Goal: Transaction & Acquisition: Book appointment/travel/reservation

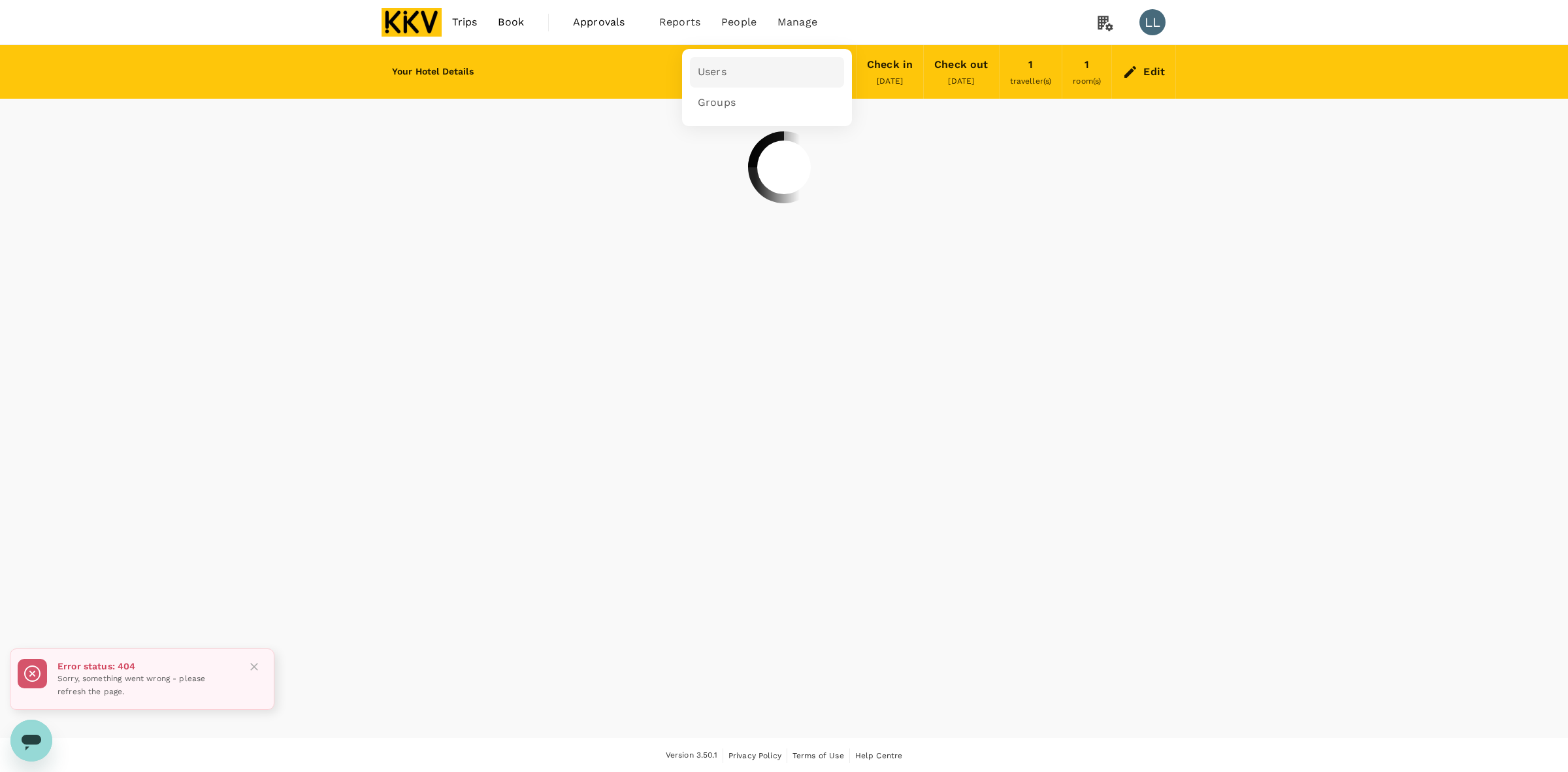
click at [729, 57] on link "Users" at bounding box center [766, 73] width 154 height 31
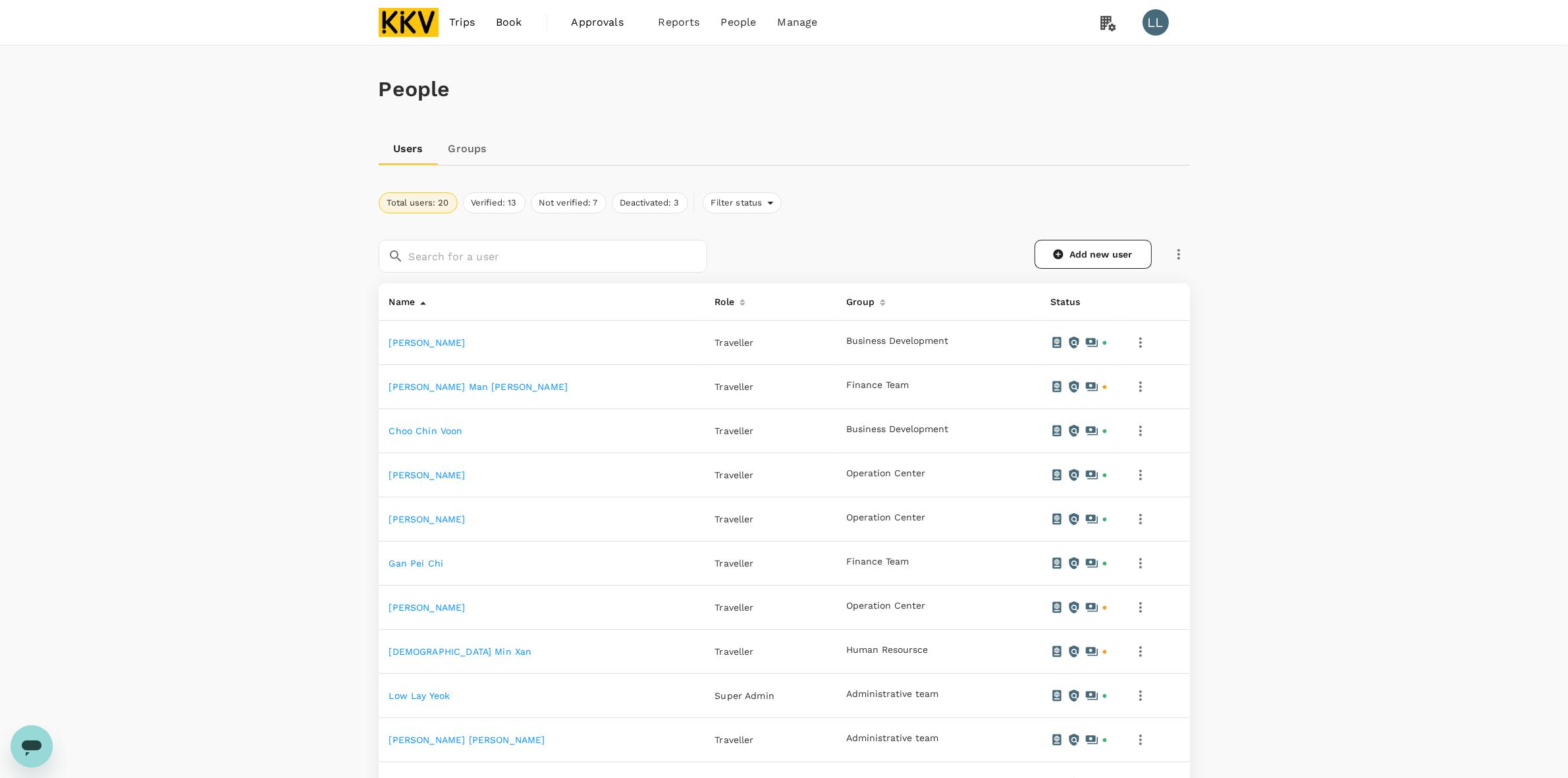
click at [163, 526] on div "People Users Groups Total users: 20 Verified: 13 Not verified: 7 Deactivated: 3…" at bounding box center [784, 683] width 1568 height 1276
click at [460, 21] on span "Trips" at bounding box center [462, 22] width 25 height 16
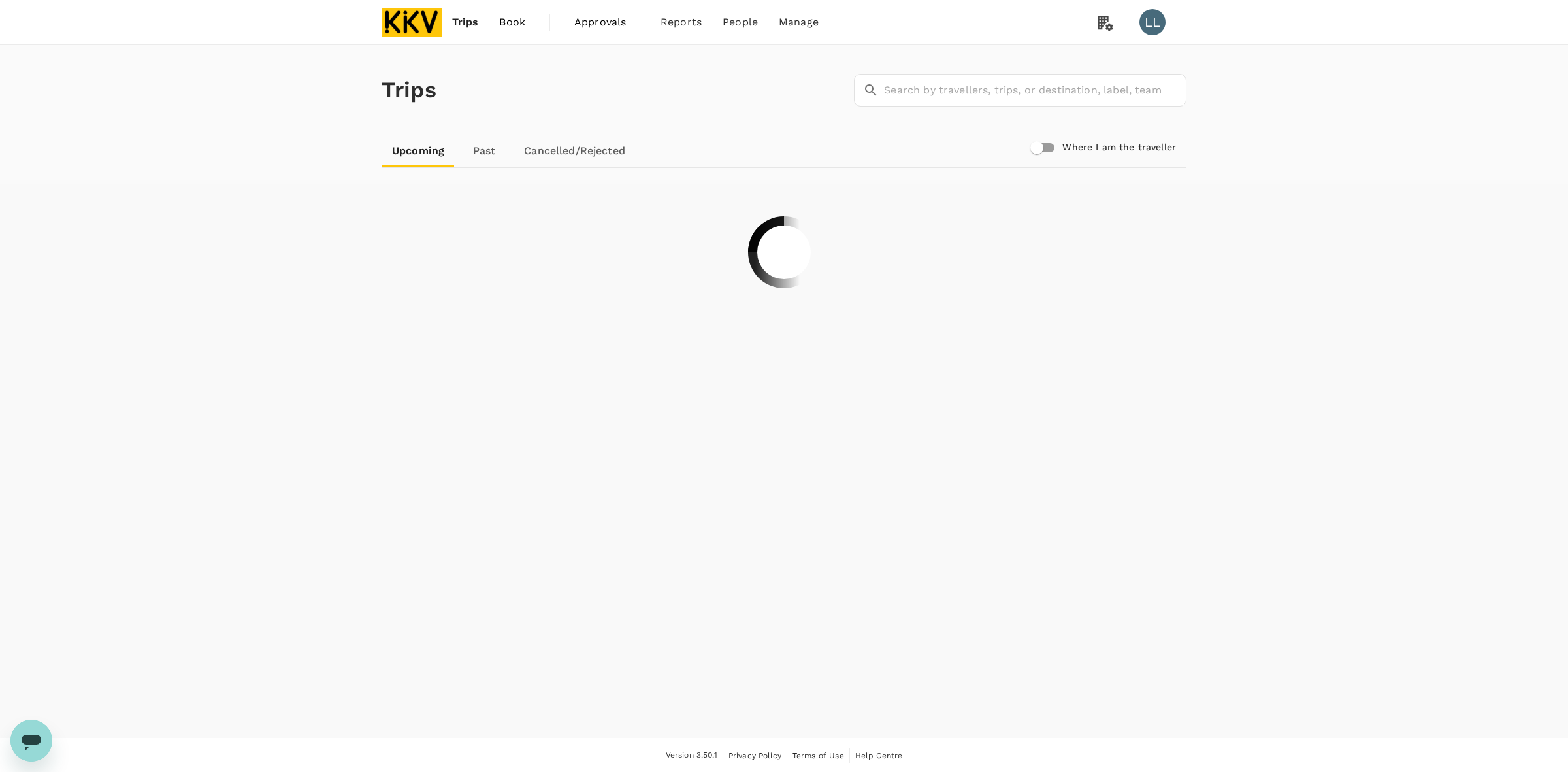
click at [497, 21] on link "Book" at bounding box center [513, 22] width 47 height 45
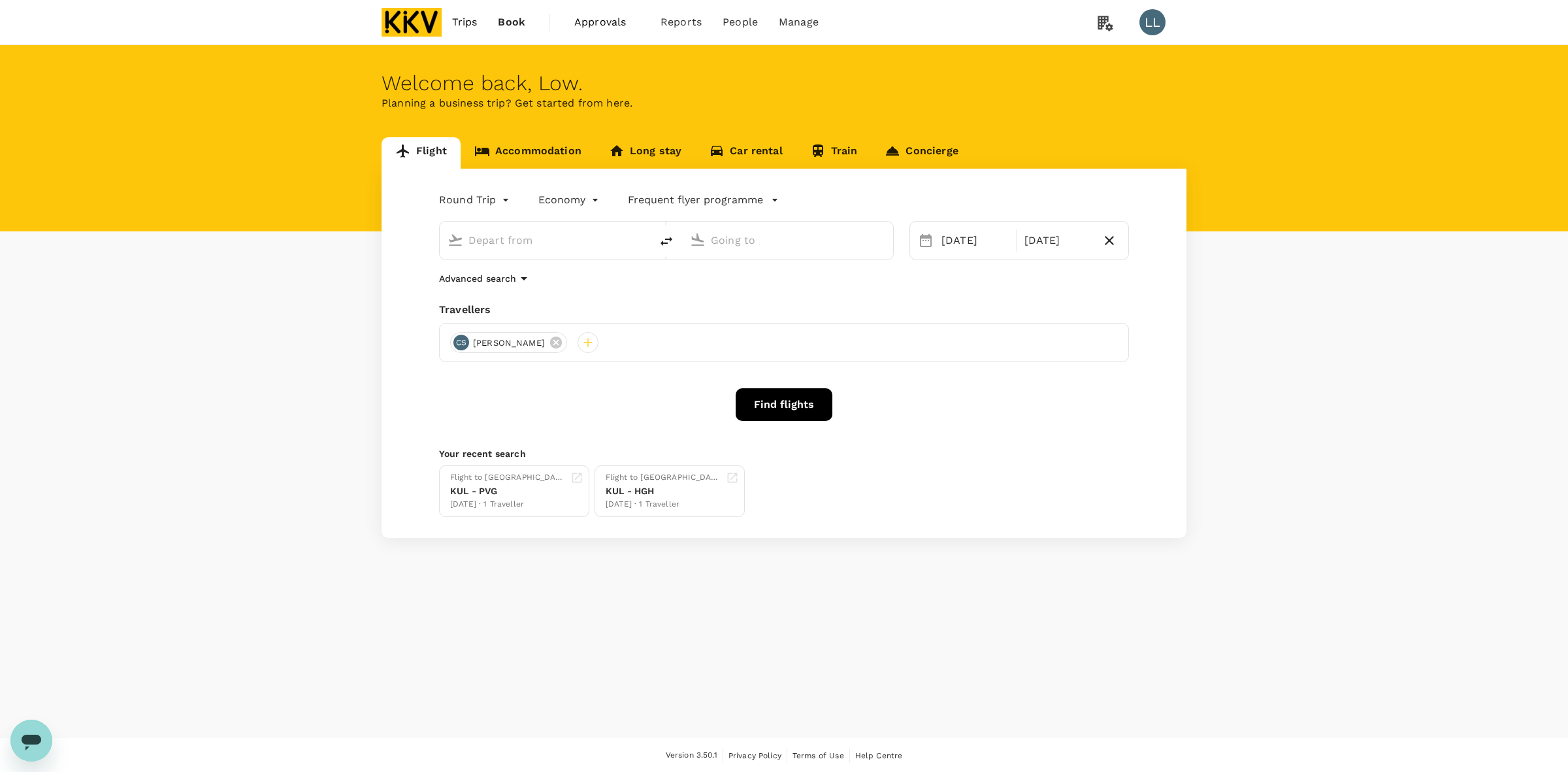
type input "[PERSON_NAME] (JHB)"
type input "Sultan [PERSON_NAME] [PERSON_NAME] (SZB)"
type input "[PERSON_NAME] (JHB)"
click at [802, 237] on input "Sultan [PERSON_NAME] [PERSON_NAME] (SZB)" at bounding box center [788, 240] width 155 height 20
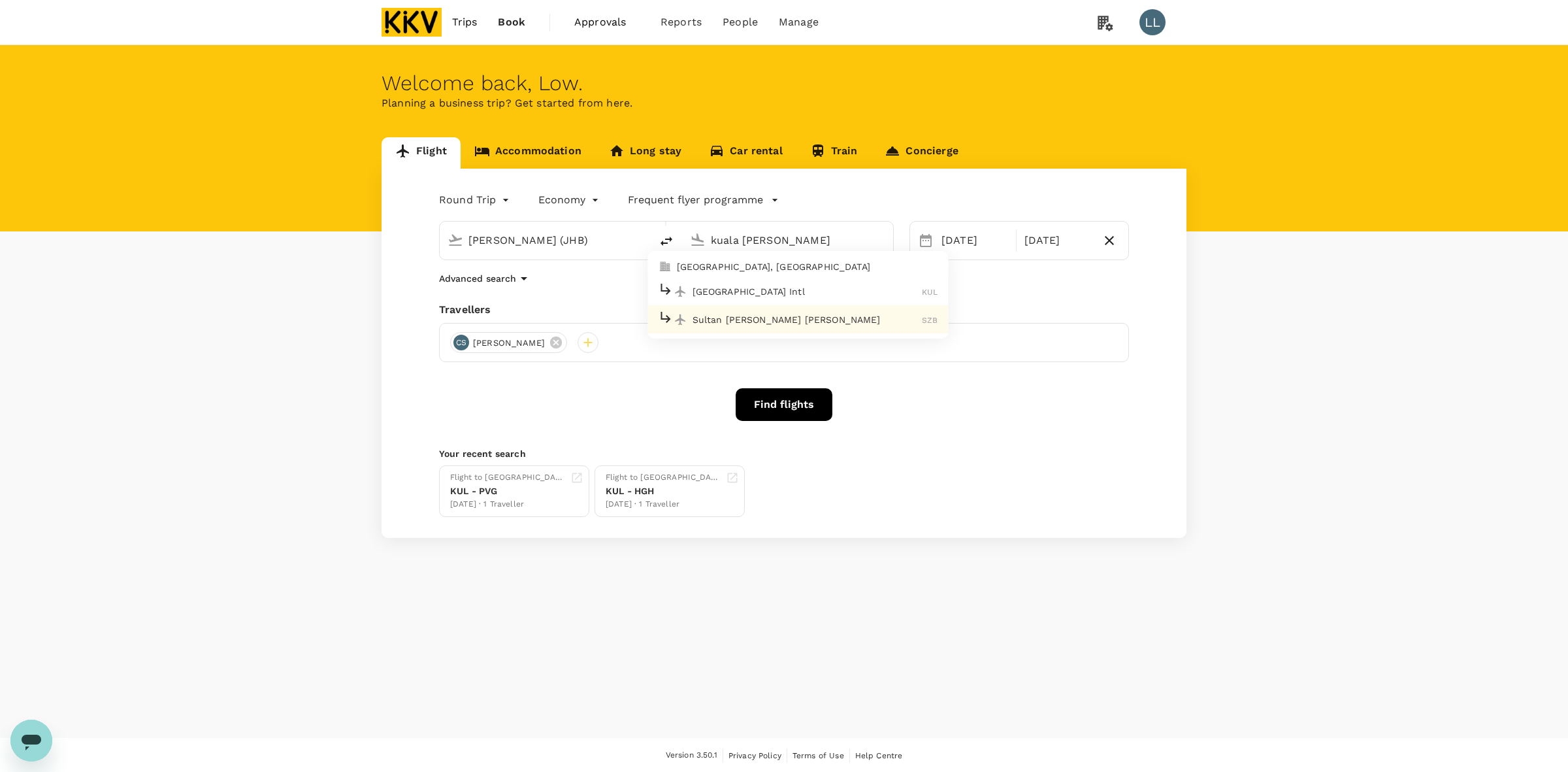
click at [812, 285] on p "[GEOGRAPHIC_DATA] Intl" at bounding box center [808, 291] width 230 height 13
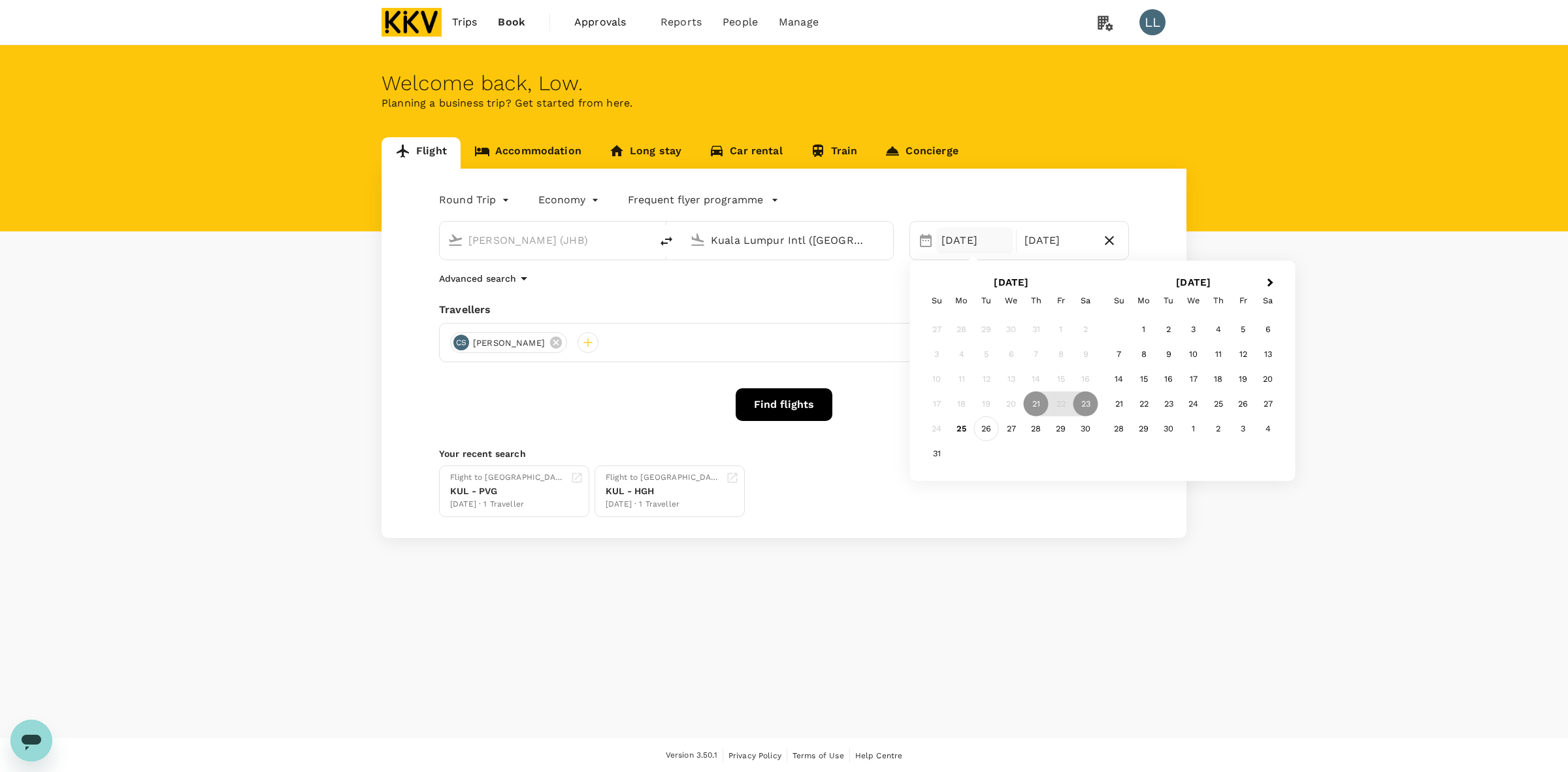
type input "Kuala Lumpur Intl ([GEOGRAPHIC_DATA])"
click at [986, 433] on div "26" at bounding box center [986, 429] width 24 height 24
click at [1006, 433] on div "27" at bounding box center [1011, 429] width 24 height 24
click at [553, 350] on icon at bounding box center [556, 342] width 15 height 15
click at [460, 340] on div at bounding box center [460, 342] width 21 height 21
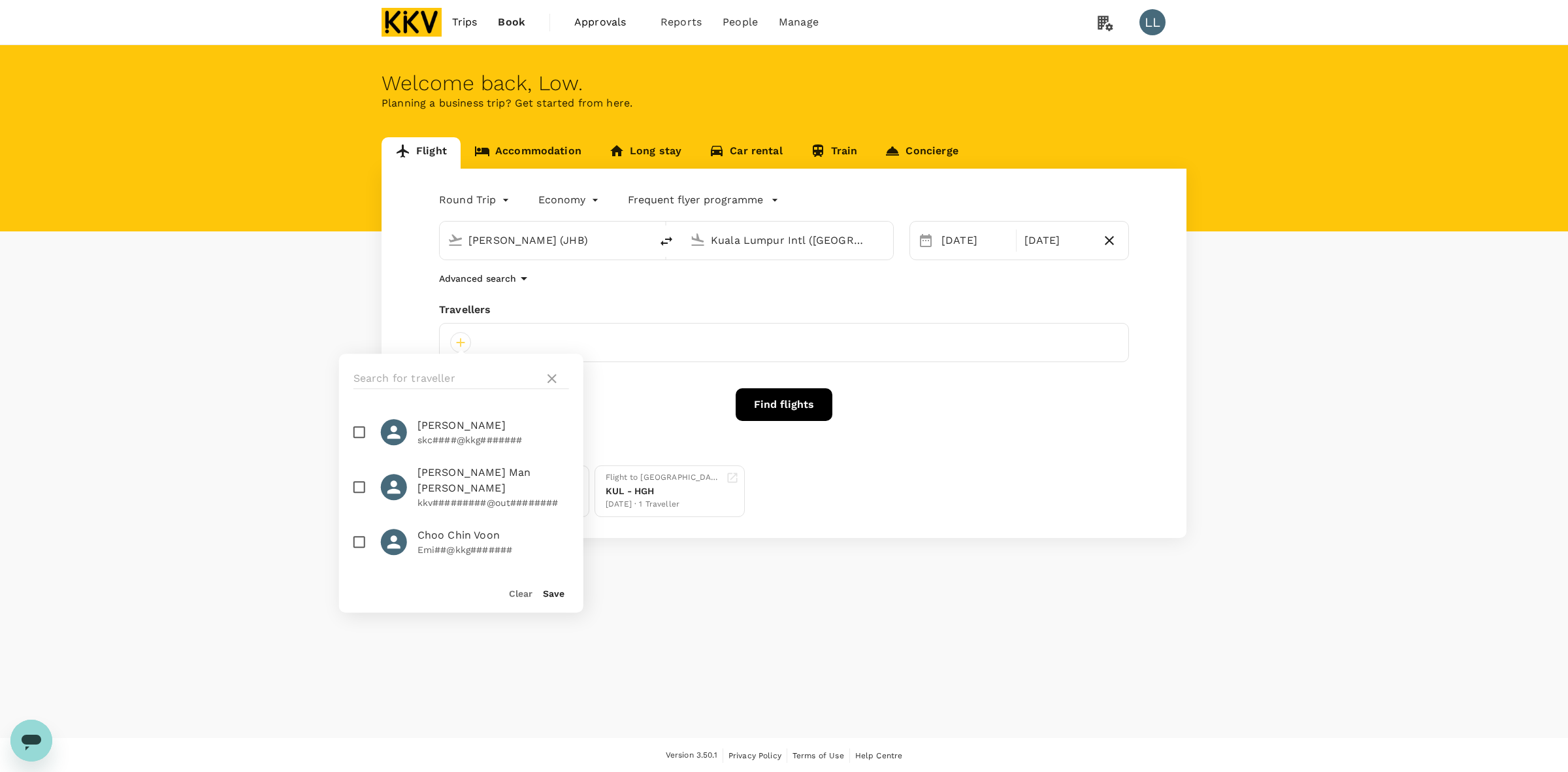
click at [382, 576] on div at bounding box center [394, 589] width 26 height 26
checkbox input "true"
click at [547, 593] on button "Save" at bounding box center [553, 593] width 21 height 11
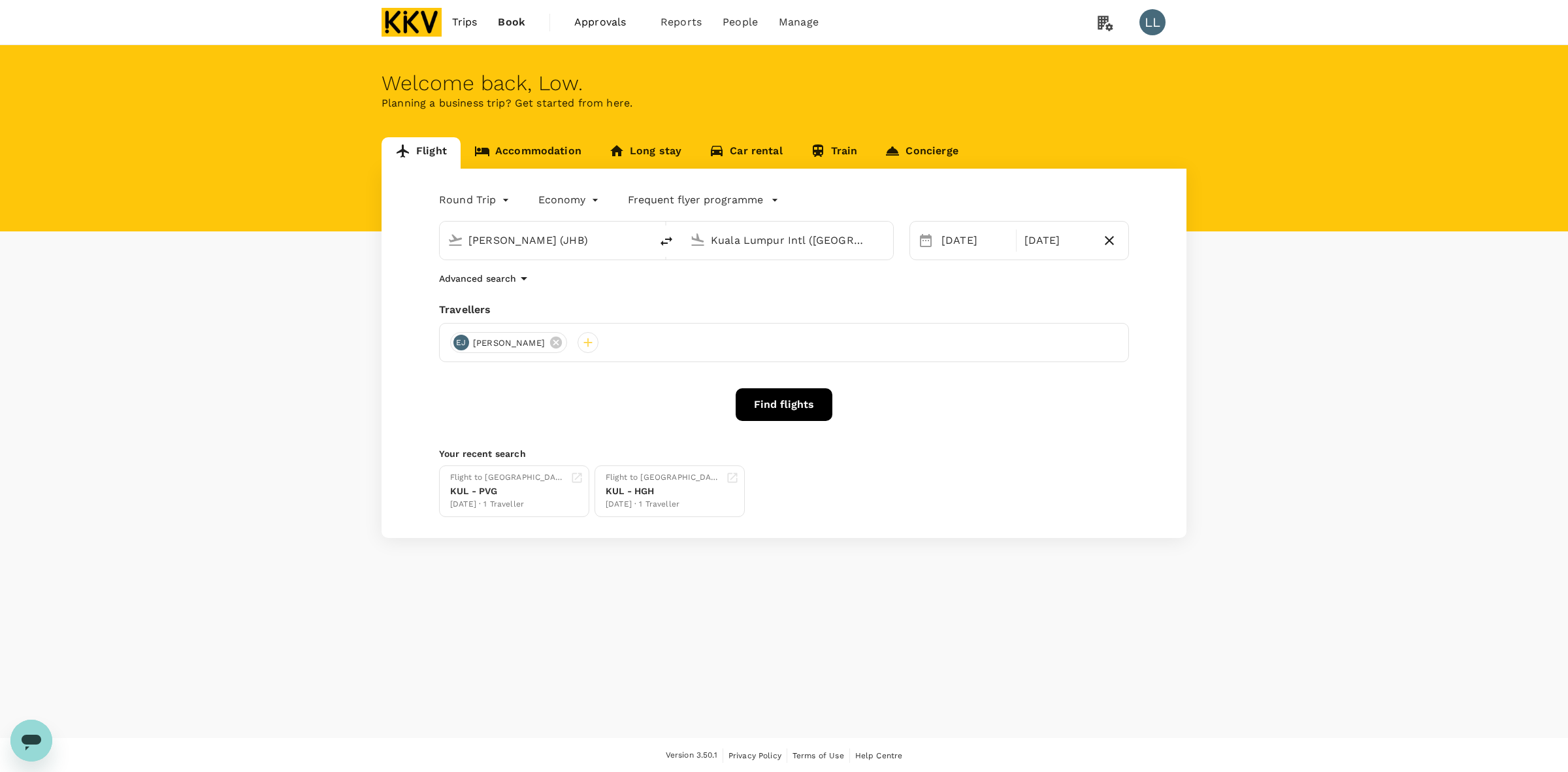
drag, startPoint x: 318, startPoint y: 466, endPoint x: 381, endPoint y: 446, distance: 66.1
click at [318, 466] on div "Flight Accommodation Long stay Car rental Train Concierge Round Trip roundtrip …" at bounding box center [784, 337] width 1568 height 400
click at [517, 154] on link "Accommodation" at bounding box center [527, 152] width 134 height 31
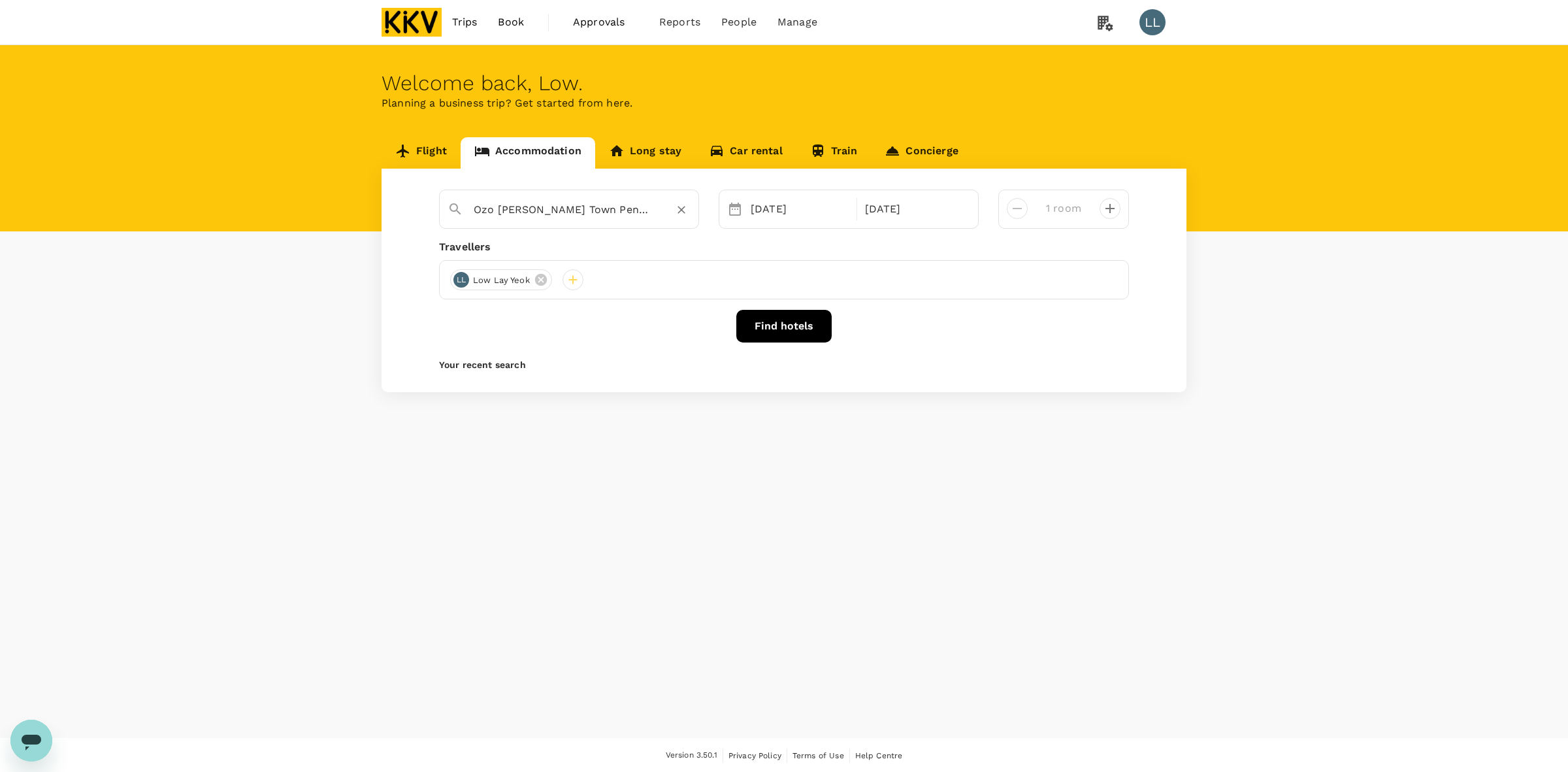
click at [687, 207] on icon "Clear" at bounding box center [681, 210] width 13 height 13
type input "Ozo [PERSON_NAME] Town Penang"
click at [557, 278] on icon at bounding box center [556, 280] width 15 height 15
click at [670, 210] on div "Ozo [PERSON_NAME] Town Penang" at bounding box center [582, 210] width 217 height 21
click at [680, 211] on icon "Clear" at bounding box center [681, 210] width 8 height 8
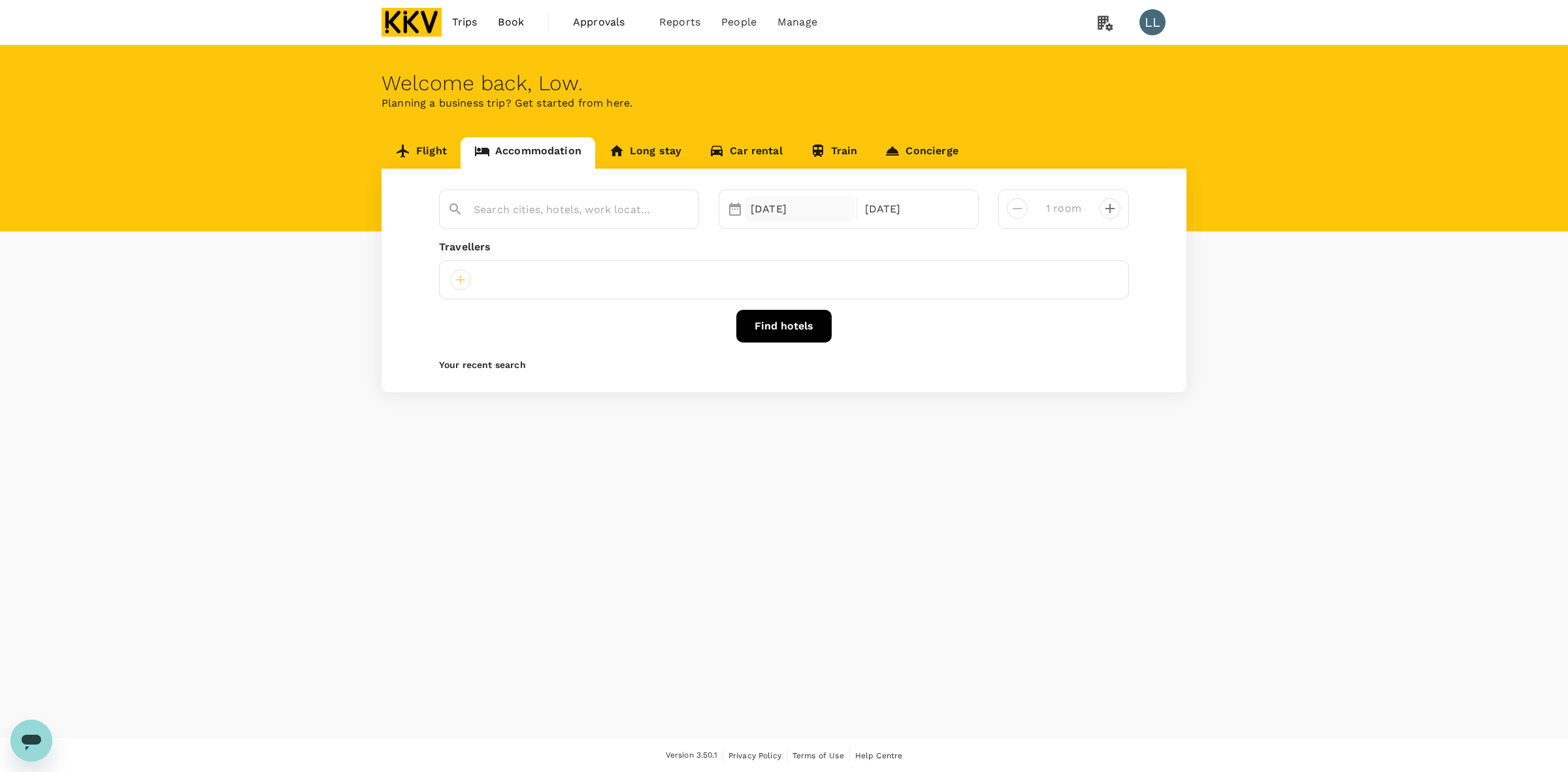
click at [762, 214] on div "[DATE]" at bounding box center [799, 209] width 108 height 26
click at [799, 399] on div "26" at bounding box center [795, 397] width 24 height 24
click at [818, 399] on div "27" at bounding box center [820, 397] width 24 height 24
click at [927, 328] on div "Find hotels" at bounding box center [784, 326] width 689 height 33
click at [533, 214] on input "text" at bounding box center [563, 209] width 180 height 20
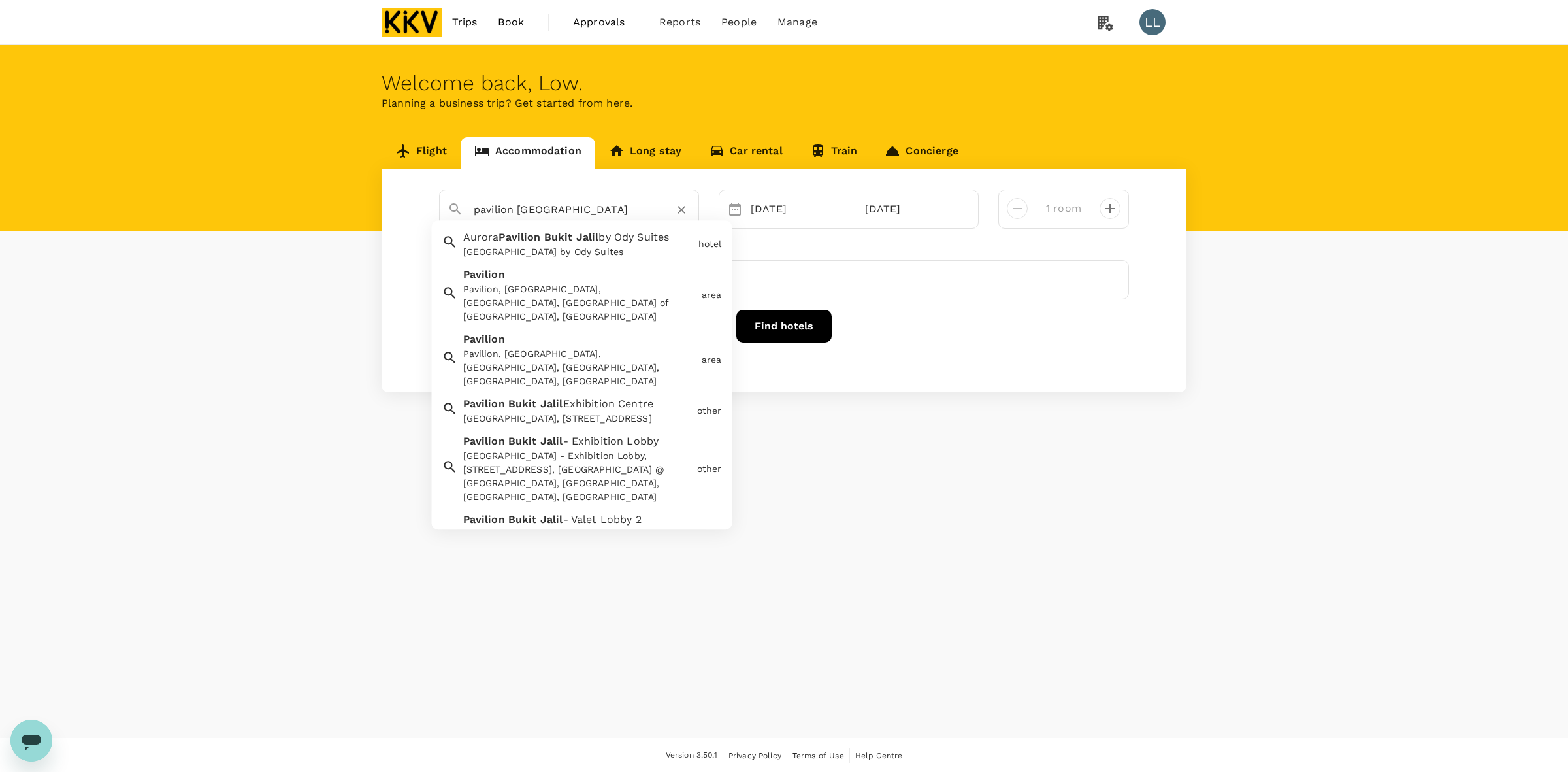
click at [503, 296] on div "Pavilion, [GEOGRAPHIC_DATA], [GEOGRAPHIC_DATA], [GEOGRAPHIC_DATA] of [GEOGRAPHI…" at bounding box center [579, 303] width 233 height 42
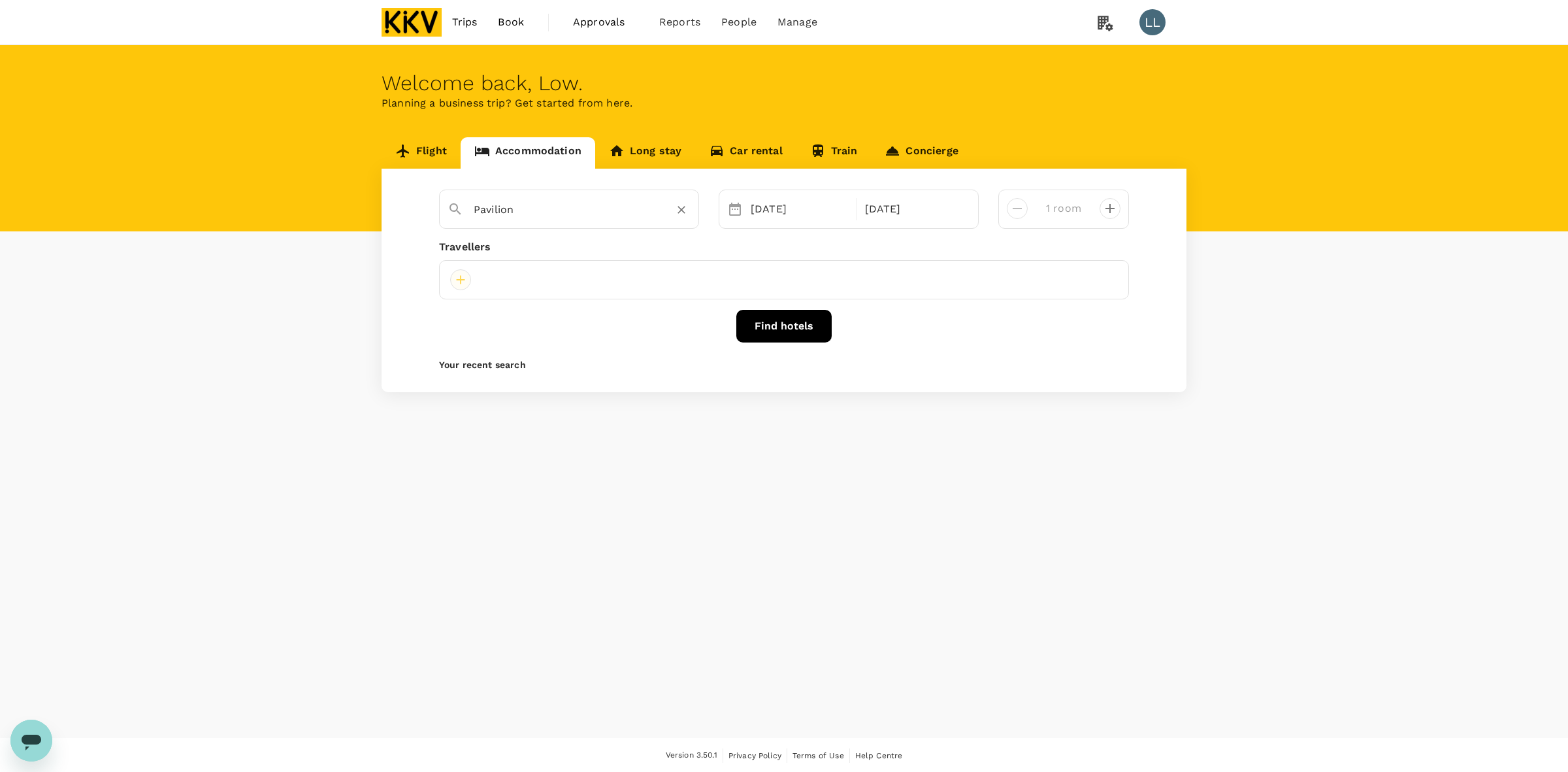
type input "Pavilion"
click at [459, 271] on div at bounding box center [460, 280] width 21 height 21
drag, startPoint x: 426, startPoint y: 509, endPoint x: 410, endPoint y: 499, distance: 18.9
click at [426, 512] on span "[PERSON_NAME]" at bounding box center [493, 519] width 152 height 15
checkbox input "true"
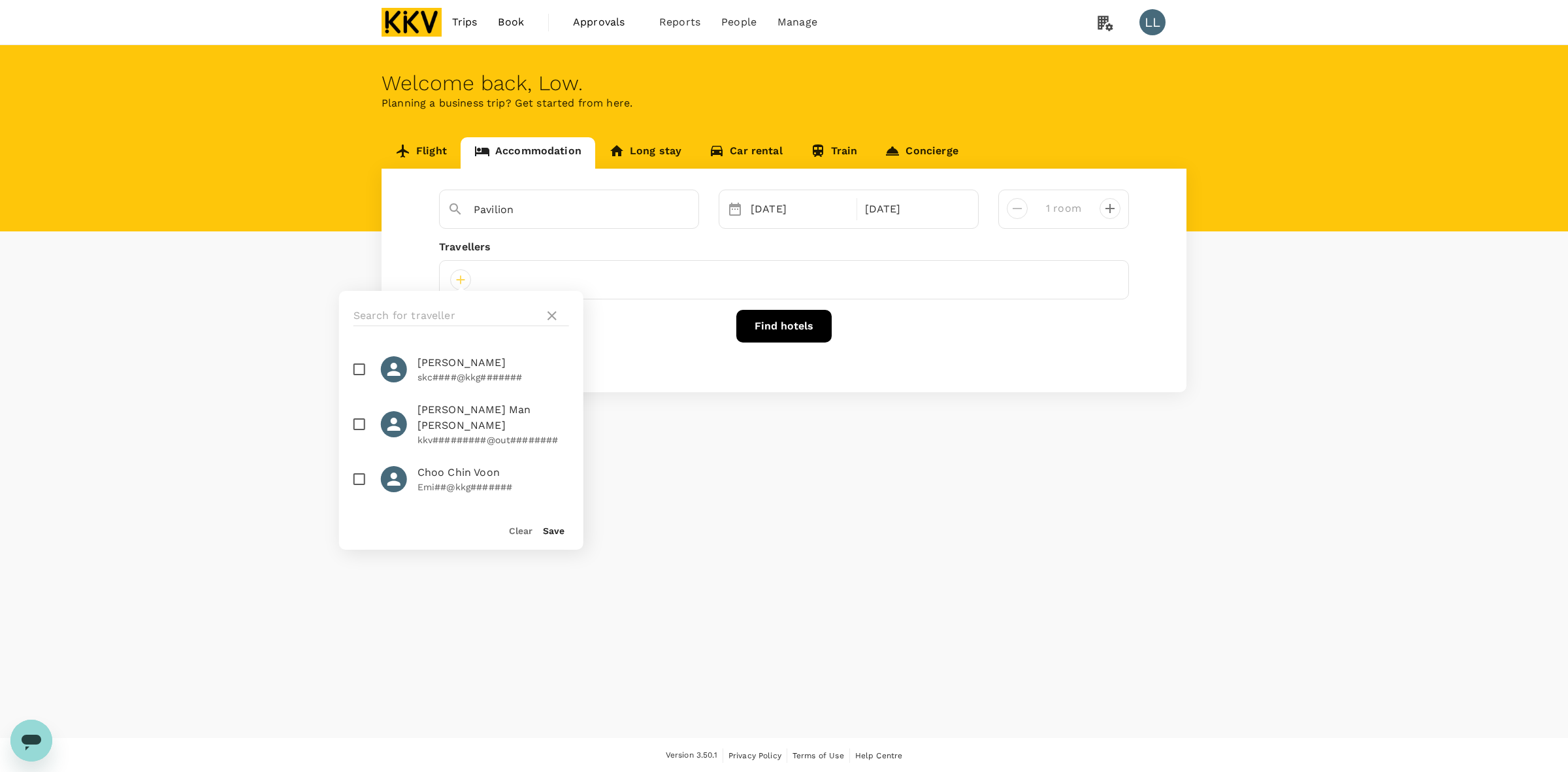
click at [541, 526] on div "Save" at bounding box center [548, 525] width 32 height 26
click at [546, 531] on button "Save" at bounding box center [553, 530] width 21 height 11
drag, startPoint x: 236, startPoint y: 397, endPoint x: 278, endPoint y: 166, distance: 234.8
click at [236, 397] on div "Welcome back , Low . Planning a business trip? Get started from here. Flight Ac…" at bounding box center [784, 391] width 1568 height 693
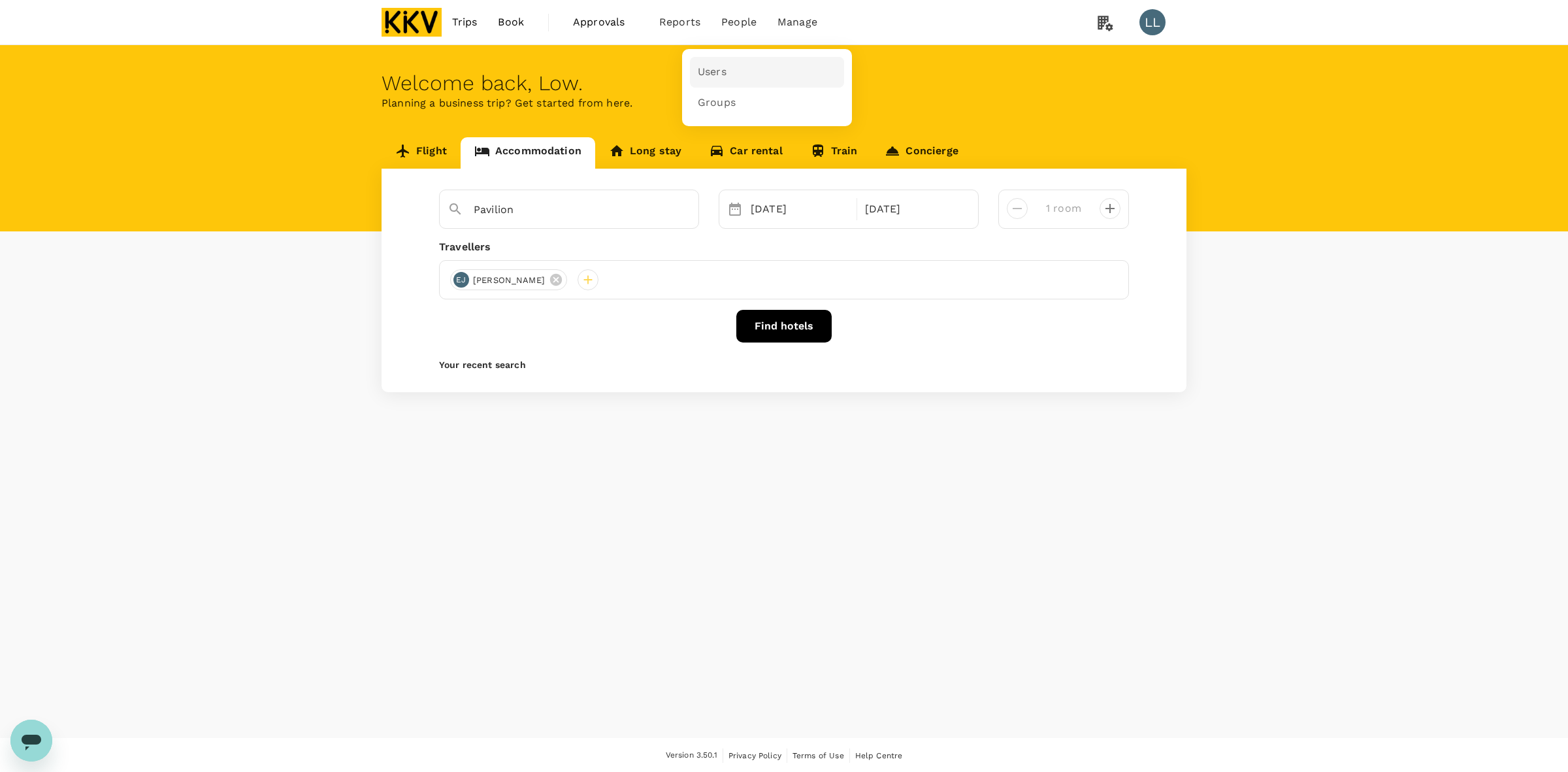
click at [706, 64] on link "Users" at bounding box center [766, 73] width 154 height 31
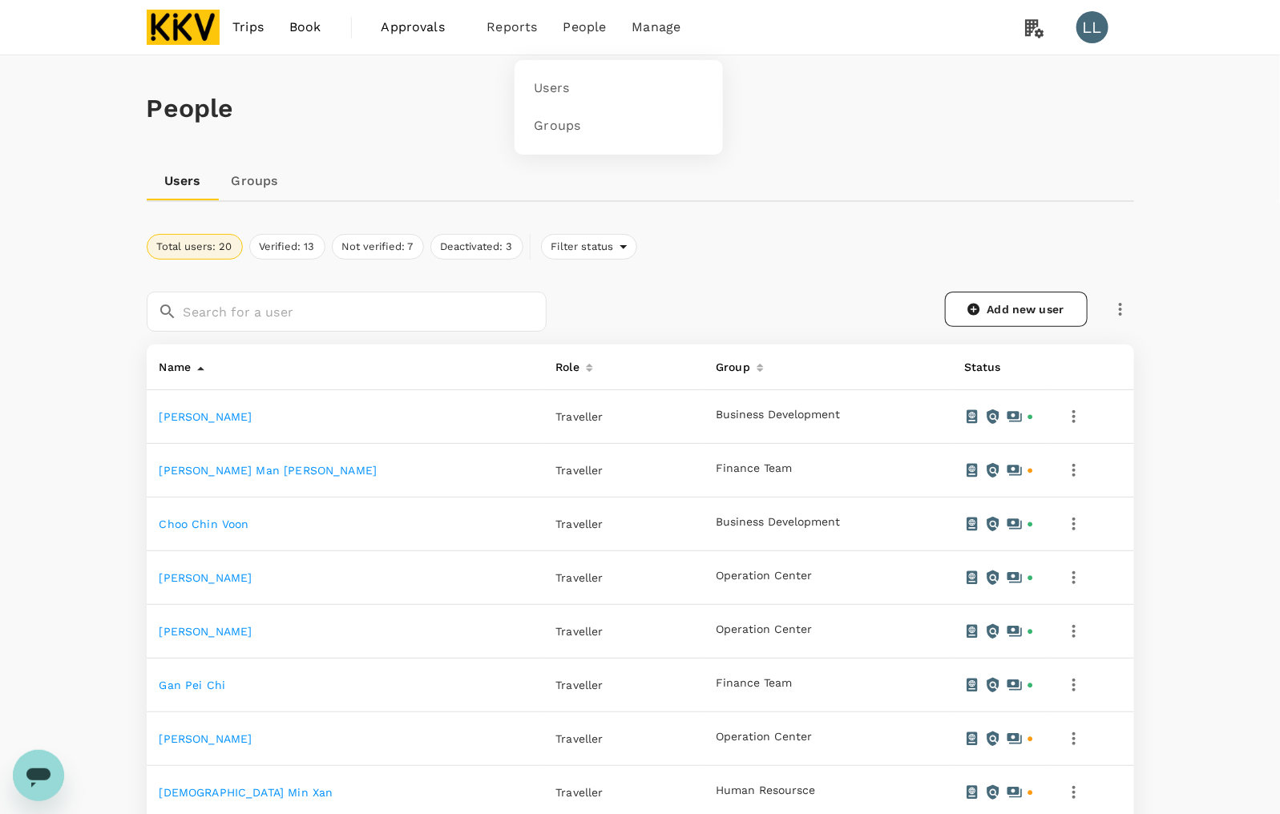
drag, startPoint x: 662, startPoint y: 96, endPoint x: 698, endPoint y: 50, distance: 58.8
click at [664, 96] on link "Users" at bounding box center [618, 89] width 189 height 38
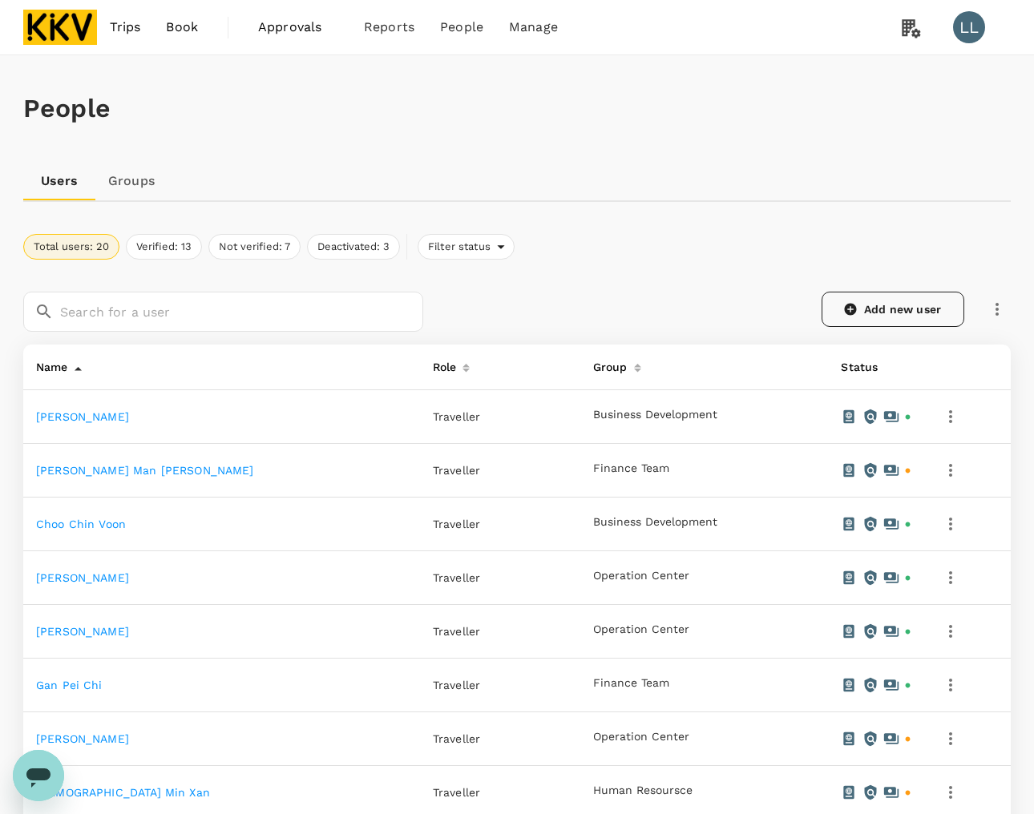
click at [900, 301] on link "Add new user" at bounding box center [893, 309] width 143 height 35
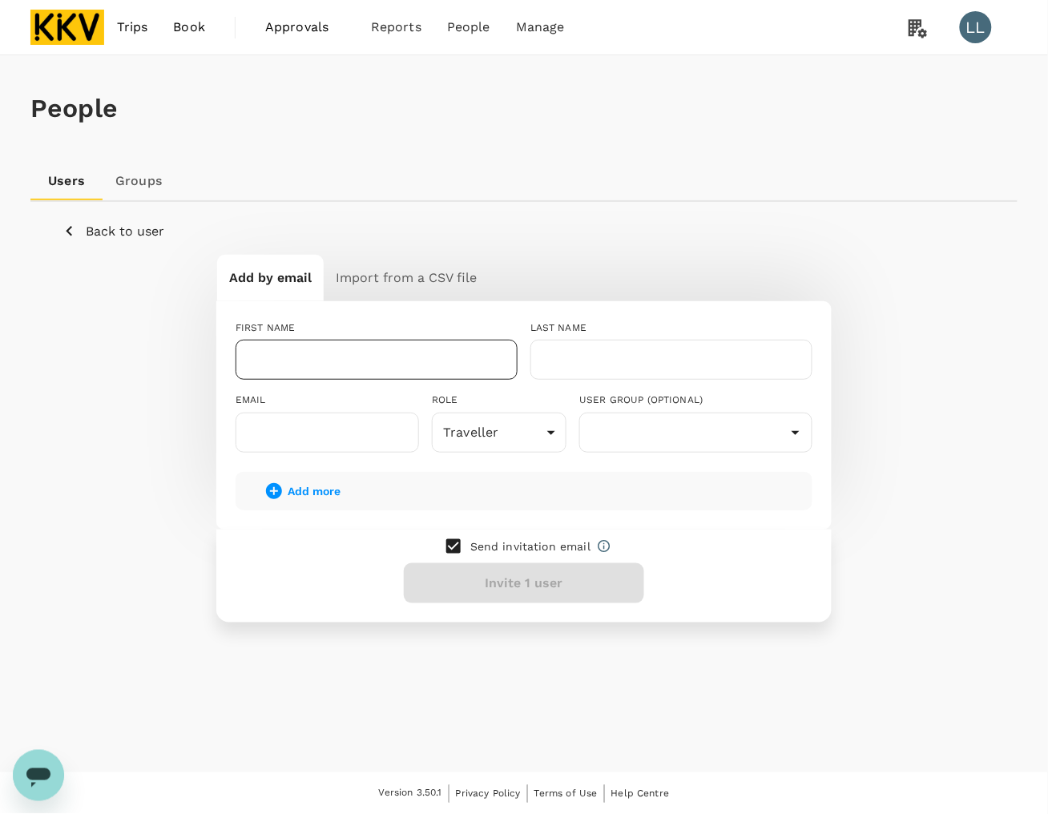
click at [354, 357] on input "text" at bounding box center [377, 360] width 282 height 40
type input "YU"
type input "q"
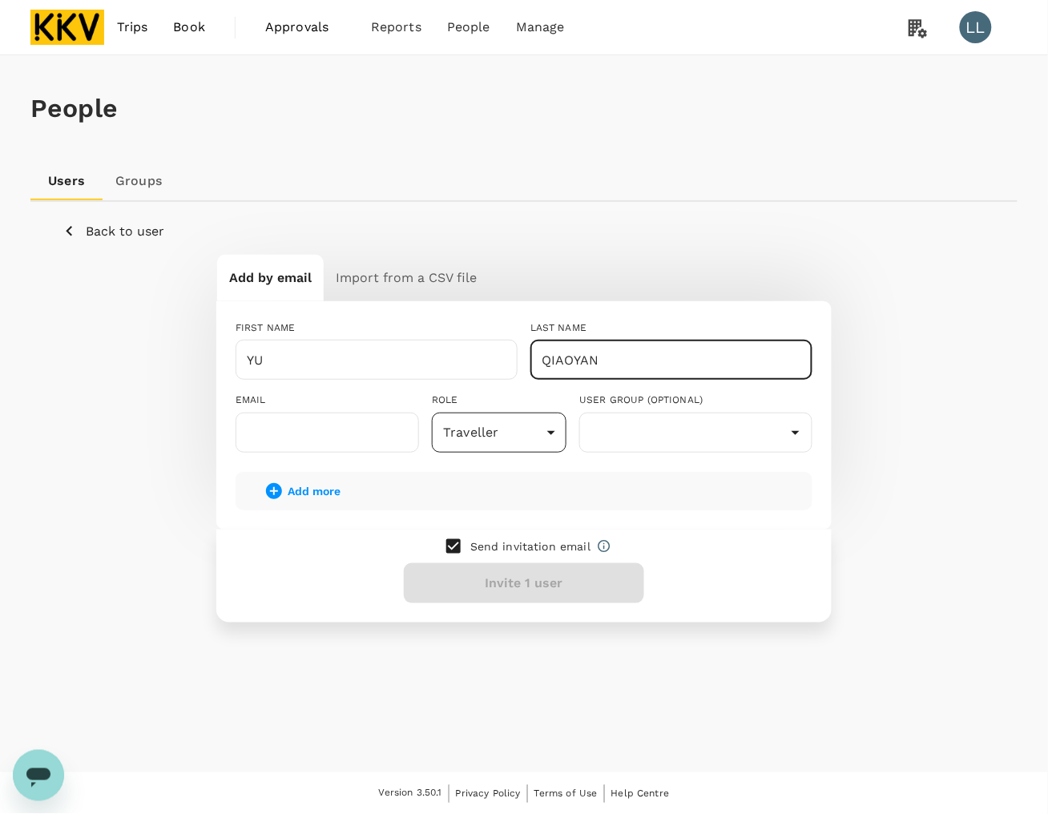
type input "QIAOYAN"
click at [445, 430] on body "Trips Book Approvals 0 Reports People Manage LL People Users Groups Back to use…" at bounding box center [524, 408] width 1048 height 816
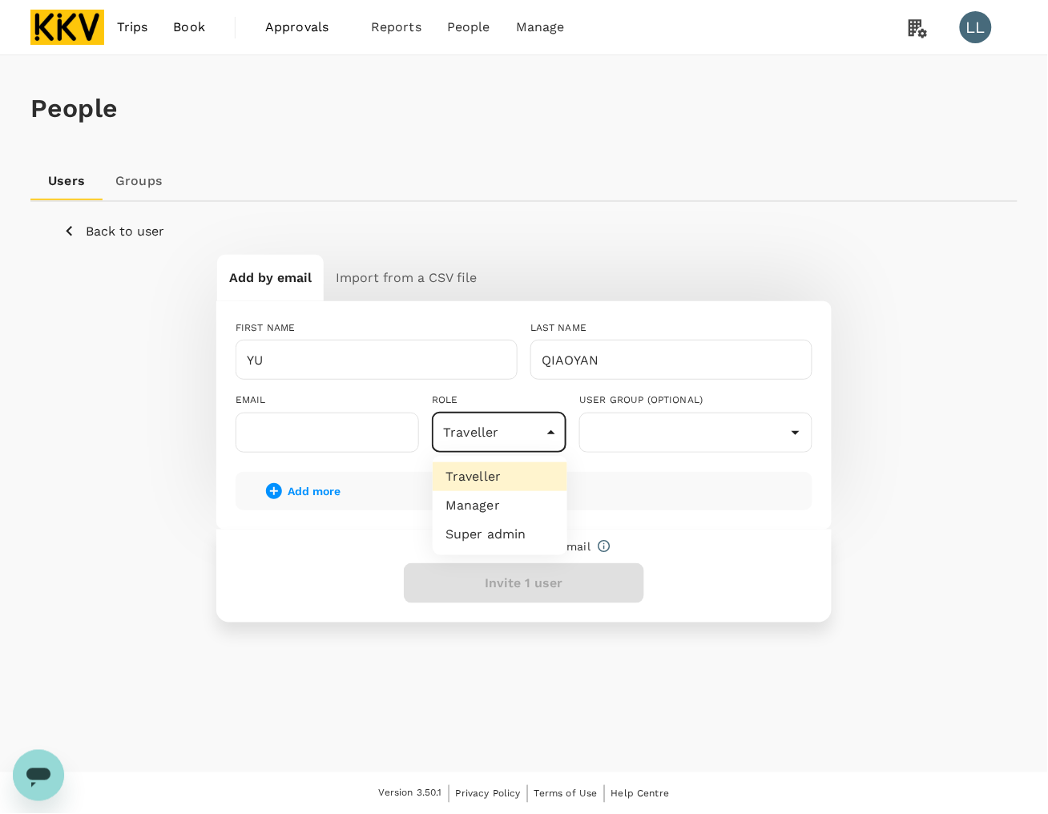
click at [619, 442] on div at bounding box center [524, 407] width 1048 height 814
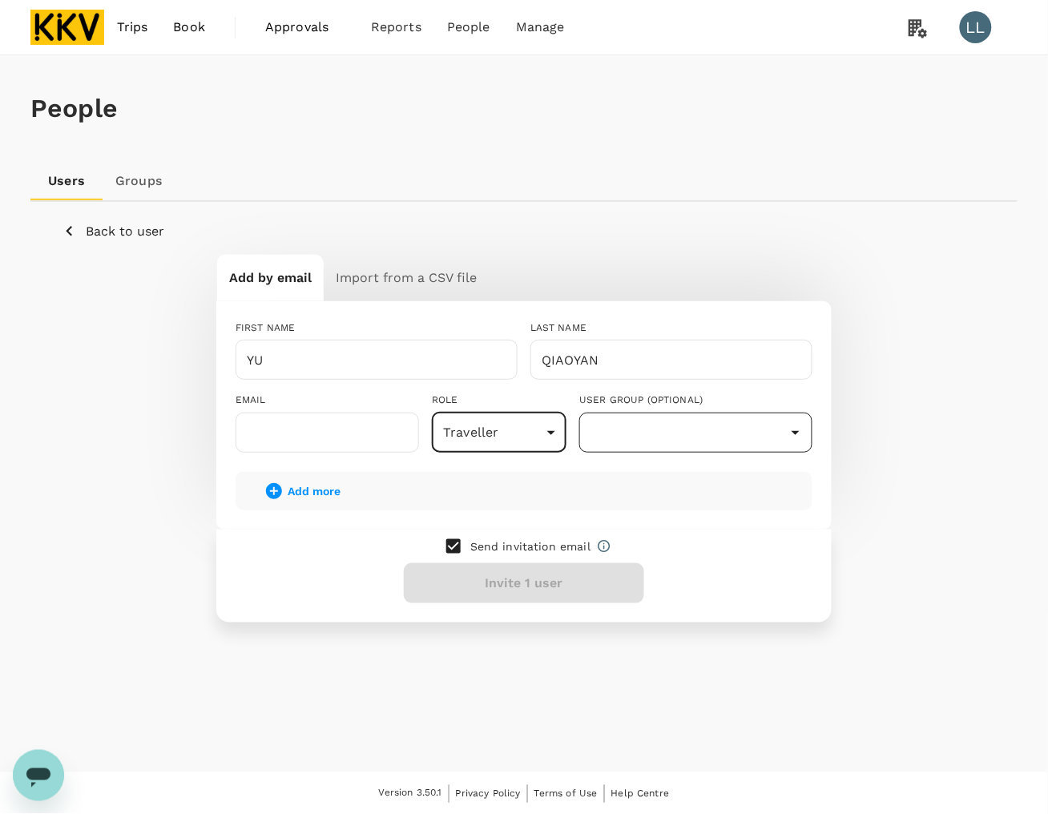
click at [620, 430] on input "text" at bounding box center [696, 433] width 225 height 30
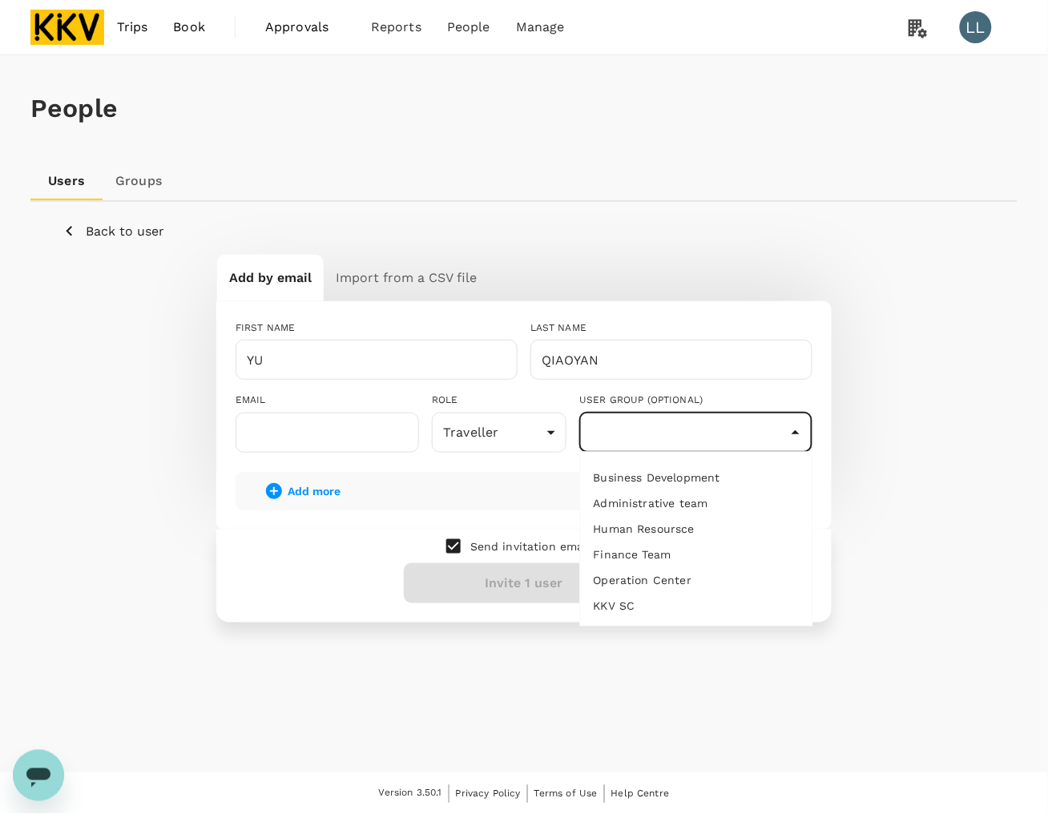
click at [636, 569] on li "Operation Center" at bounding box center [697, 581] width 232 height 26
type input "Operation Center"
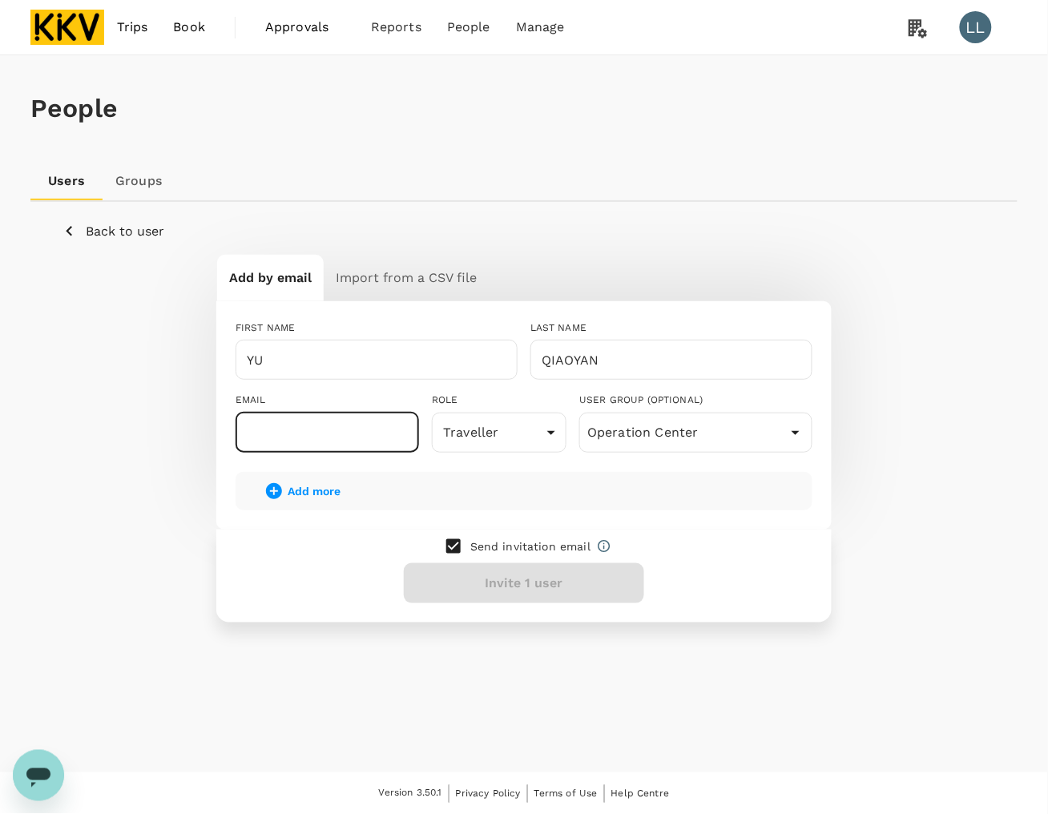
drag, startPoint x: 346, startPoint y: 422, endPoint x: 361, endPoint y: 438, distance: 21.0
click at [345, 422] on input "text" at bounding box center [328, 433] width 184 height 40
paste input "[EMAIL_ADDRESS][DOMAIN_NAME]"
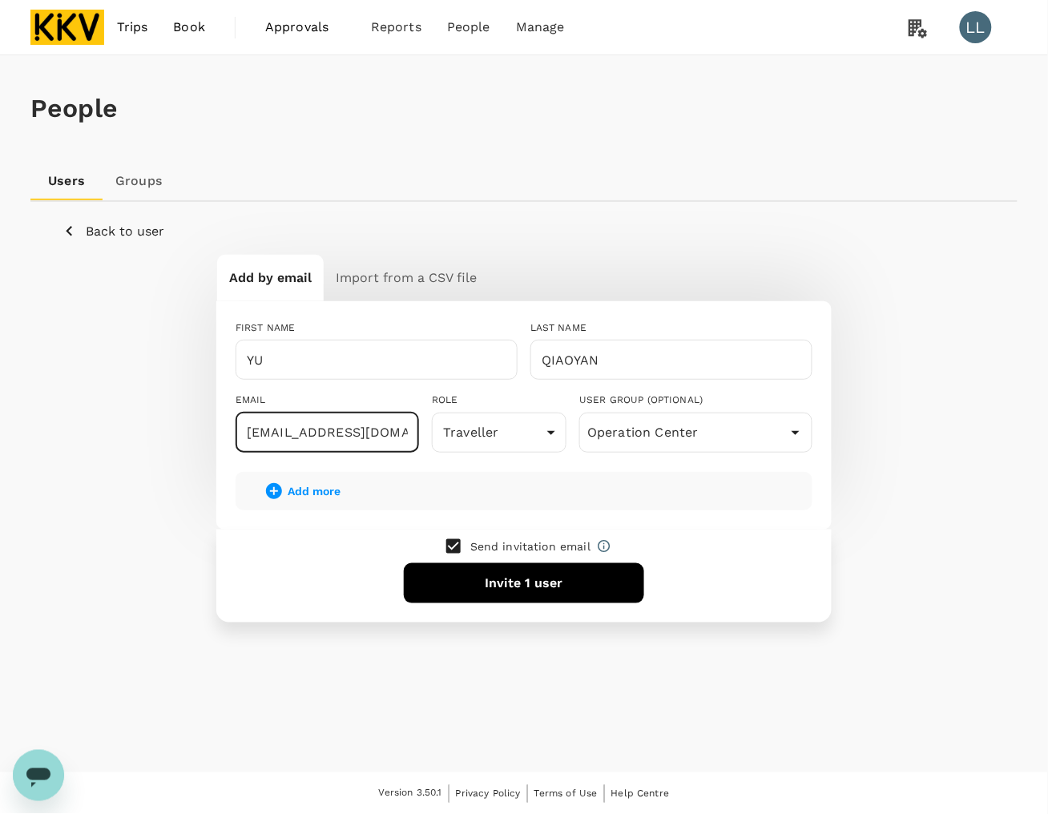
type input "[EMAIL_ADDRESS][DOMAIN_NAME]"
drag, startPoint x: 437, startPoint y: 766, endPoint x: 503, endPoint y: 609, distance: 169.6
click at [449, 753] on div "People Users Groups Back to user Add by email Import from a CSV file FIRST NAME…" at bounding box center [524, 413] width 1048 height 717
click at [490, 543] on p "Send invitation email" at bounding box center [531, 547] width 120 height 16
click at [515, 585] on button "Invite 1 user" at bounding box center [524, 584] width 240 height 40
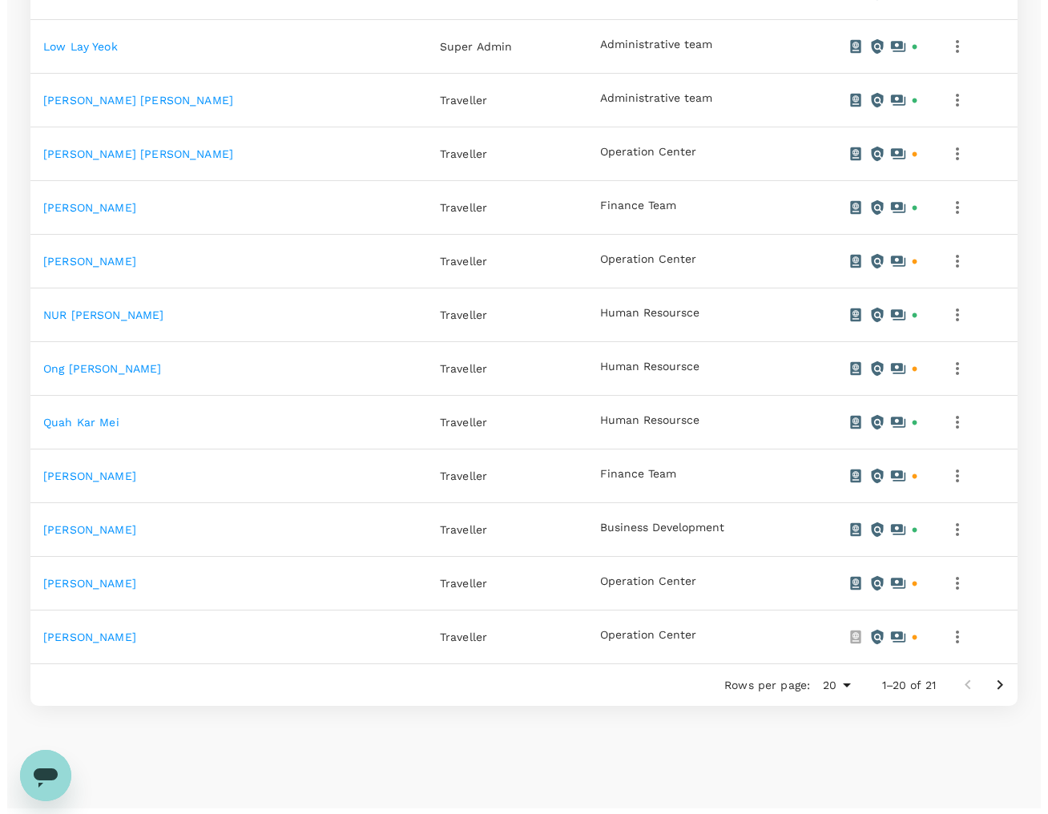
scroll to position [802, 0]
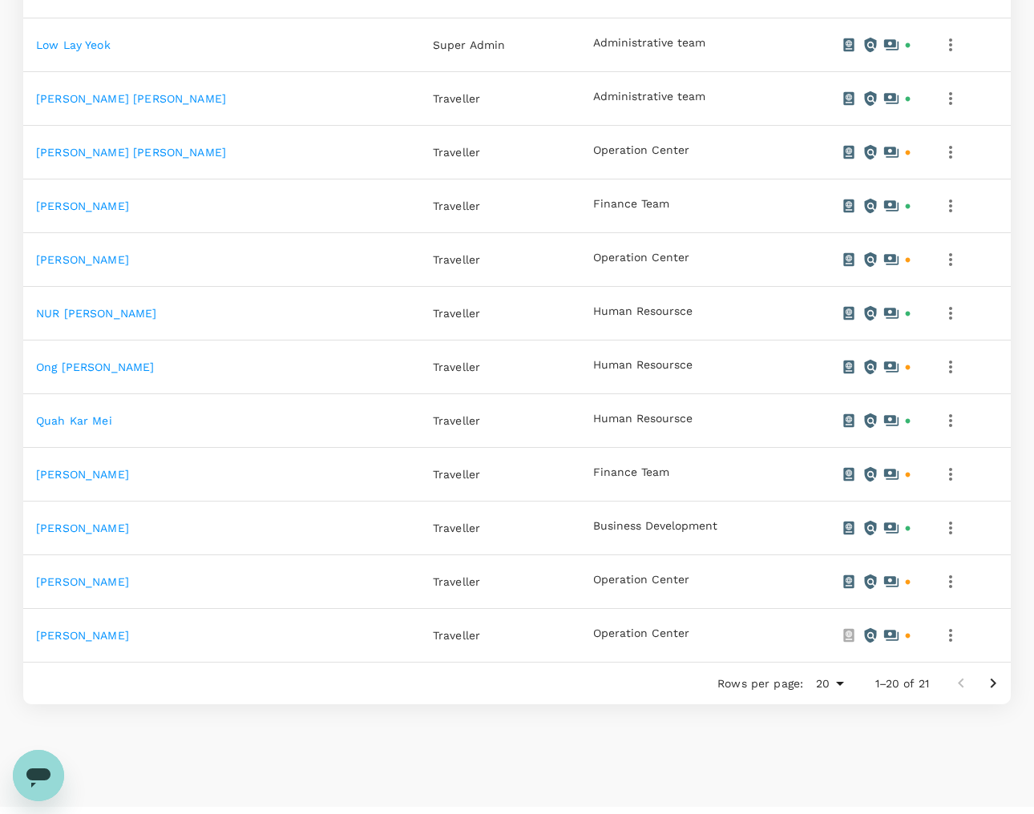
click at [947, 635] on icon "button" at bounding box center [950, 635] width 19 height 19
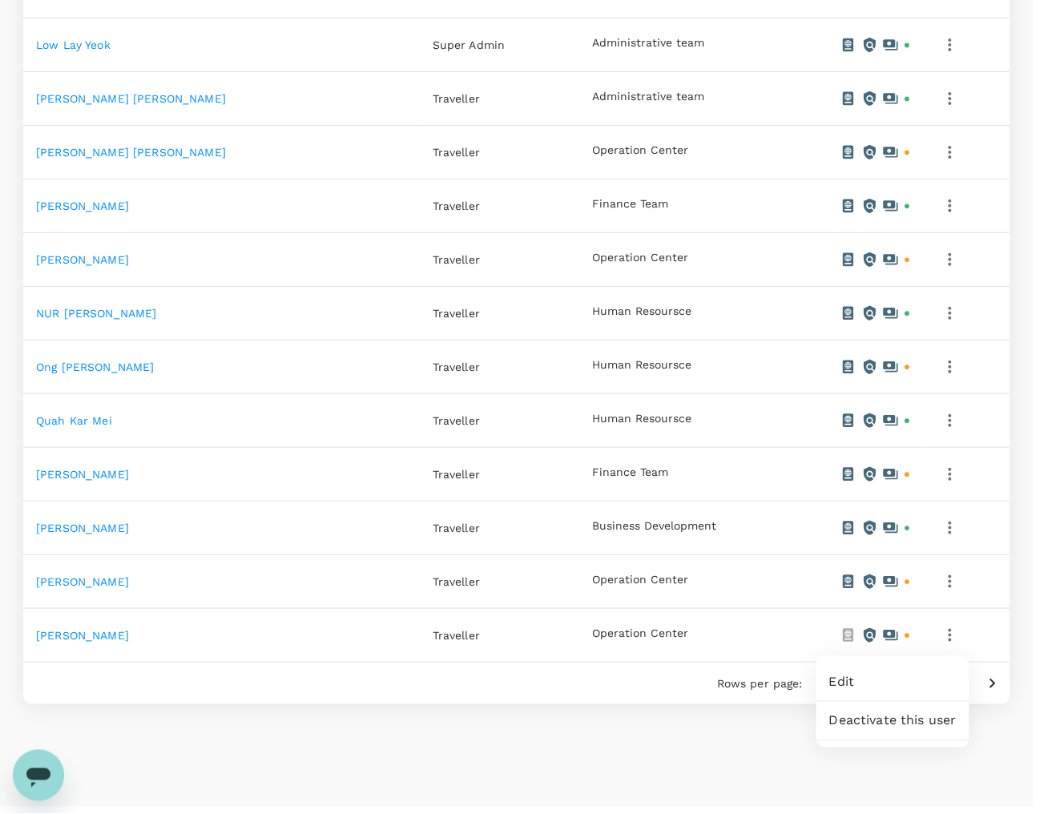
click at [874, 680] on span "Edit" at bounding box center [893, 682] width 127 height 19
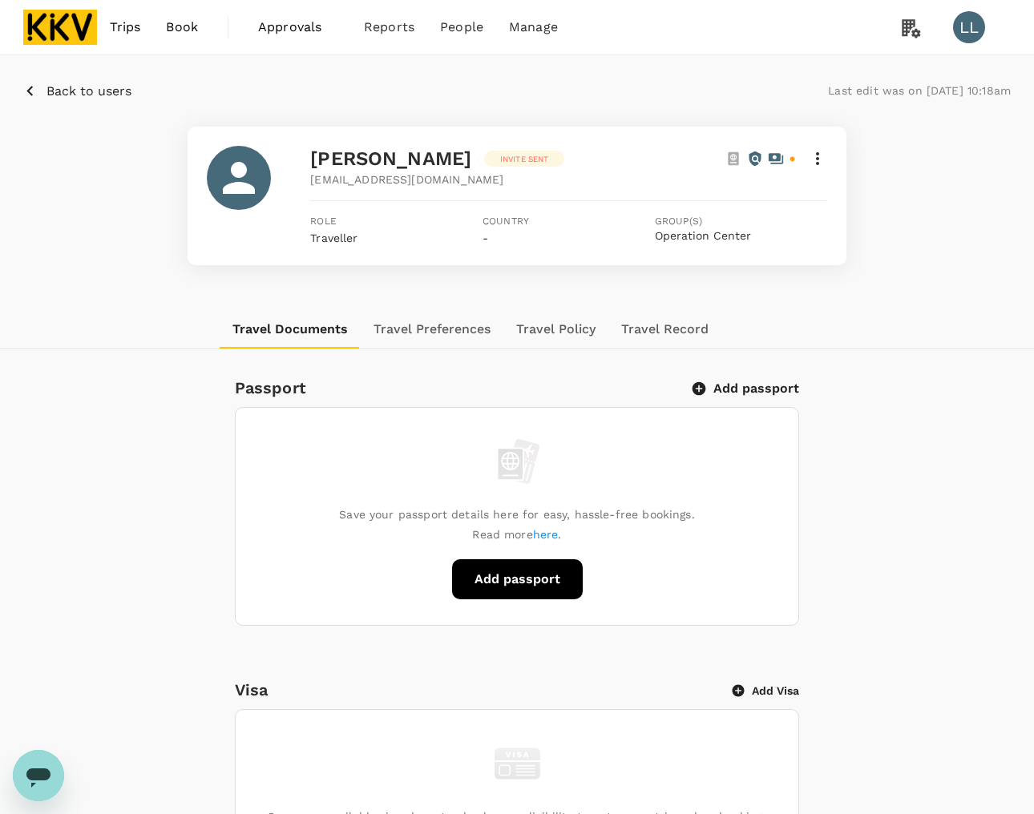
click at [758, 393] on button "Add passport" at bounding box center [746, 389] width 105 height 16
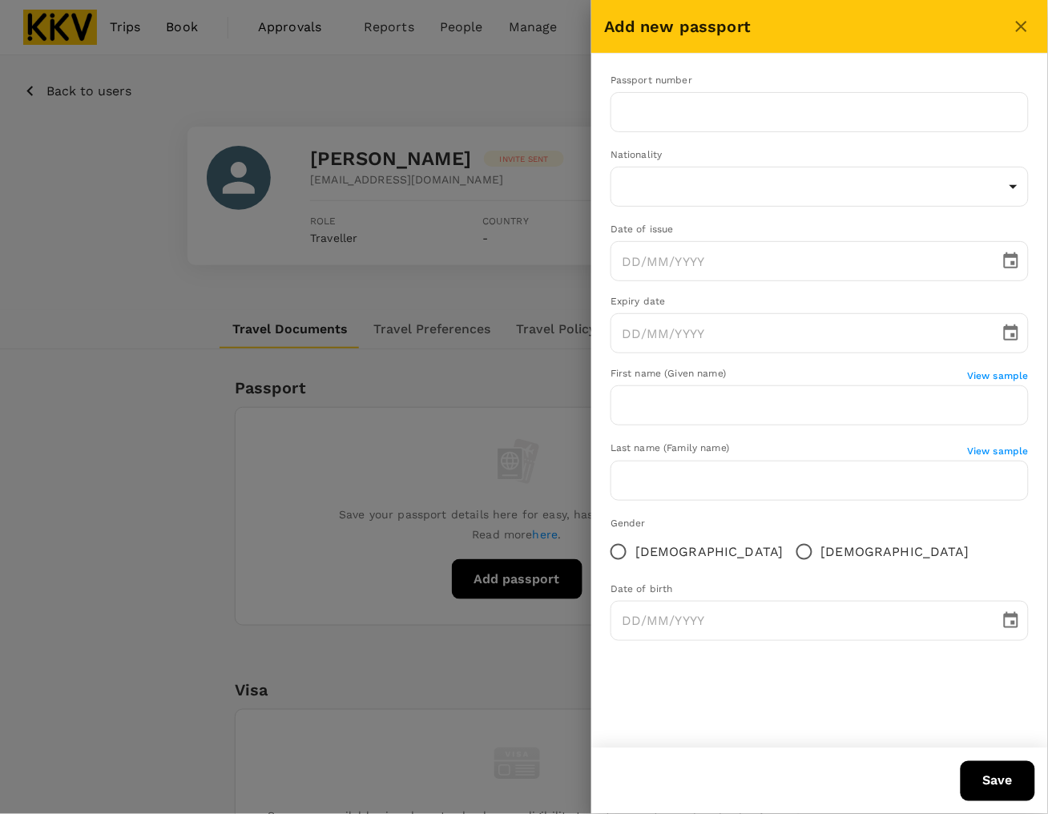
drag, startPoint x: 430, startPoint y: 79, endPoint x: 511, endPoint y: 17, distance: 101.8
click at [431, 79] on div at bounding box center [524, 407] width 1048 height 814
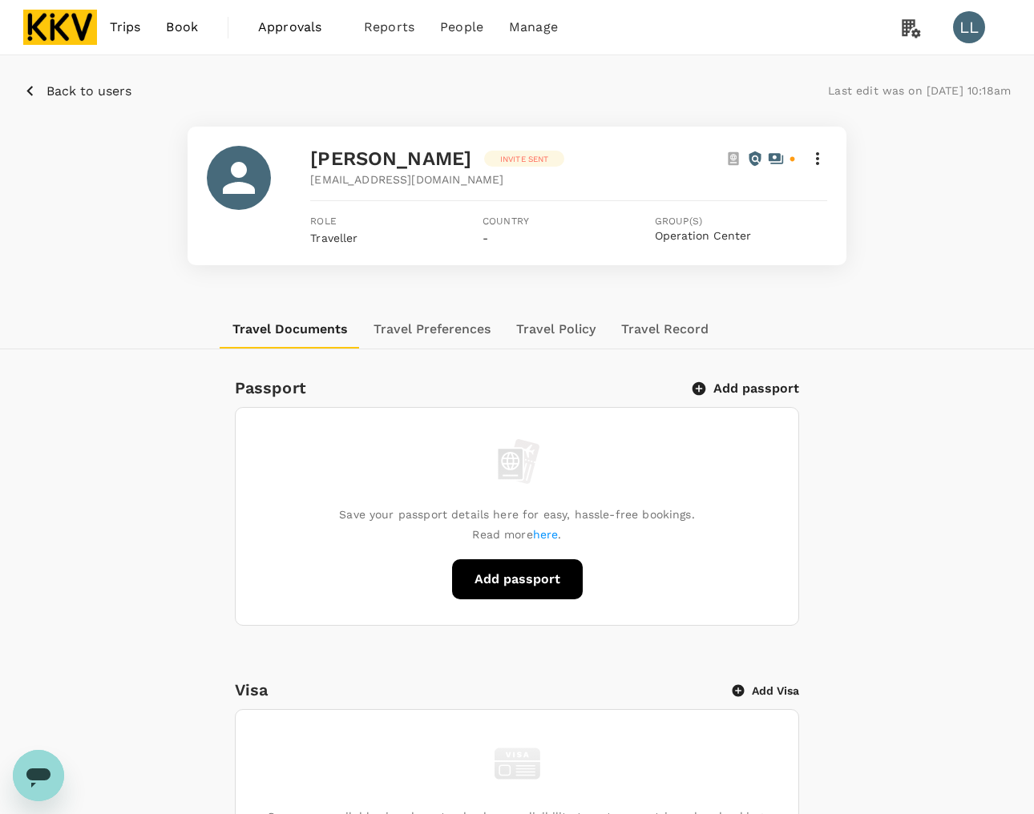
click at [741, 394] on button "Add passport" at bounding box center [746, 389] width 105 height 16
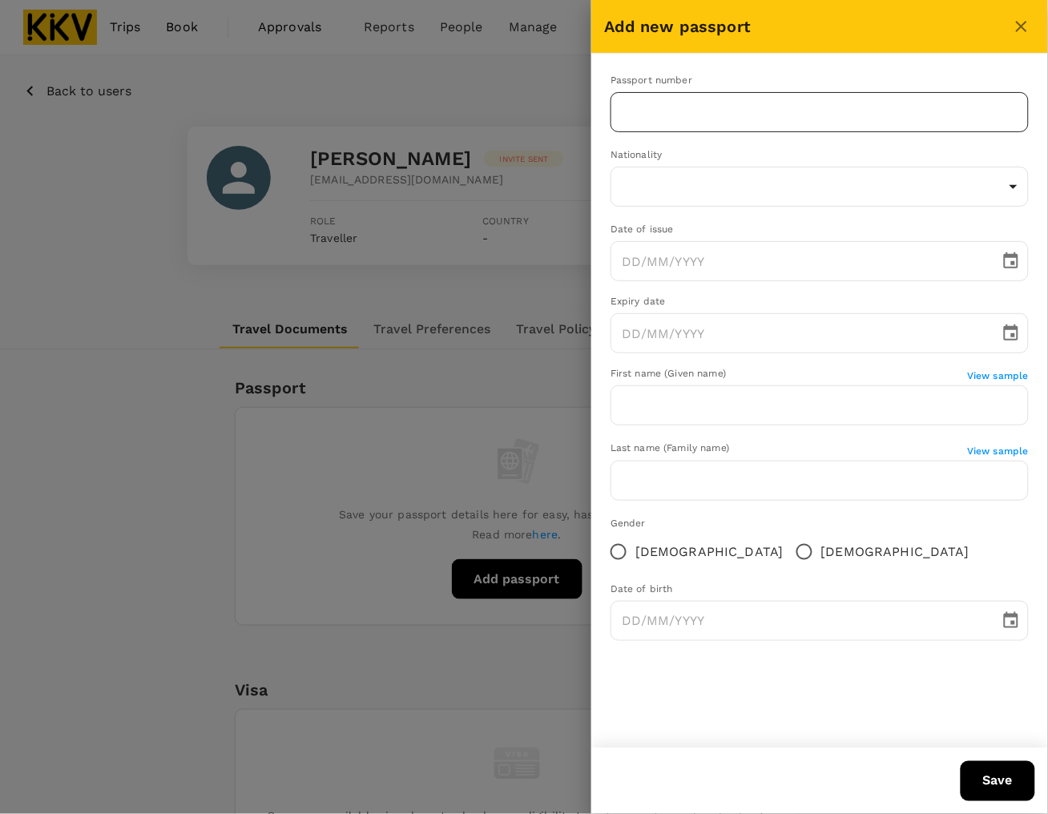
click at [731, 115] on input "text" at bounding box center [820, 112] width 418 height 40
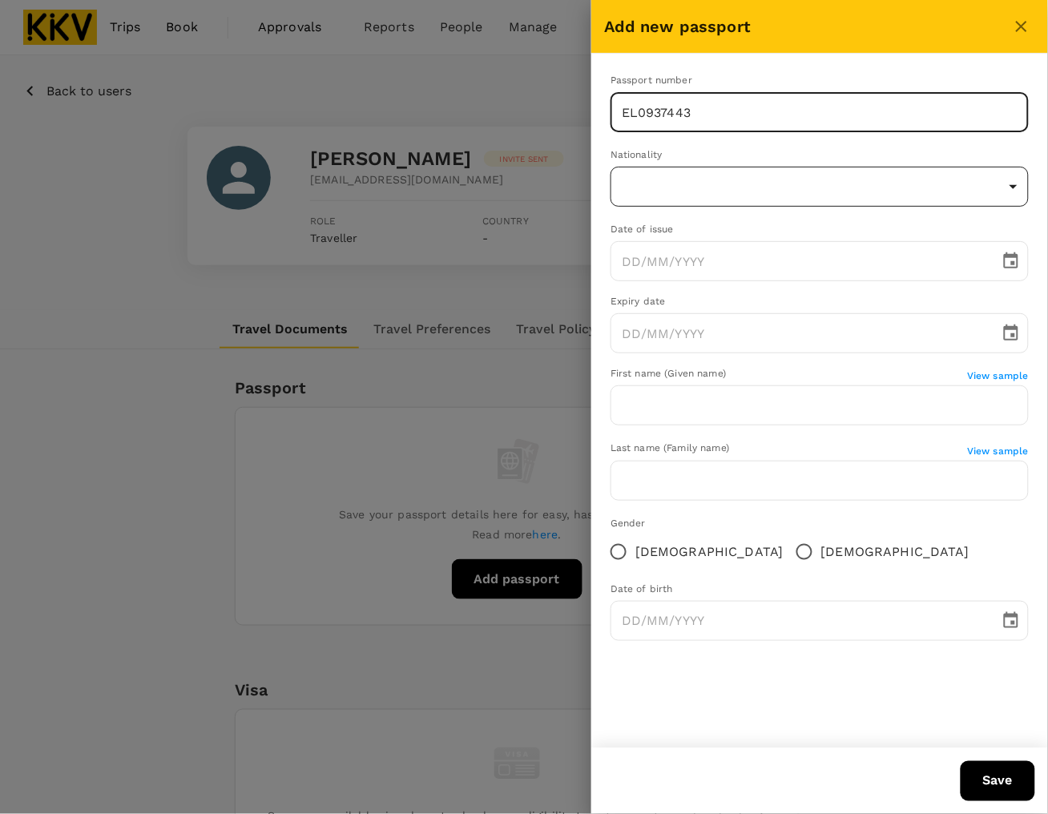
type input "EL0937443"
click at [859, 189] on body "Trips Book Approvals 0 Reports People Manage LL Back to users Last edit was on …" at bounding box center [524, 716] width 1048 height 1432
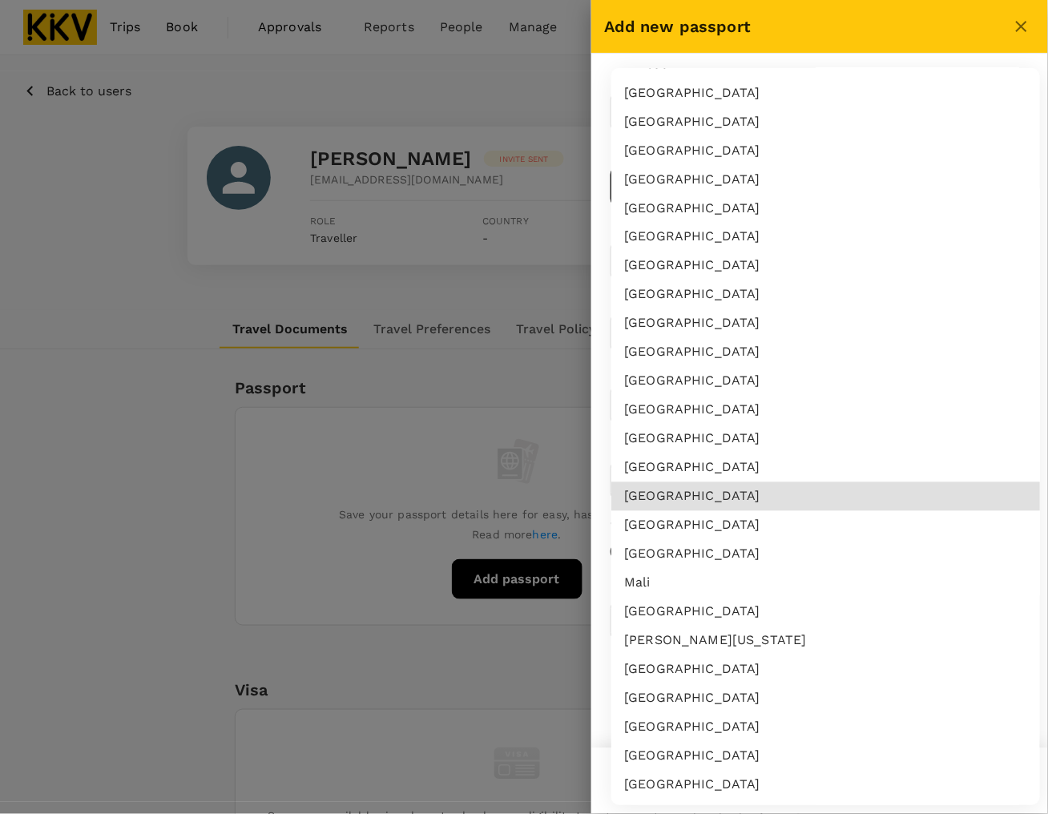
scroll to position [719, 0]
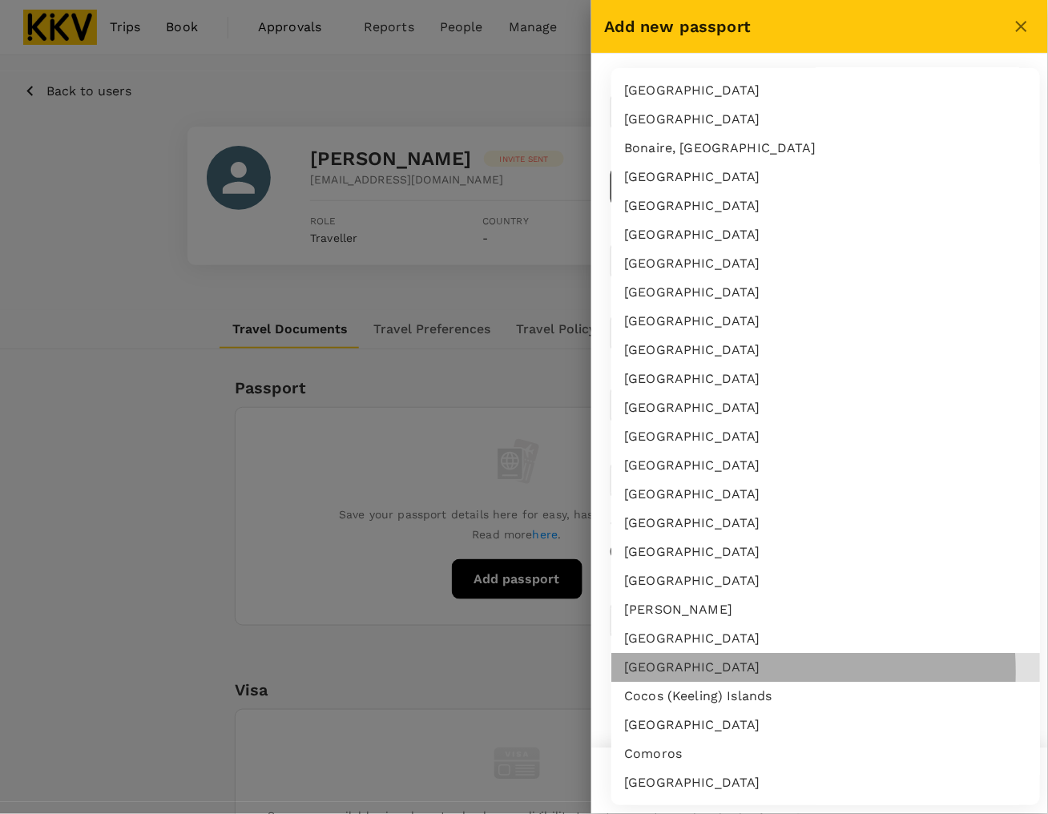
click at [726, 671] on li "[GEOGRAPHIC_DATA]" at bounding box center [826, 668] width 429 height 29
type input "CN"
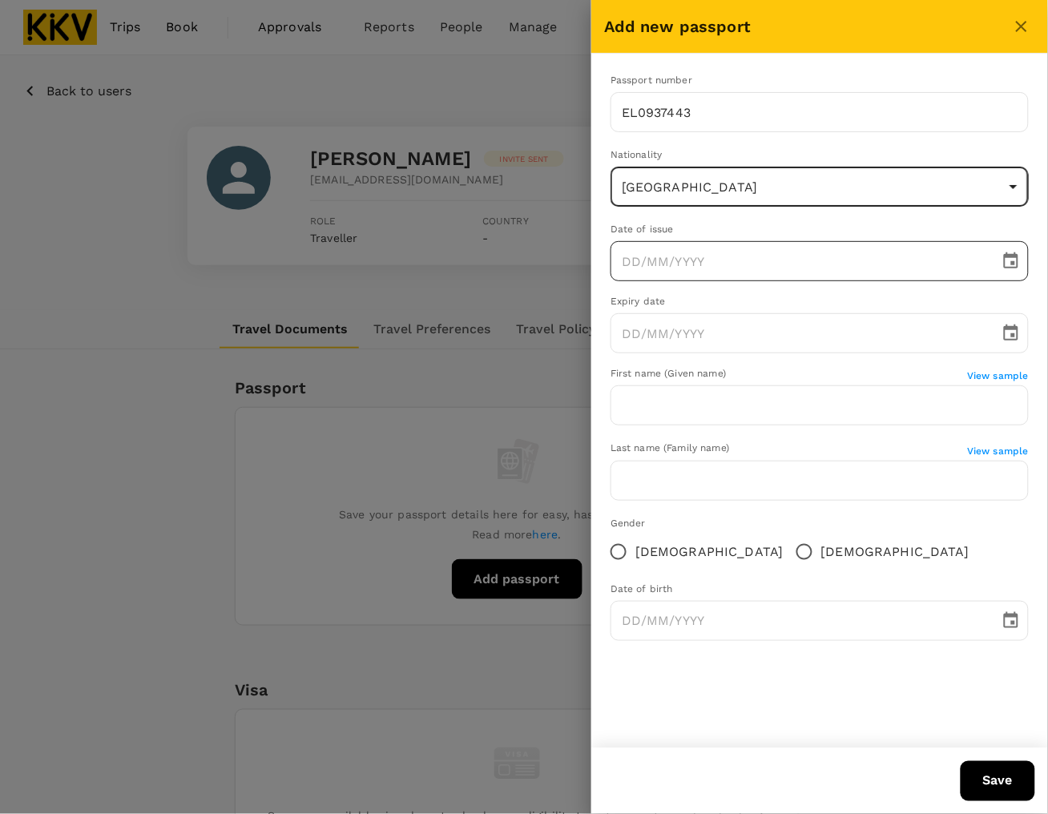
type input "DD/MM/YYYY"
click at [712, 261] on input "DD/MM/YYYY" at bounding box center [800, 261] width 378 height 40
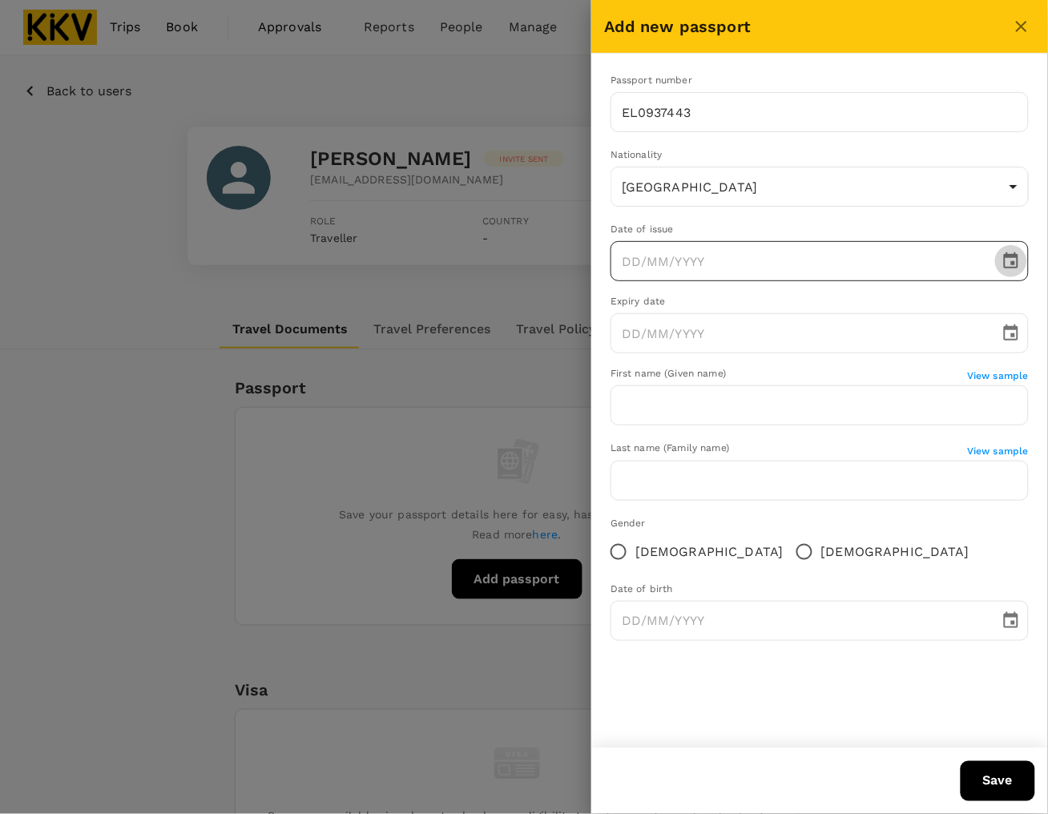
click at [1014, 265] on icon "Choose date" at bounding box center [1011, 261] width 14 height 16
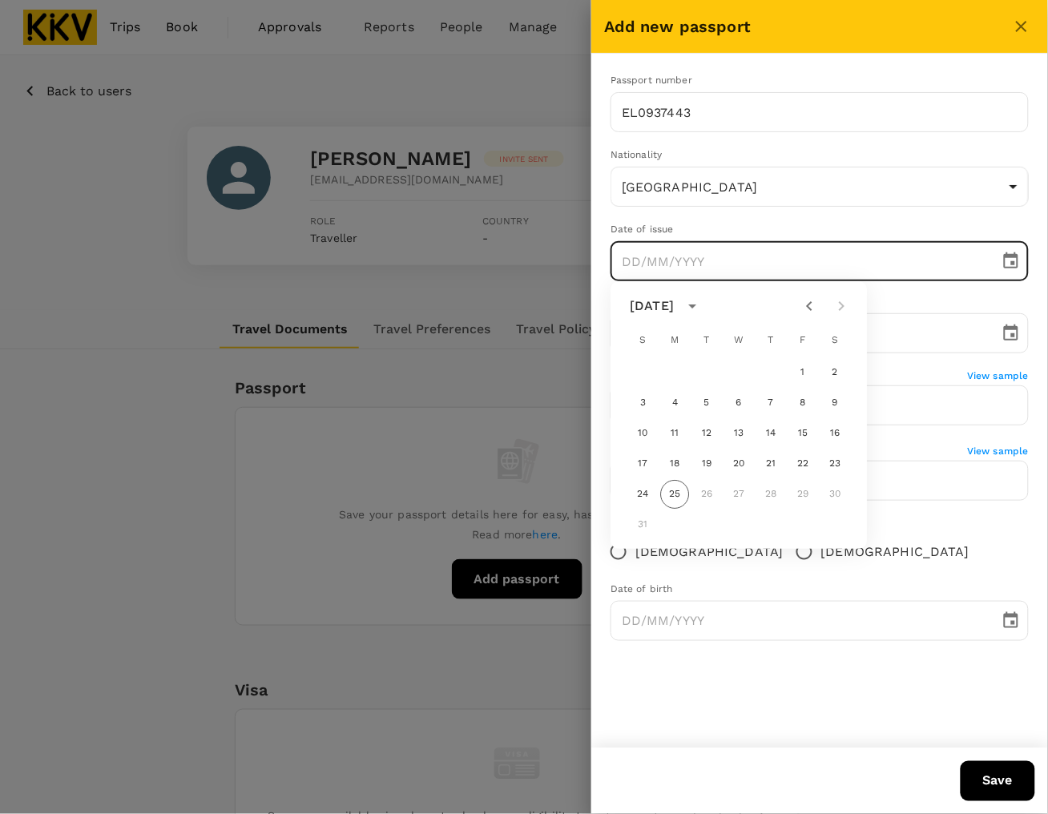
click at [768, 495] on div "24 25 26 27 28 29 30" at bounding box center [740, 494] width 257 height 29
click at [702, 301] on icon "calendar view is open, switch to year view" at bounding box center [692, 306] width 19 height 19
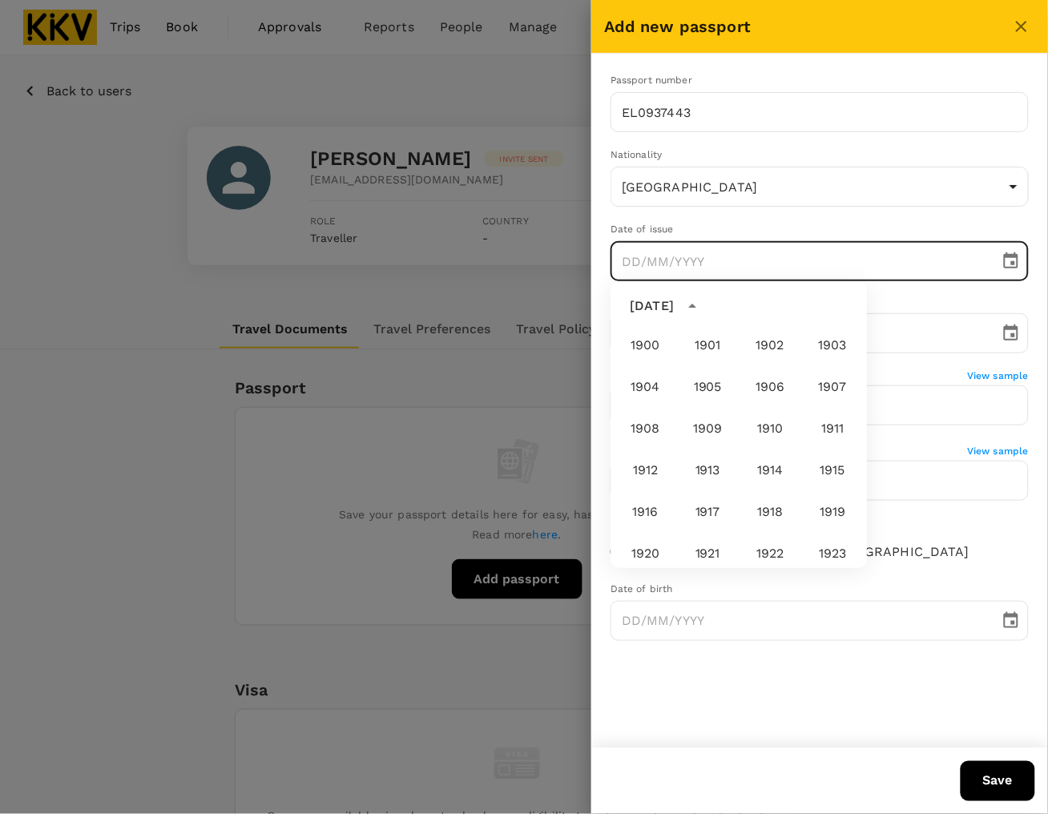
scroll to position [1190, 0]
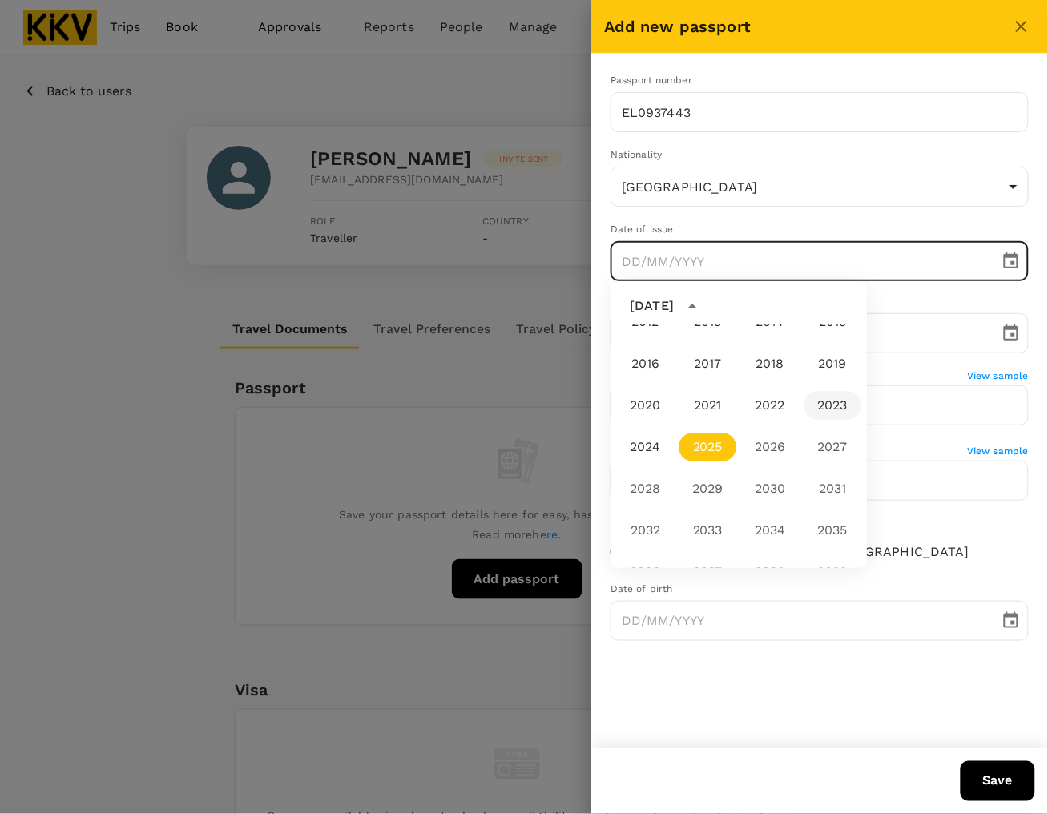
click at [806, 403] on button "2023" at bounding box center [834, 405] width 58 height 29
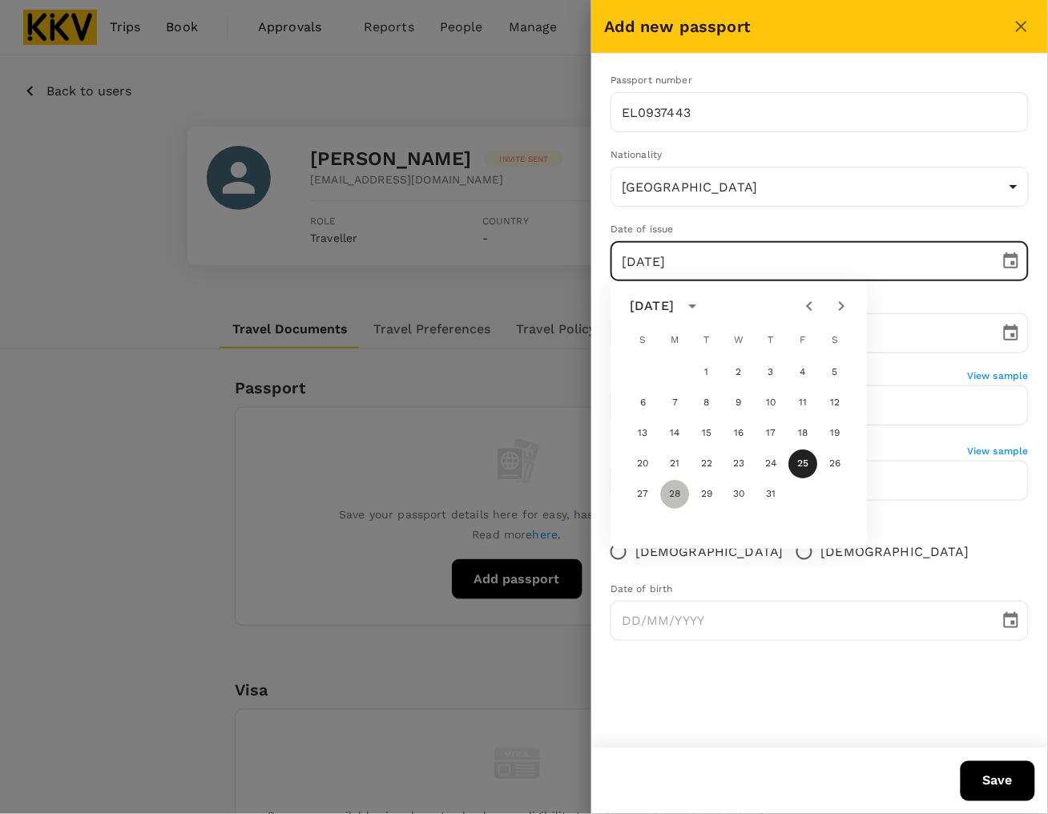
click at [677, 491] on button "28" at bounding box center [675, 494] width 29 height 29
type input "[DATE]"
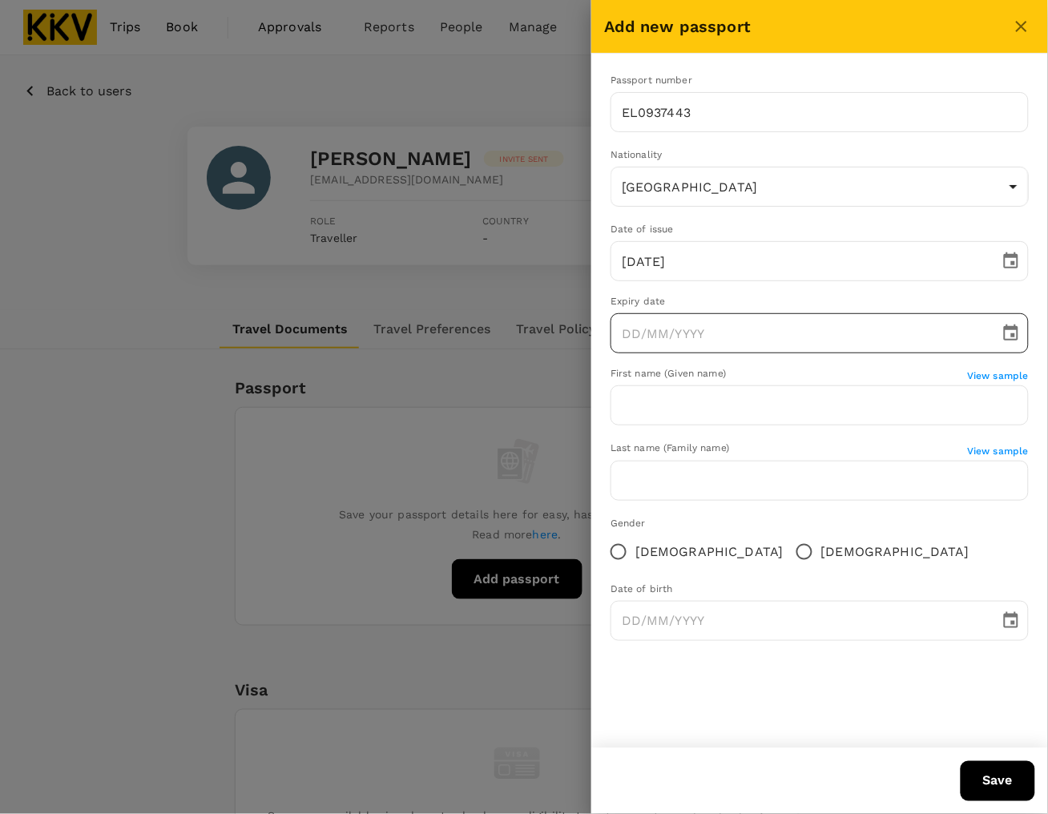
click at [714, 329] on input "text" at bounding box center [800, 333] width 378 height 40
type input "DD/MM/YYYY"
click at [1000, 333] on button "Choose date" at bounding box center [1012, 333] width 32 height 32
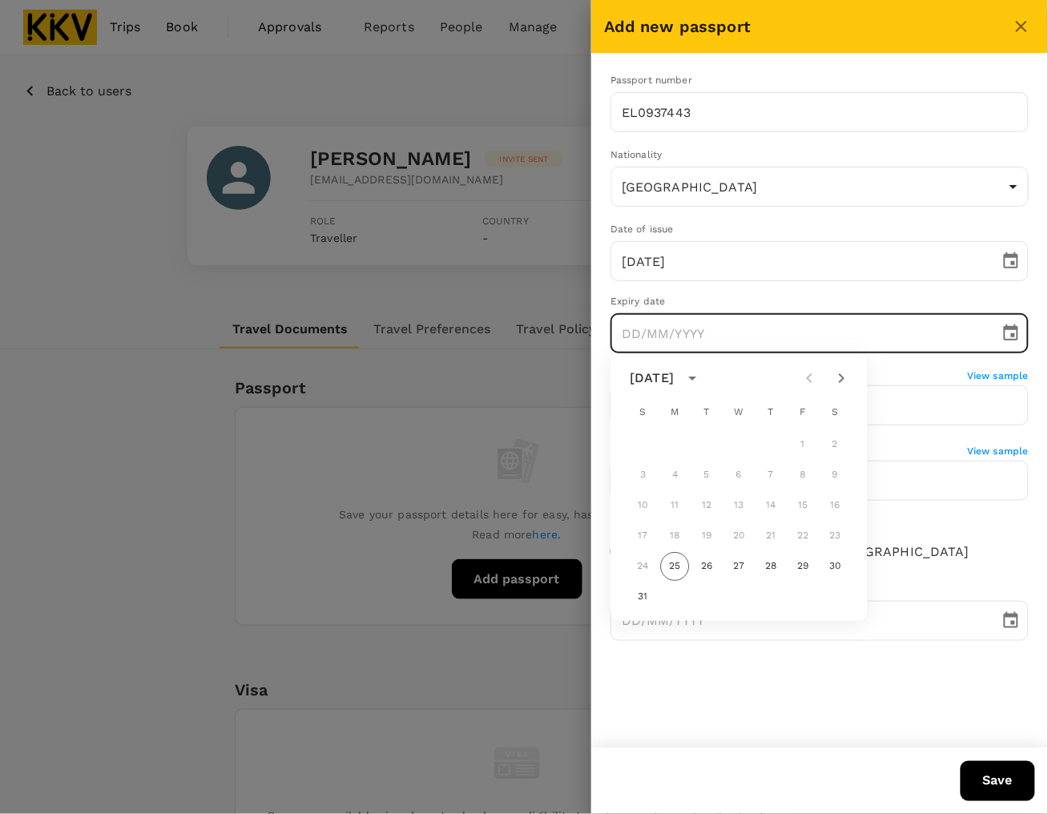
click at [697, 378] on icon "calendar view is open, switch to year view" at bounding box center [693, 379] width 8 height 4
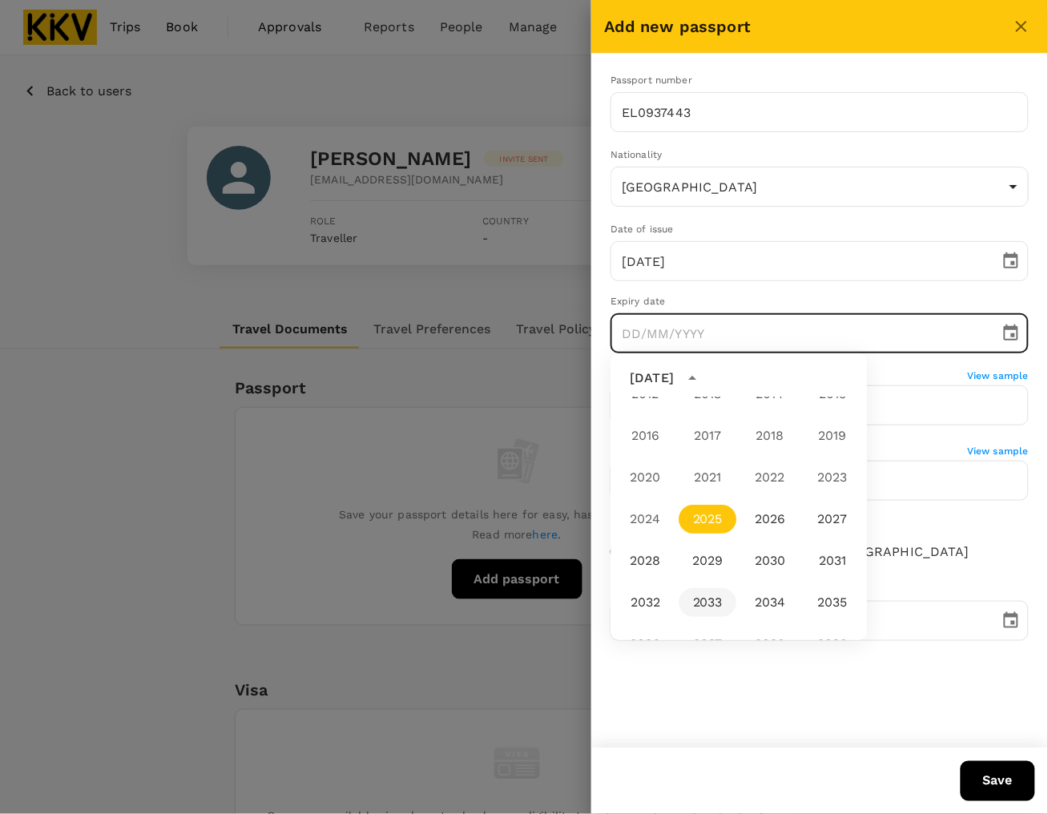
click at [692, 601] on button "2033" at bounding box center [709, 602] width 58 height 29
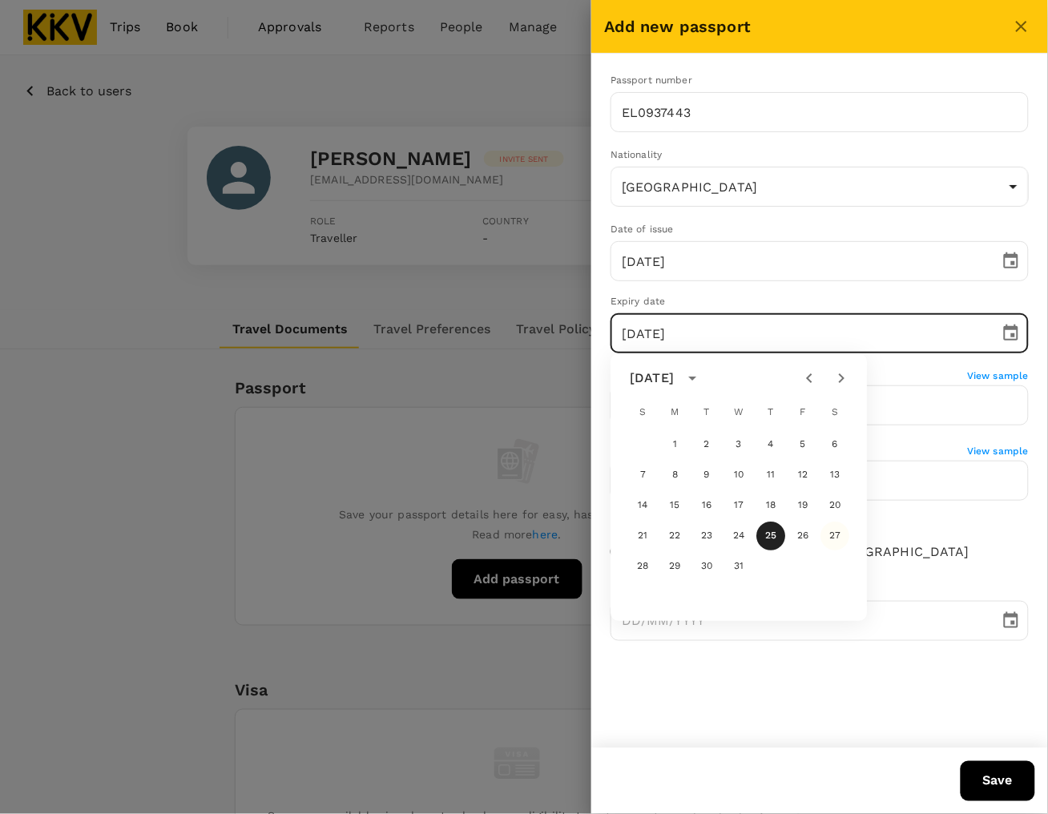
click at [827, 537] on button "27" at bounding box center [836, 536] width 29 height 29
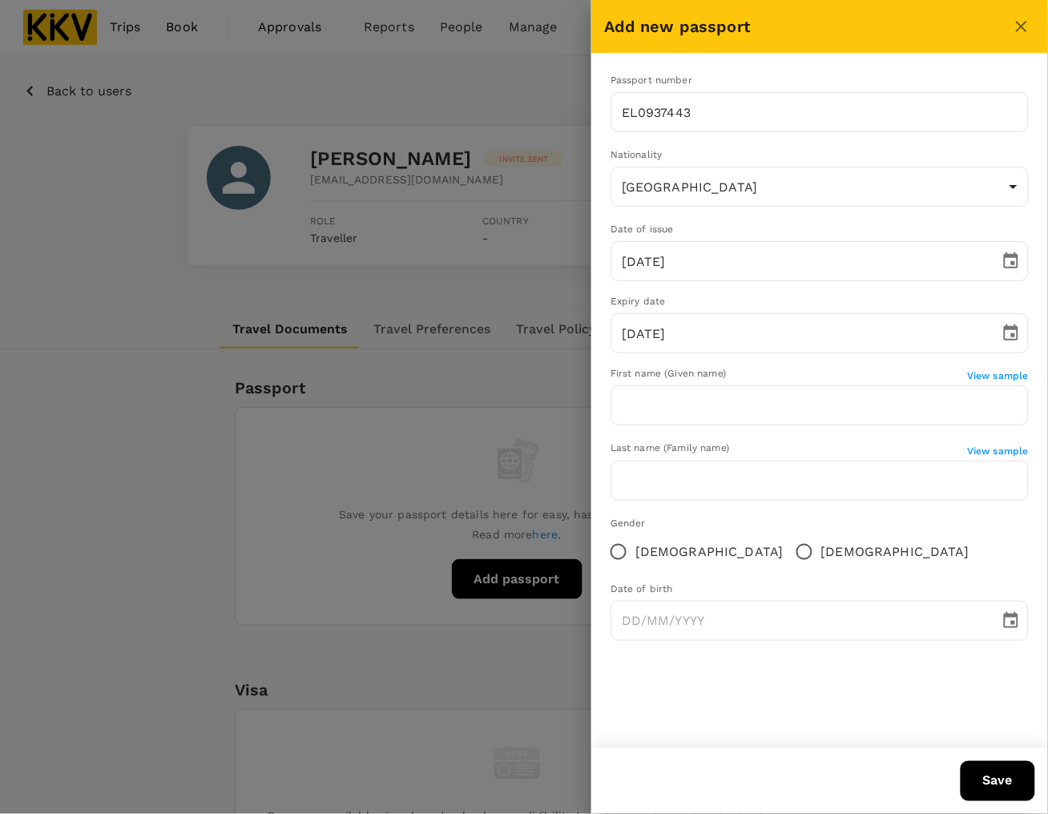
type input "[DATE]"
click at [717, 390] on input "text" at bounding box center [820, 406] width 418 height 40
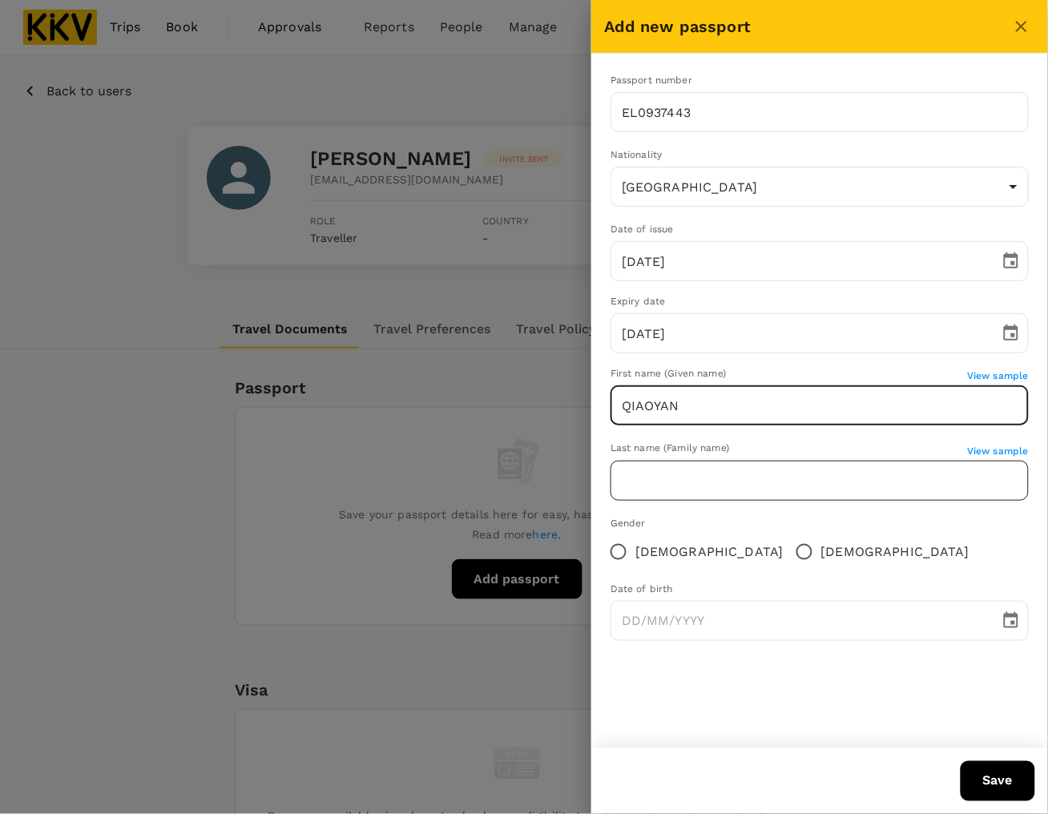
type input "QIAOYAN"
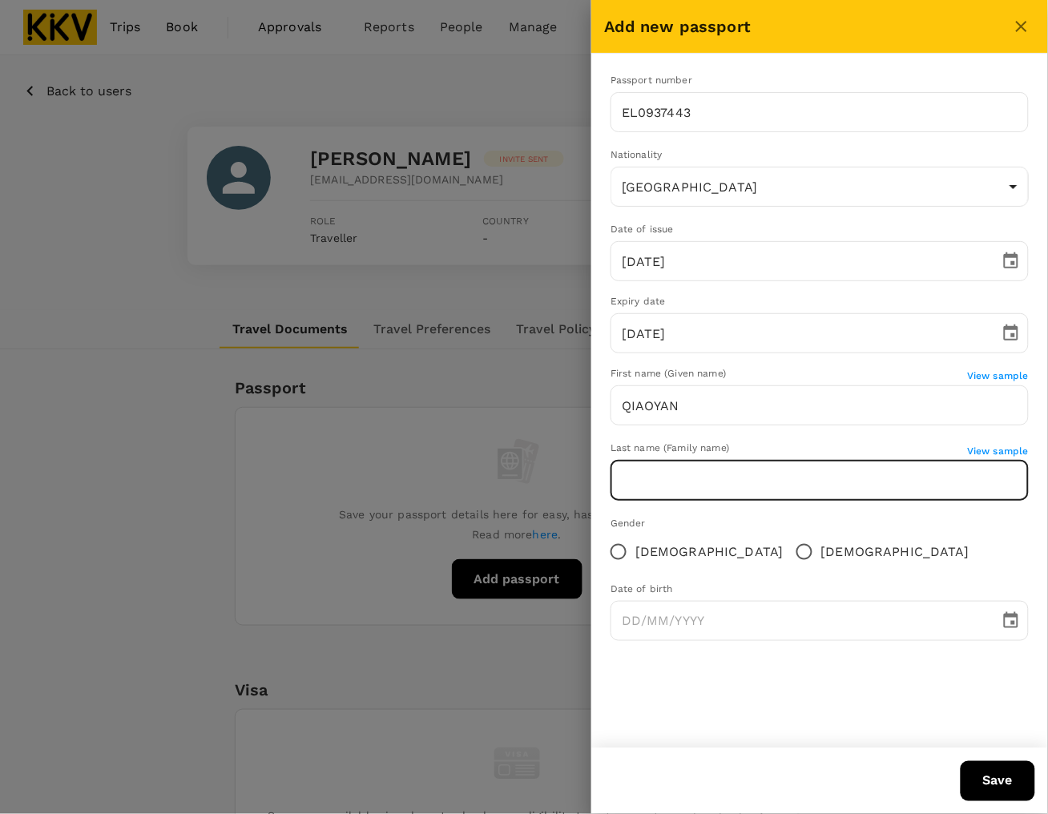
click at [710, 485] on input "text" at bounding box center [820, 481] width 418 height 40
type input "Q"
type input "YU"
click at [664, 550] on span "[DEMOGRAPHIC_DATA]" at bounding box center [710, 552] width 148 height 19
click at [636, 550] on input "[DEMOGRAPHIC_DATA]" at bounding box center [619, 552] width 34 height 34
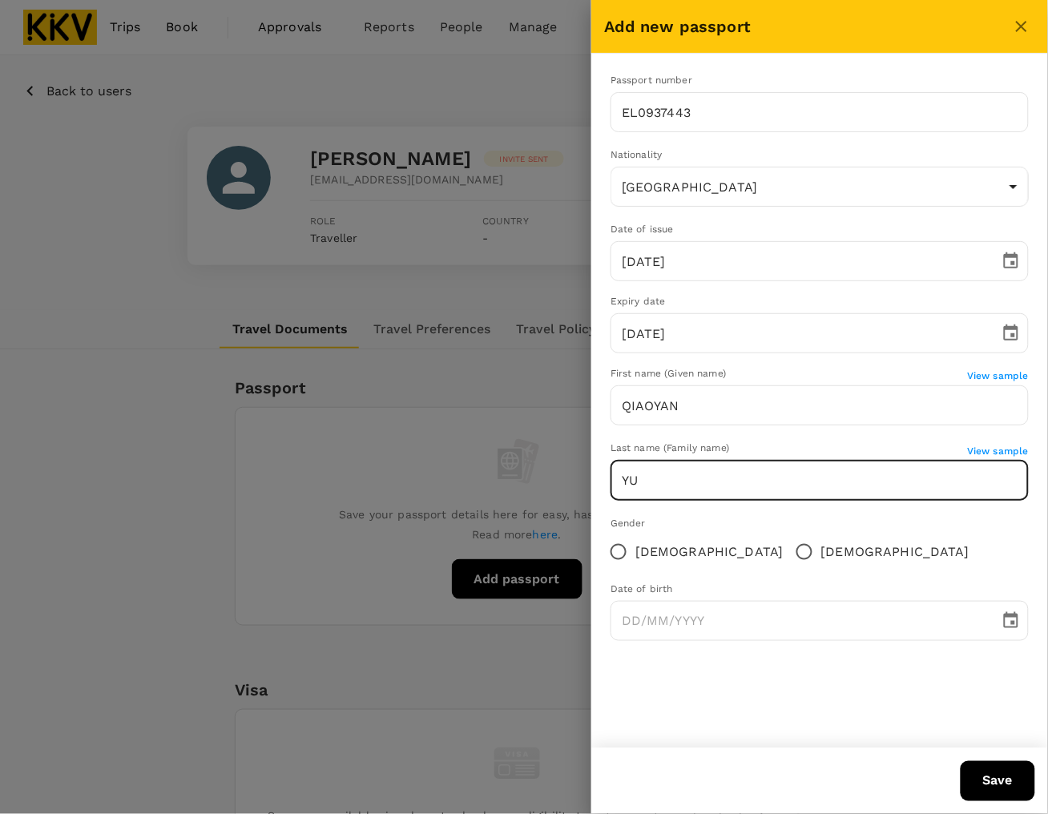
radio input "true"
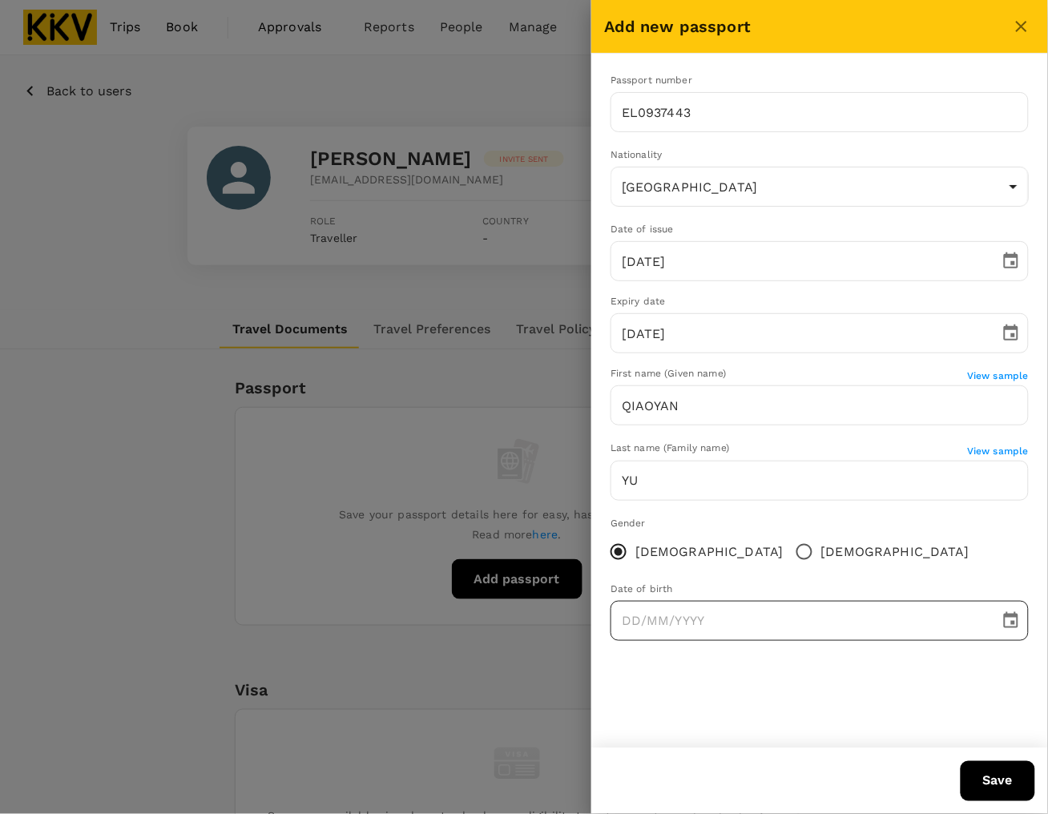
type input "DD/MM/YYYY"
click at [699, 624] on input "DD/MM/YYYY" at bounding box center [800, 621] width 378 height 40
click at [1010, 624] on icon "Choose date" at bounding box center [1011, 621] width 19 height 19
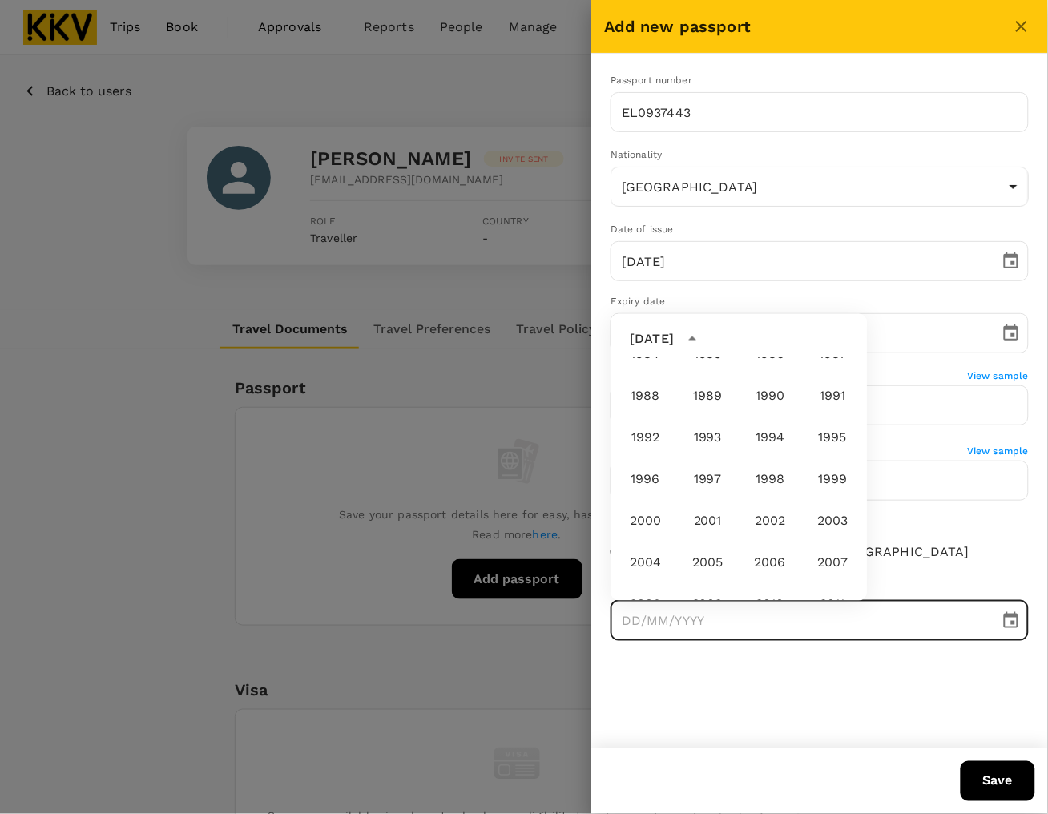
scroll to position [890, 0]
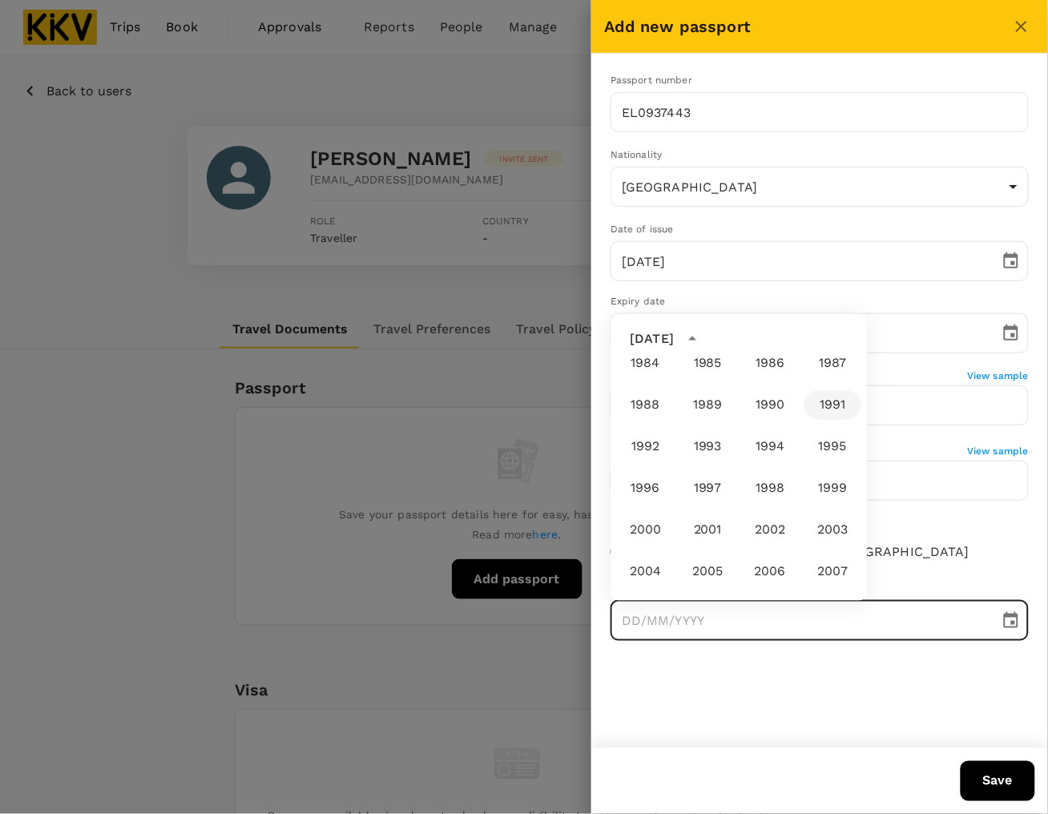
click at [818, 402] on button "1991" at bounding box center [834, 405] width 58 height 29
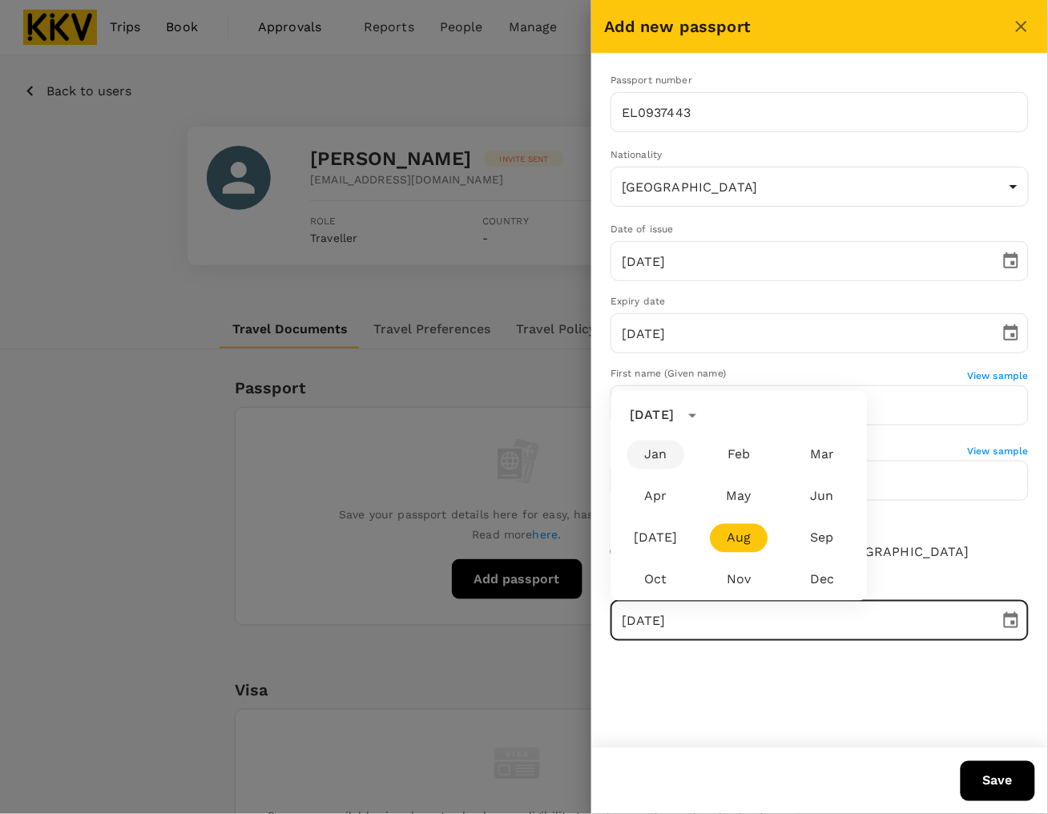
click at [650, 450] on button "Jan" at bounding box center [656, 455] width 58 height 29
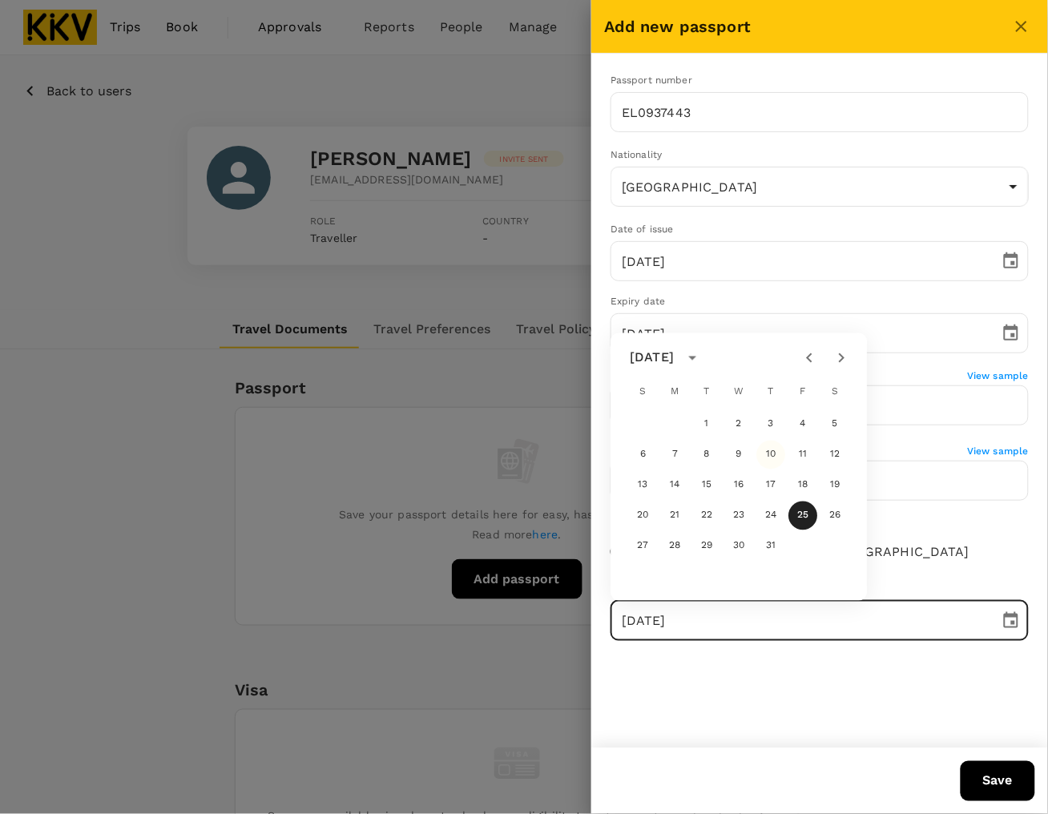
click at [763, 449] on button "10" at bounding box center [772, 455] width 29 height 29
type input "[DATE]"
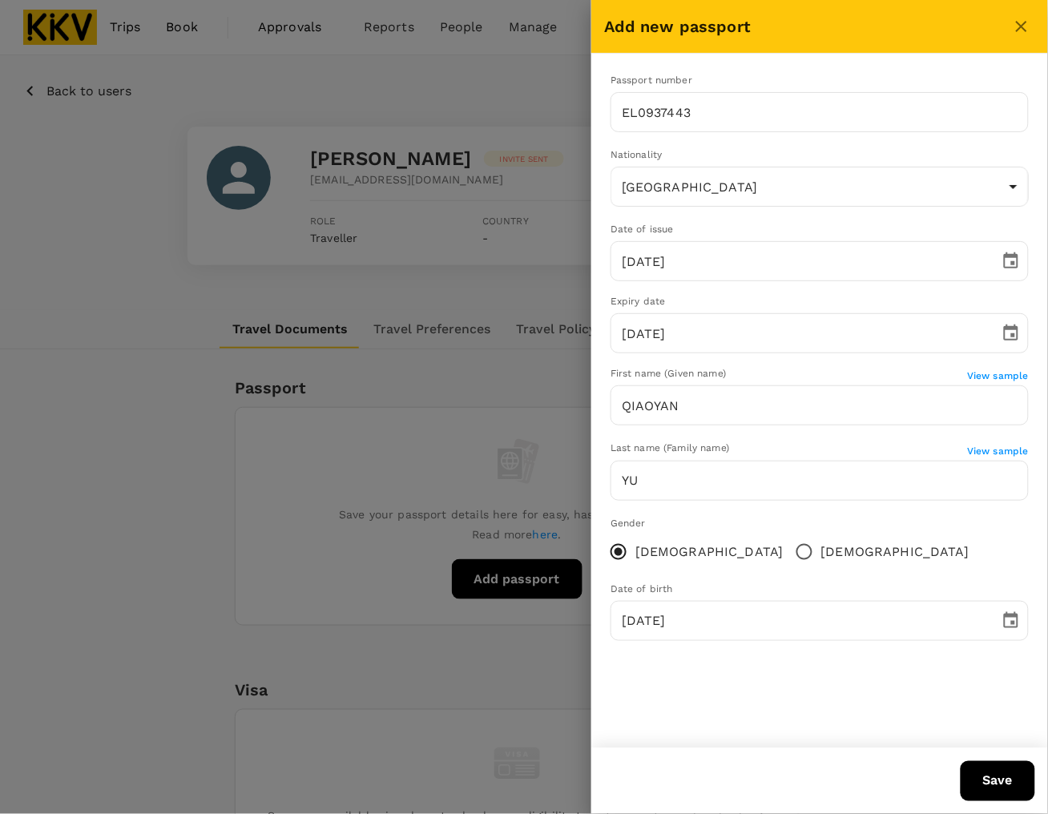
click at [750, 705] on div "Passport number [PASSPORT] ​ Nationality [DEMOGRAPHIC_DATA] CN ​ Date of issue …" at bounding box center [820, 401] width 457 height 695
click at [1004, 780] on button "Save" at bounding box center [998, 782] width 75 height 40
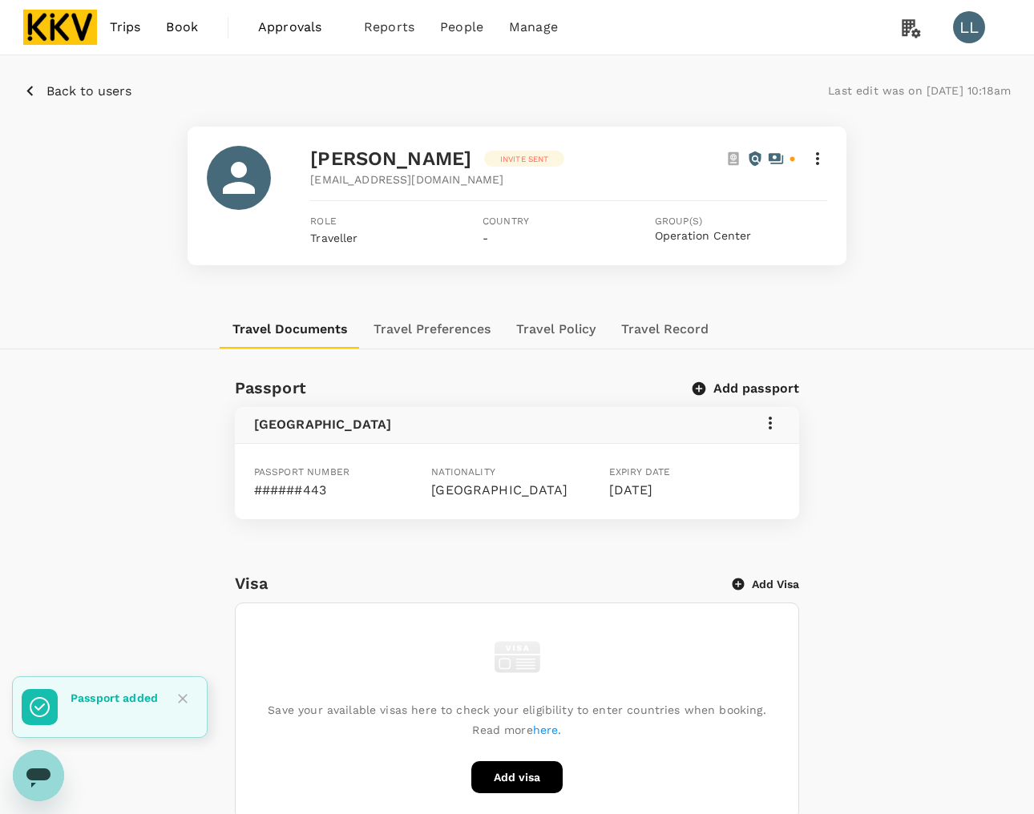
click at [934, 181] on div "[PERSON_NAME] Invite sent [EMAIL_ADDRESS][DOMAIN_NAME] Role Traveller Country -…" at bounding box center [517, 196] width 988 height 139
click at [947, 333] on div "Travel Documents Travel Preferences Travel Policy Travel Record" at bounding box center [517, 329] width 988 height 38
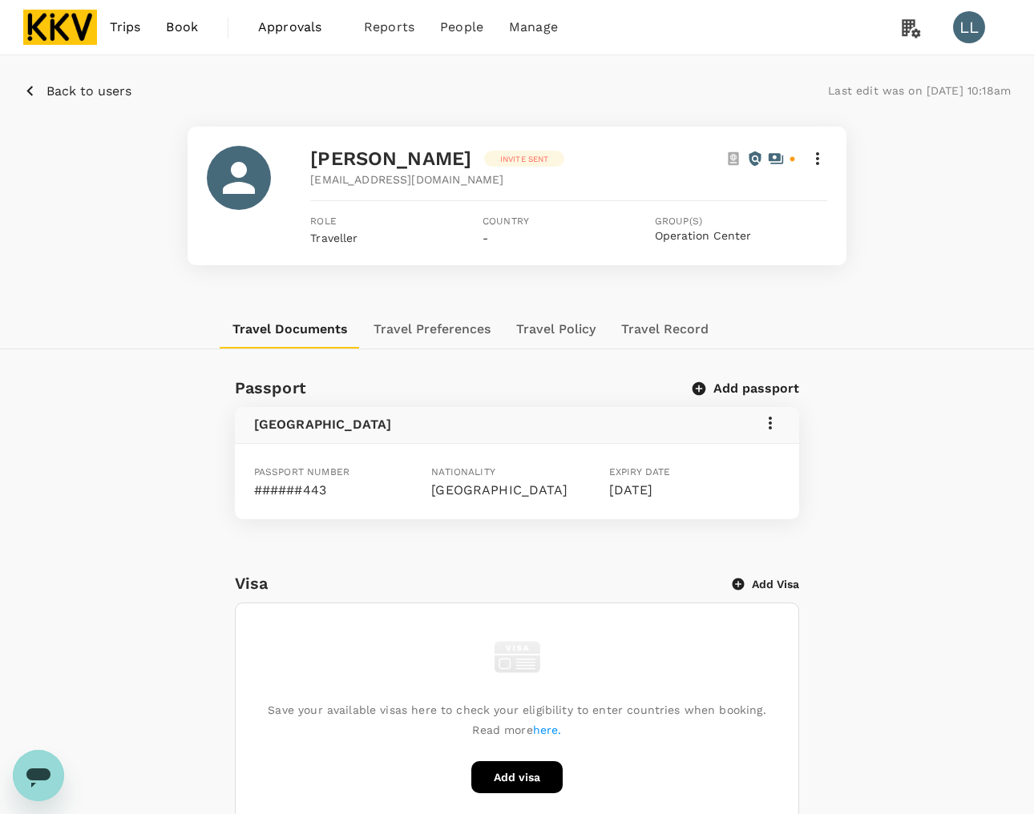
click at [410, 309] on div "Back to users Last edit was on [DATE] 10:18am [PERSON_NAME] Invite sent [EMAIL_…" at bounding box center [517, 182] width 1034 height 255
click at [176, 32] on span "Book" at bounding box center [182, 27] width 32 height 19
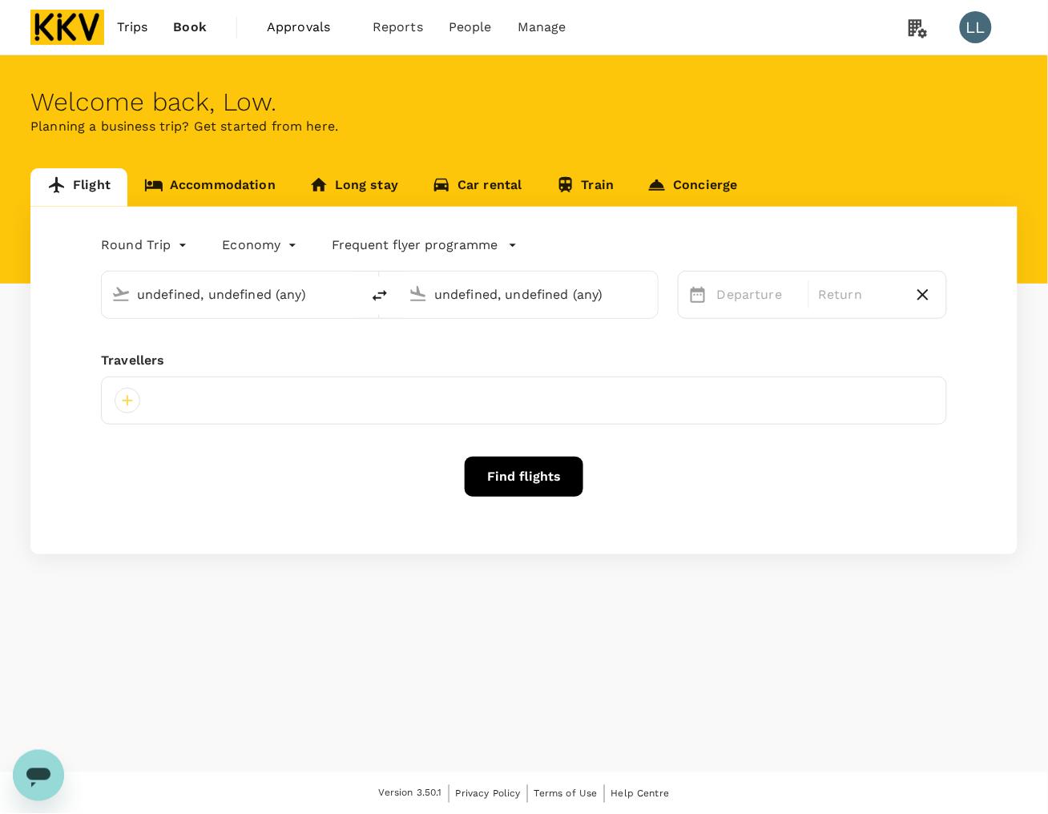
type input "[PERSON_NAME] (JHB)"
type input "Kuala Lumpur Intl ([GEOGRAPHIC_DATA])"
type input "[PERSON_NAME] (JHB)"
type input "Sultan [PERSON_NAME] [PERSON_NAME] (SZB)"
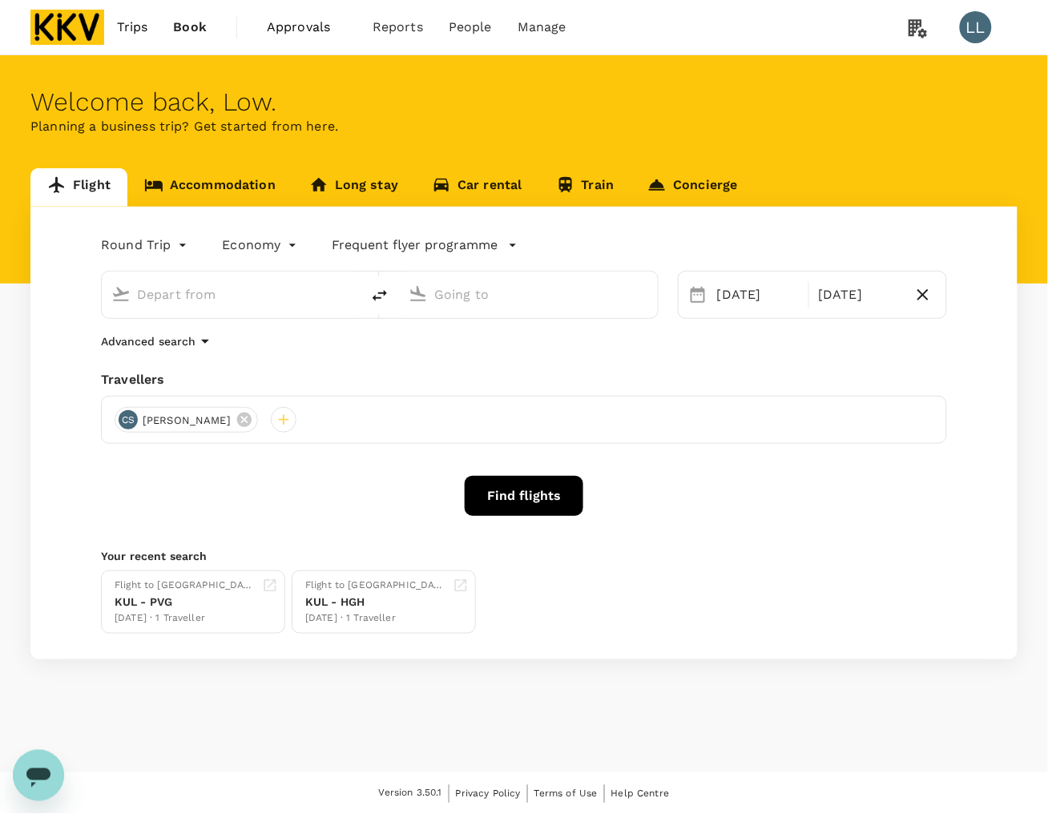
type input "[PERSON_NAME] (JHB)"
type input "Sultan [PERSON_NAME] [PERSON_NAME] (SZB)"
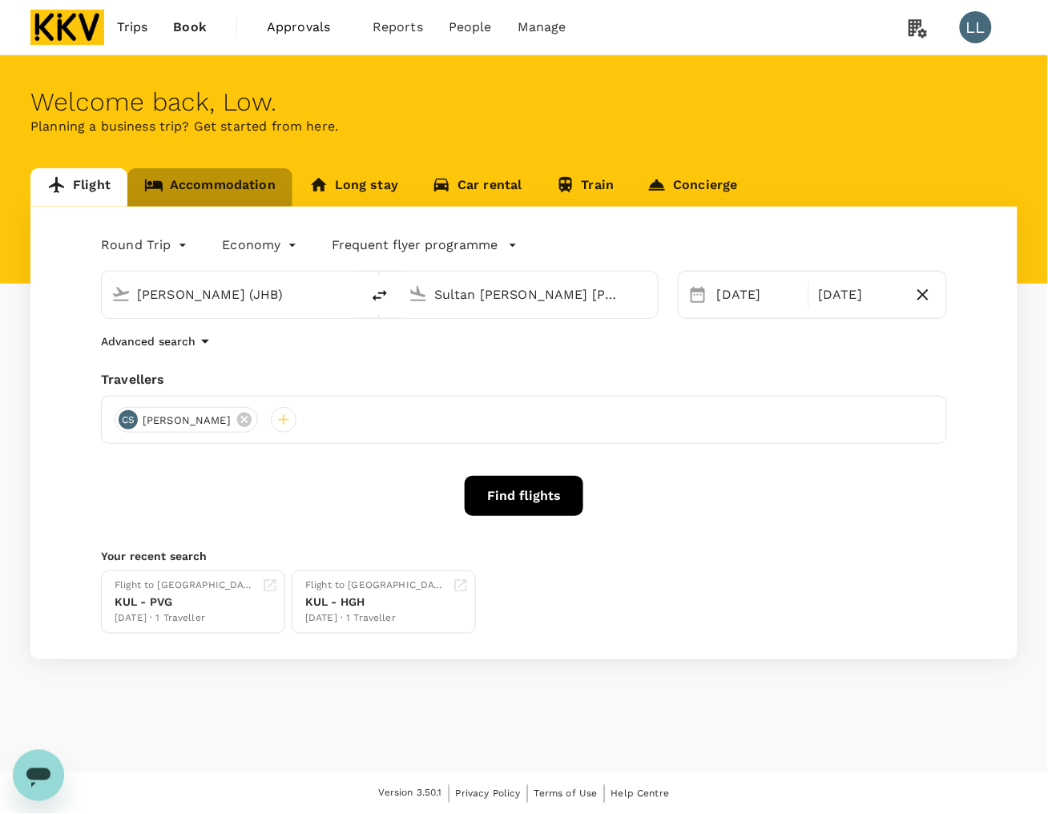
click at [162, 184] on icon at bounding box center [153, 185] width 19 height 19
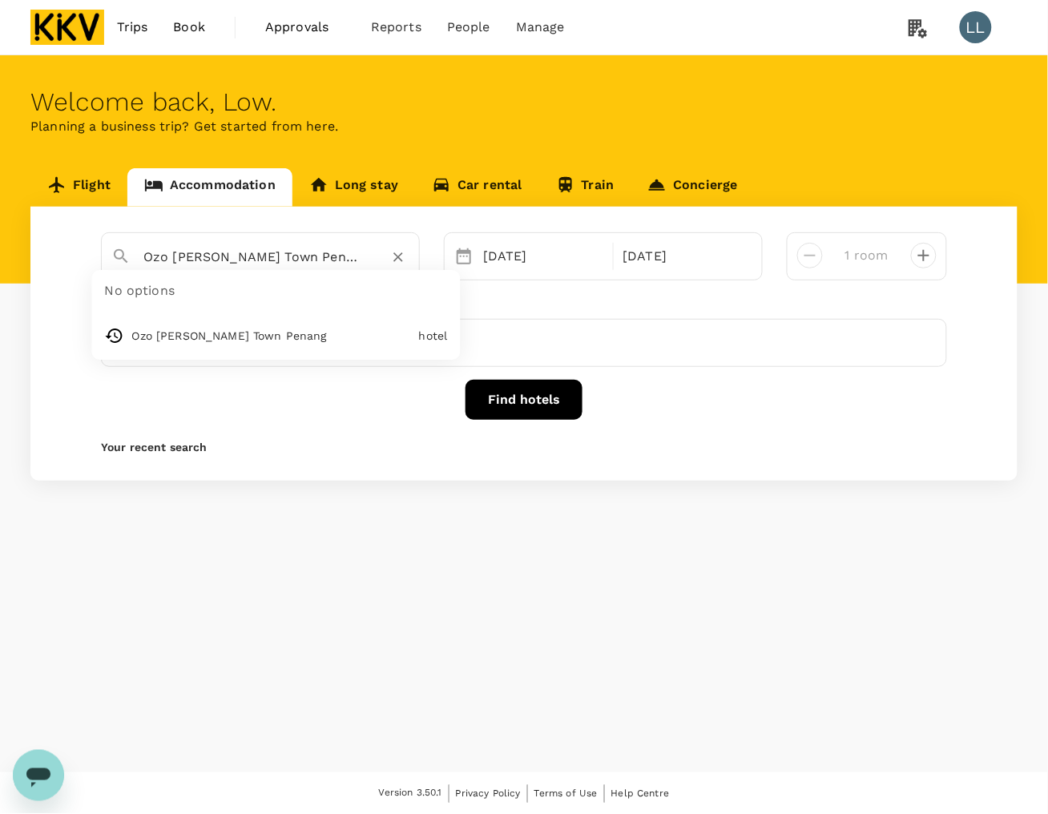
drag, startPoint x: 354, startPoint y: 261, endPoint x: 305, endPoint y: 262, distance: 48.9
click at [354, 261] on input "Ozo [PERSON_NAME] Town Penang" at bounding box center [253, 256] width 221 height 25
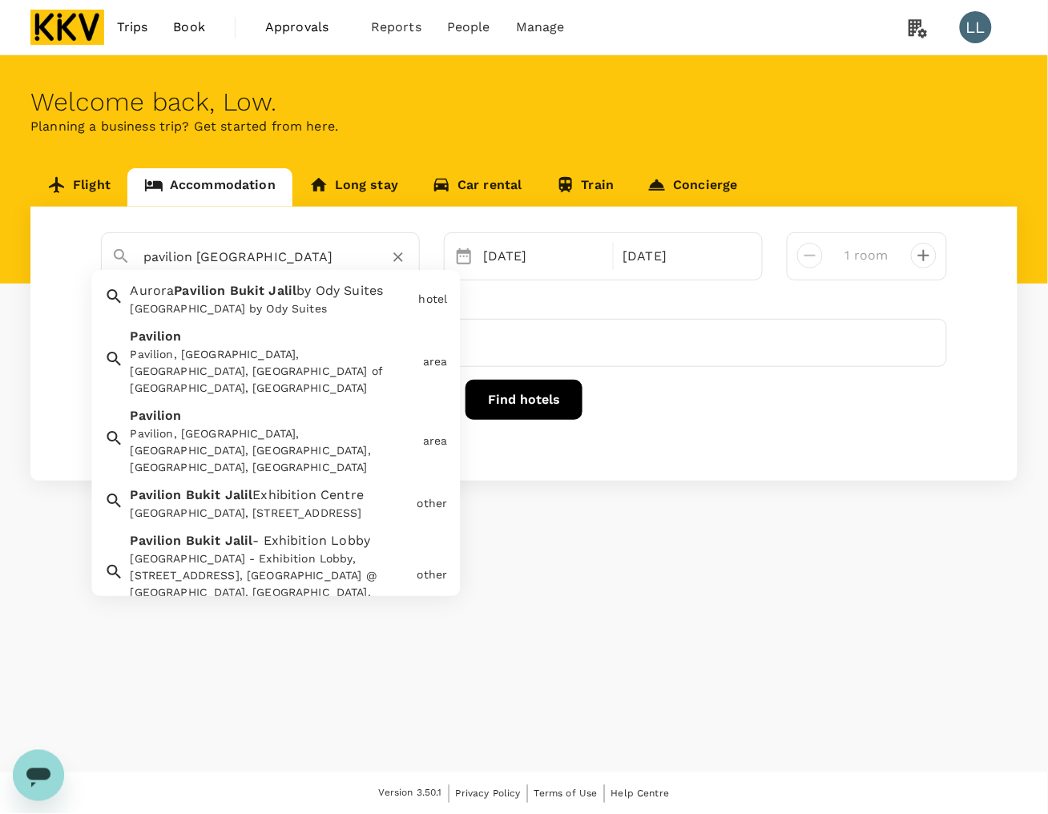
click at [289, 347] on div "Pavilion, [GEOGRAPHIC_DATA], [GEOGRAPHIC_DATA], [GEOGRAPHIC_DATA] of [GEOGRAPHI…" at bounding box center [274, 372] width 286 height 51
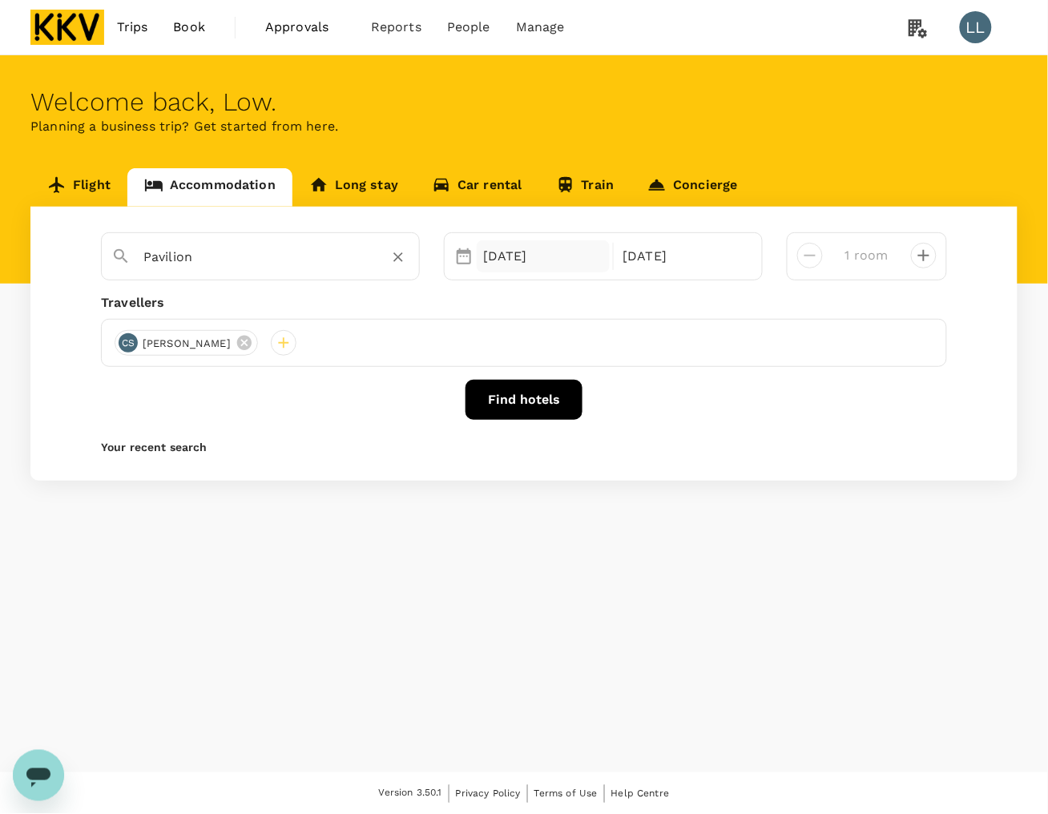
type input "Pavilion"
click at [551, 251] on div "[DATE]" at bounding box center [543, 256] width 133 height 32
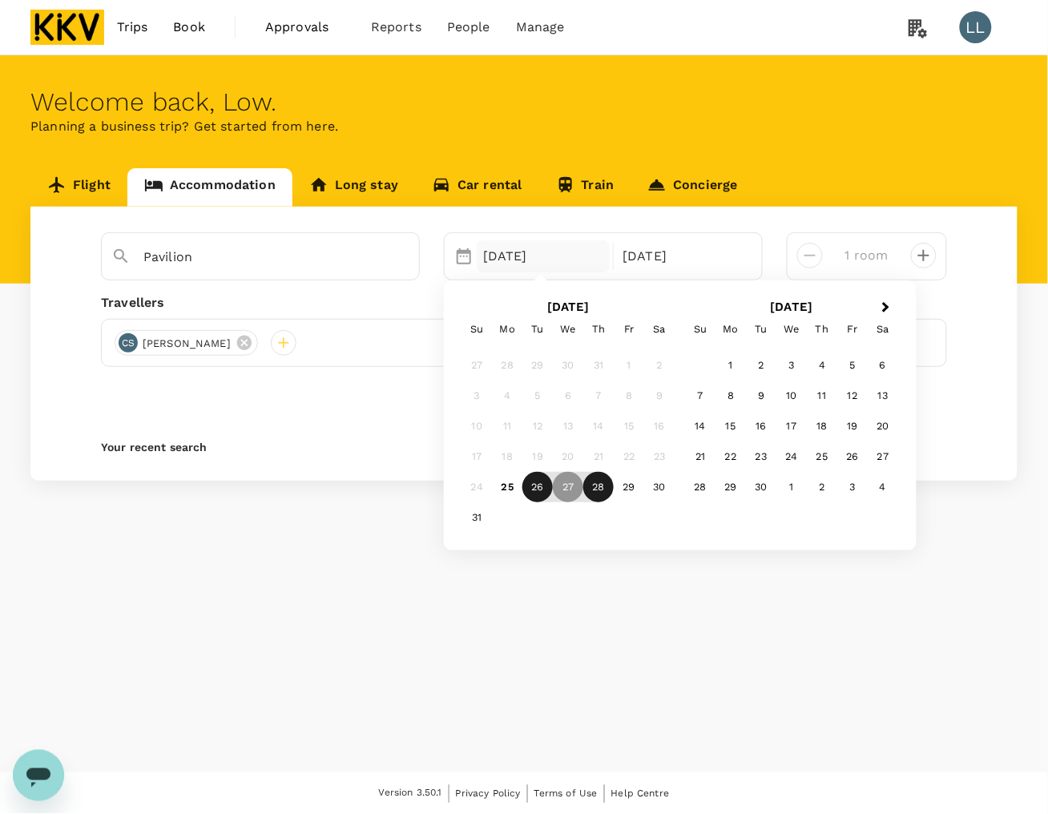
click at [535, 487] on div "26" at bounding box center [538, 487] width 30 height 30
click at [582, 485] on div "24 25 26 27 28 29 30" at bounding box center [568, 487] width 213 height 30
click at [558, 487] on div "27" at bounding box center [568, 487] width 30 height 30
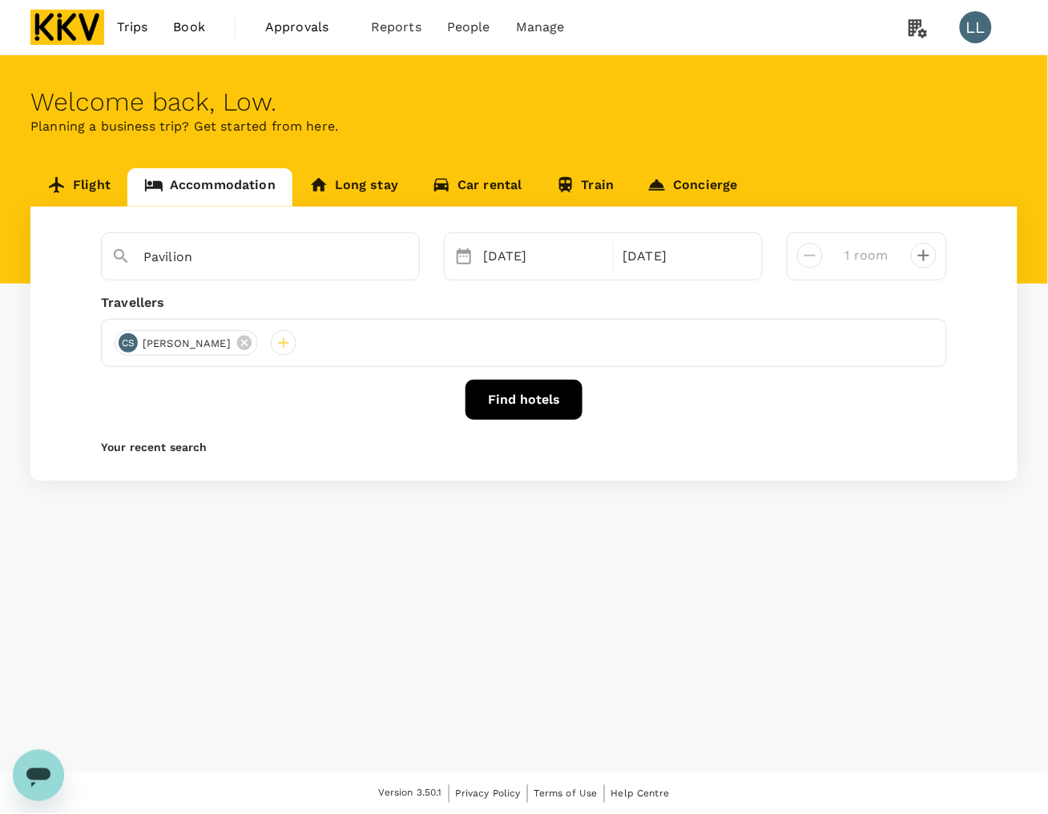
click at [577, 568] on div "Welcome back , Low . Planning a business trip? Get started from here. Flight Ac…" at bounding box center [524, 413] width 1048 height 717
click at [246, 343] on div "[PERSON_NAME]" at bounding box center [186, 343] width 143 height 26
click at [244, 345] on icon at bounding box center [244, 343] width 14 height 14
click at [125, 347] on div at bounding box center [128, 343] width 26 height 26
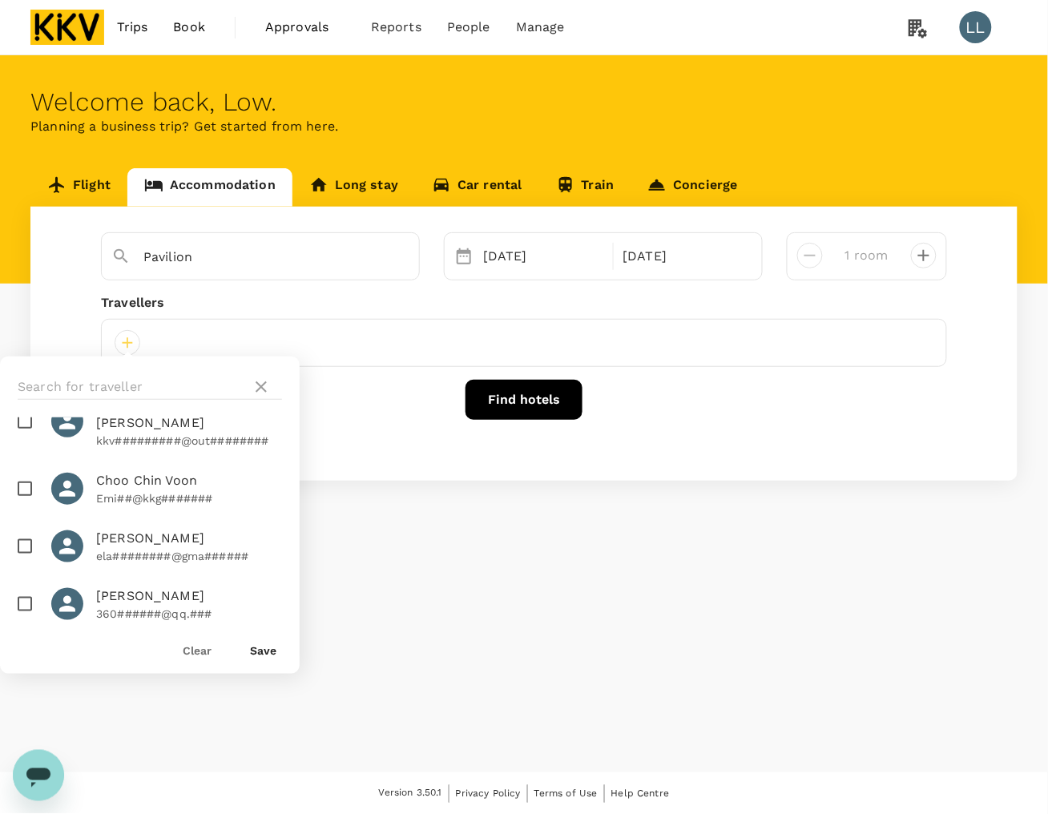
scroll to position [100, 0]
click at [123, 547] on p "ela########@gma######" at bounding box center [189, 555] width 186 height 16
checkbox input "true"
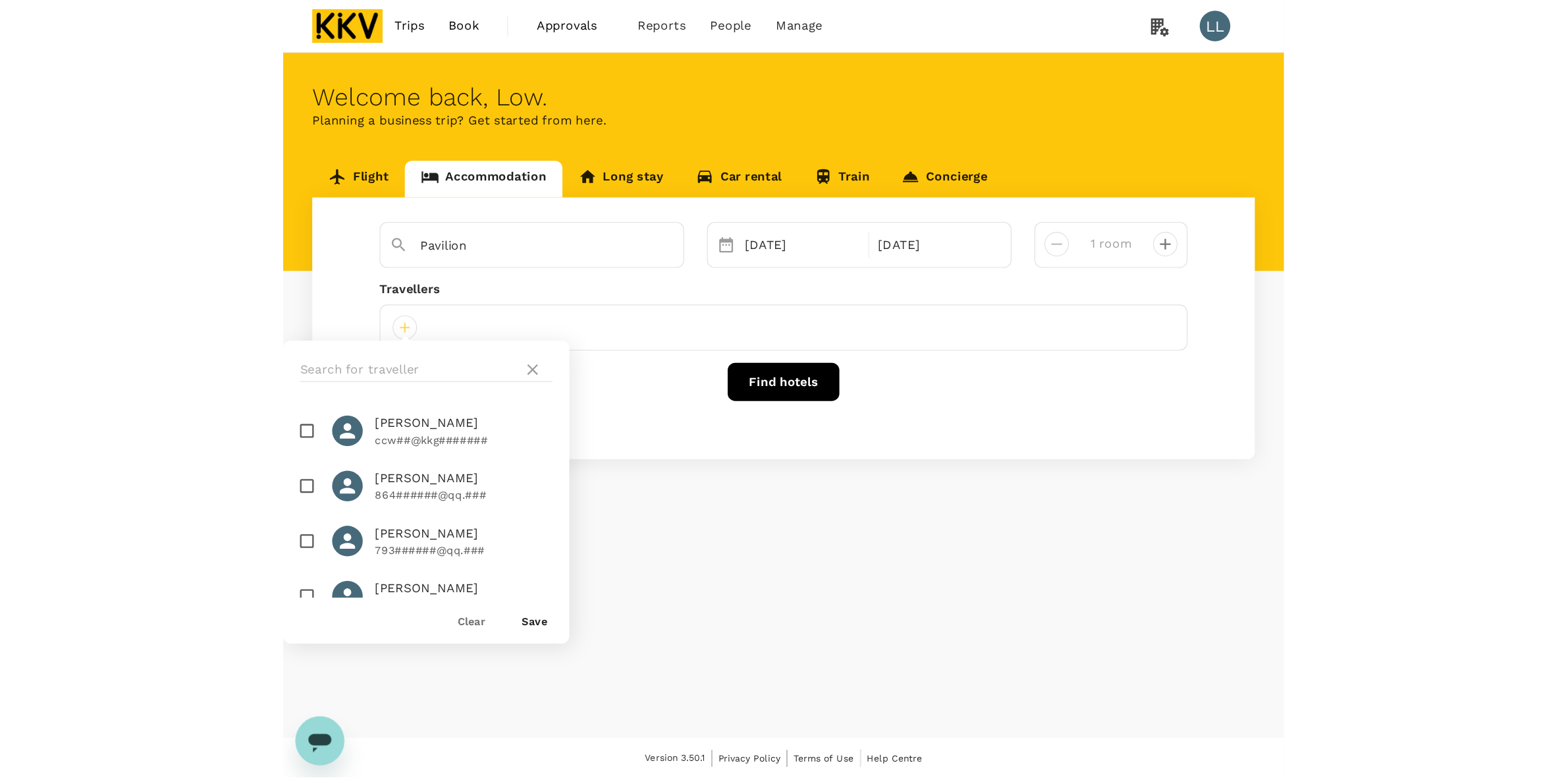
scroll to position [897, 0]
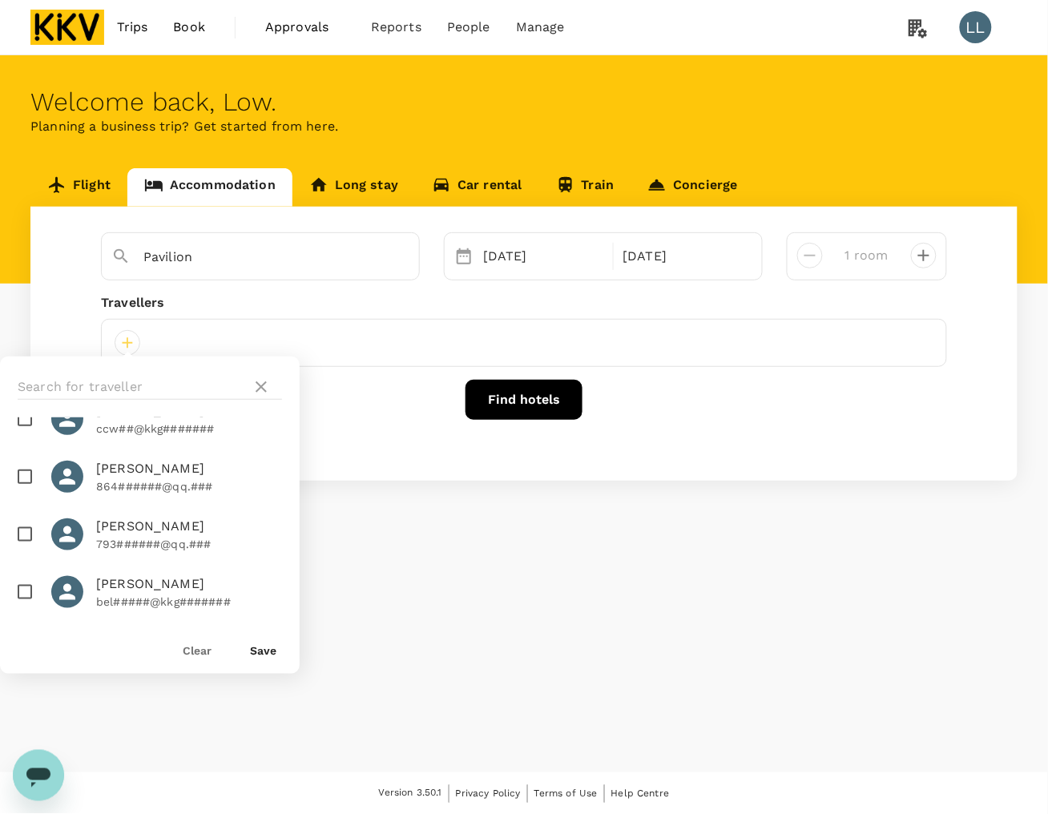
click at [147, 527] on span "[PERSON_NAME]" at bounding box center [189, 526] width 186 height 19
checkbox input "true"
click at [266, 651] on button "Save" at bounding box center [263, 650] width 26 height 13
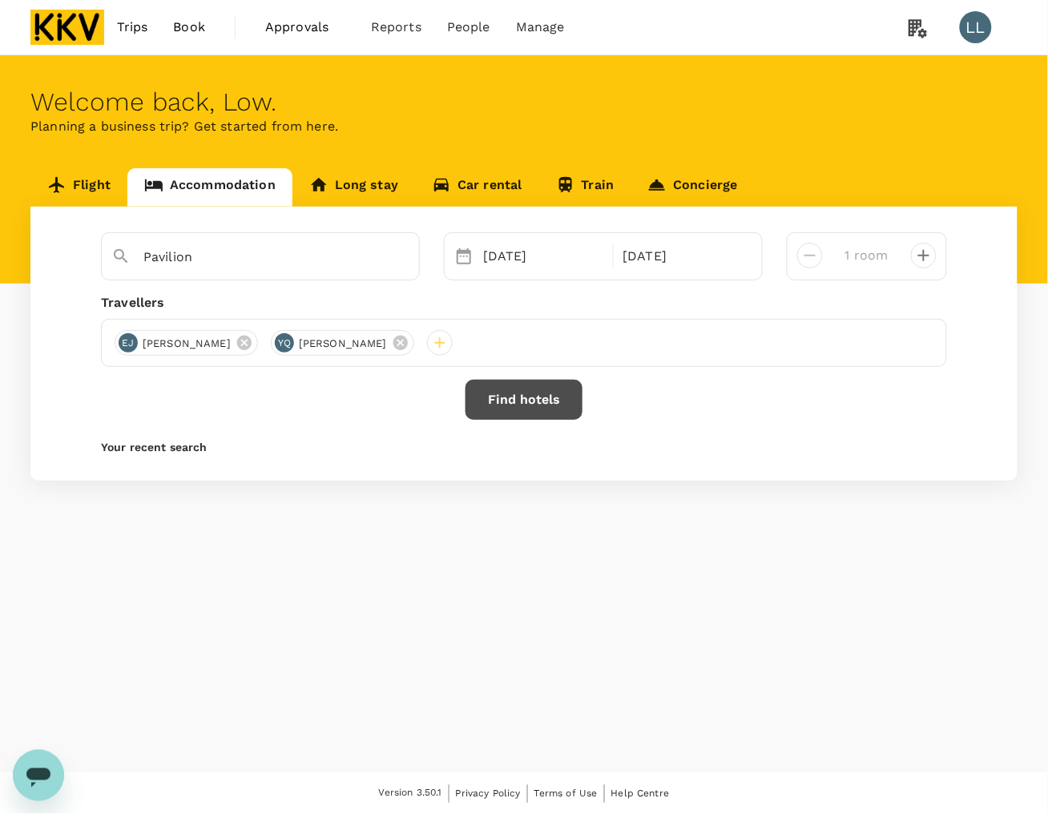
click at [518, 402] on button "Find hotels" at bounding box center [524, 400] width 117 height 40
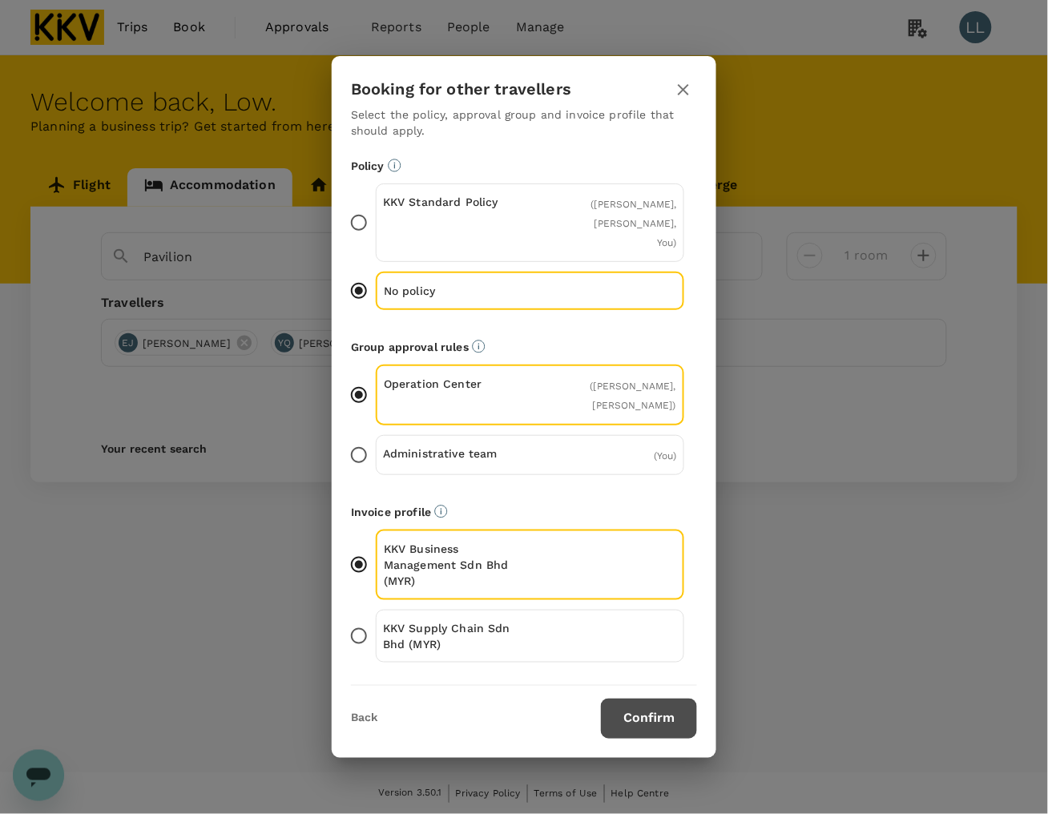
drag, startPoint x: 654, startPoint y: 717, endPoint x: 648, endPoint y: 712, distance: 8.5
click at [652, 716] on button "Confirm" at bounding box center [649, 719] width 96 height 40
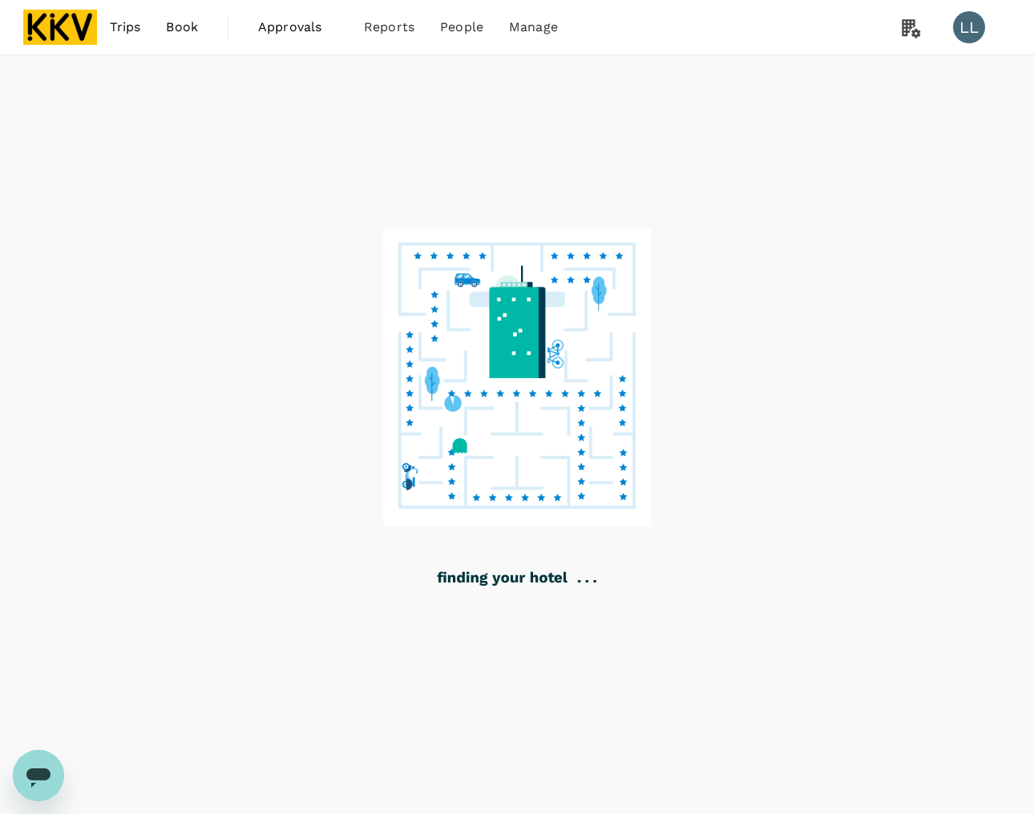
click at [677, 34] on div "Trips Book Approvals 0 Reports People Manage LL" at bounding box center [517, 27] width 988 height 55
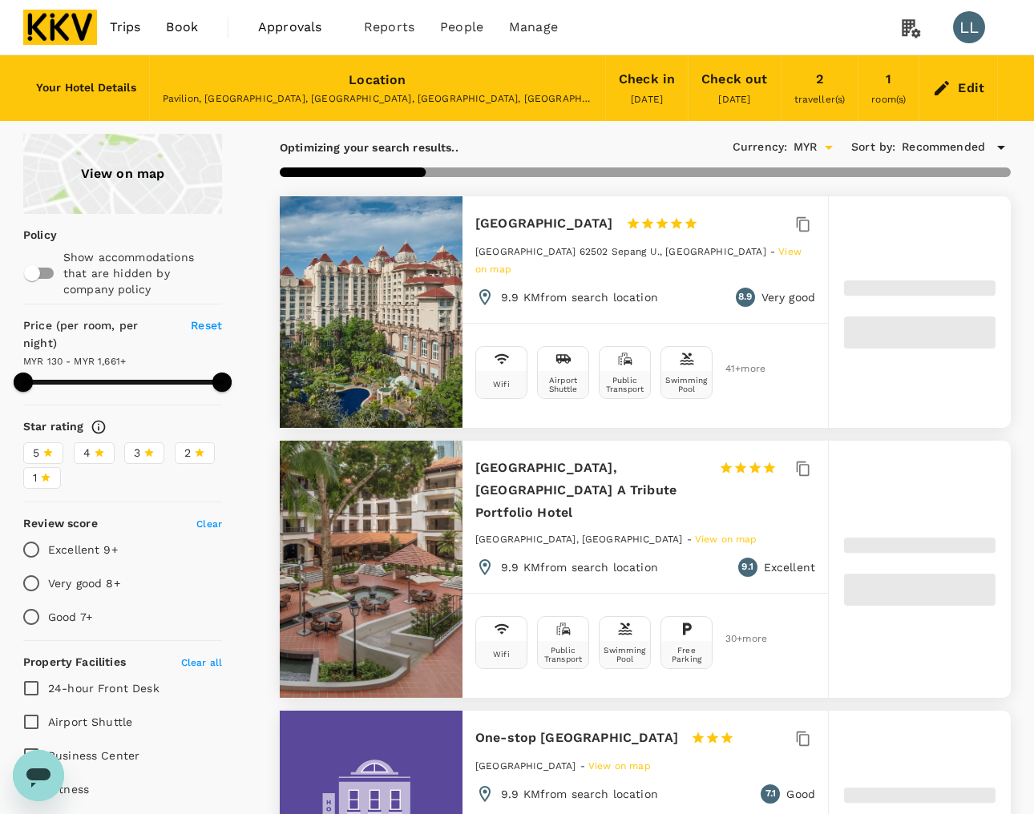
type input "1661.3"
type input "73.3"
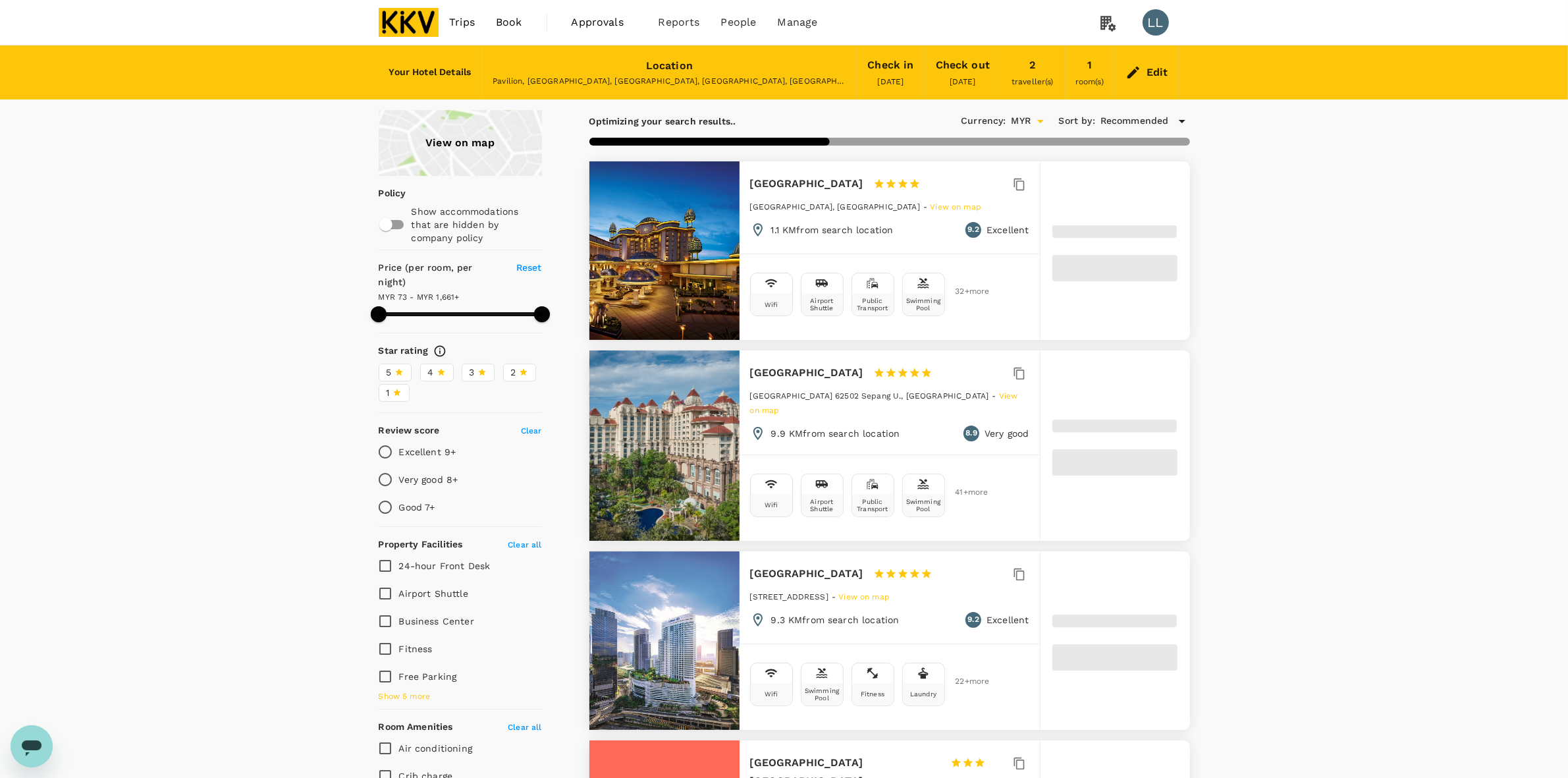
click at [861, 71] on div "Edit" at bounding box center [1157, 72] width 21 height 18
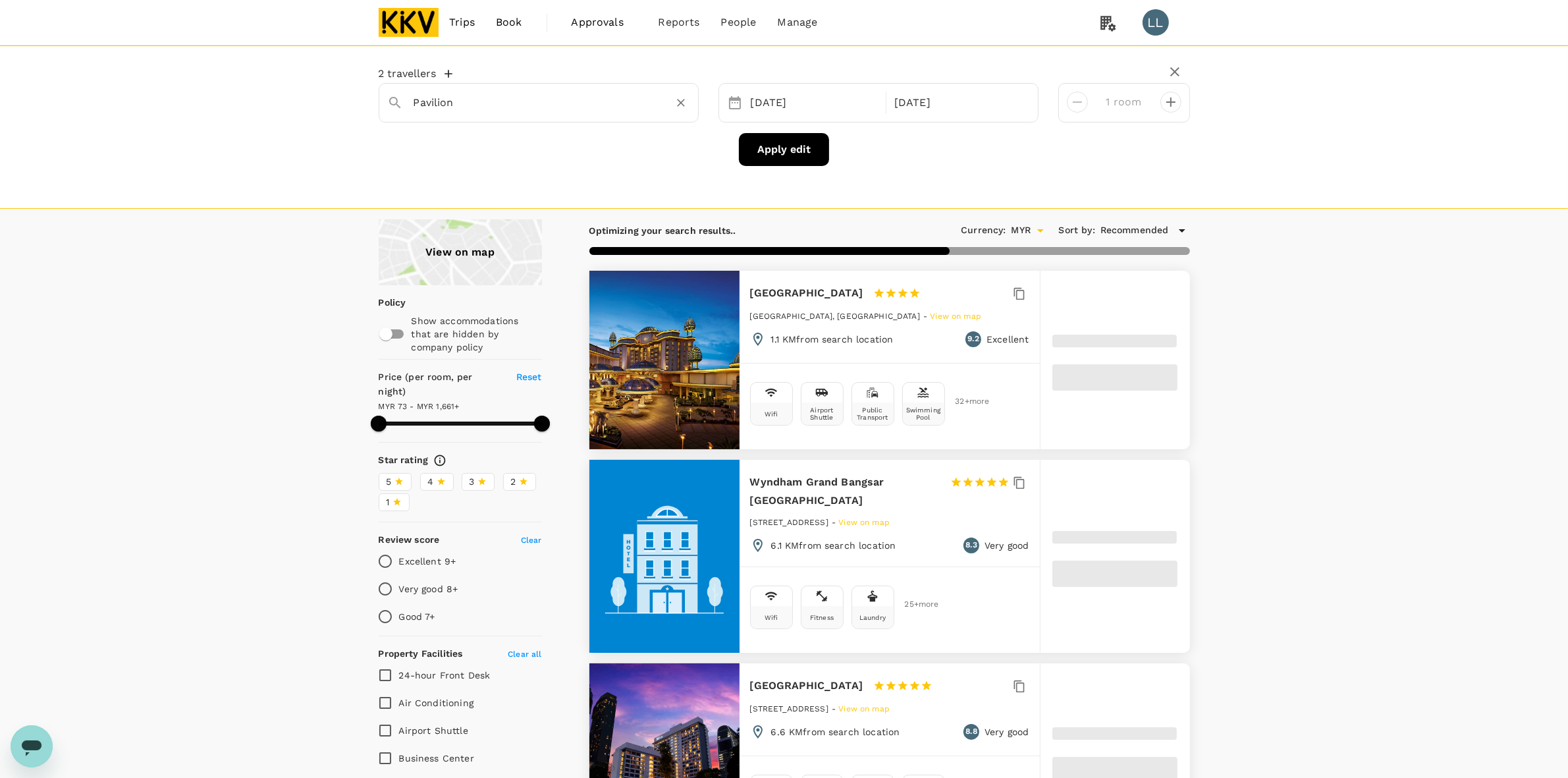
click at [490, 91] on div "Pavilion" at bounding box center [546, 97] width 287 height 31
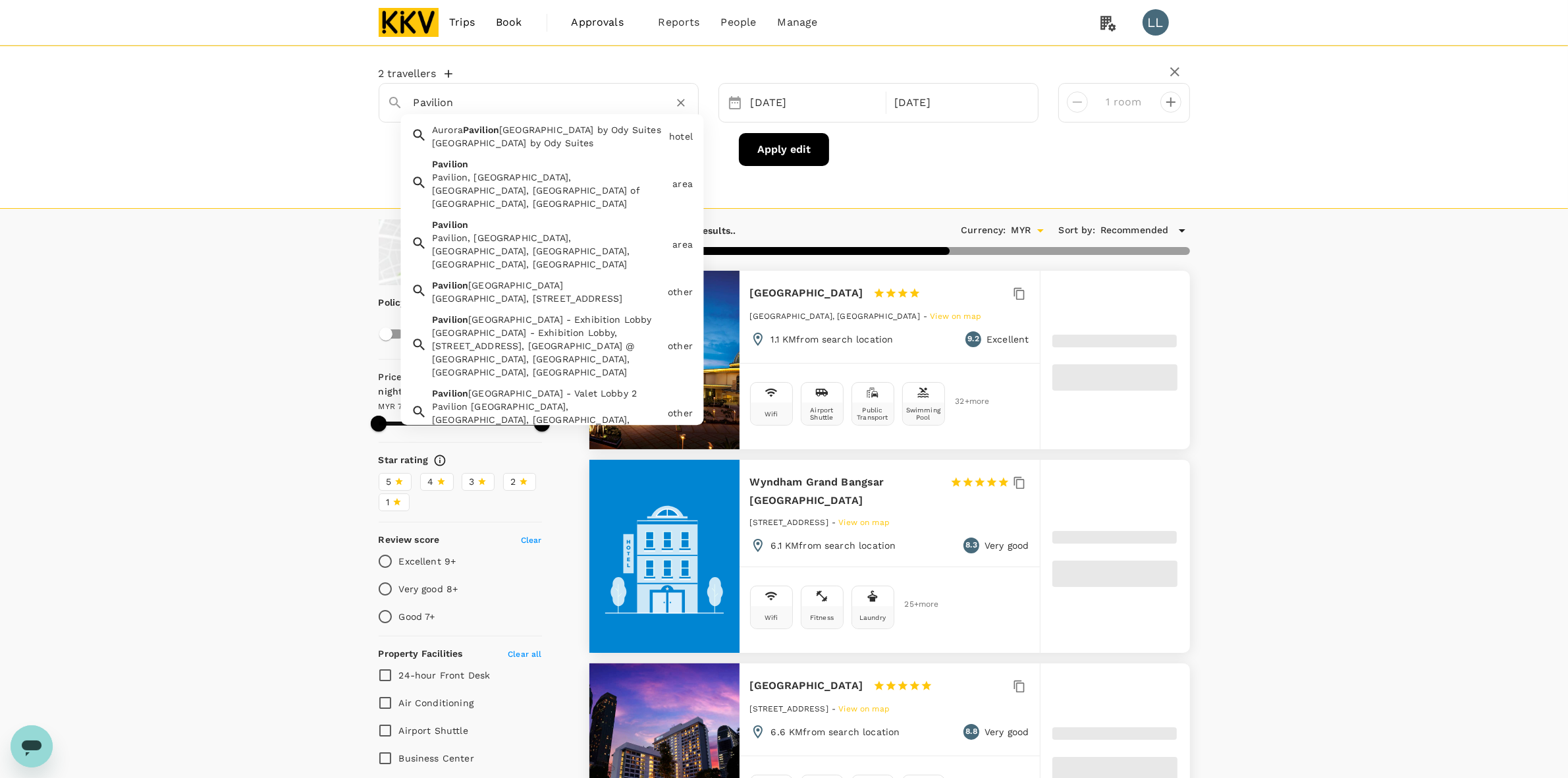
click at [506, 101] on input "Pavilion" at bounding box center [533, 102] width 240 height 21
type input "1661.3"
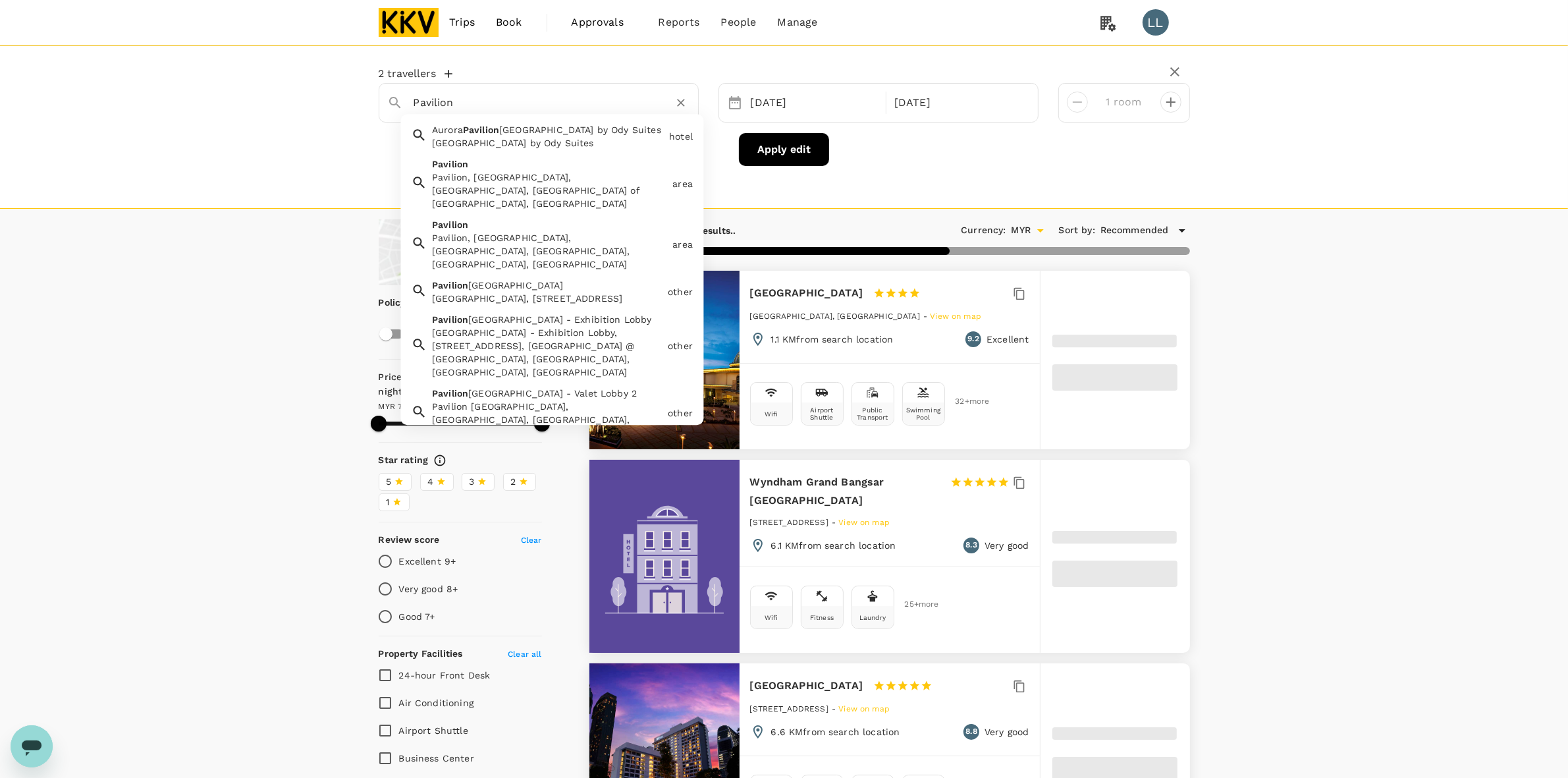
click at [517, 129] on span "[GEOGRAPHIC_DATA] by Ody Suites" at bounding box center [580, 130] width 162 height 11
type input "[GEOGRAPHIC_DATA] by Ody Suites"
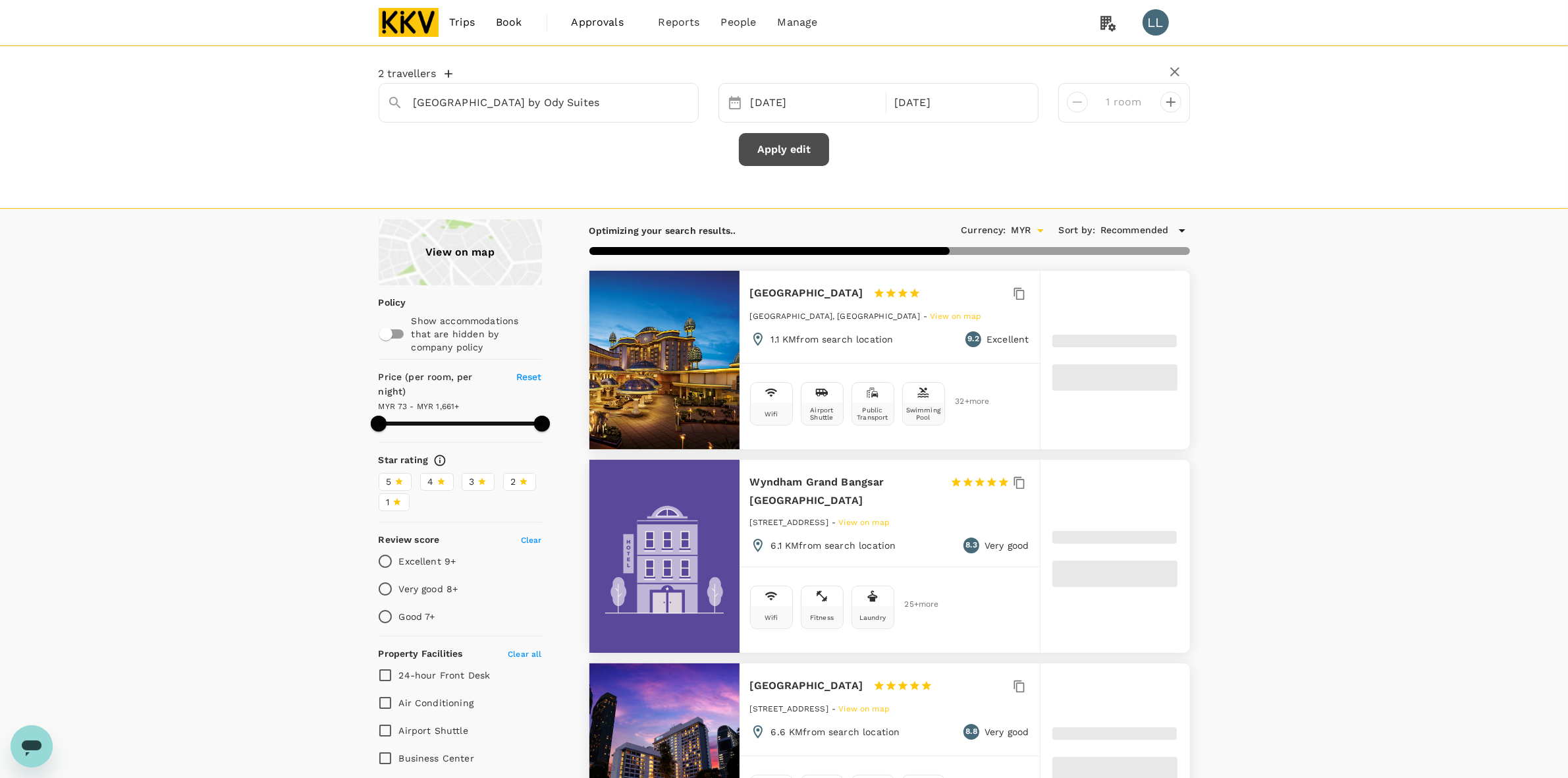
click at [816, 158] on button "Apply edit" at bounding box center [784, 150] width 90 height 33
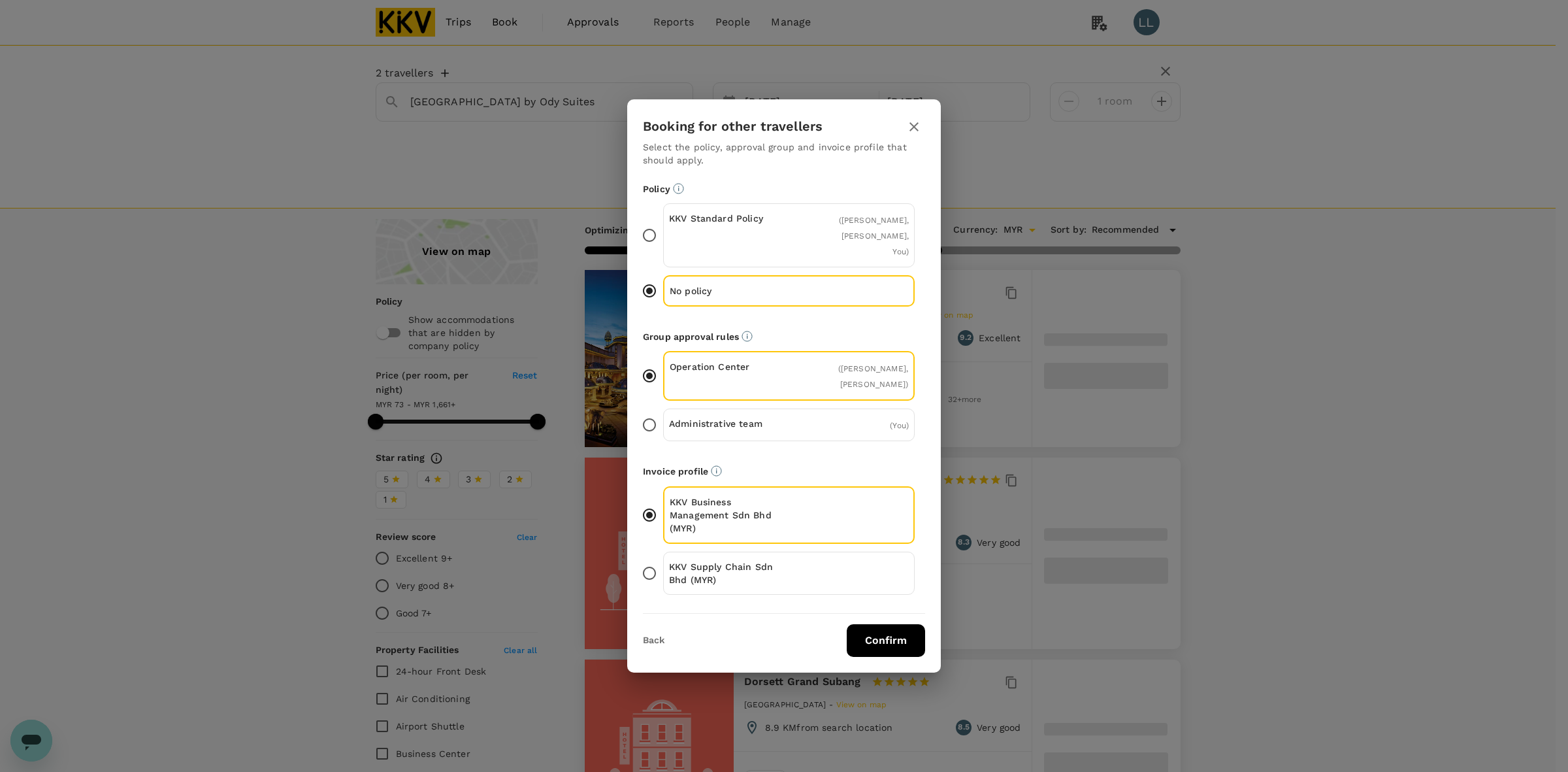
type input "1661.3"
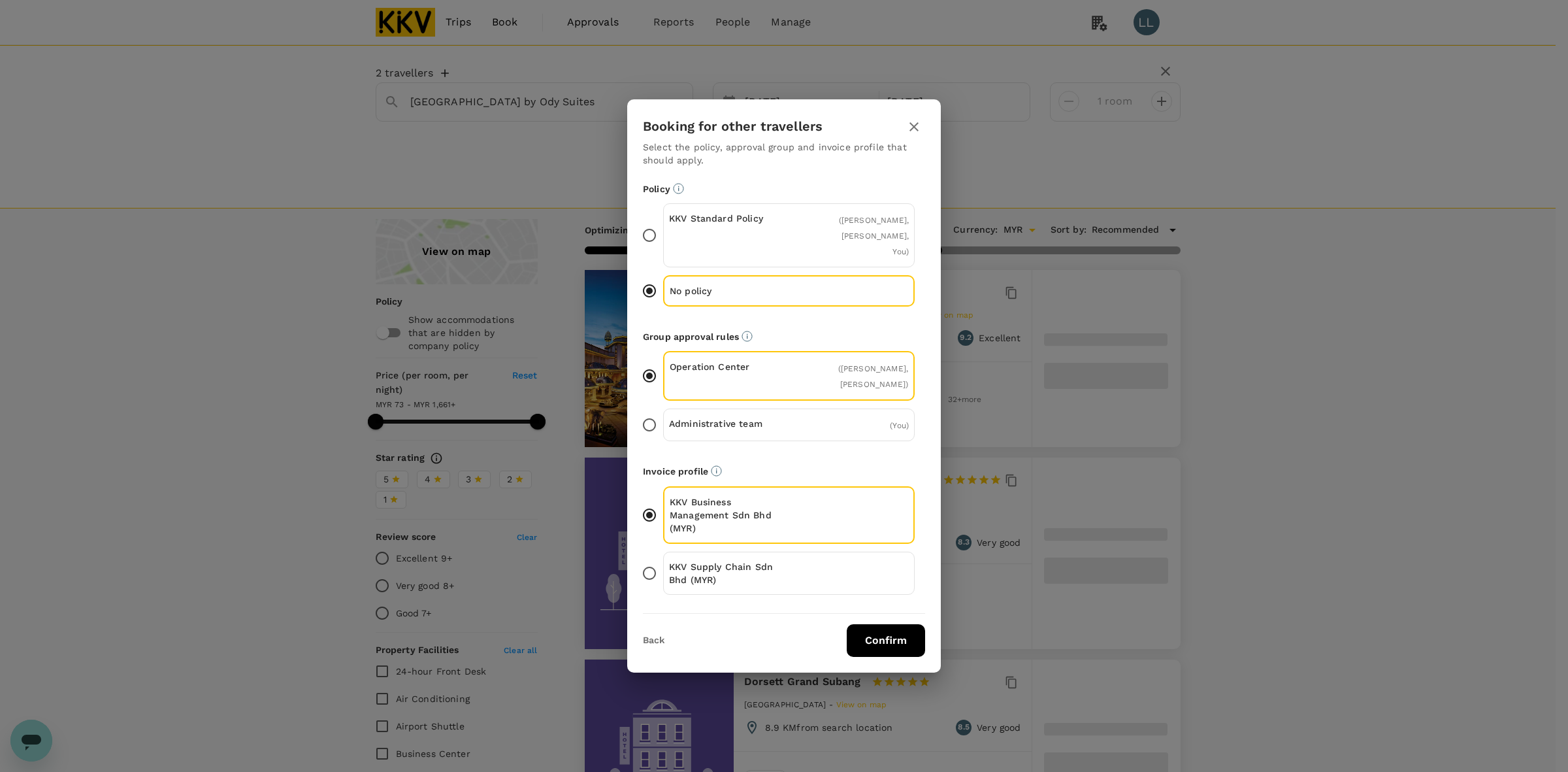
click at [849, 628] on button "Confirm" at bounding box center [886, 641] width 78 height 33
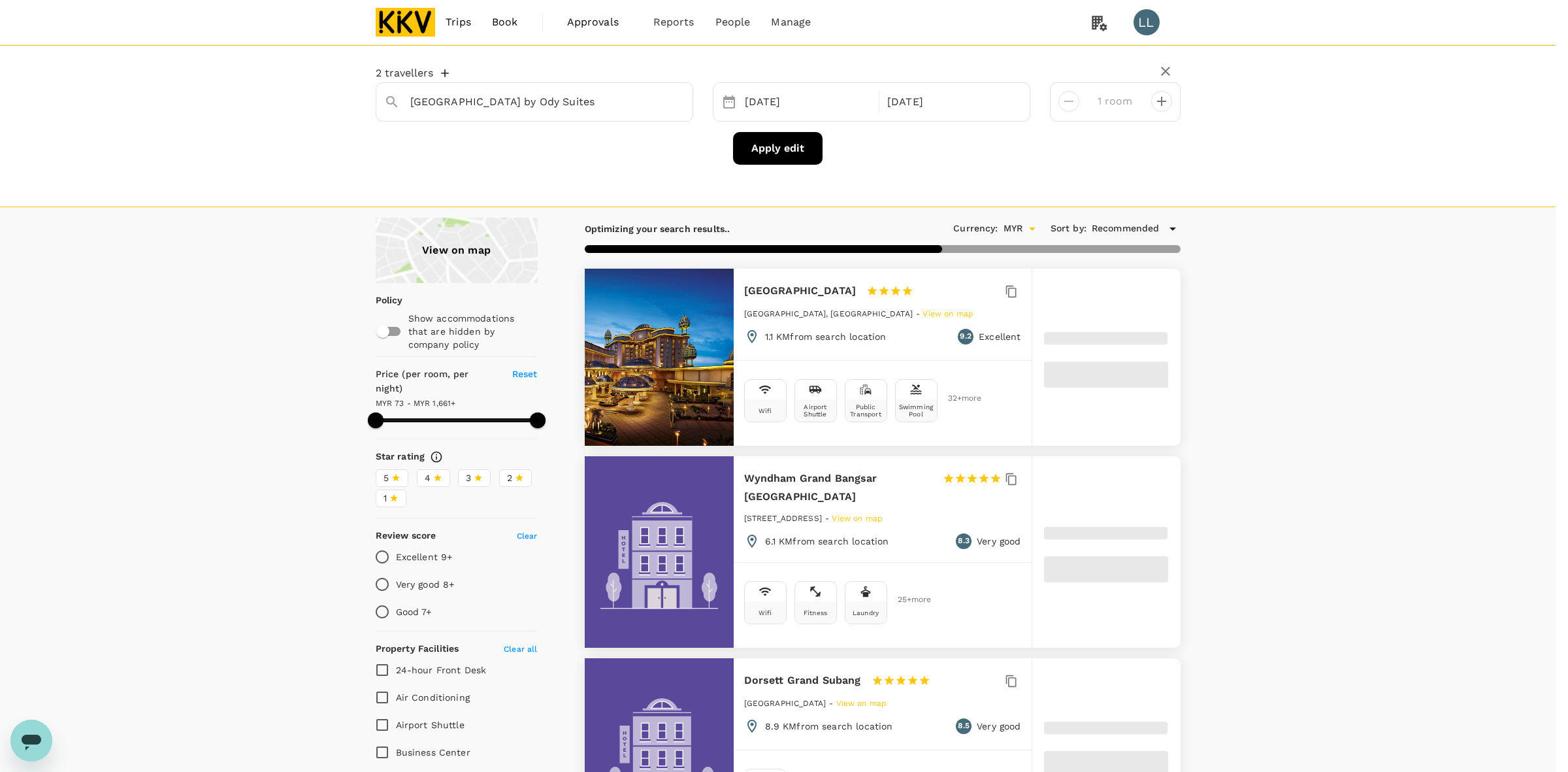
click at [854, 621] on div "Laundry" at bounding box center [865, 611] width 42 height 22
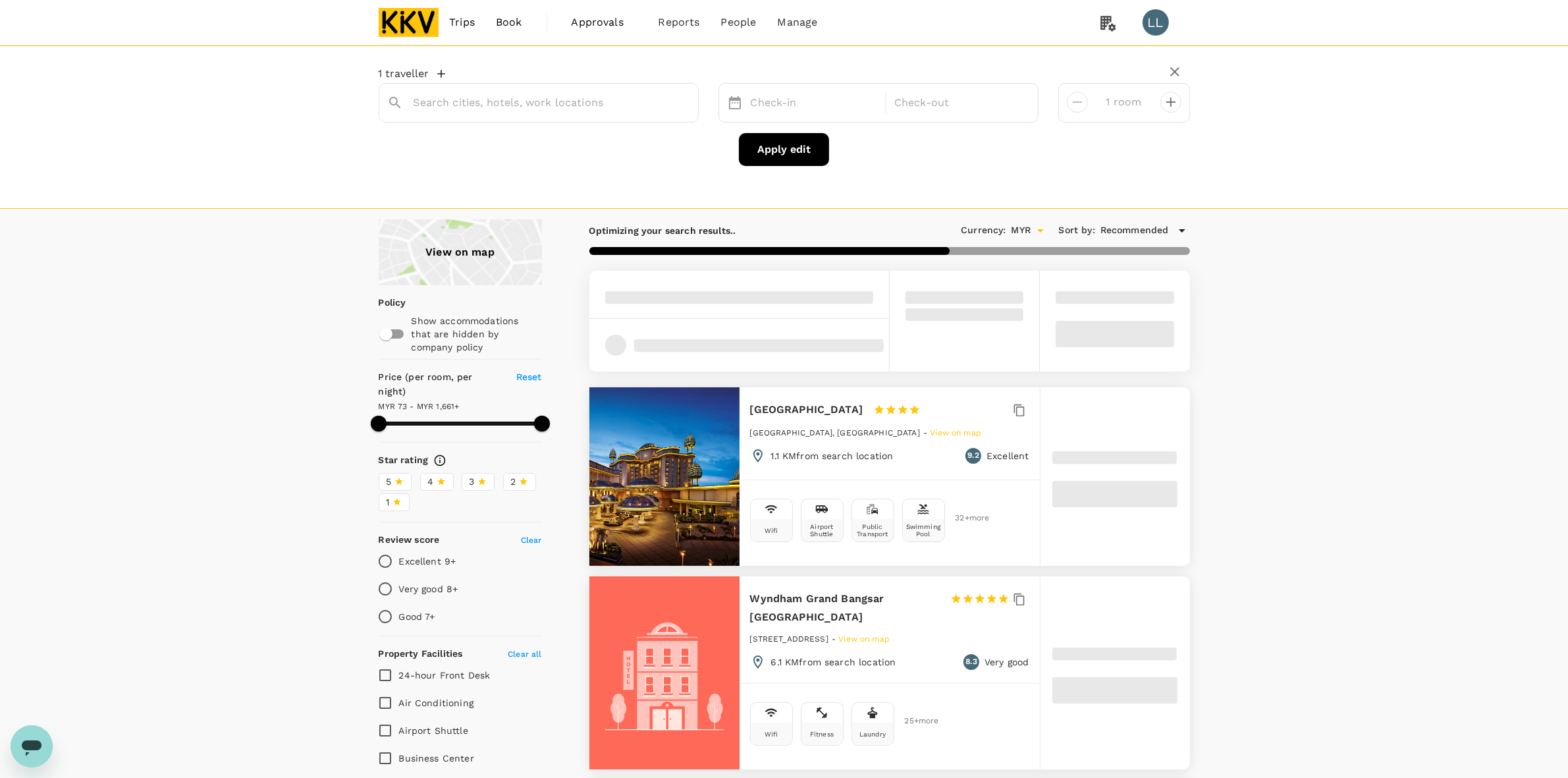
type input "[GEOGRAPHIC_DATA] by Ody Suites"
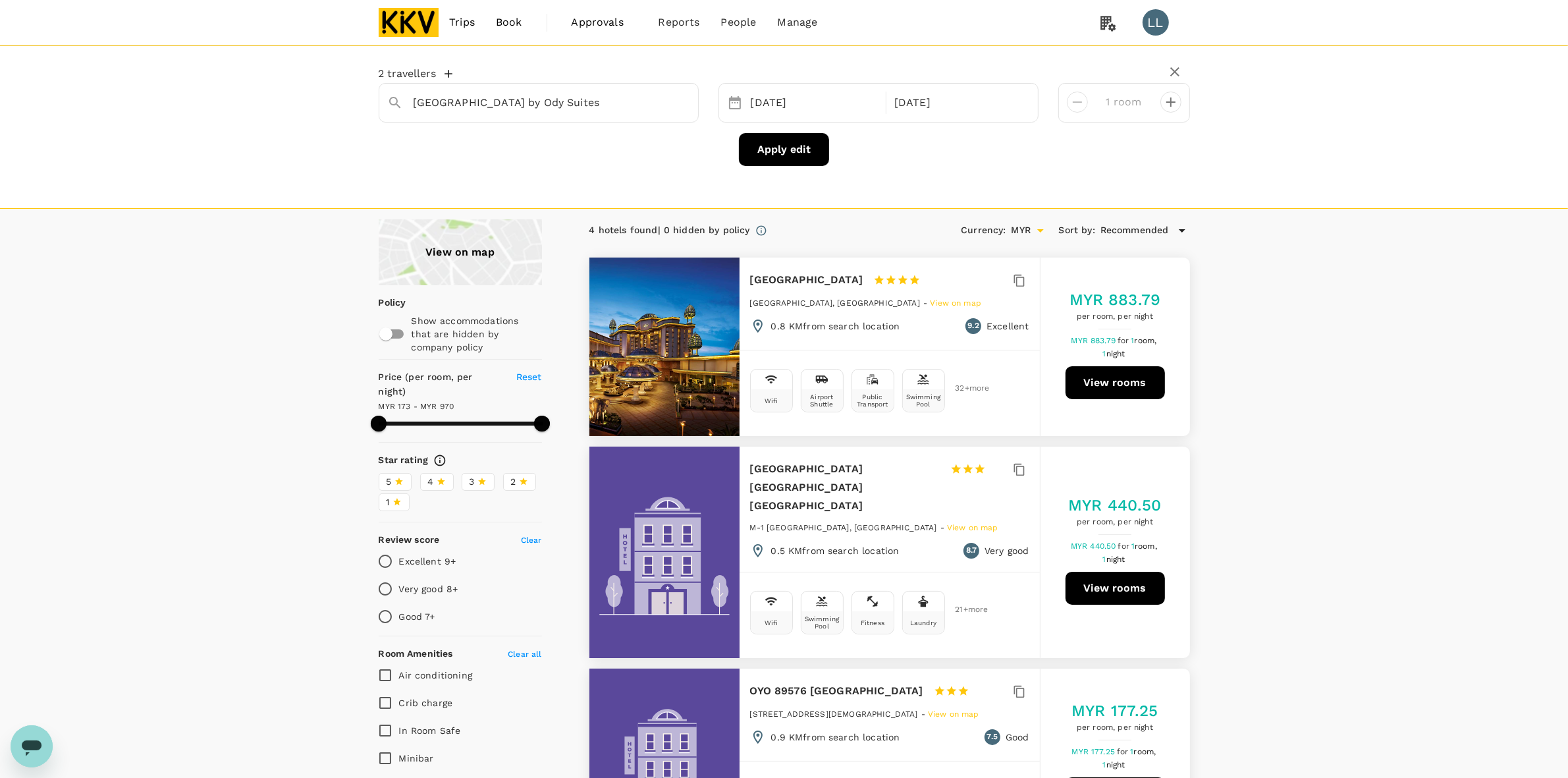
drag, startPoint x: 1439, startPoint y: 237, endPoint x: 1404, endPoint y: 247, distance: 36.4
click at [861, 239] on div "View on map Policy Show accommodations that are hidden by company policy Price …" at bounding box center [784, 774] width 1568 height 1110
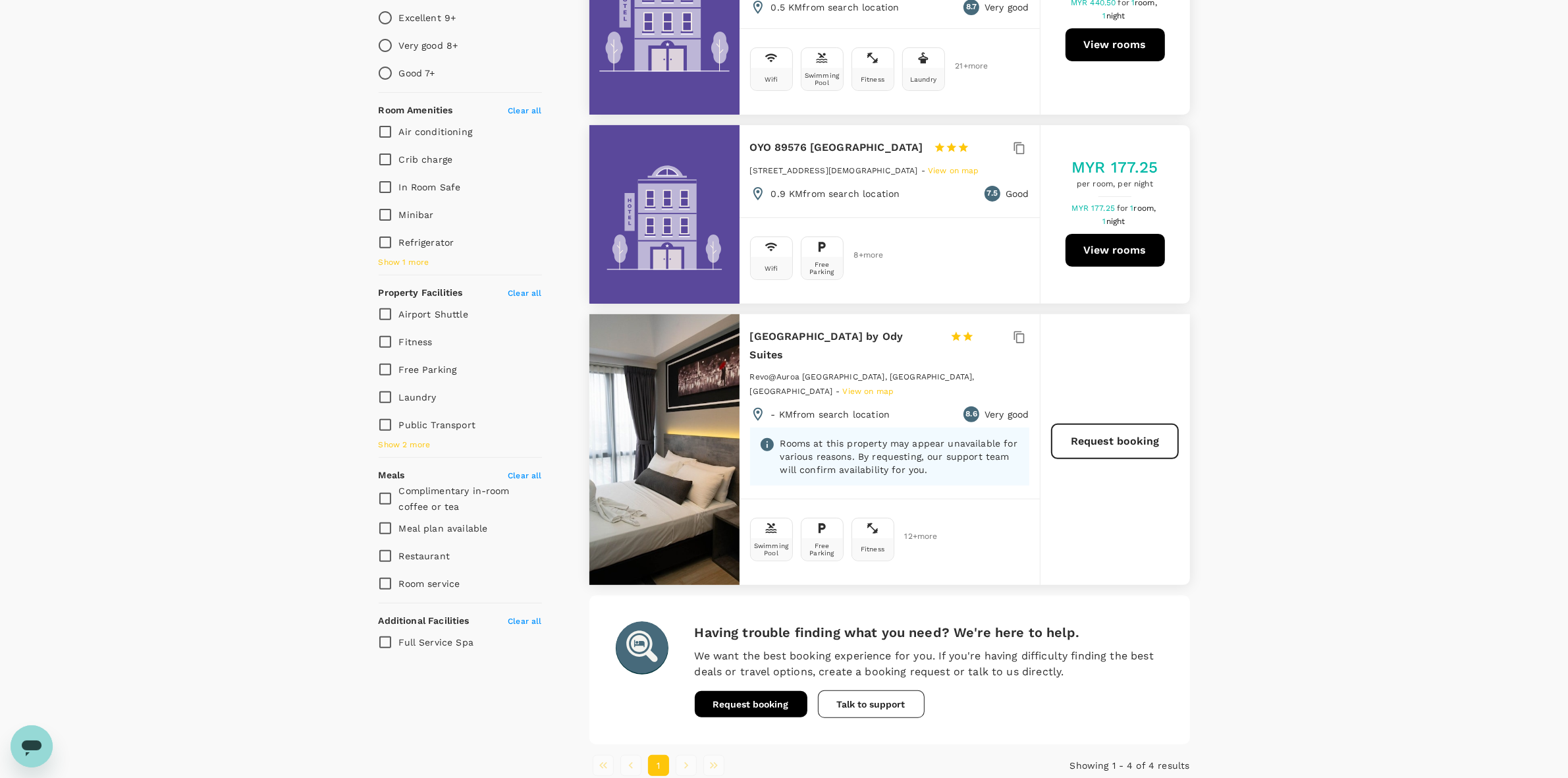
scroll to position [576, 0]
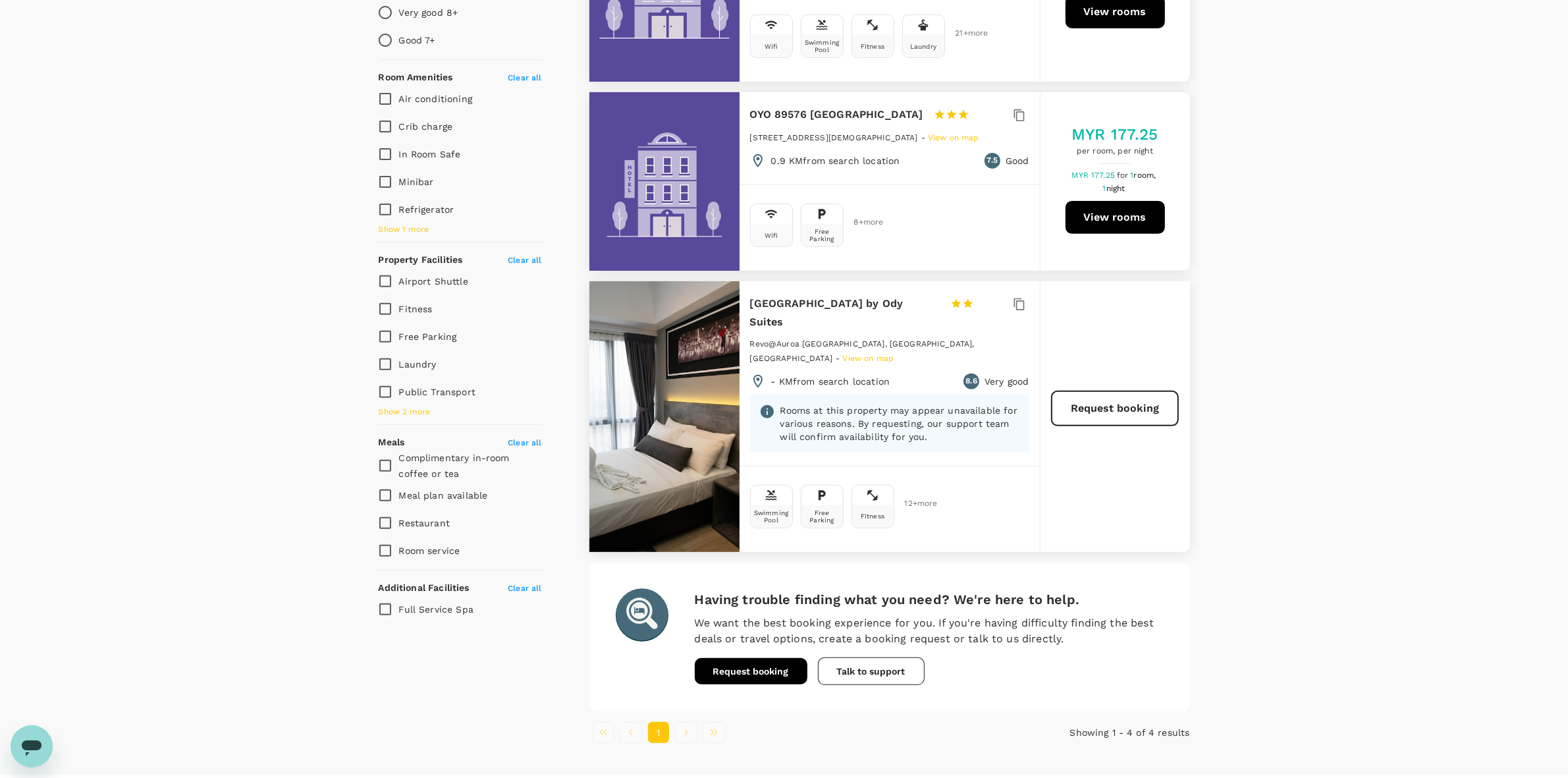
drag, startPoint x: 748, startPoint y: 294, endPoint x: 807, endPoint y: 325, distance: 66.6
click at [807, 325] on div "[GEOGRAPHIC_DATA] by Ody Suites 1 Star 2 Stars 3 Stars 4 Stars 5 Stars Revo@Aur…" at bounding box center [890, 373] width 301 height 184
copy h6 "[GEOGRAPHIC_DATA] by Ody Suites"
click at [861, 430] on div "View on map Policy Show accommodations that are hidden by company policy Price …" at bounding box center [784, 198] width 1568 height 1110
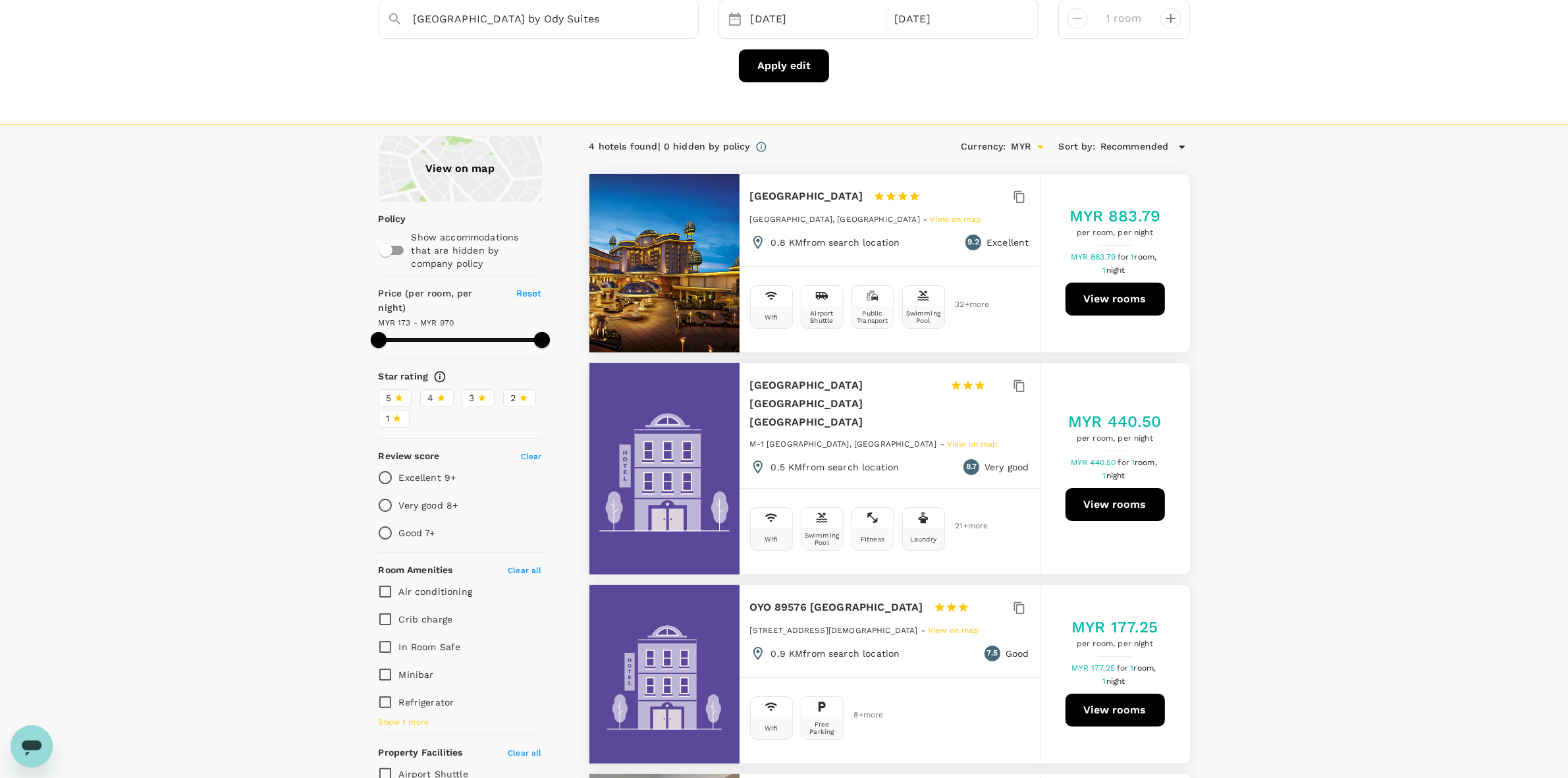
scroll to position [82, 0]
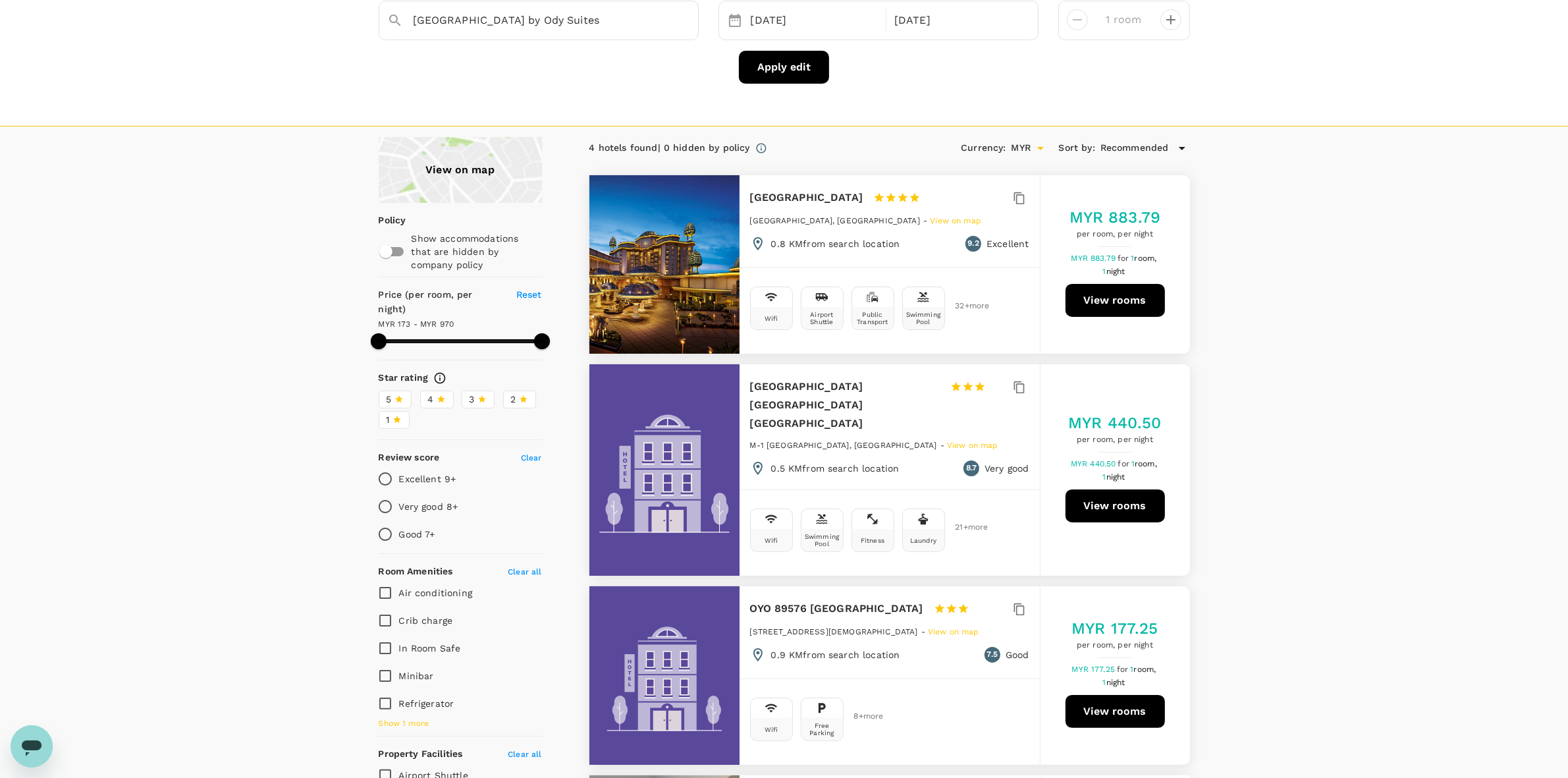
type input "968.9"
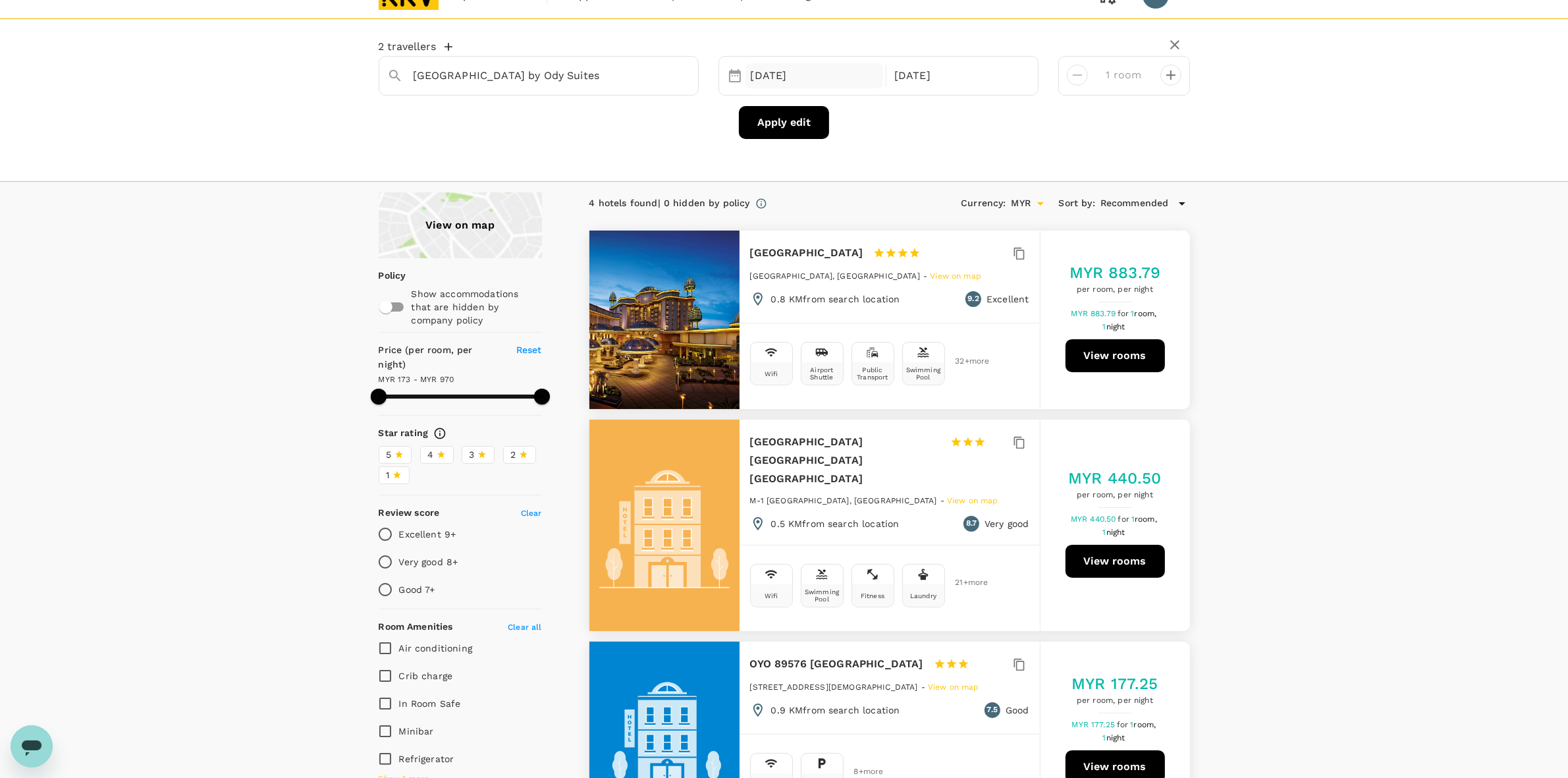
scroll to position [0, 0]
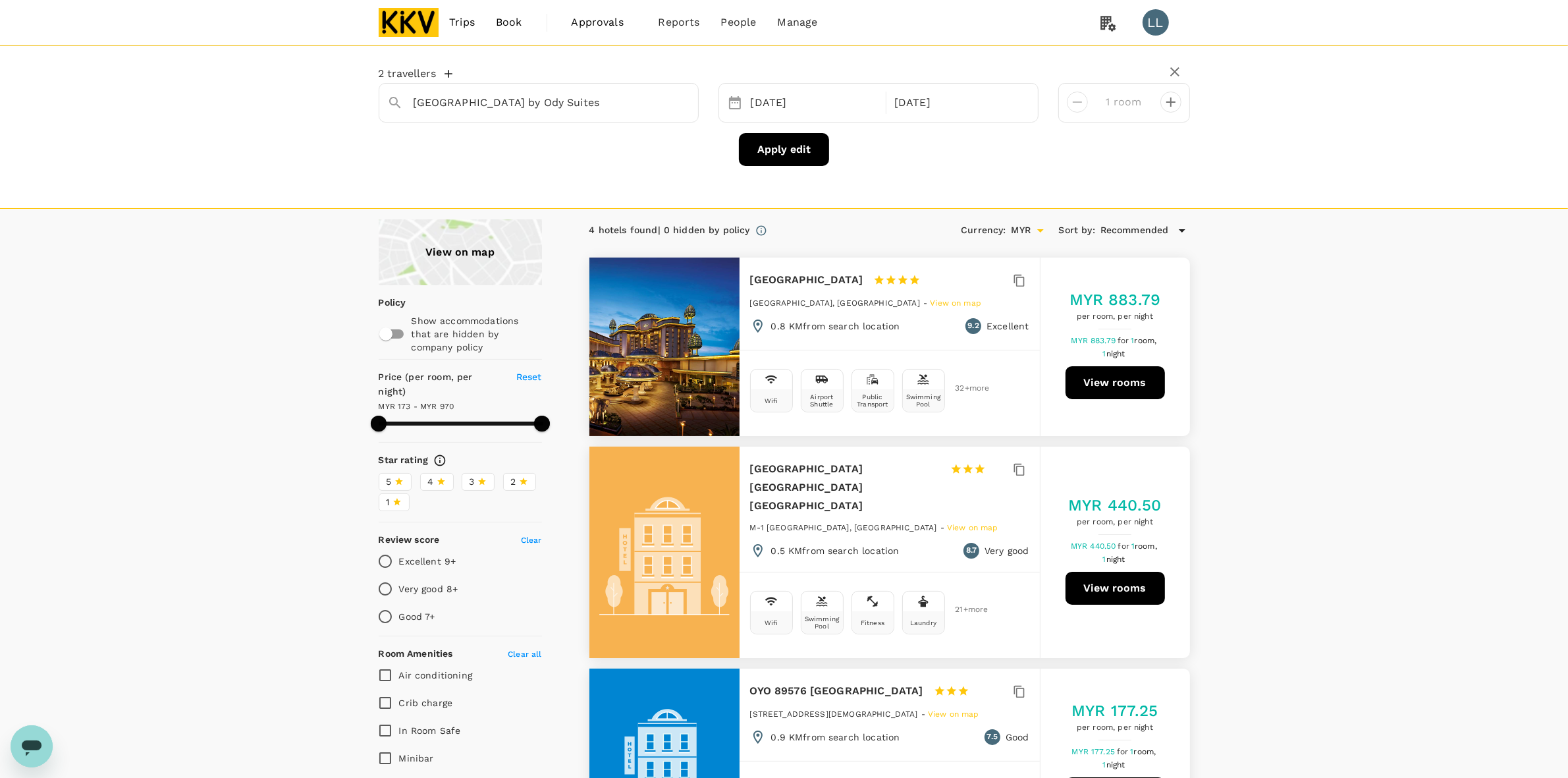
click at [784, 145] on button "Apply edit" at bounding box center [784, 150] width 90 height 33
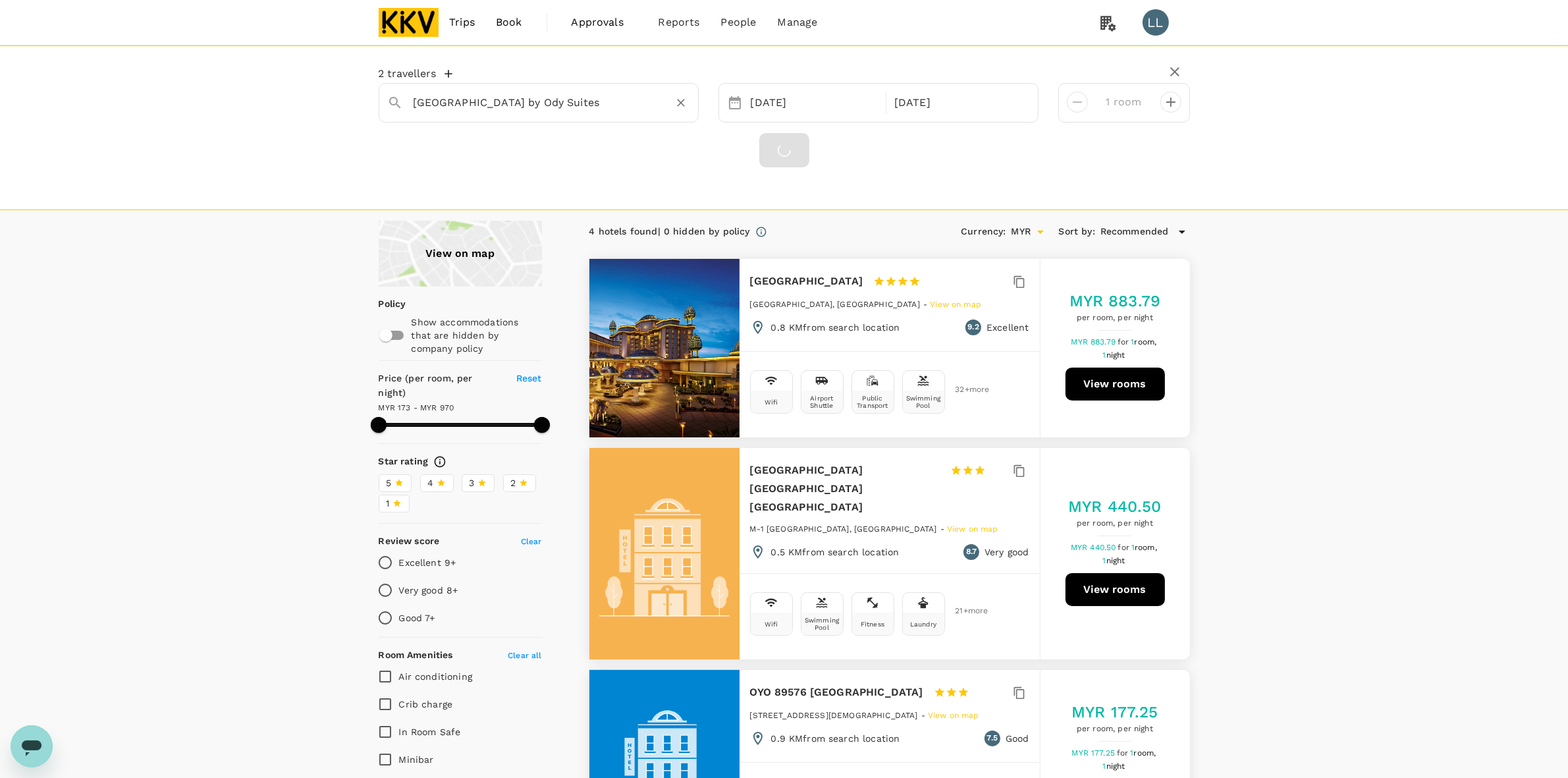
click at [662, 104] on div "[GEOGRAPHIC_DATA] by Ody Suites" at bounding box center [551, 103] width 277 height 21
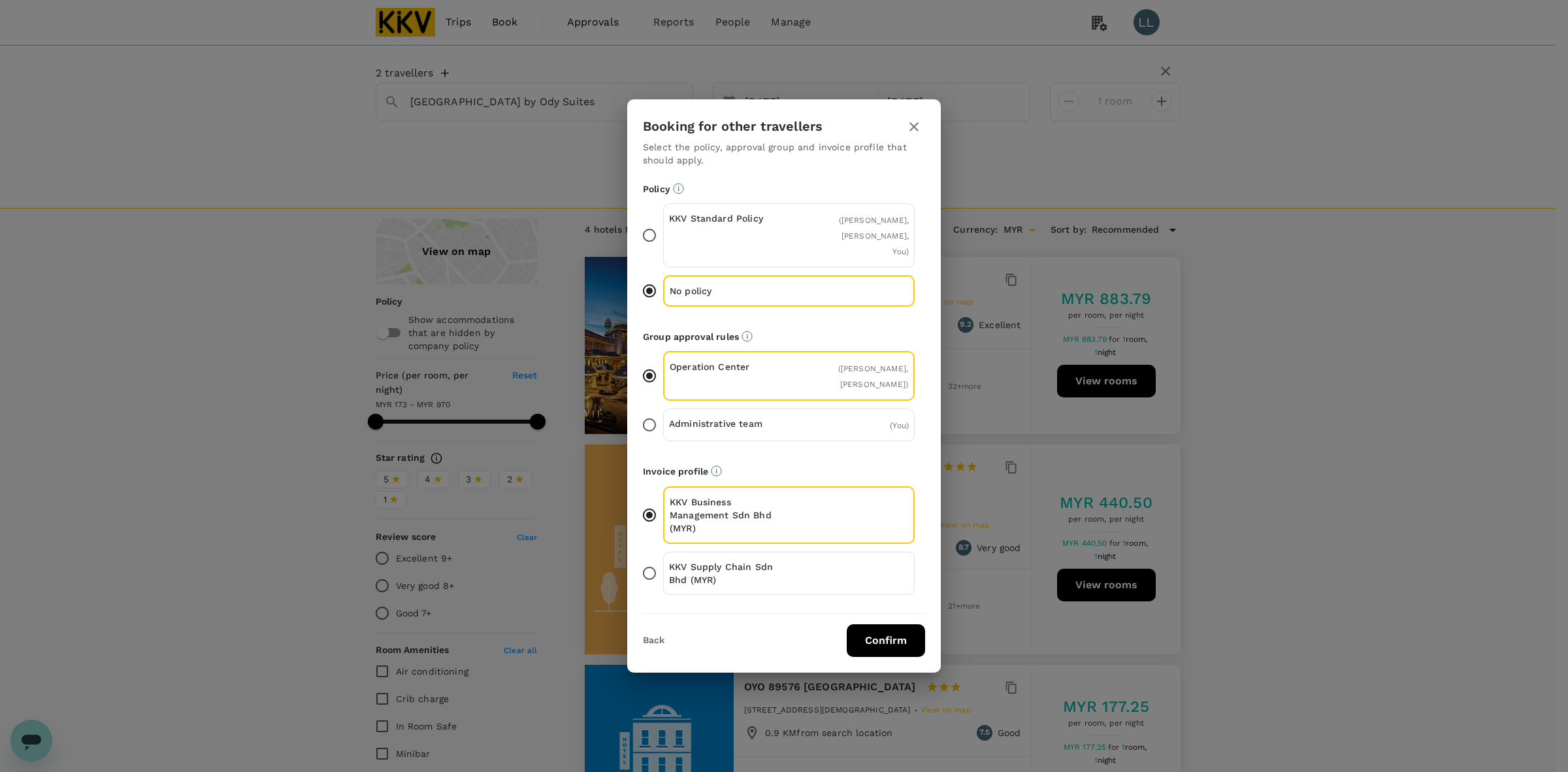
click at [854, 130] on icon "button" at bounding box center [914, 126] width 15 height 15
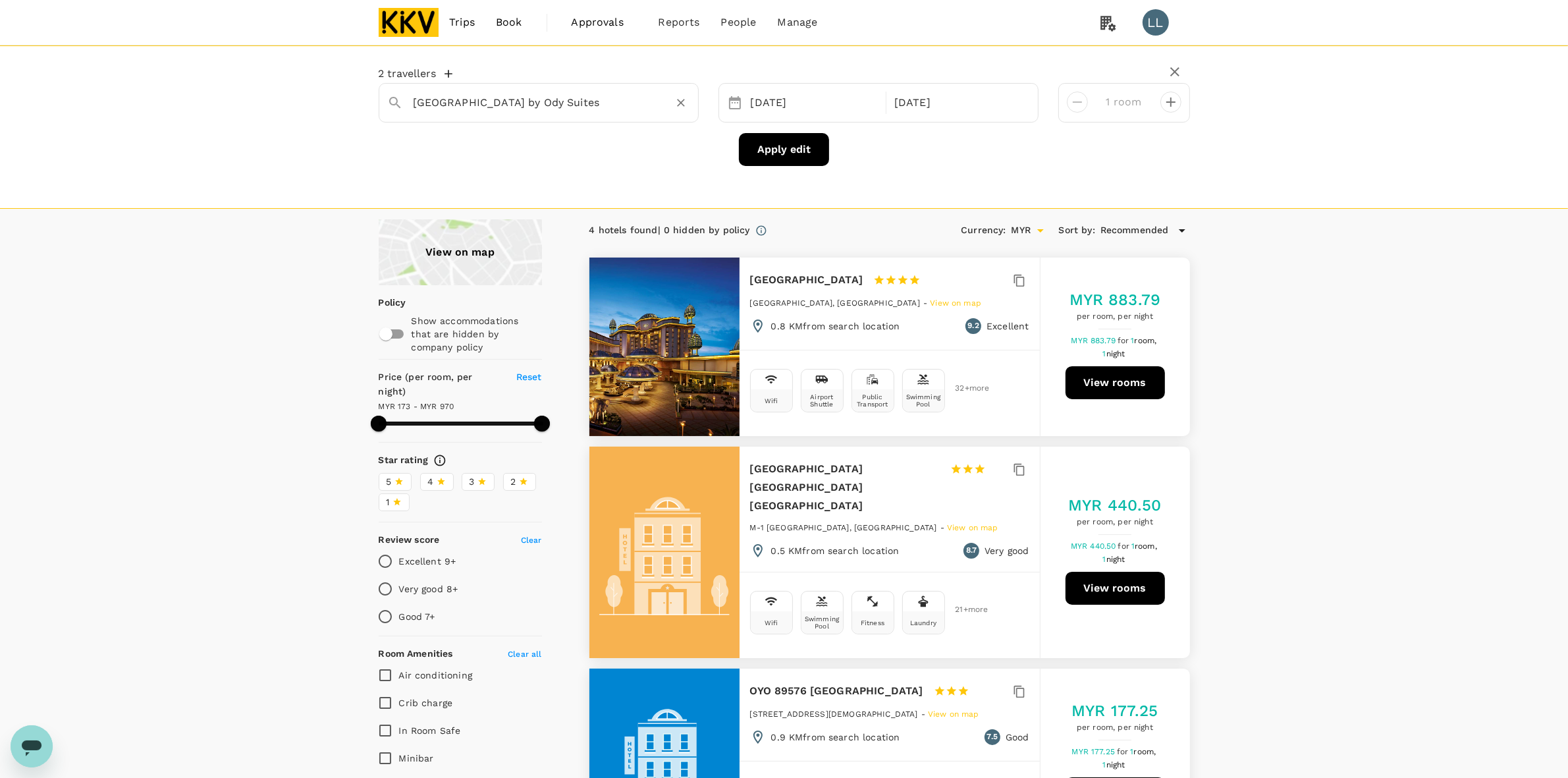
click at [647, 104] on input "[GEOGRAPHIC_DATA] by Ody Suites" at bounding box center [533, 102] width 240 height 21
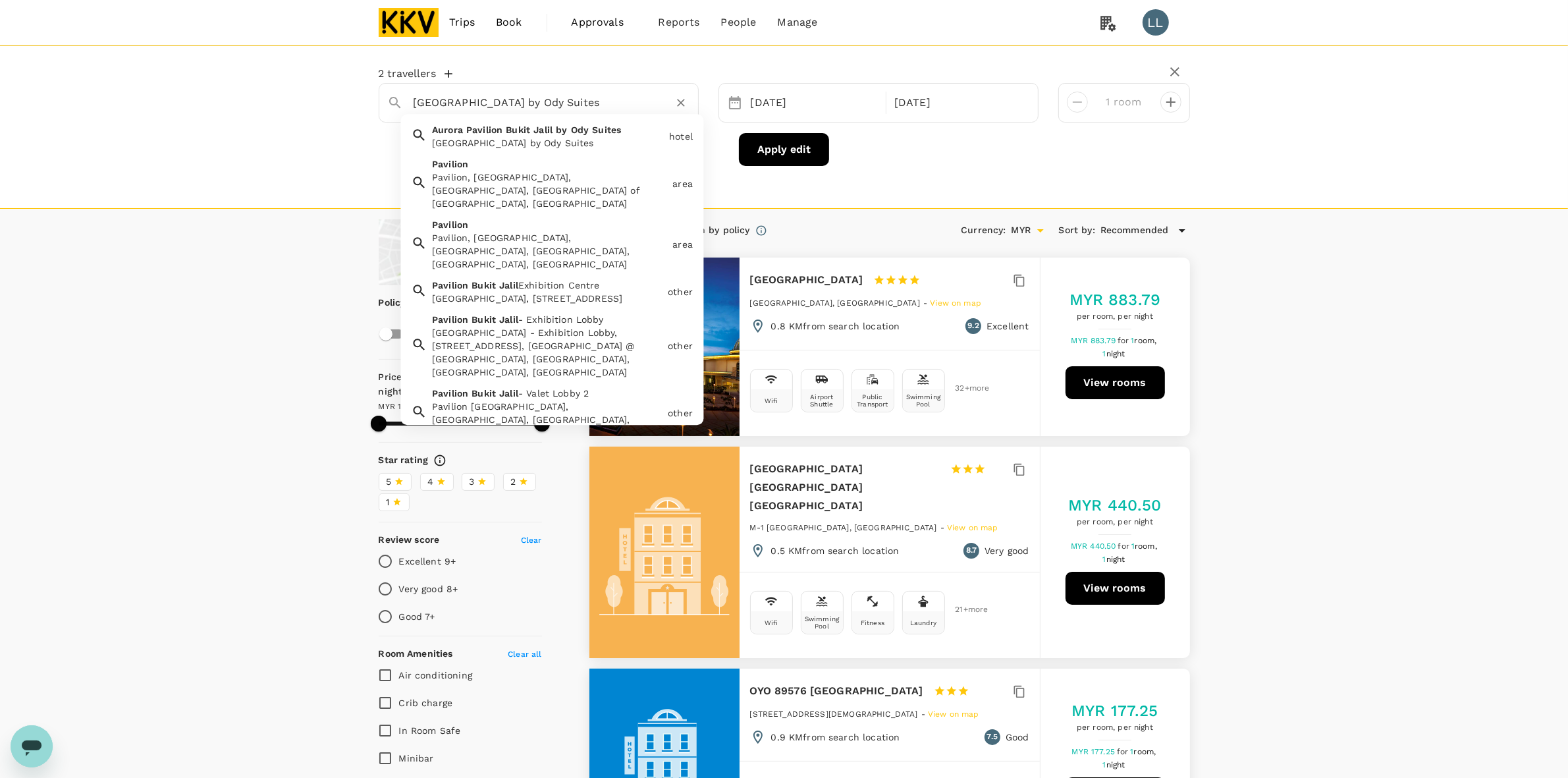
drag, startPoint x: 562, startPoint y: 92, endPoint x: 28, endPoint y: 77, distance: 534.2
click at [28, 77] on div "2 travellers [GEOGRAPHIC_DATA] [GEOGRAPHIC_DATA] by [GEOGRAPHIC_DATA] [GEOGRAPH…" at bounding box center [784, 127] width 1568 height 163
click at [495, 216] on div "[GEOGRAPHIC_DATA], [GEOGRAPHIC_DATA], [GEOGRAPHIC_DATA], [GEOGRAPHIC_DATA], [GE…" at bounding box center [546, 242] width 241 height 58
type input "Pavilion"
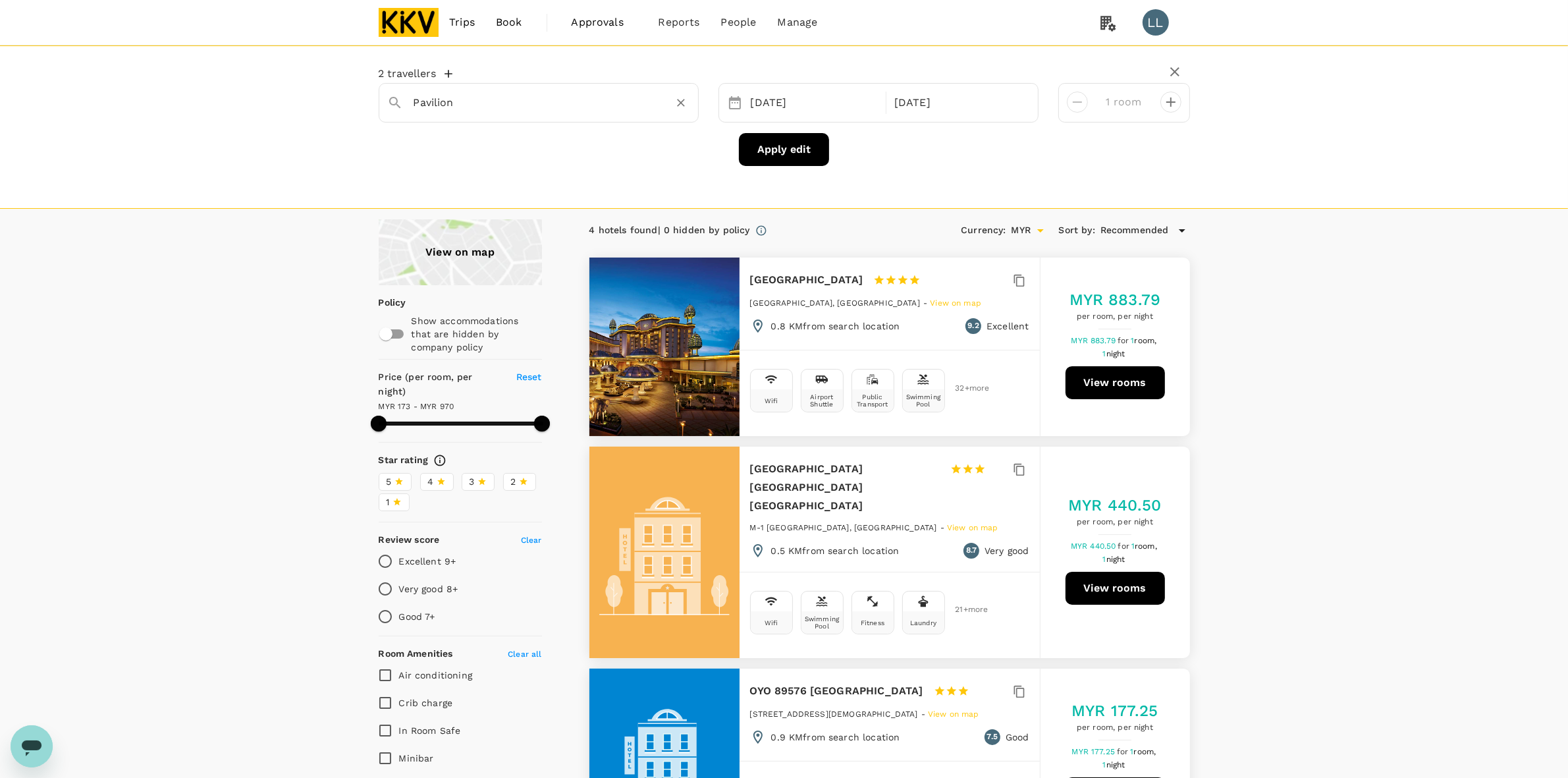
click at [782, 149] on button "Apply edit" at bounding box center [784, 150] width 90 height 33
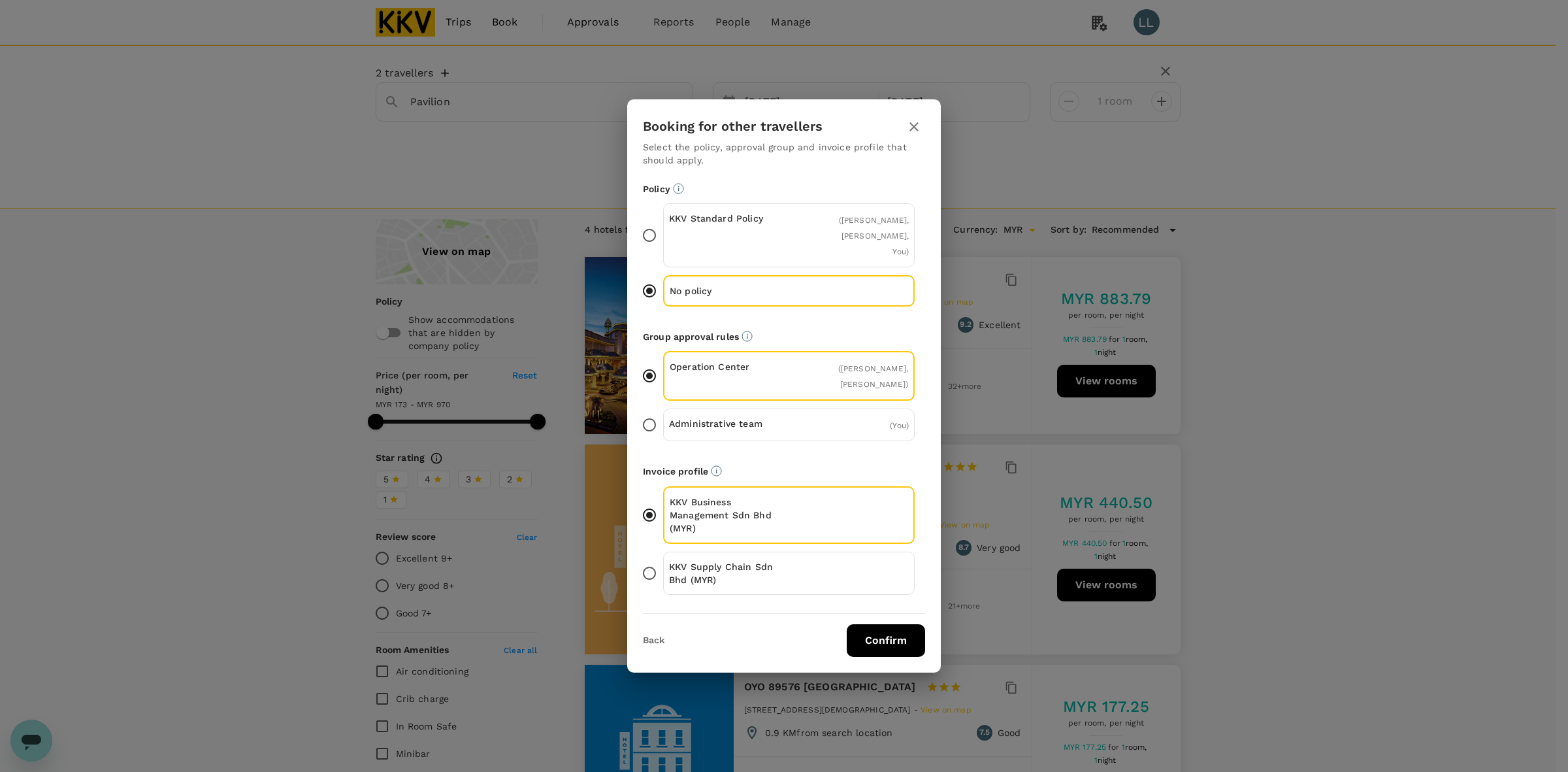
click at [854, 635] on button "Confirm" at bounding box center [886, 641] width 78 height 33
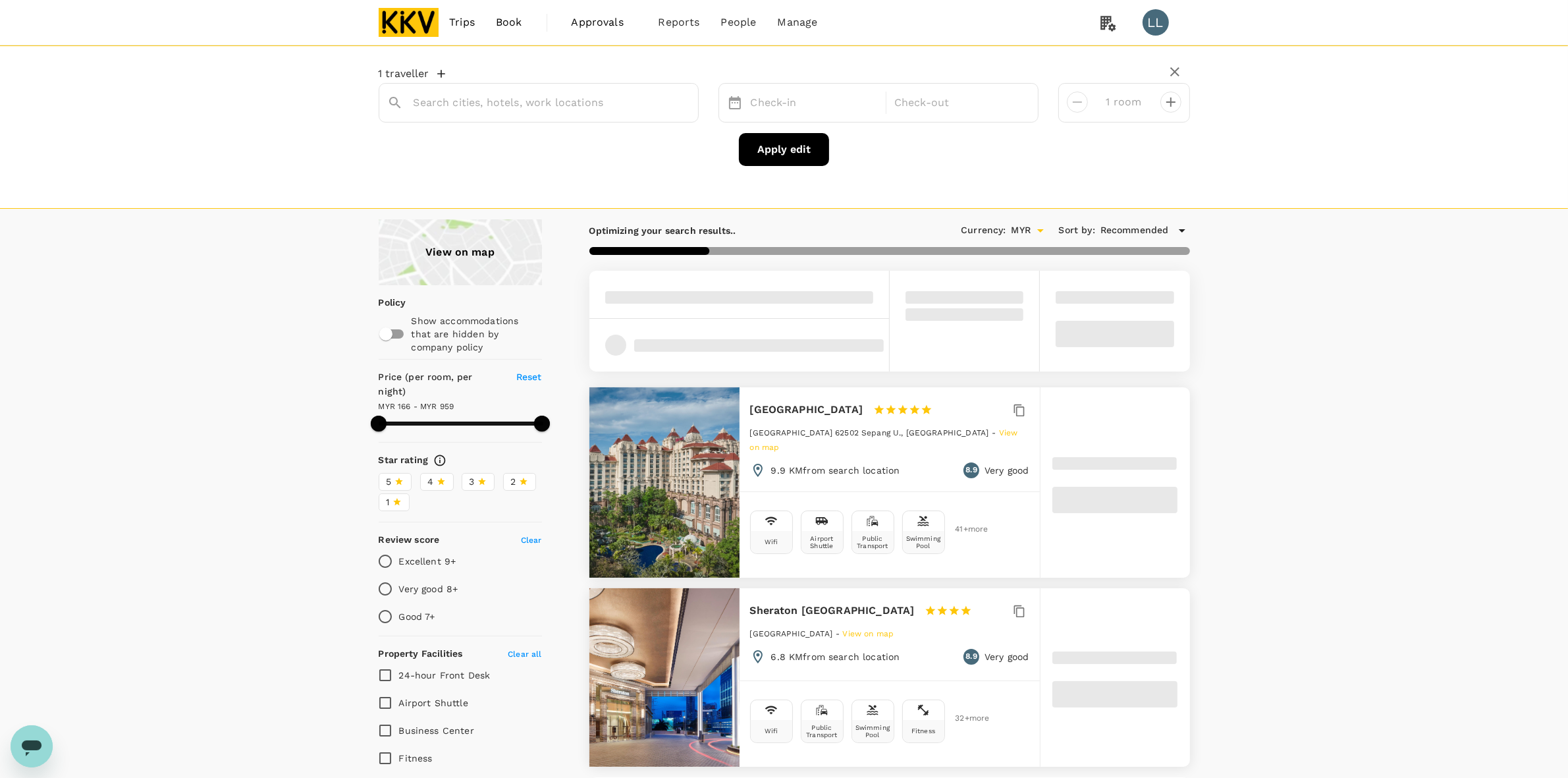
type input "Pavilion"
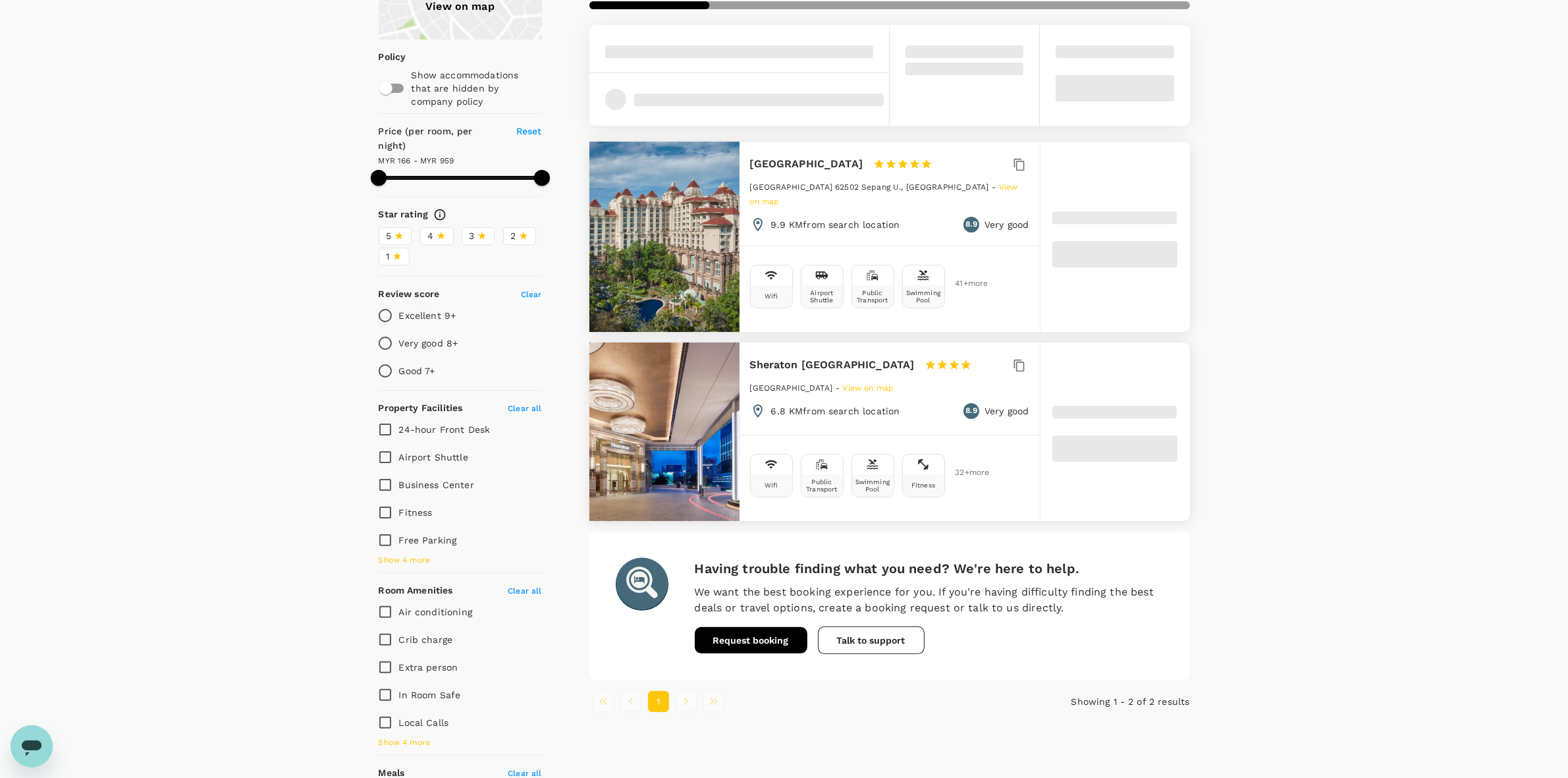
scroll to position [247, 0]
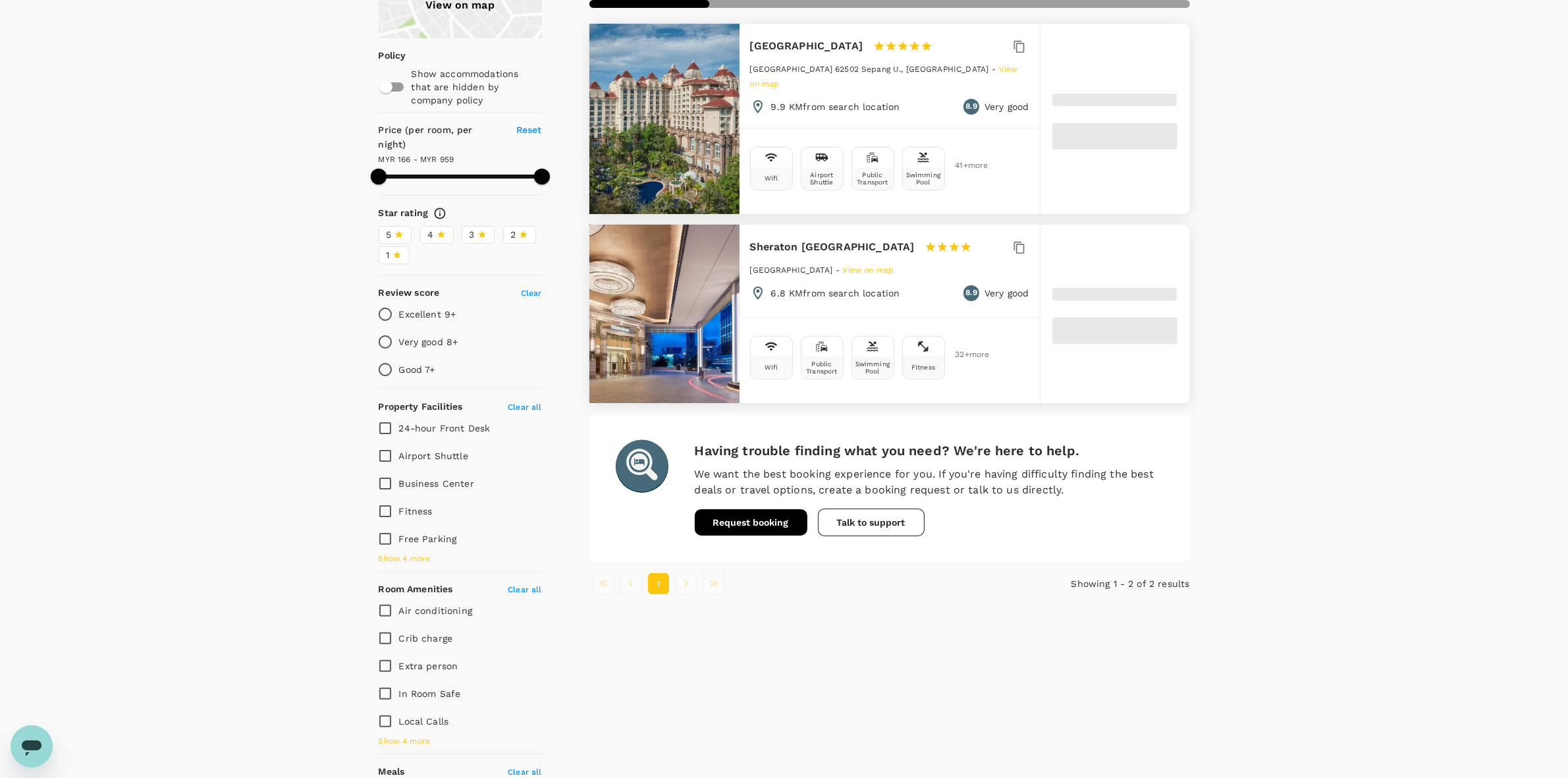
type input "959.21"
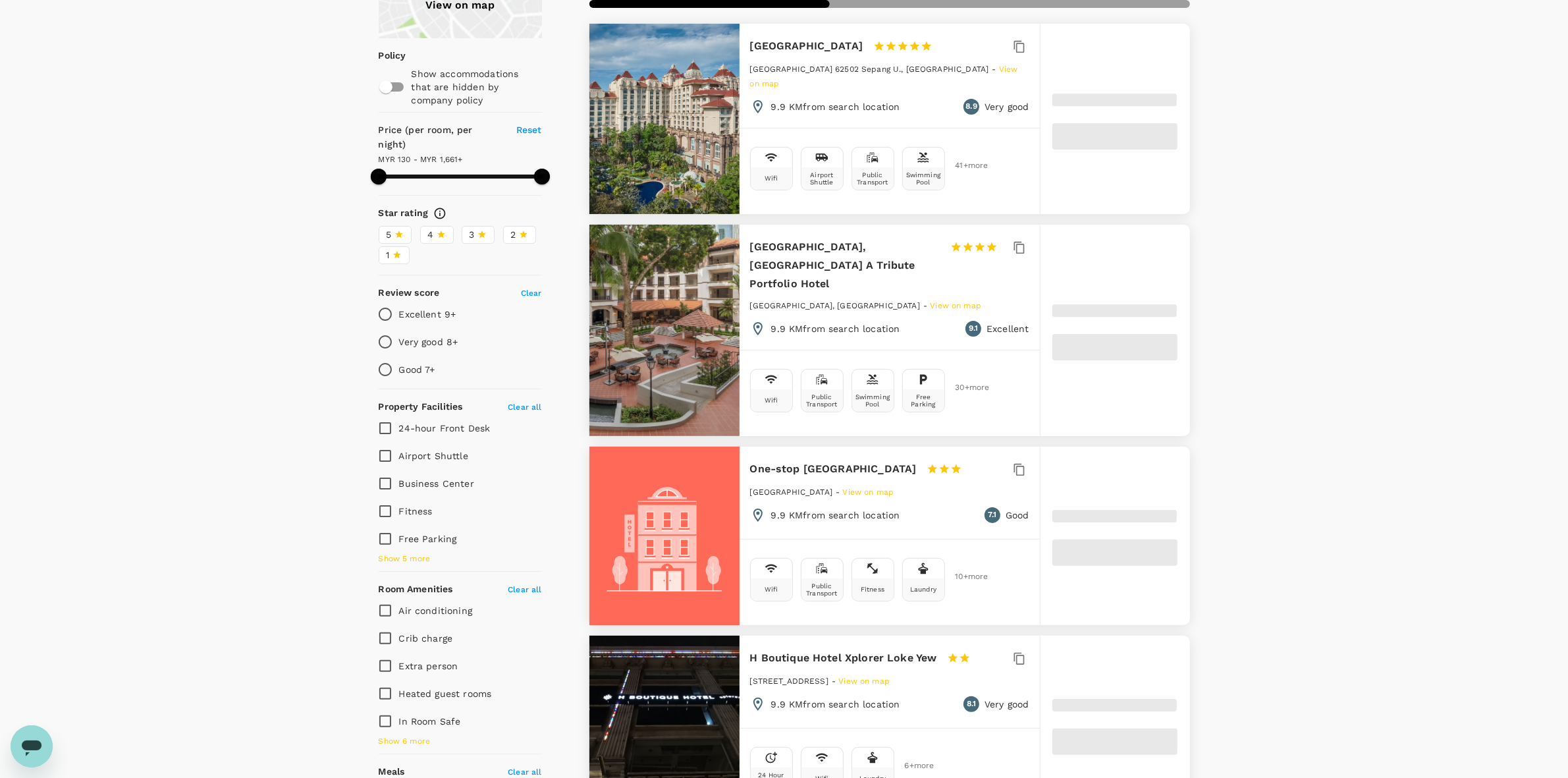
type input "130.21"
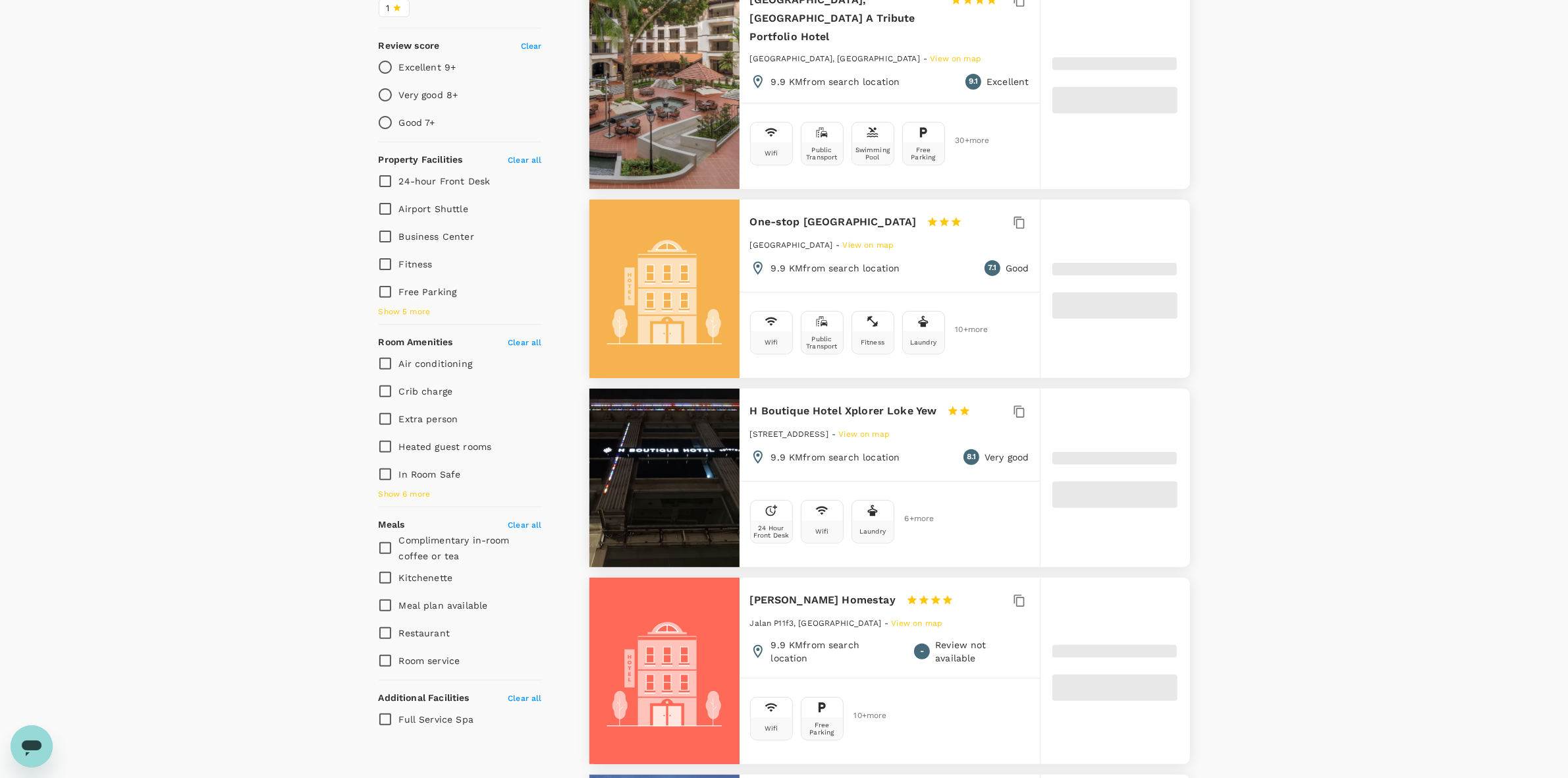
scroll to position [905, 0]
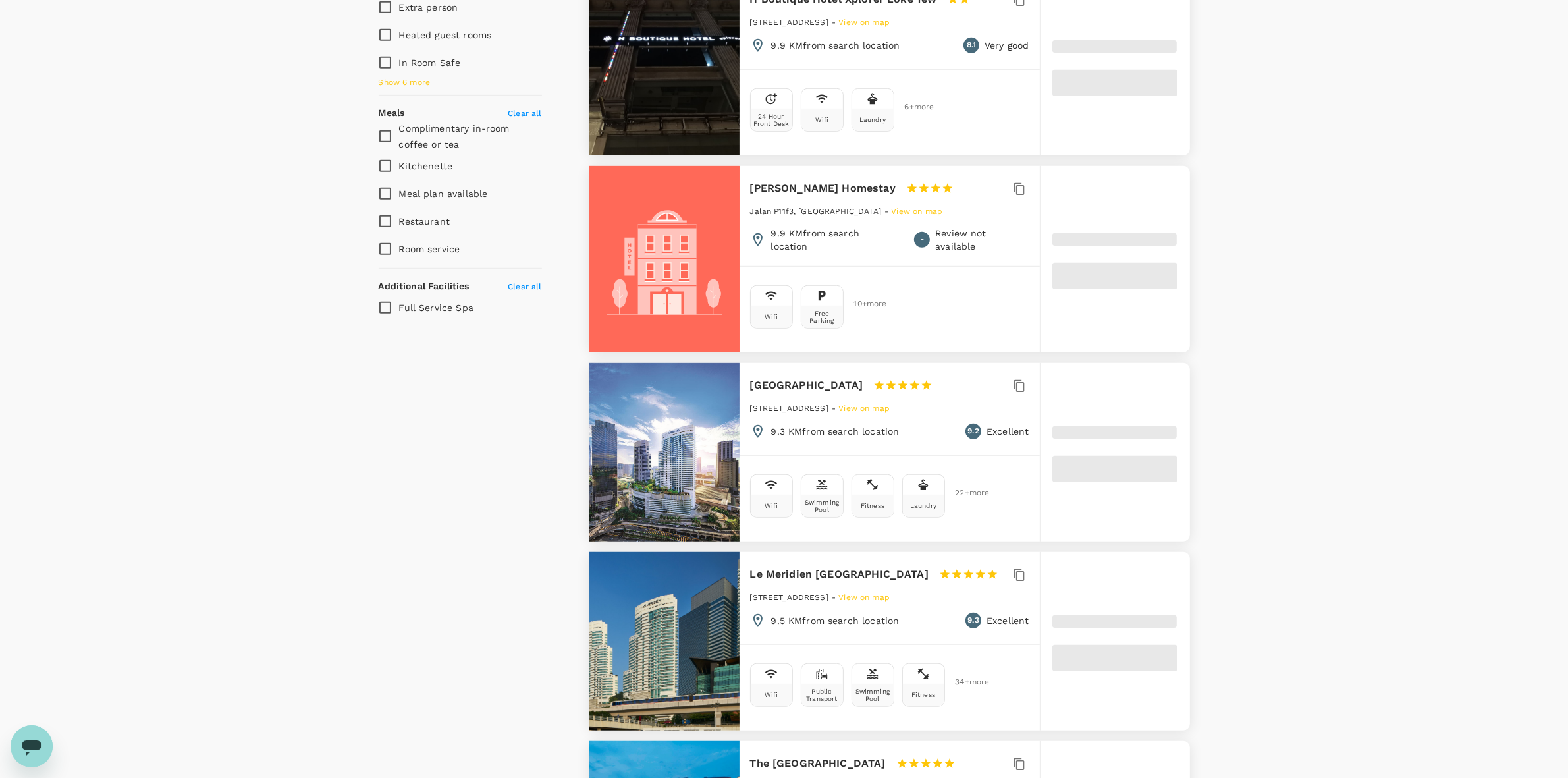
type input "1661.3"
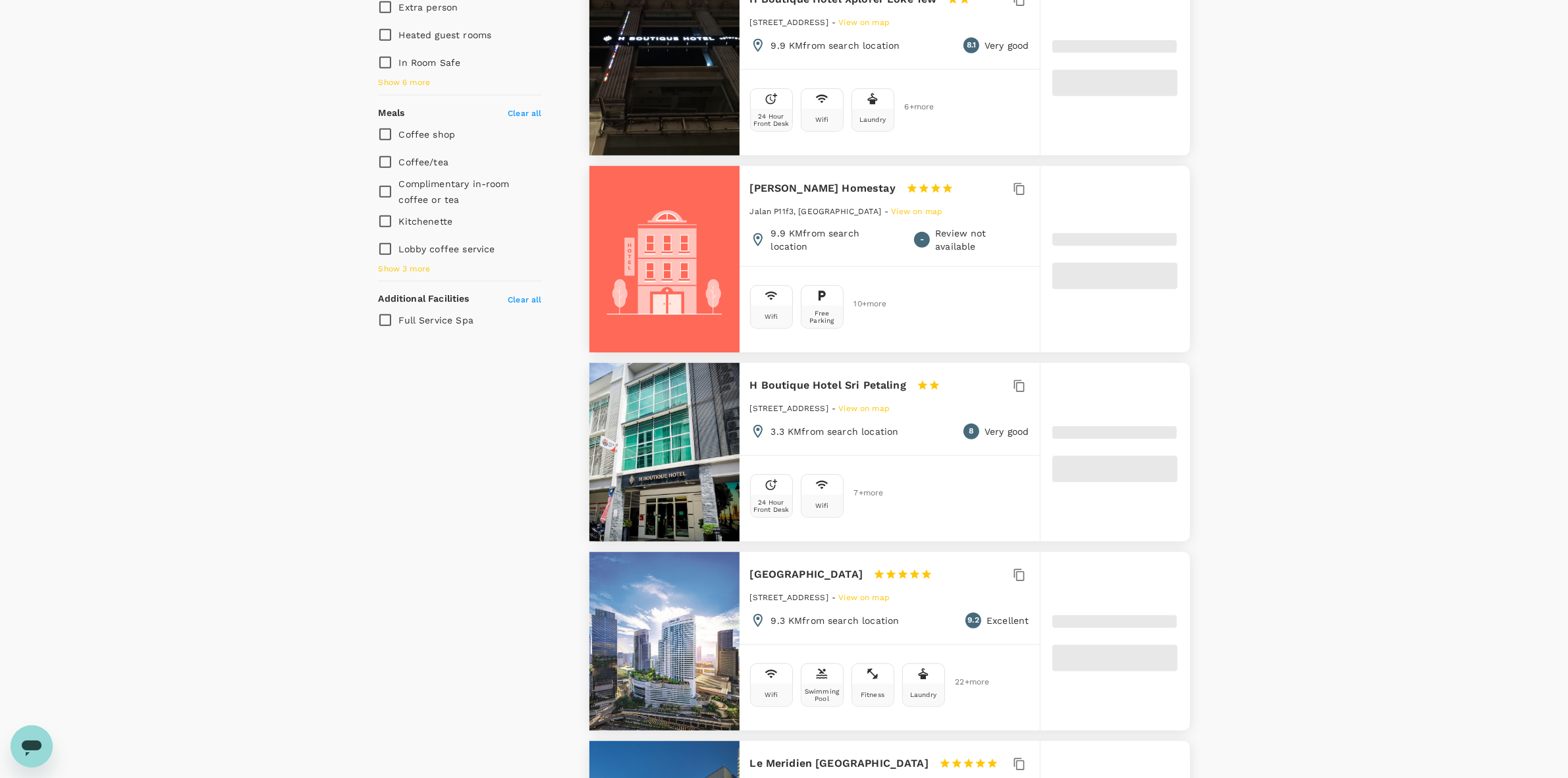
type input "73.3"
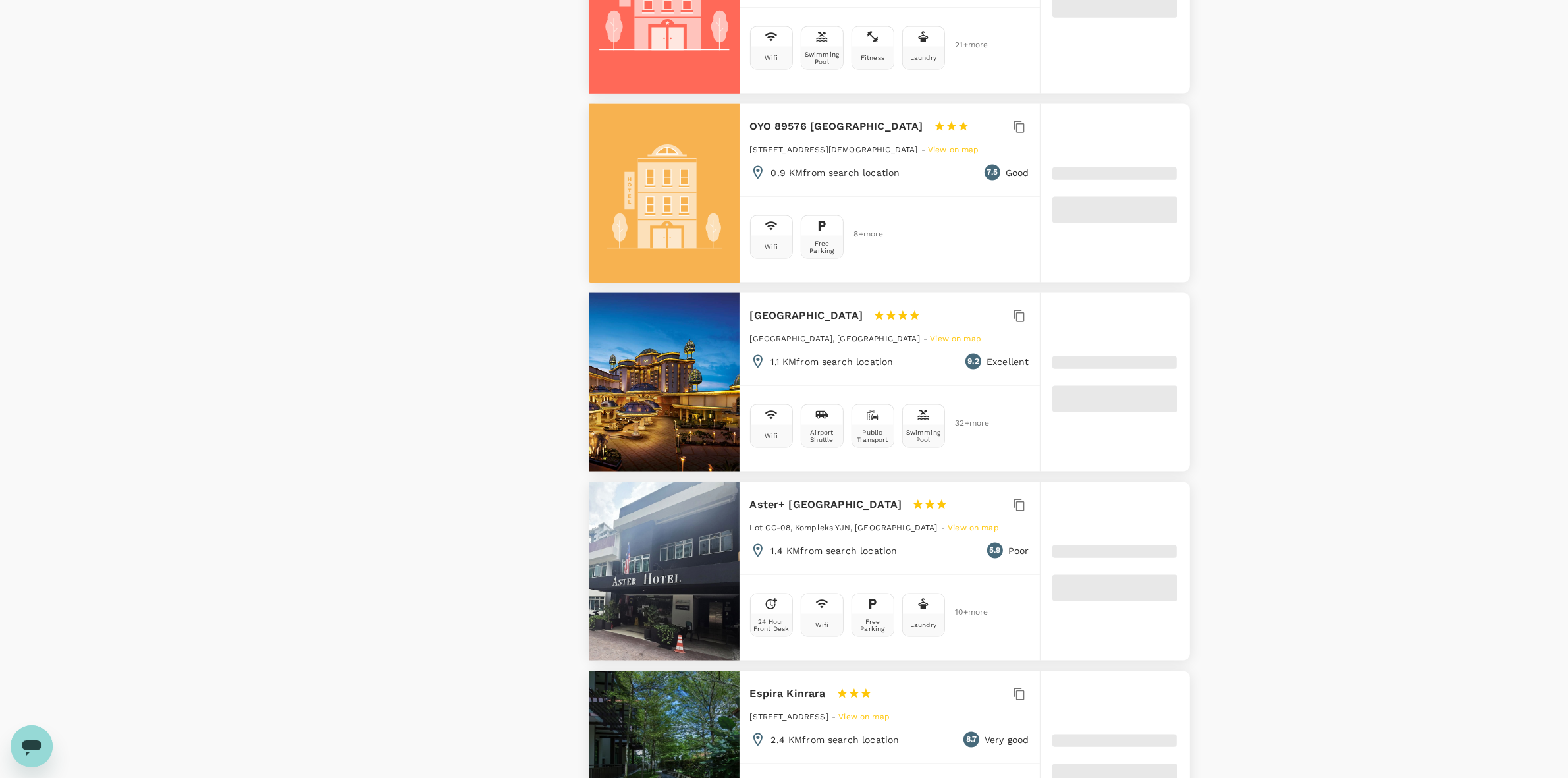
scroll to position [2470, 0]
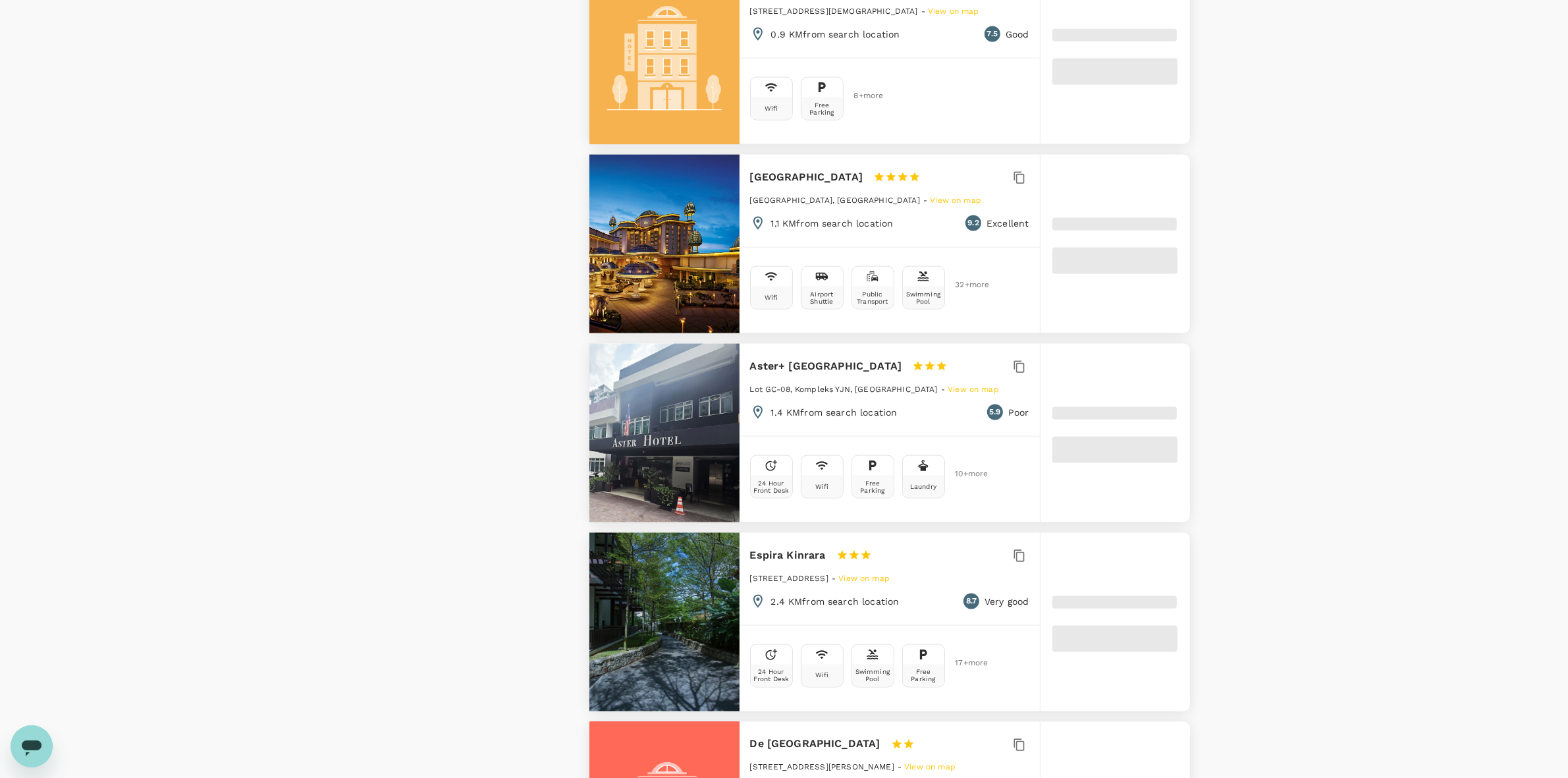
type input "1660.53"
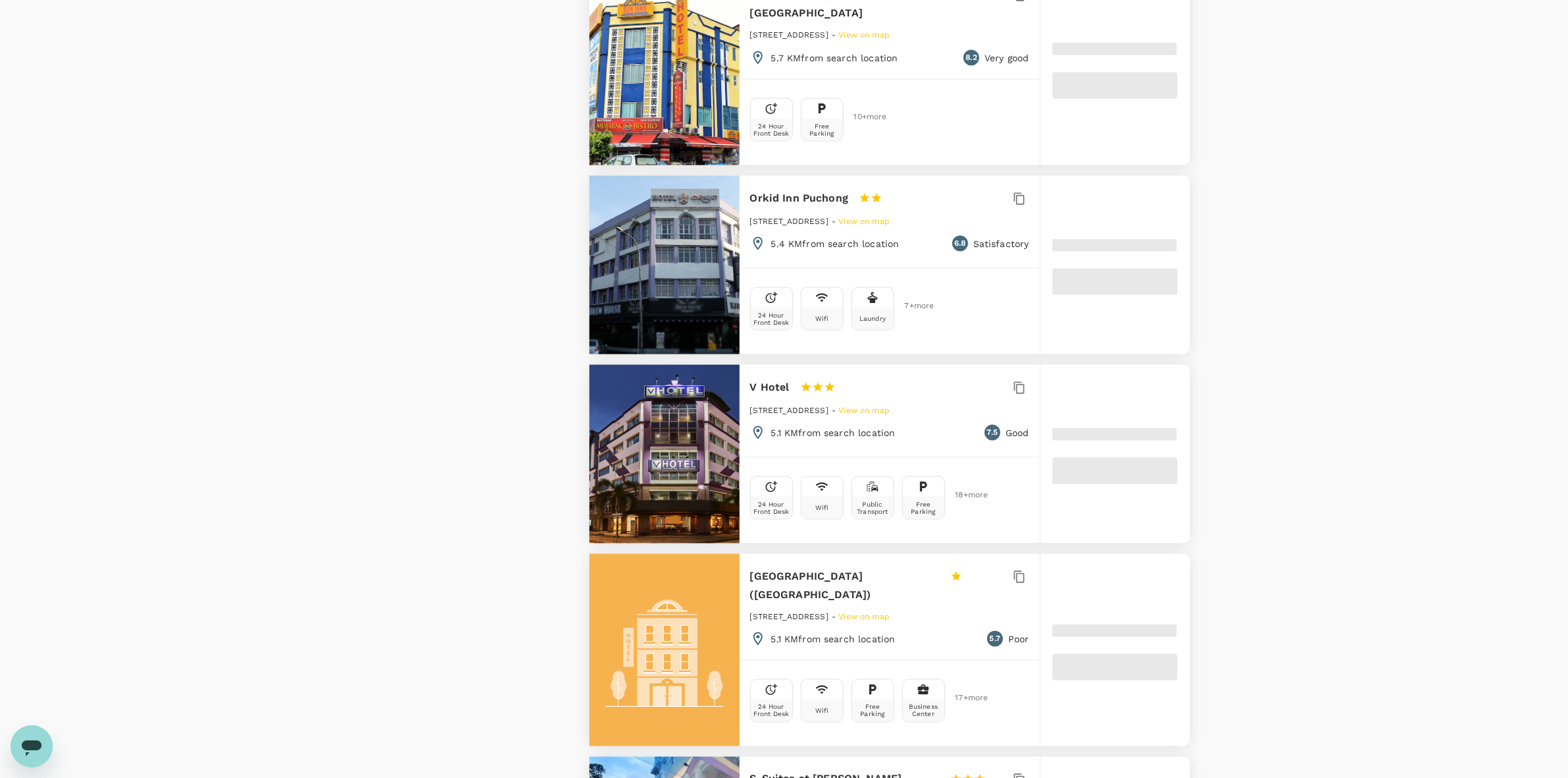
type input "69.53"
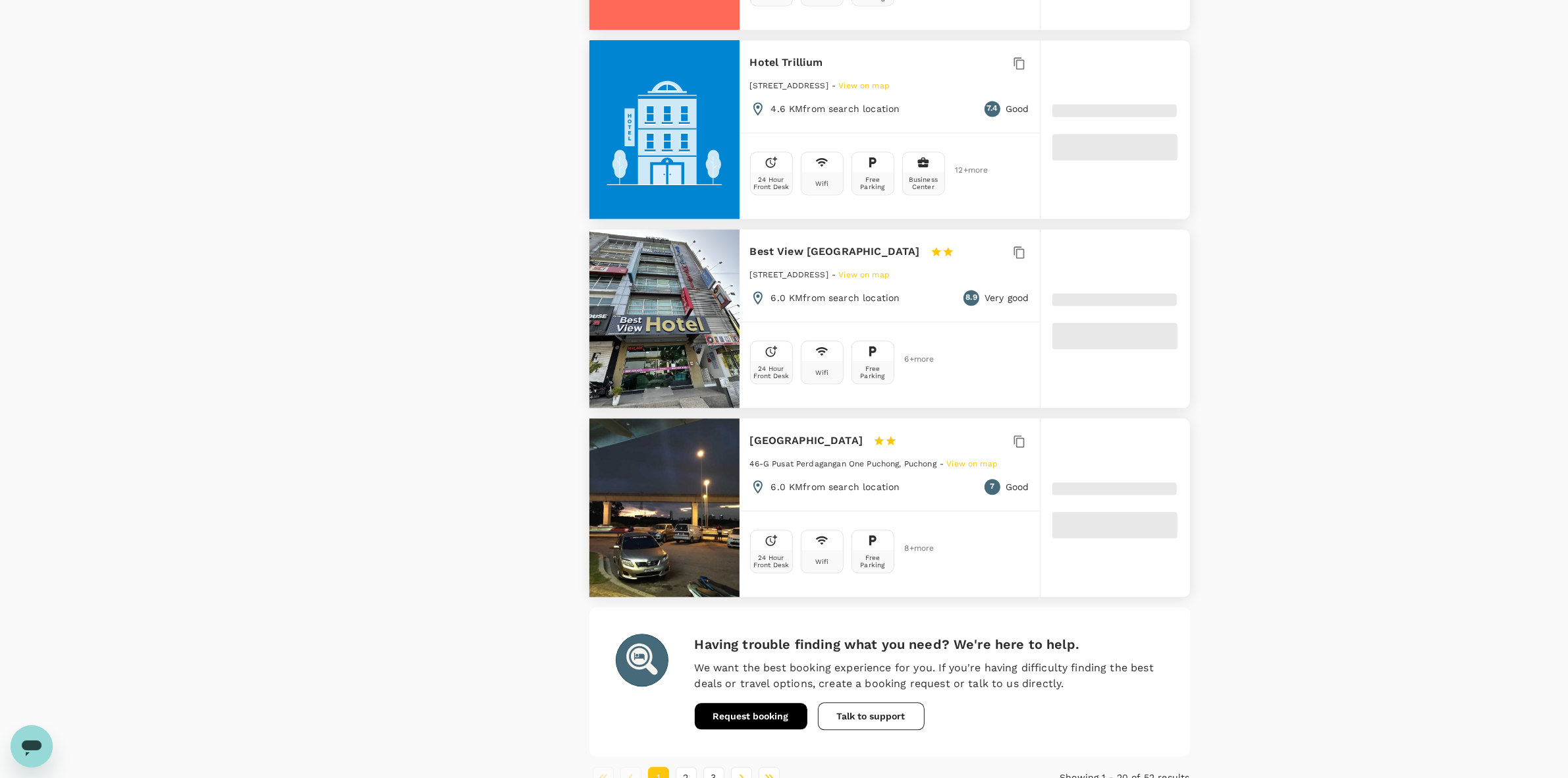
scroll to position [3586, 0]
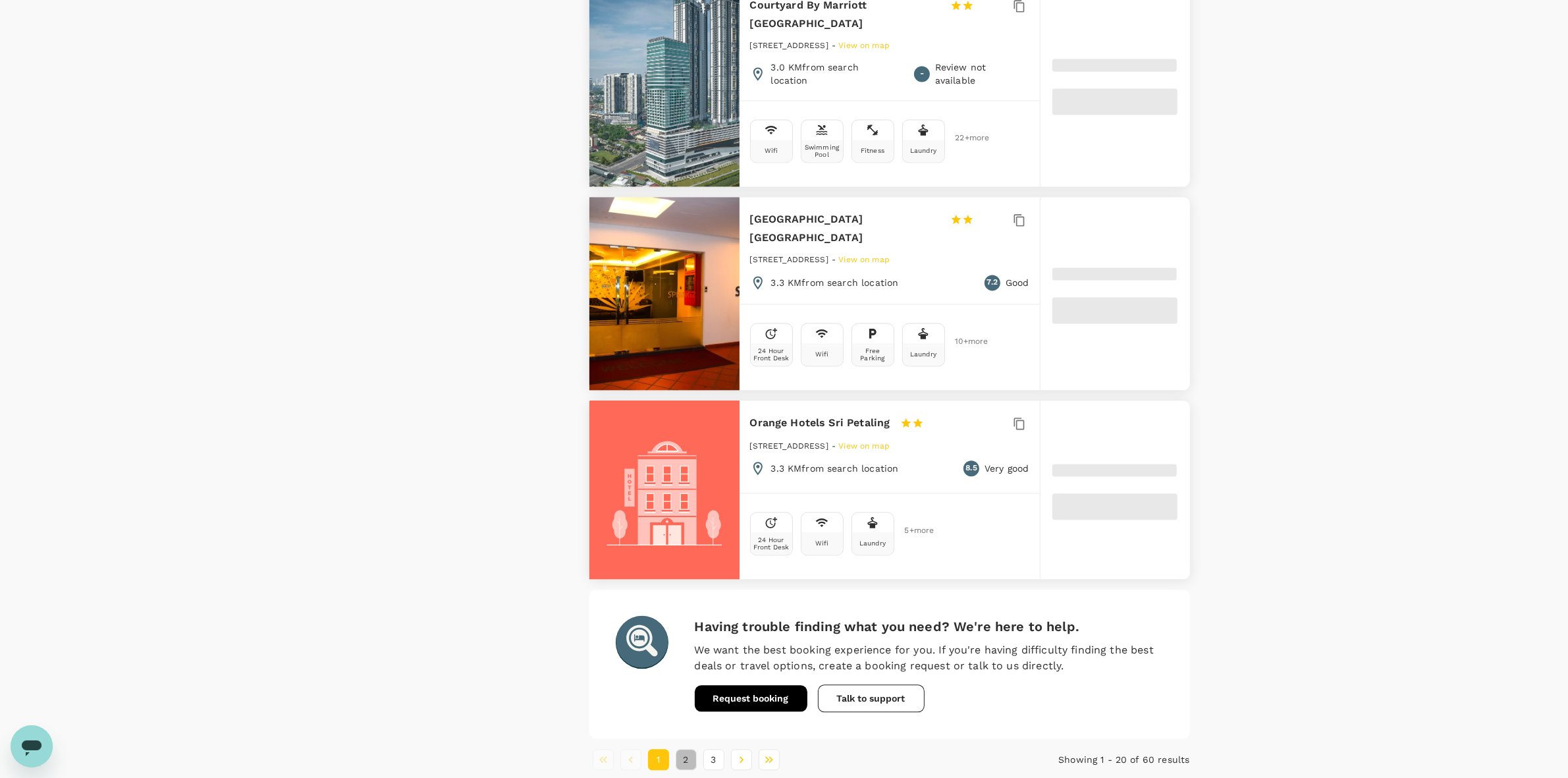
click at [683, 669] on button "2" at bounding box center [686, 759] width 21 height 21
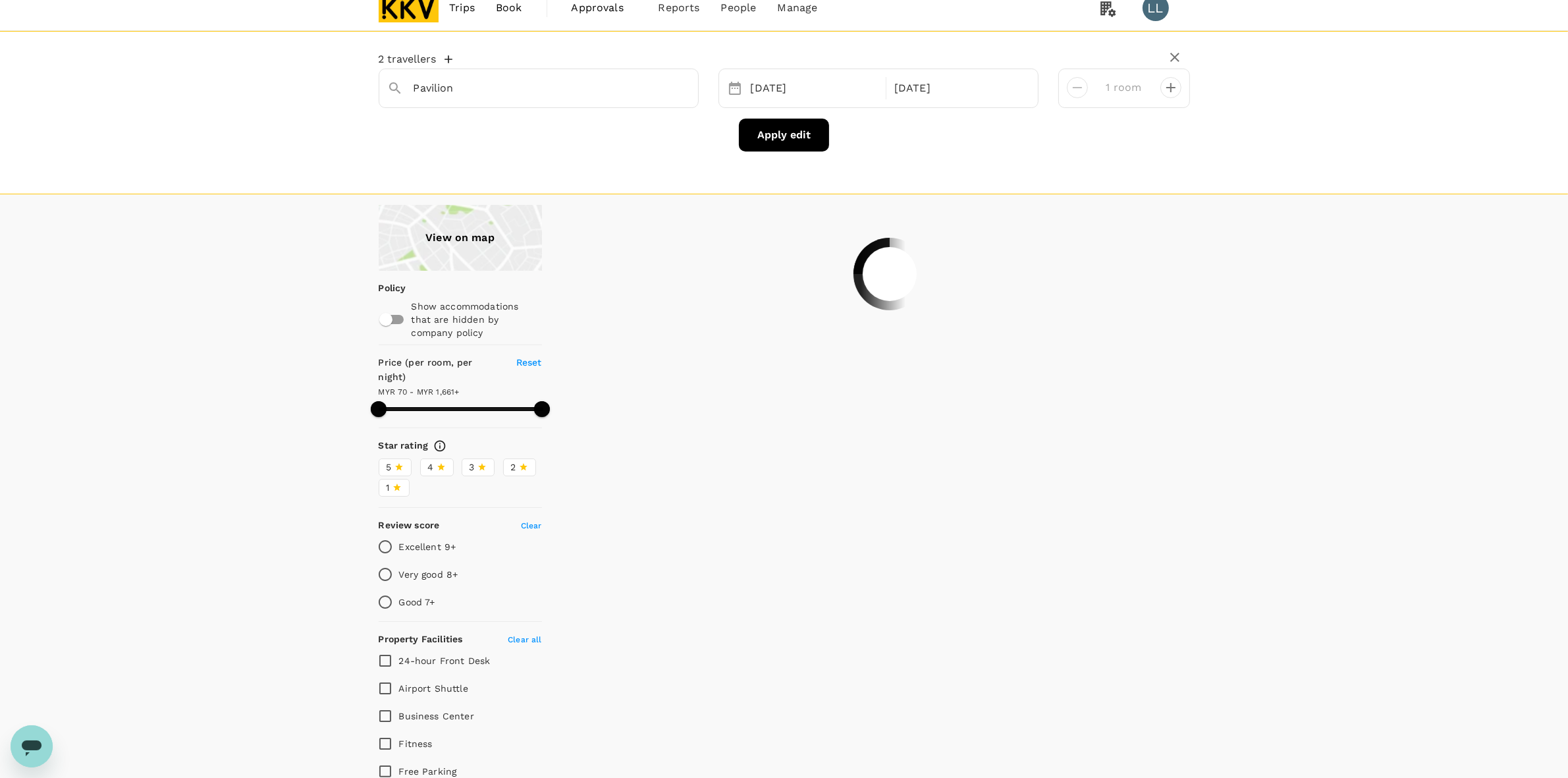
scroll to position [0, 0]
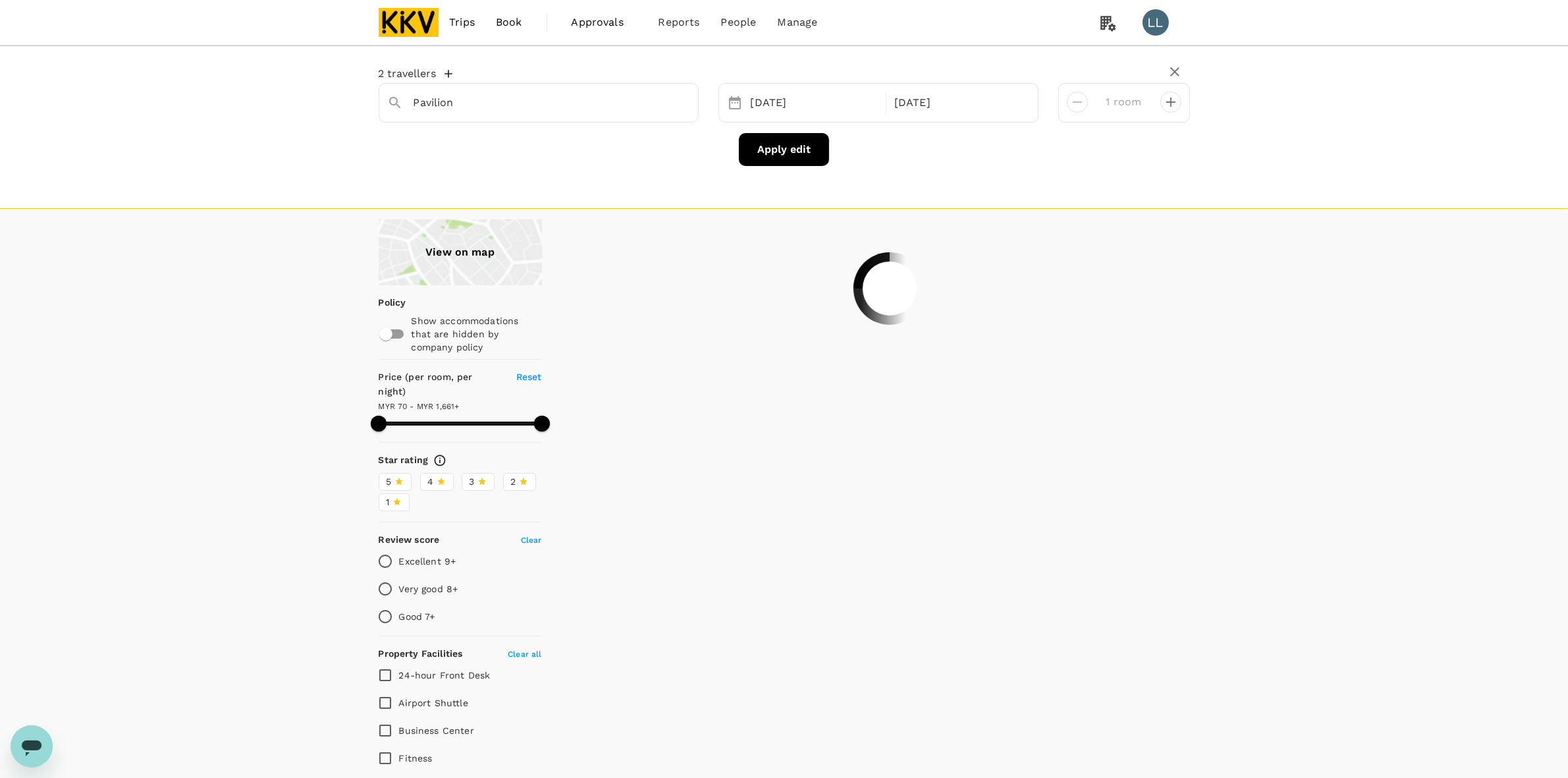
click at [460, 254] on div "View on map" at bounding box center [460, 252] width 163 height 66
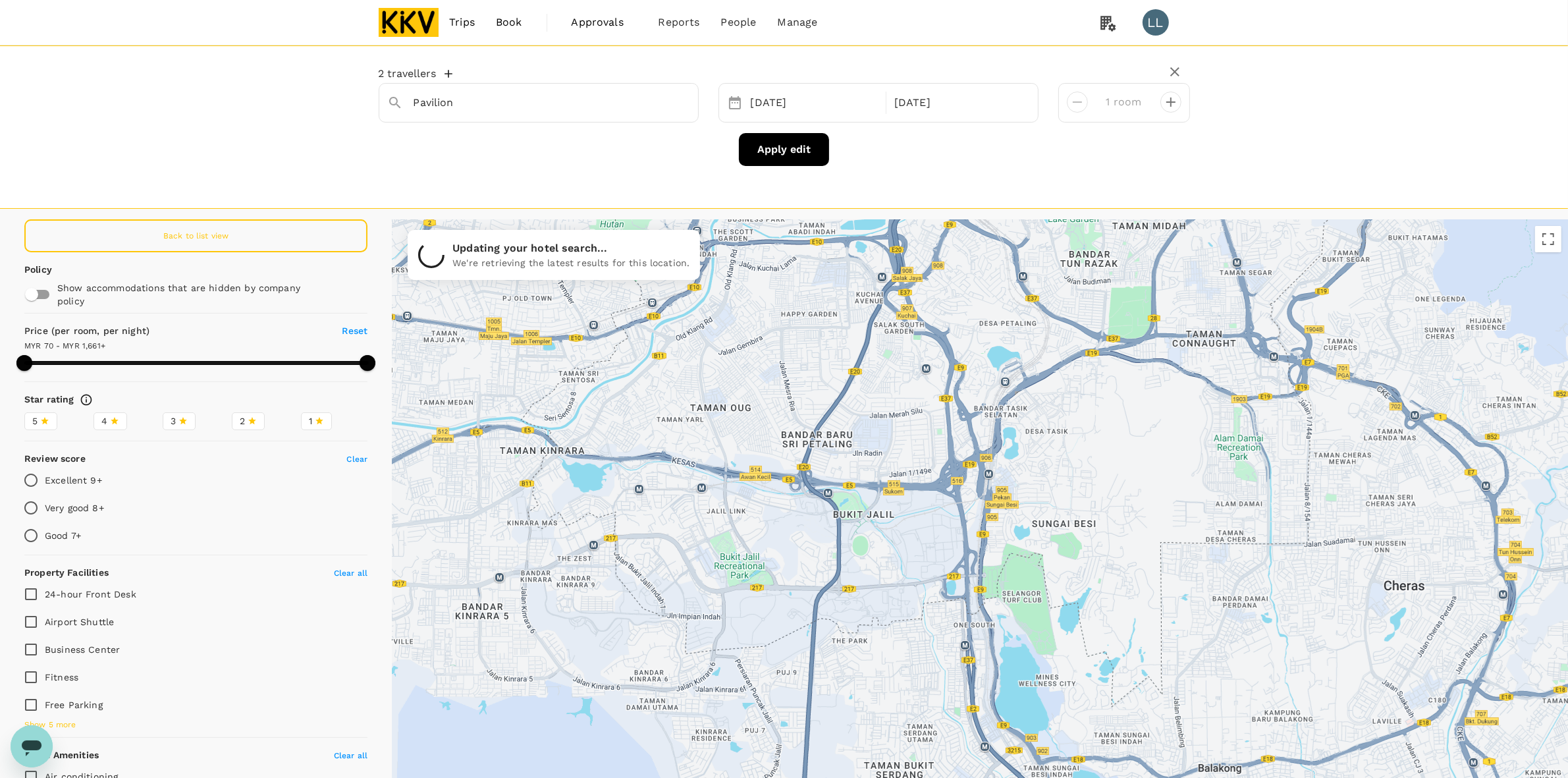
drag, startPoint x: 931, startPoint y: 578, endPoint x: 805, endPoint y: 482, distance: 158.4
click at [805, 482] on div at bounding box center [980, 542] width 1176 height 646
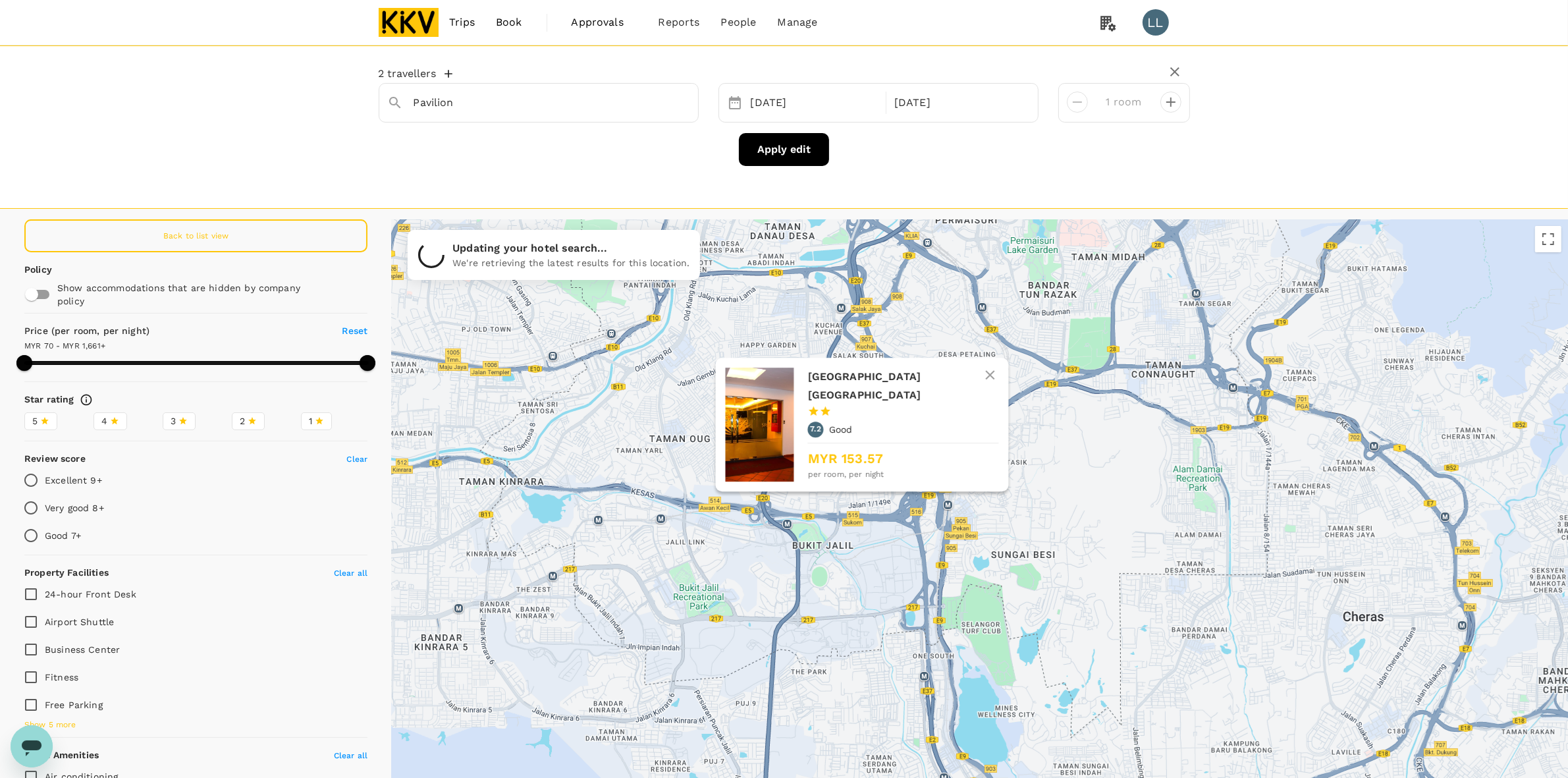
drag, startPoint x: 903, startPoint y: 476, endPoint x: 863, endPoint y: 514, distance: 55.2
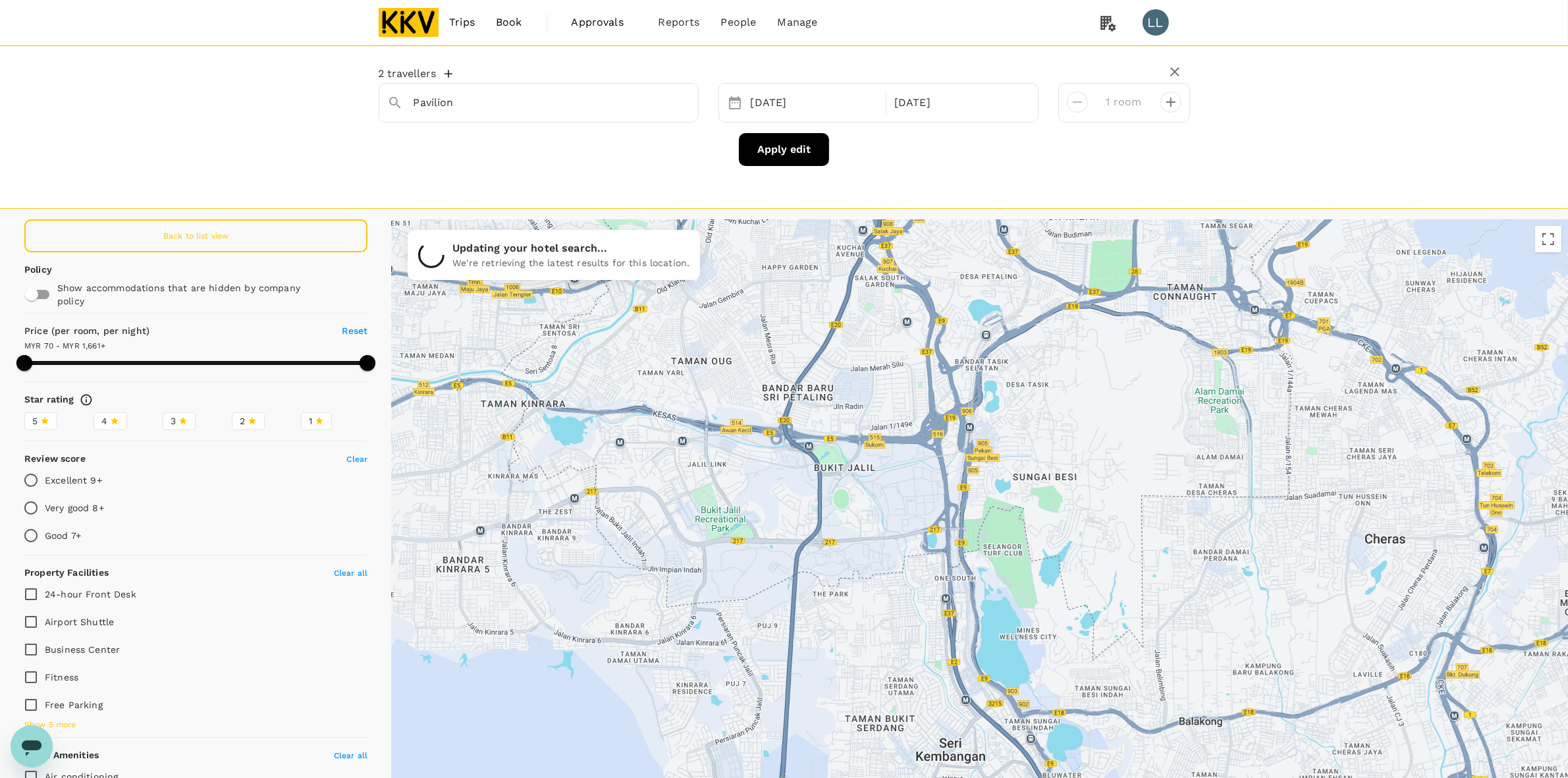
drag, startPoint x: 755, startPoint y: 564, endPoint x: 778, endPoint y: 476, distance: 91.0
click at [777, 481] on div at bounding box center [980, 542] width 1176 height 646
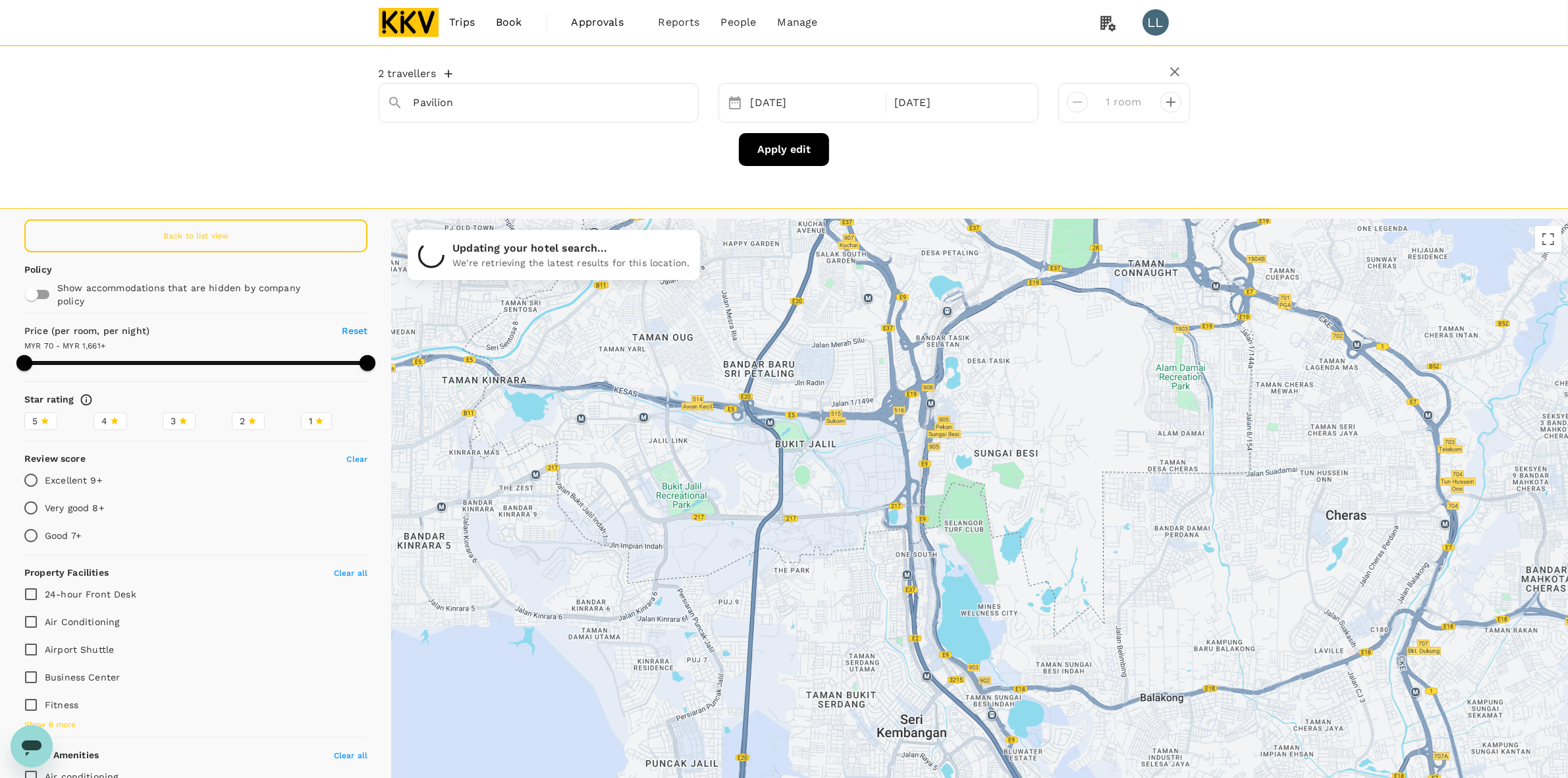
drag, startPoint x: 901, startPoint y: 516, endPoint x: 860, endPoint y: 495, distance: 46.1
click at [861, 495] on div at bounding box center [980, 542] width 1176 height 646
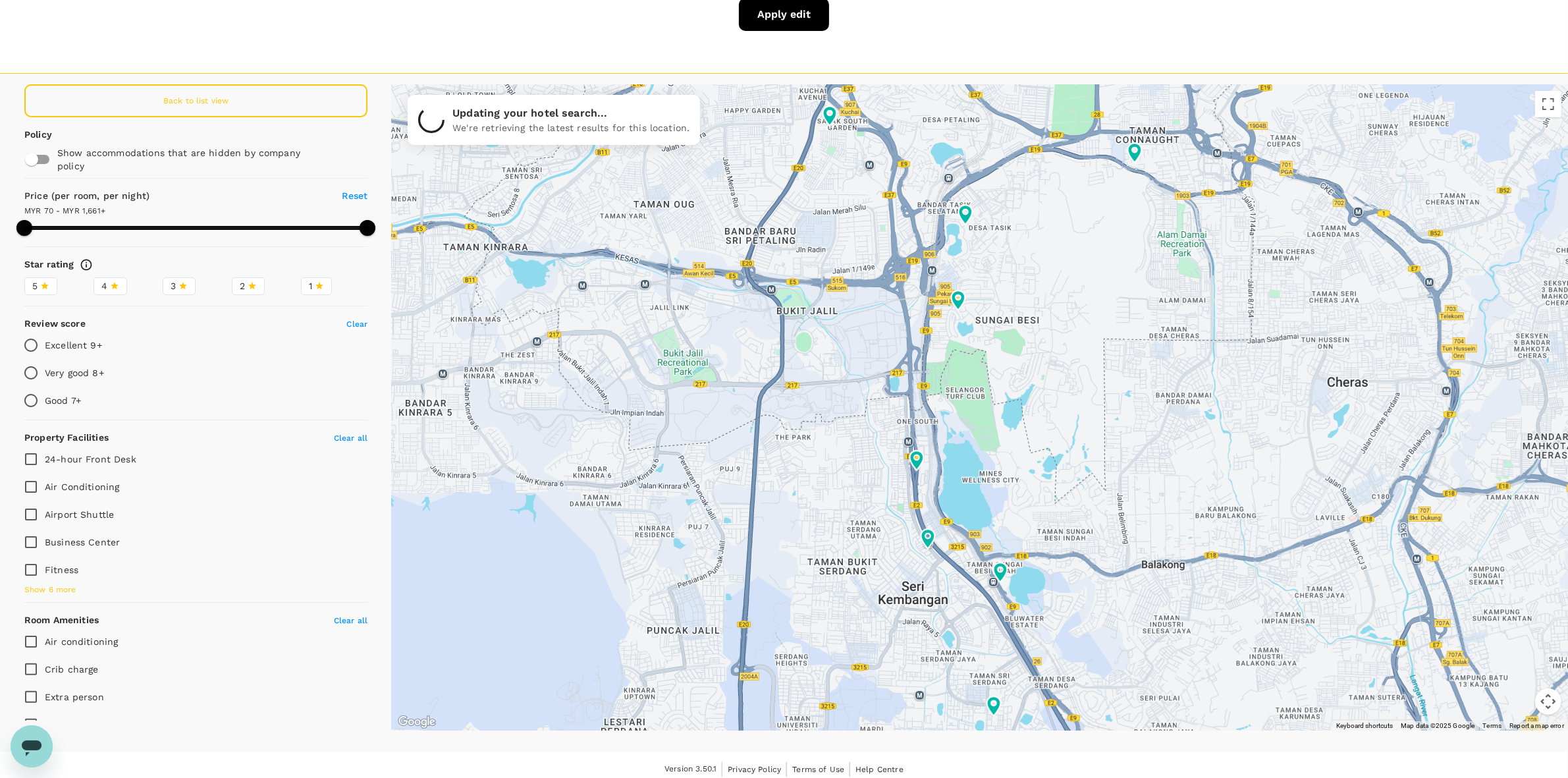
scroll to position [143, 0]
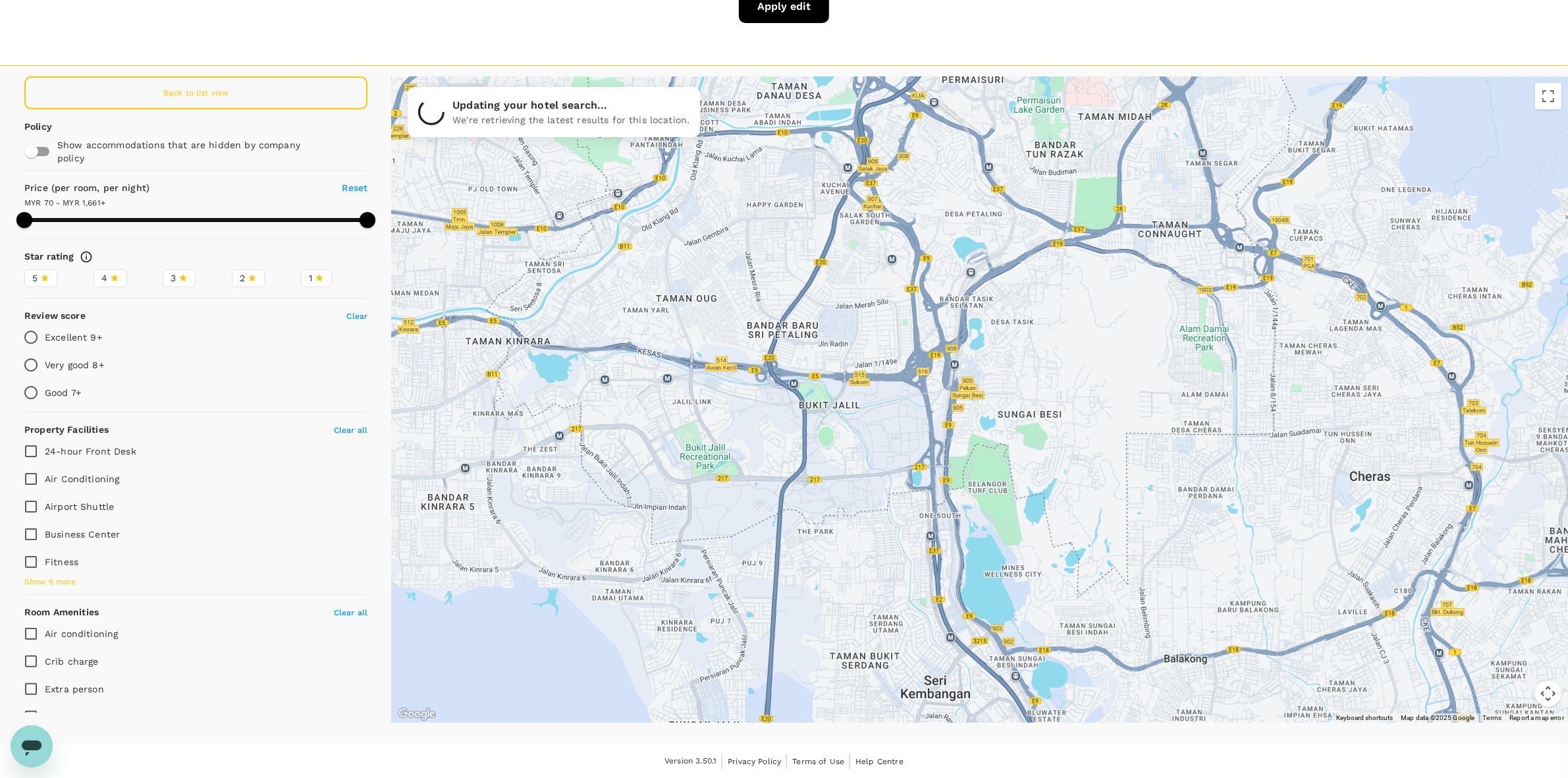
drag, startPoint x: 867, startPoint y: 334, endPoint x: 890, endPoint y: 441, distance: 109.4
click at [861, 441] on div at bounding box center [980, 399] width 1176 height 646
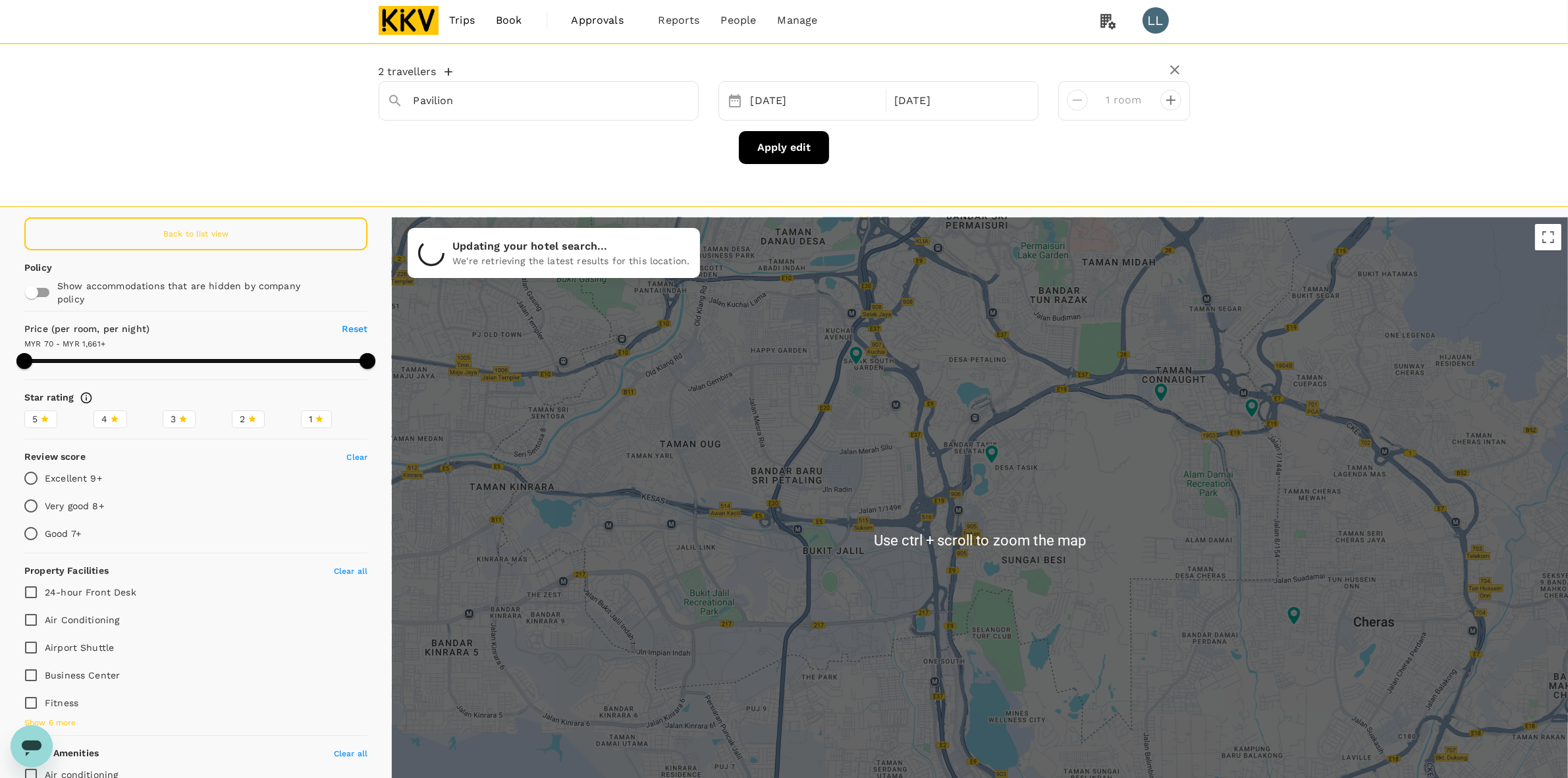
scroll to position [0, 0]
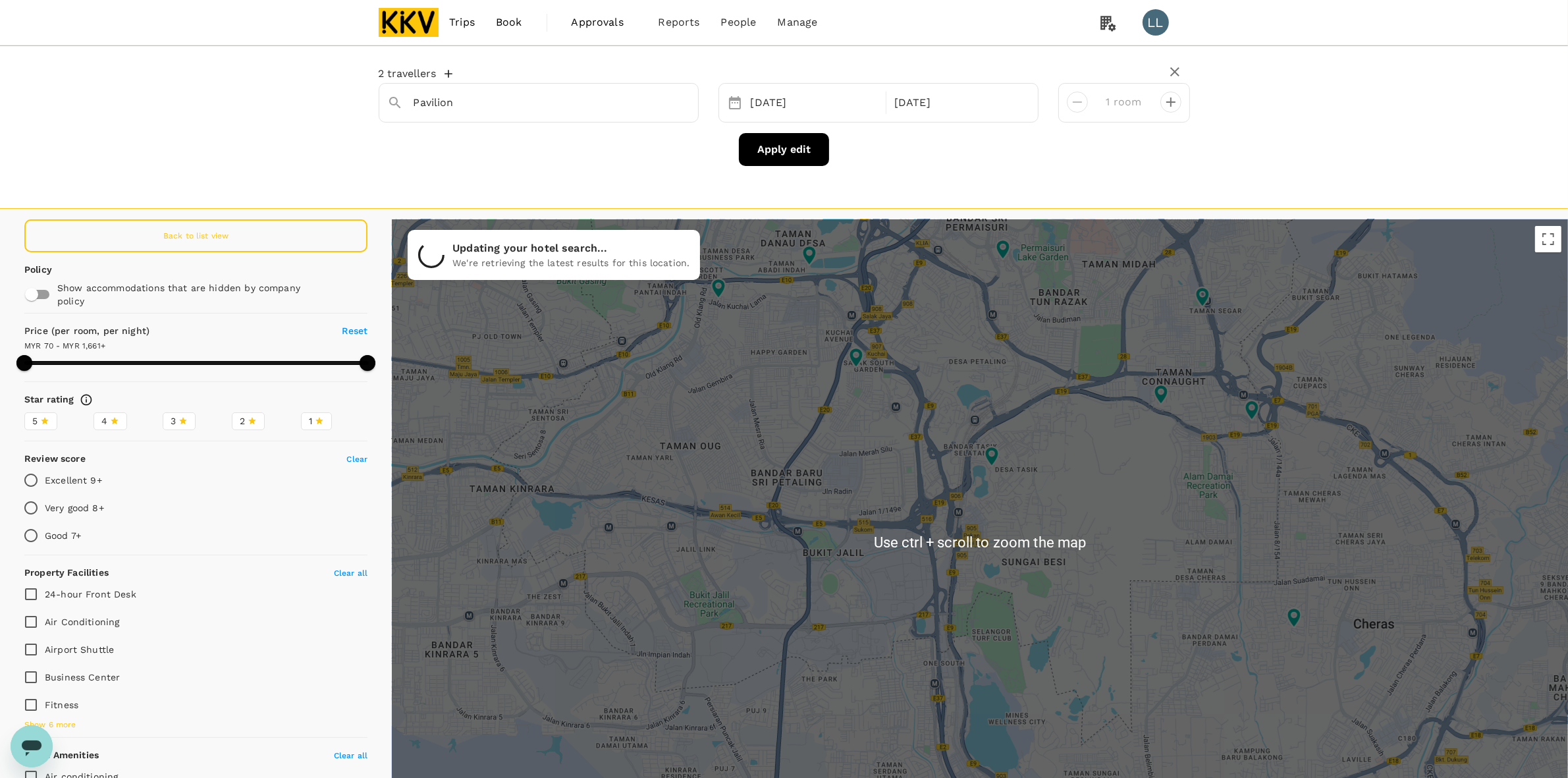
click at [828, 545] on div at bounding box center [980, 542] width 1176 height 646
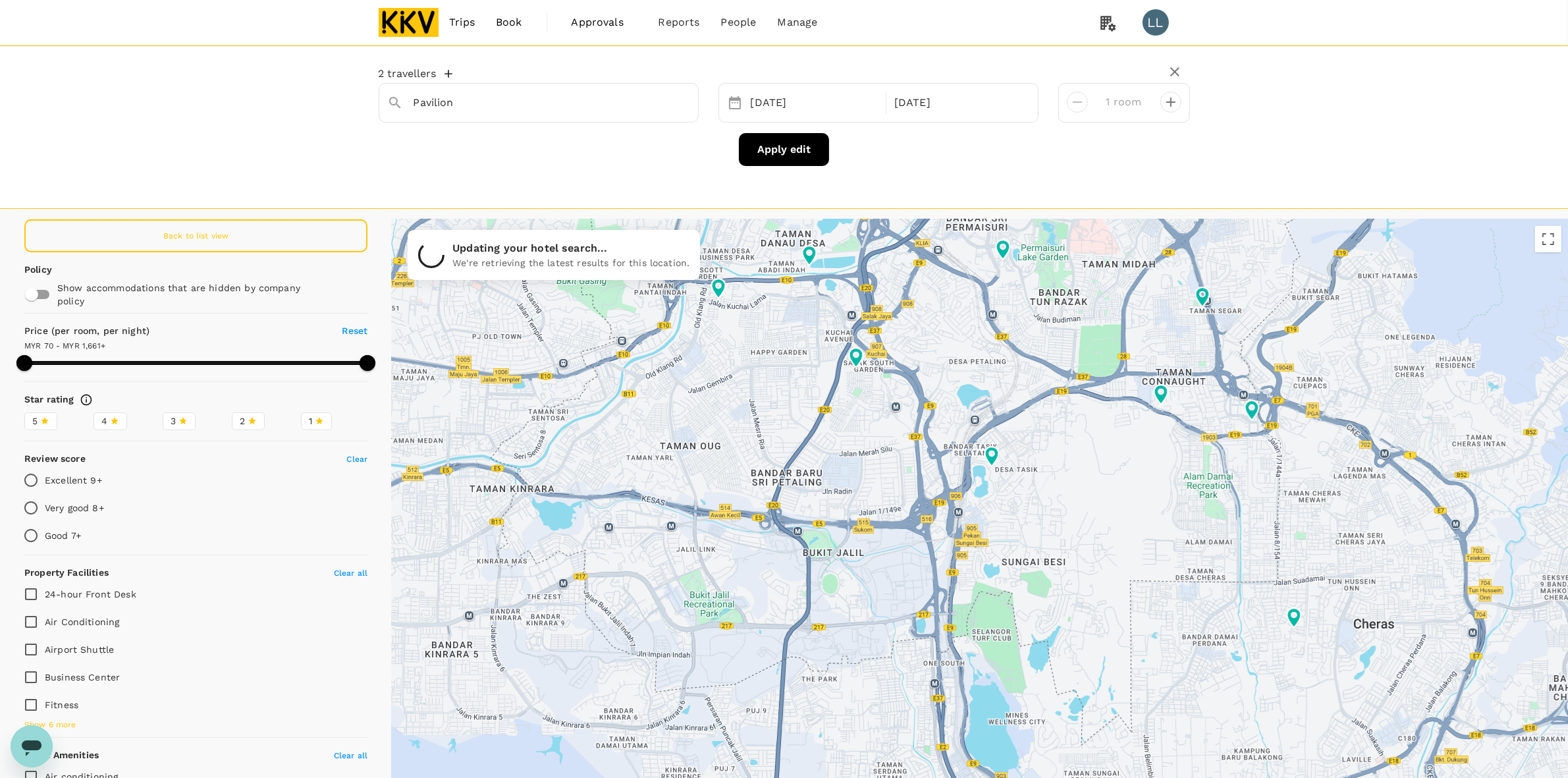
click at [828, 545] on div at bounding box center [980, 542] width 1176 height 646
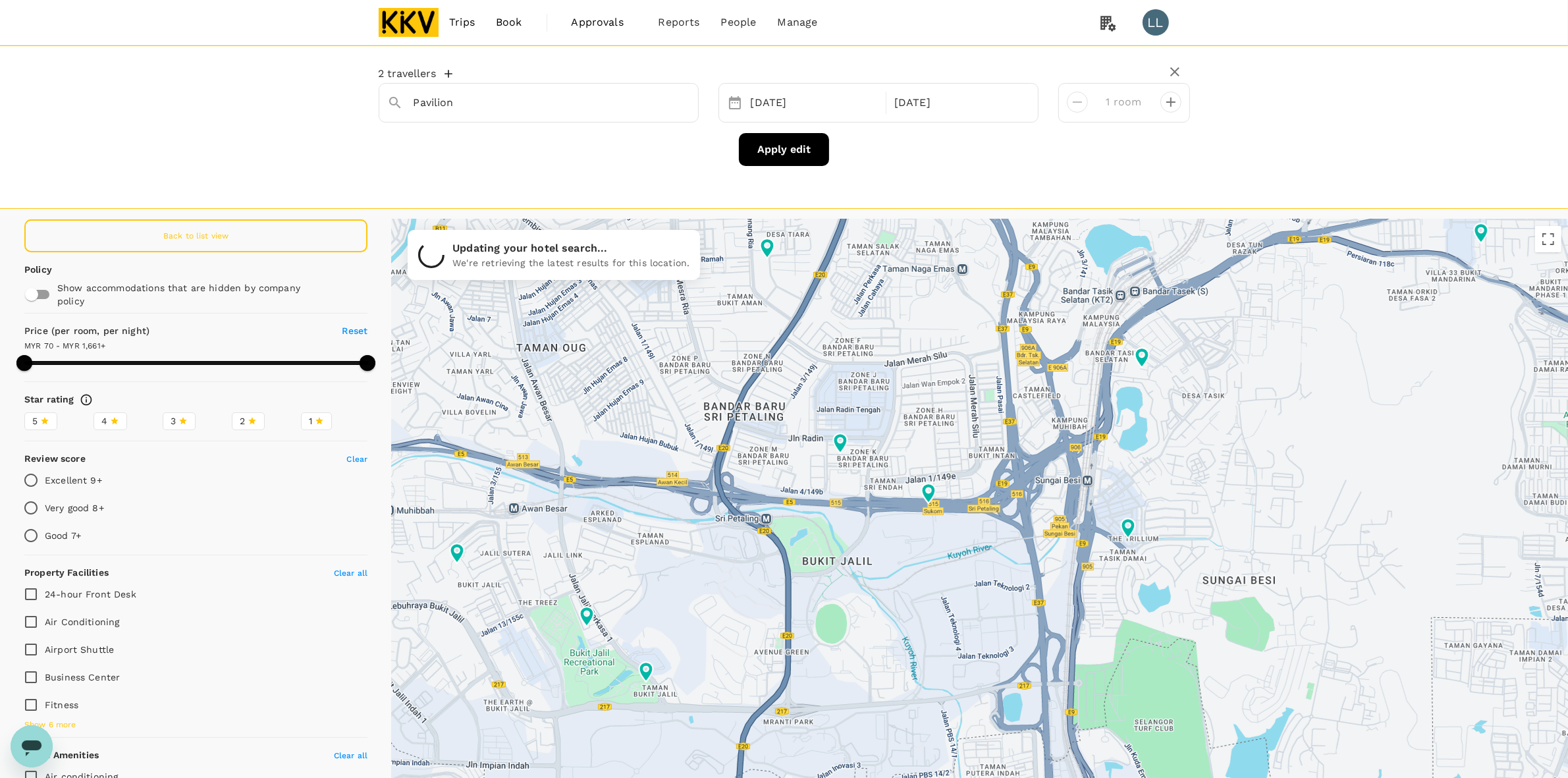
click at [860, 555] on div at bounding box center [980, 542] width 1176 height 646
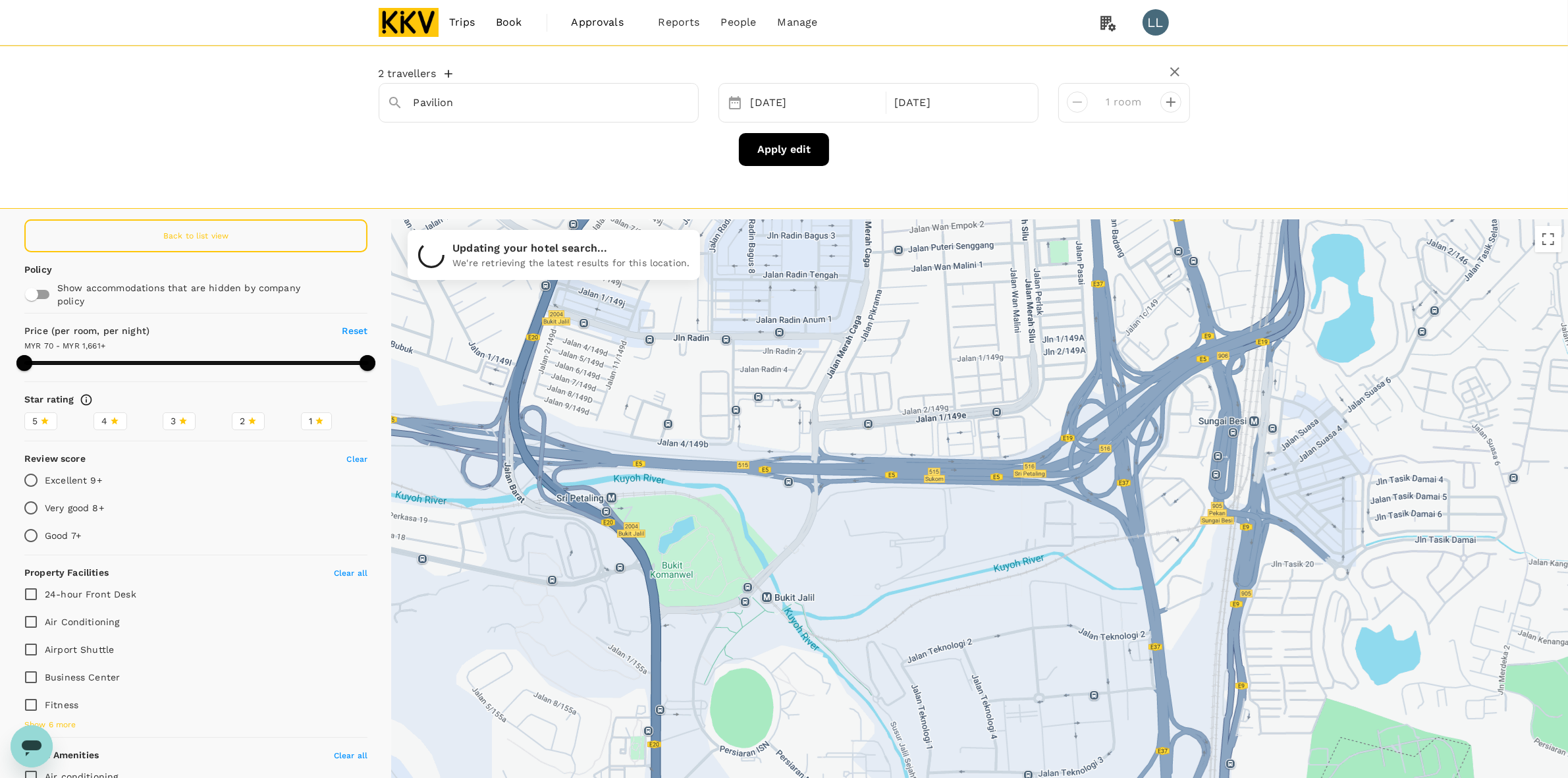
drag, startPoint x: 823, startPoint y: 532, endPoint x: 758, endPoint y: 544, distance: 66.1
click at [758, 545] on div at bounding box center [980, 542] width 1176 height 646
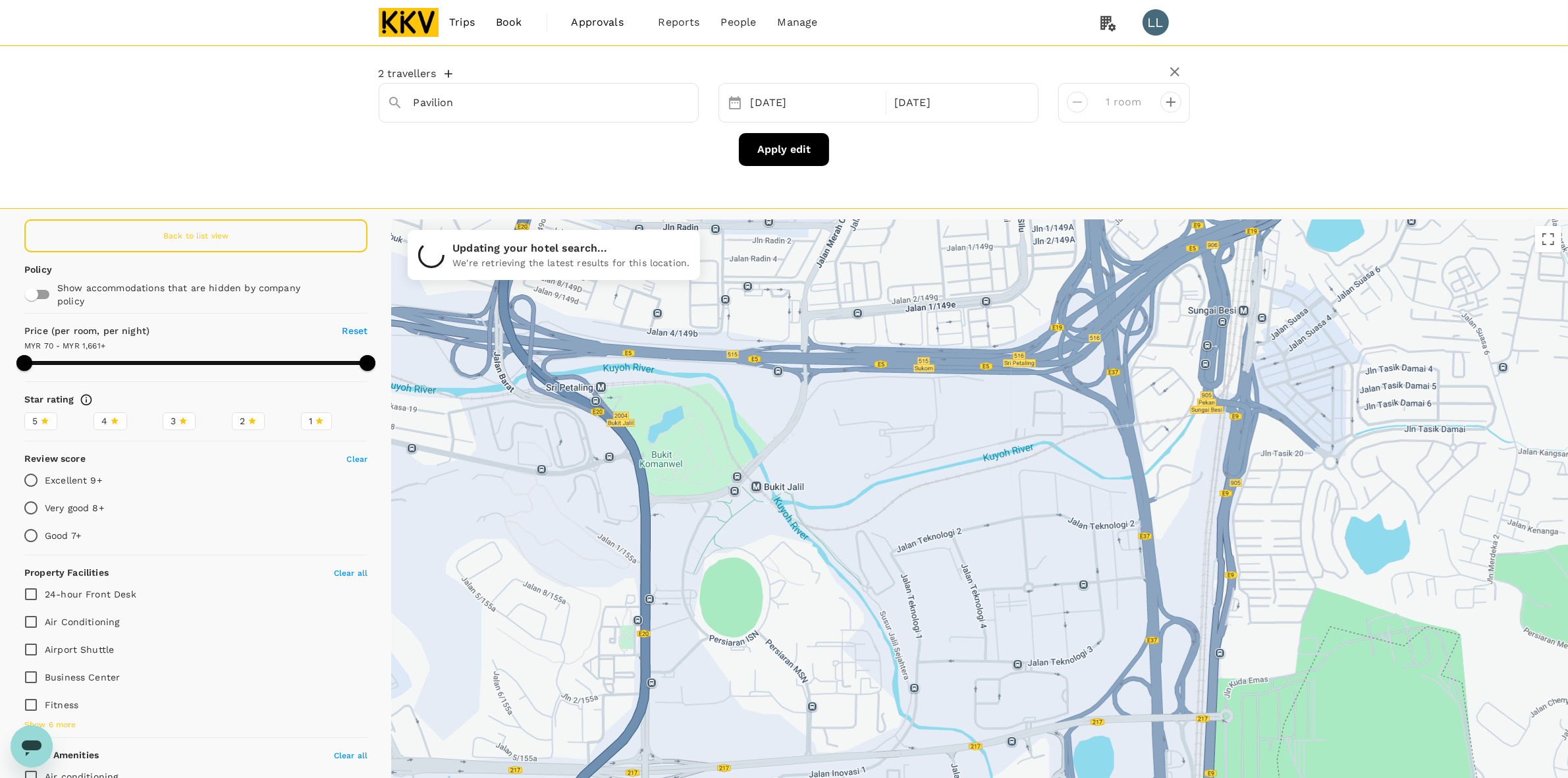
drag, startPoint x: 789, startPoint y: 569, endPoint x: 789, endPoint y: 430, distance: 139.0
click at [789, 430] on div at bounding box center [980, 542] width 1176 height 646
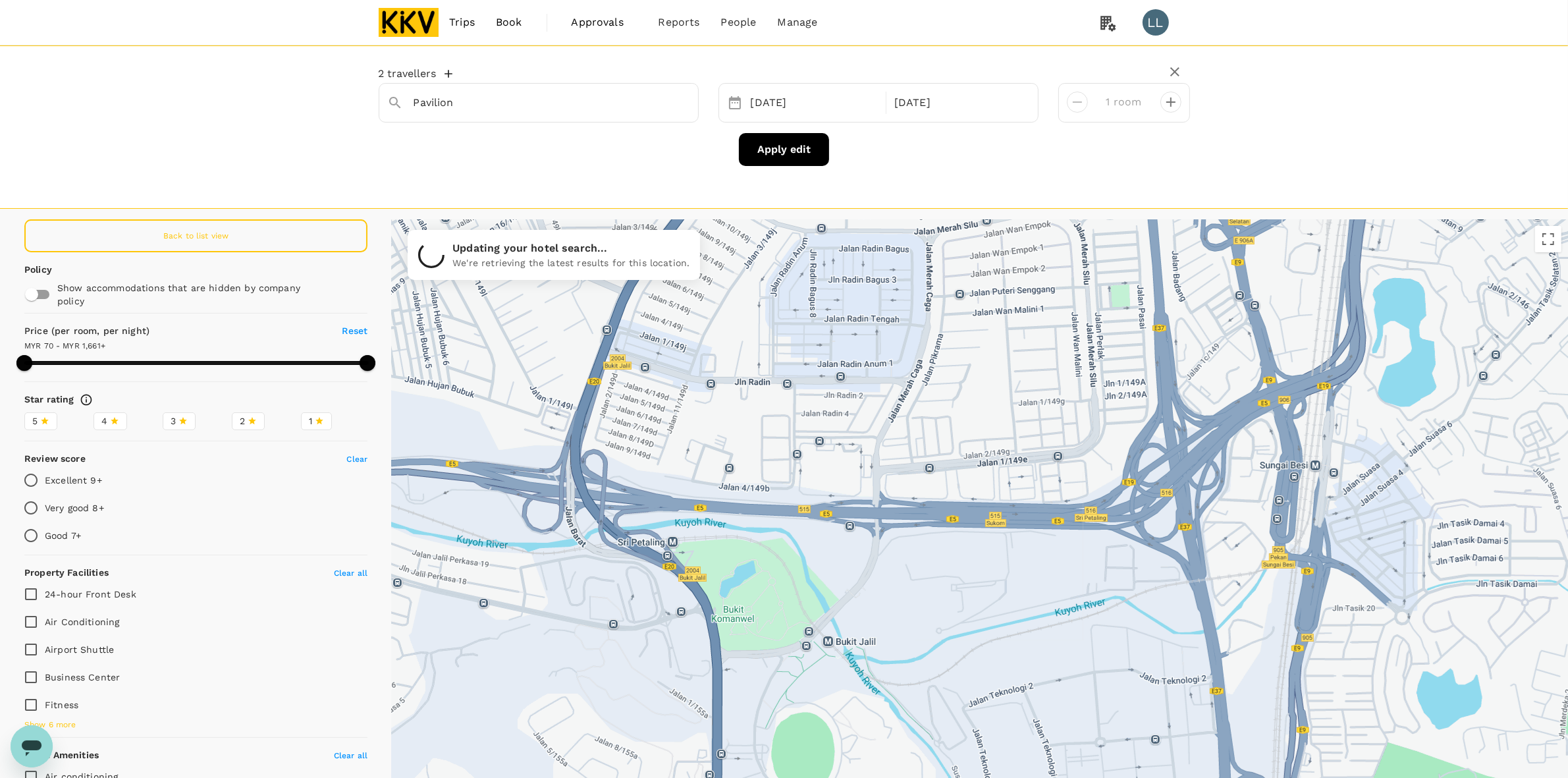
drag, startPoint x: 785, startPoint y: 421, endPoint x: 881, endPoint y: 584, distance: 189.2
click at [858, 618] on div at bounding box center [980, 542] width 1176 height 646
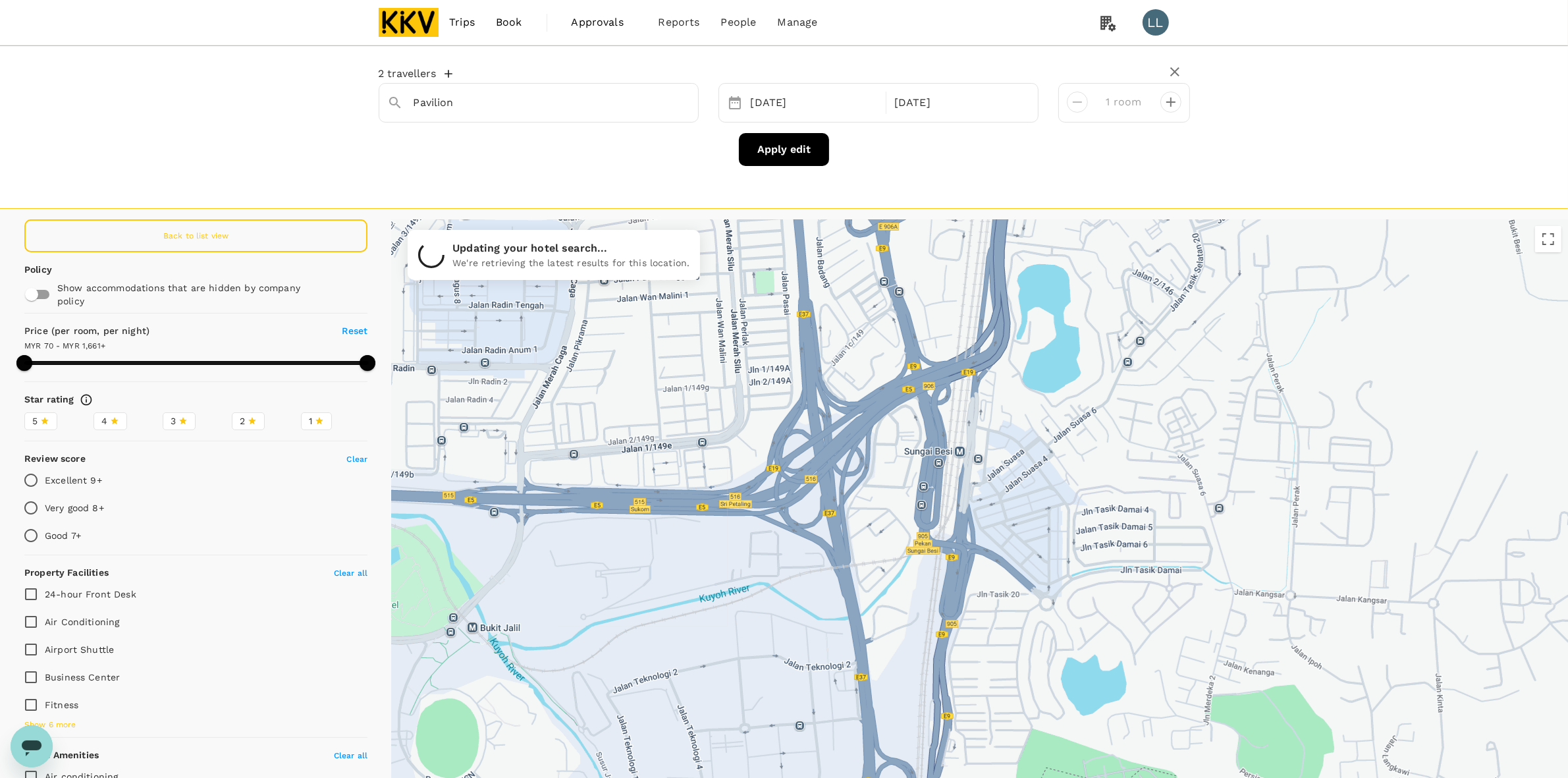
drag, startPoint x: 894, startPoint y: 569, endPoint x: 536, endPoint y: 547, distance: 358.7
click at [536, 548] on div at bounding box center [980, 542] width 1176 height 646
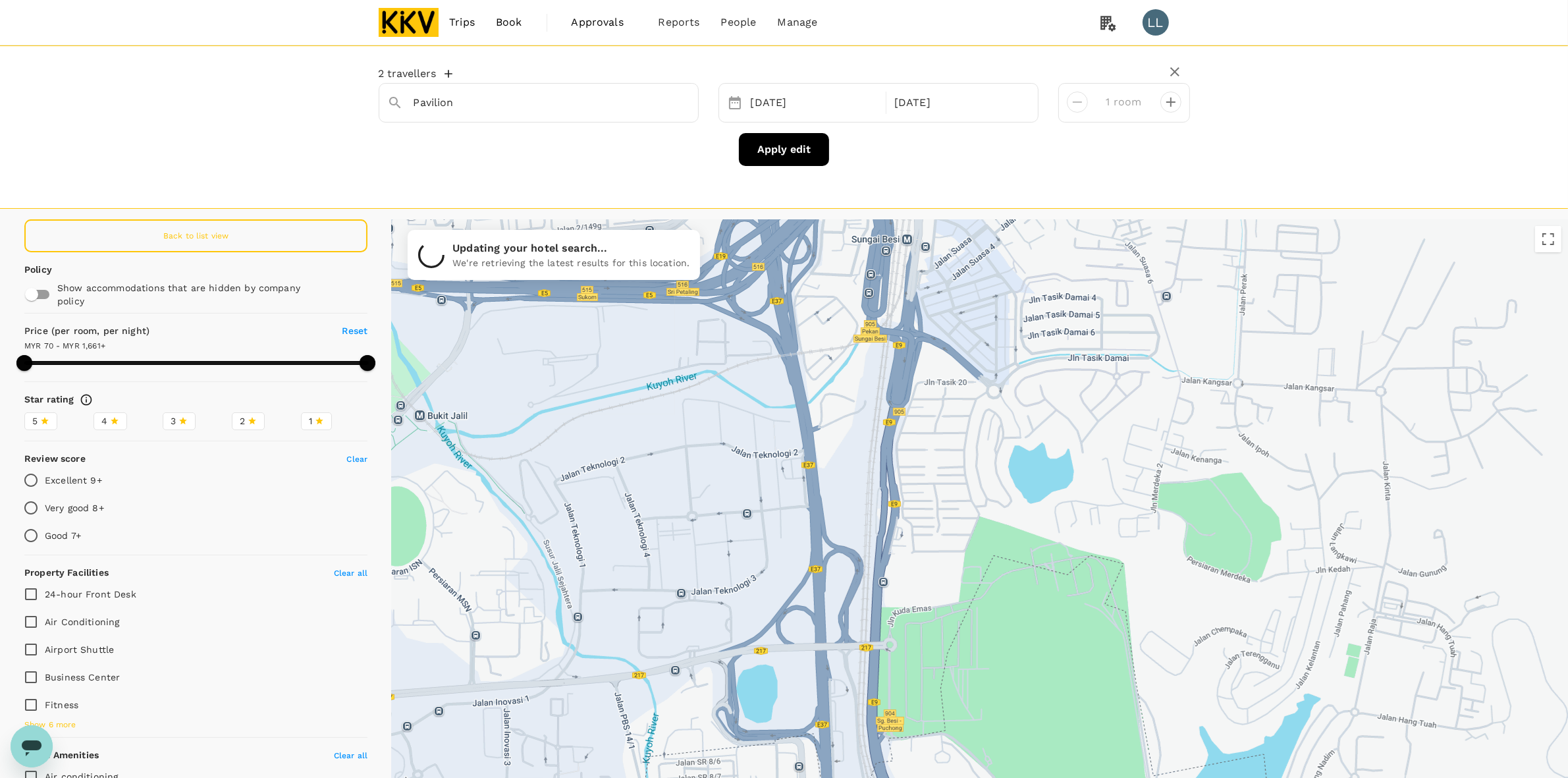
drag, startPoint x: 759, startPoint y: 624, endPoint x: 827, endPoint y: 399, distance: 235.1
click at [821, 389] on div at bounding box center [980, 542] width 1176 height 646
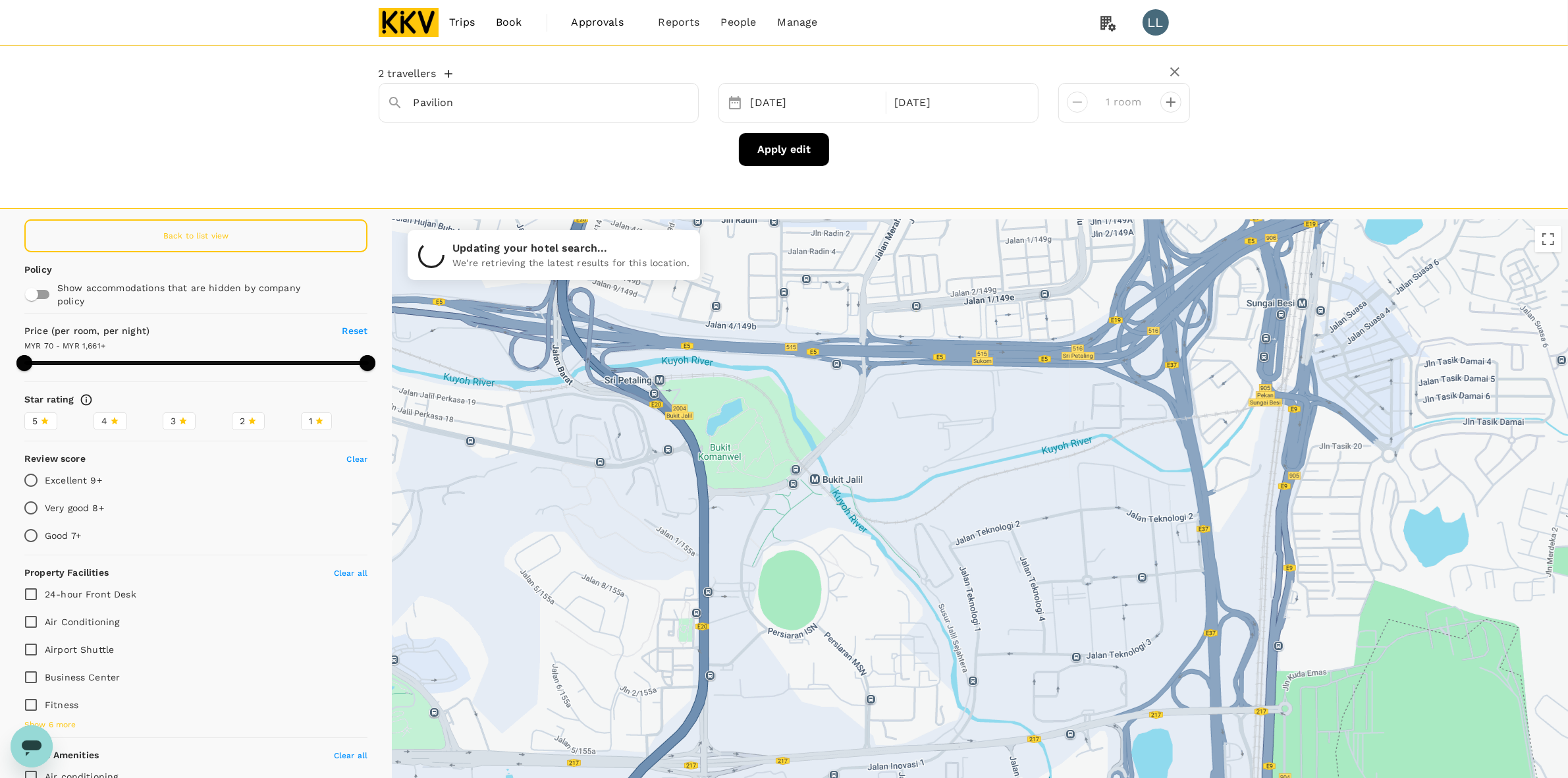
drag, startPoint x: 742, startPoint y: 571, endPoint x: 893, endPoint y: 676, distance: 183.9
click at [861, 669] on div at bounding box center [980, 542] width 1176 height 646
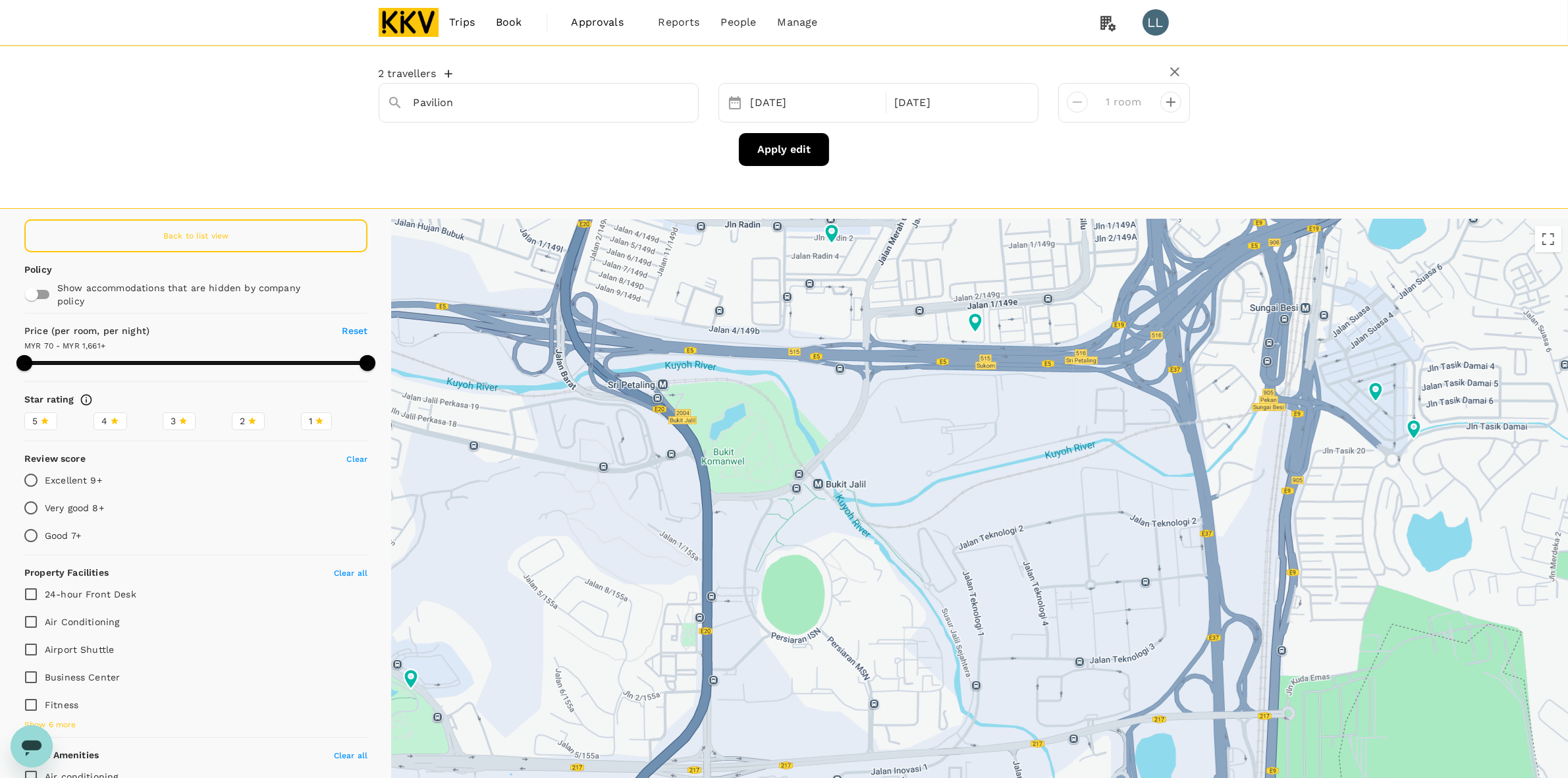
click at [813, 479] on div at bounding box center [980, 542] width 1176 height 646
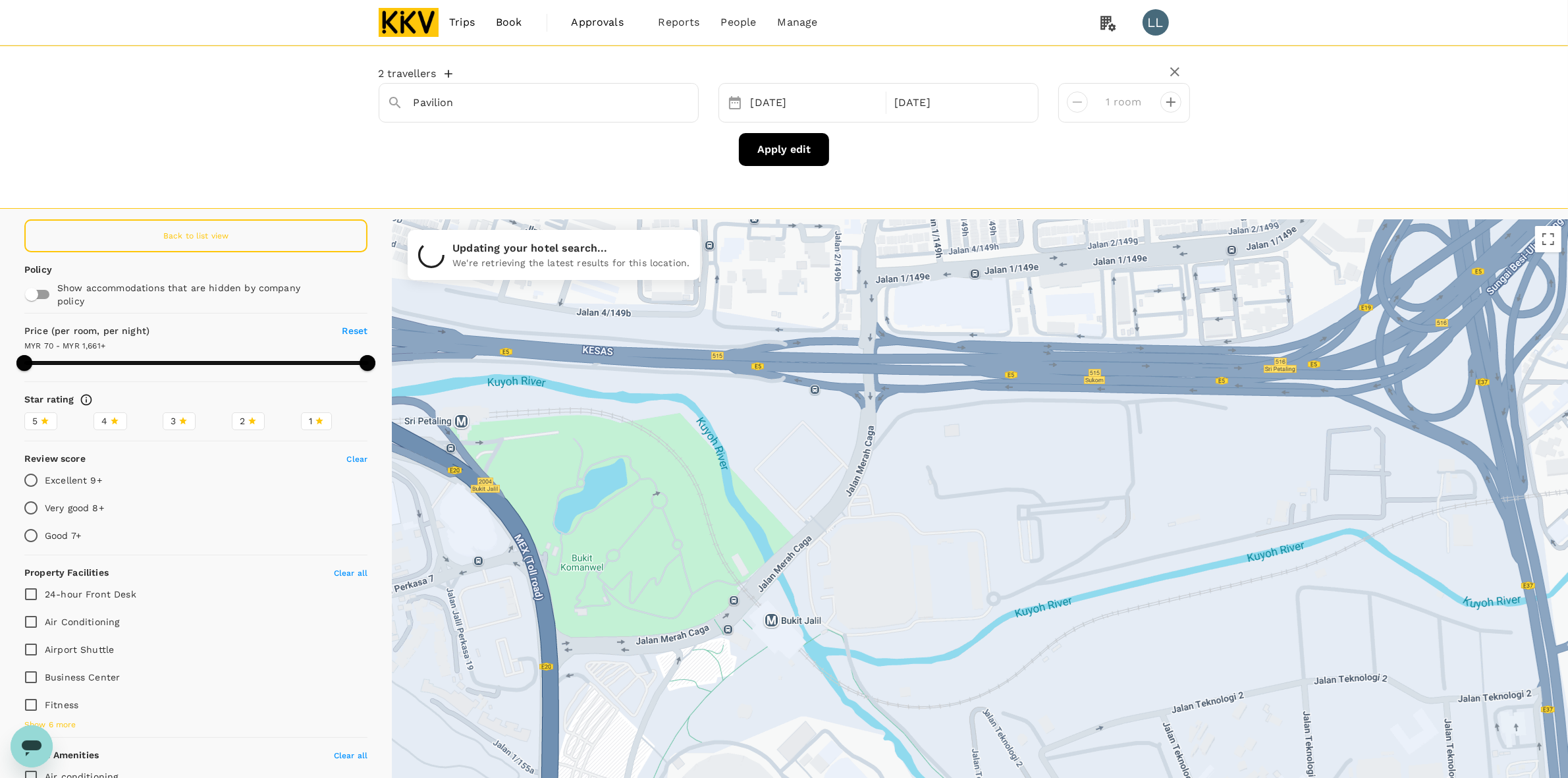
drag, startPoint x: 831, startPoint y: 463, endPoint x: 816, endPoint y: 518, distance: 57.0
click at [816, 518] on div at bounding box center [980, 542] width 1176 height 646
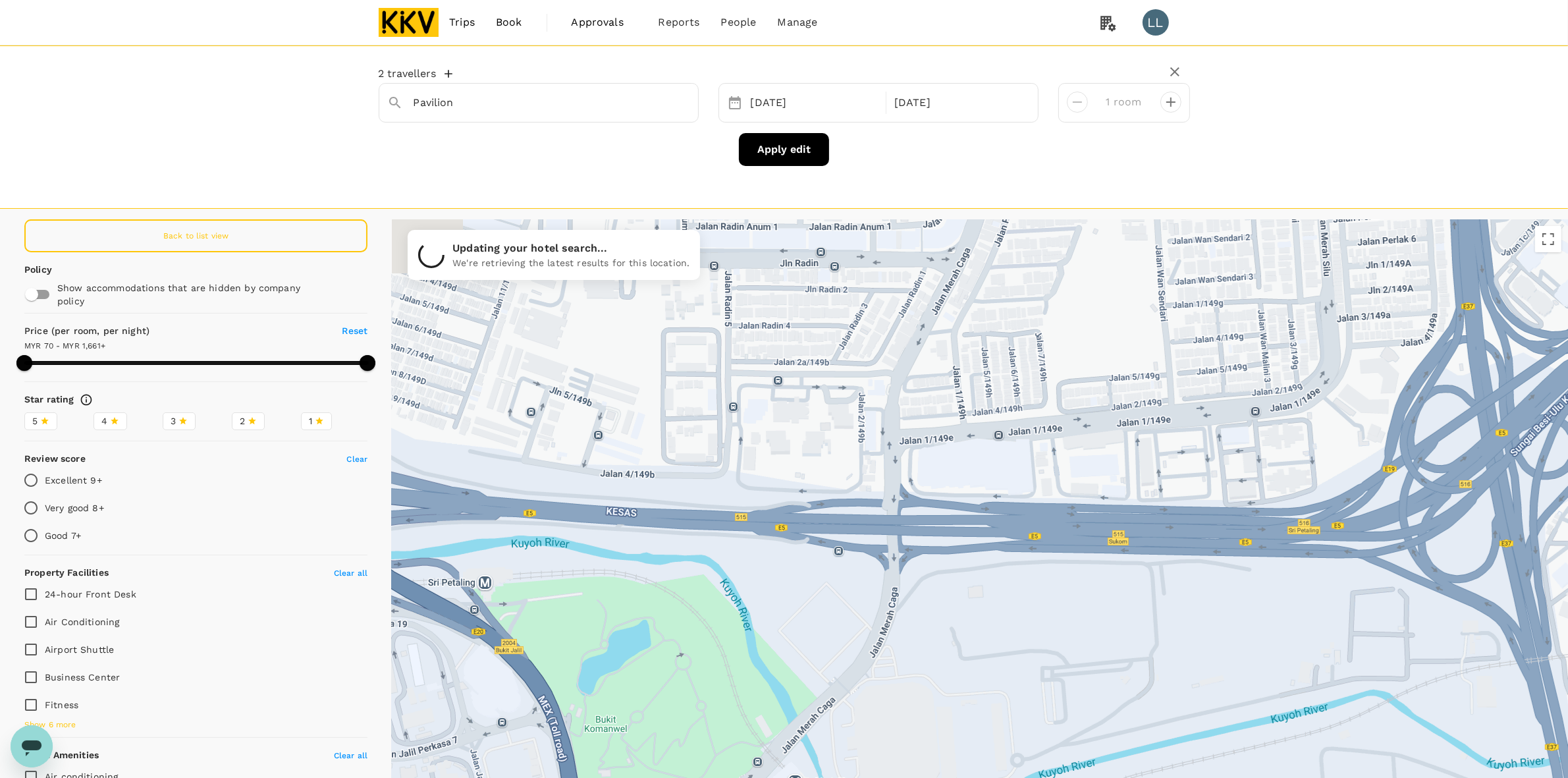
drag, startPoint x: 794, startPoint y: 433, endPoint x: 830, endPoint y: 571, distance: 142.6
click at [828, 571] on div at bounding box center [980, 542] width 1176 height 646
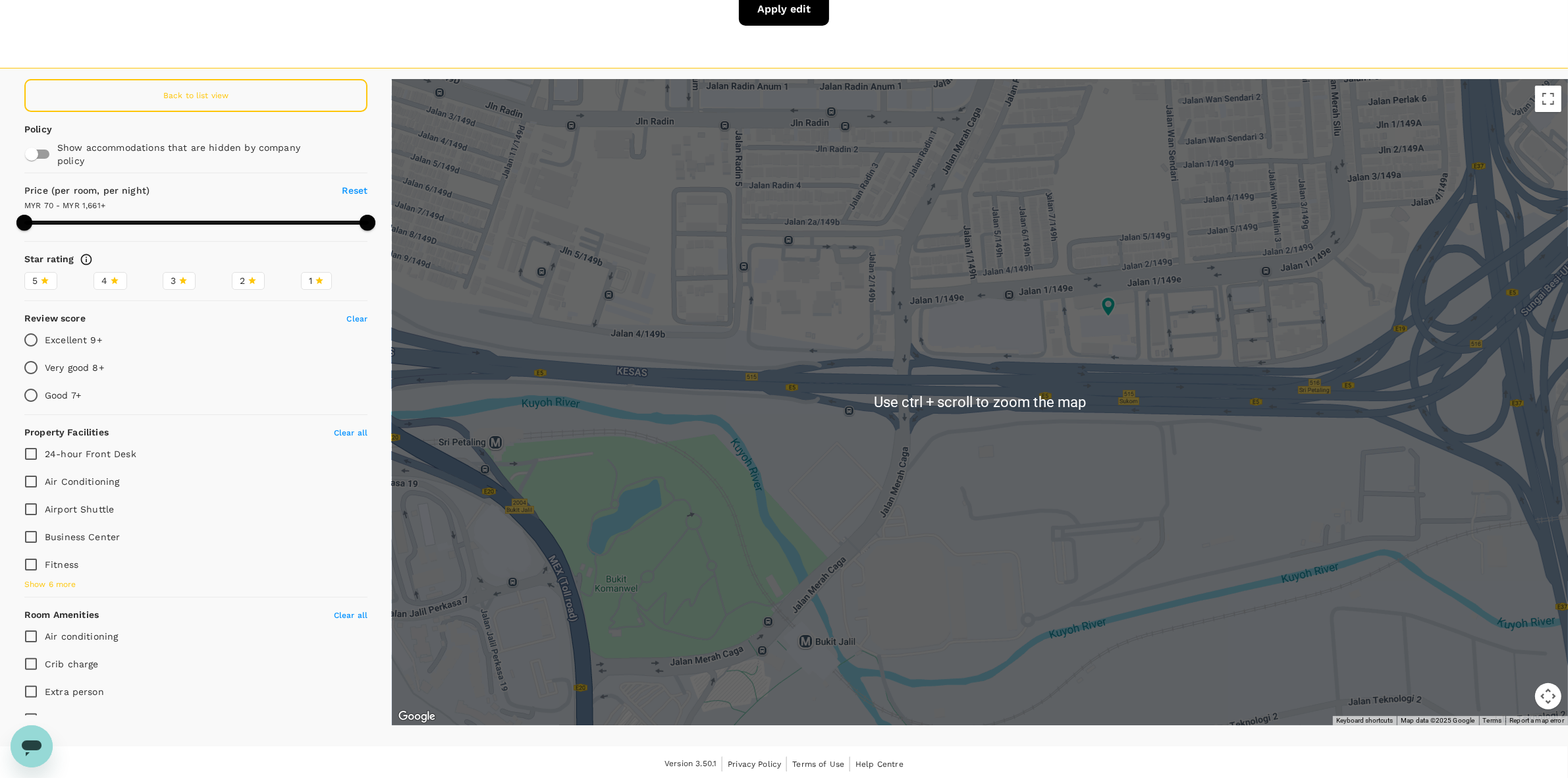
scroll to position [143, 0]
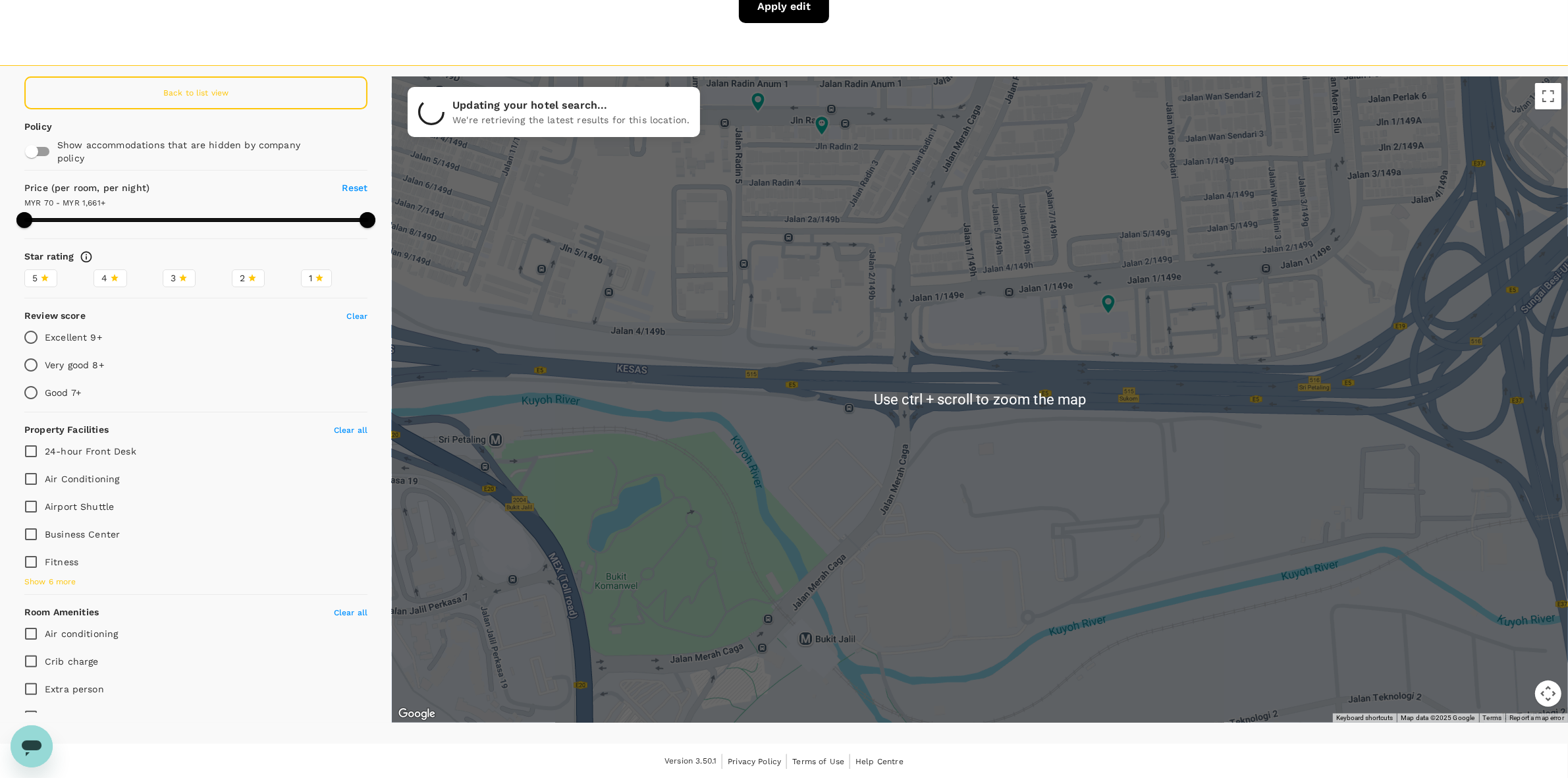
click at [861, 503] on div at bounding box center [980, 399] width 1176 height 646
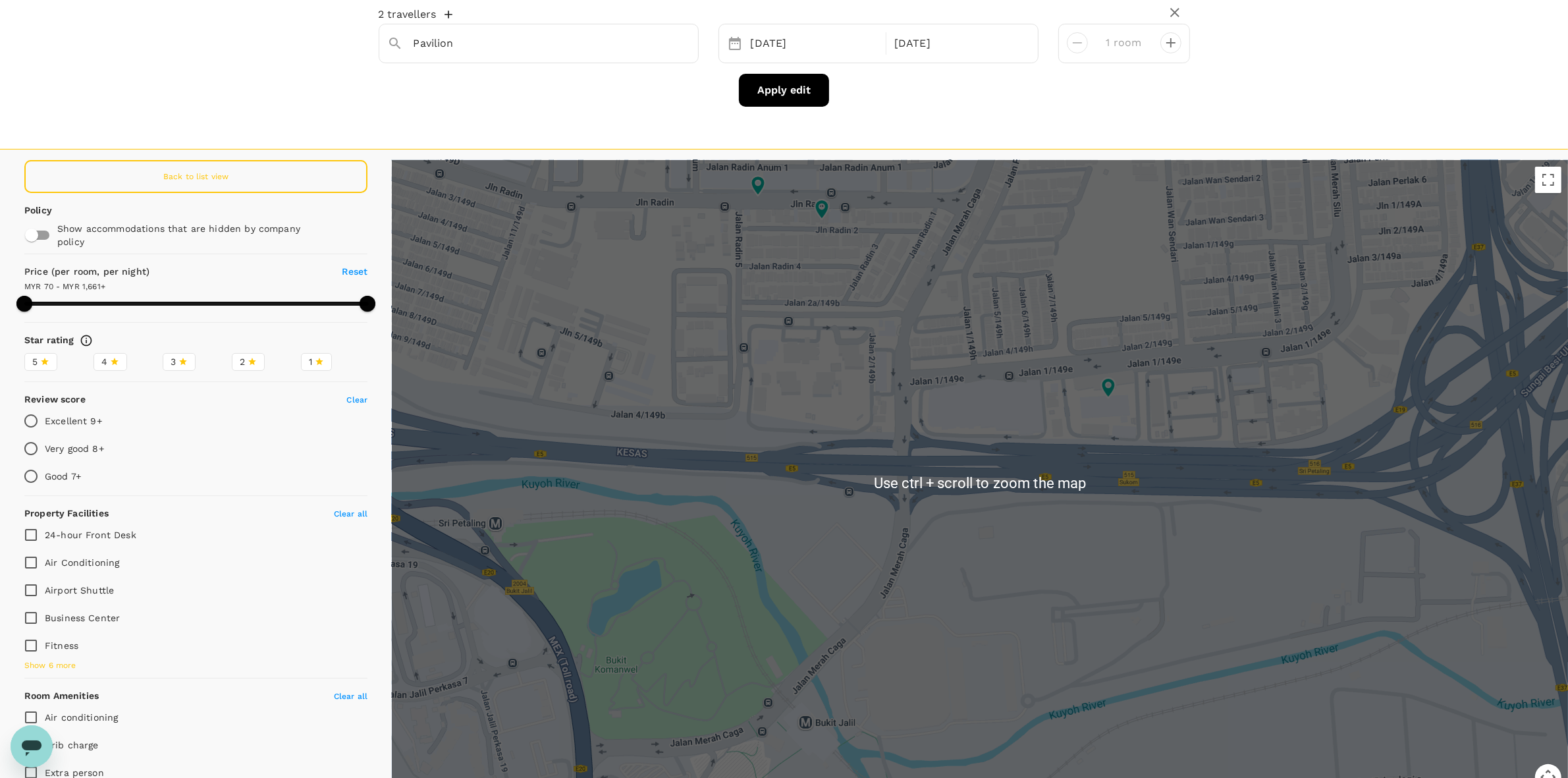
scroll to position [0, 0]
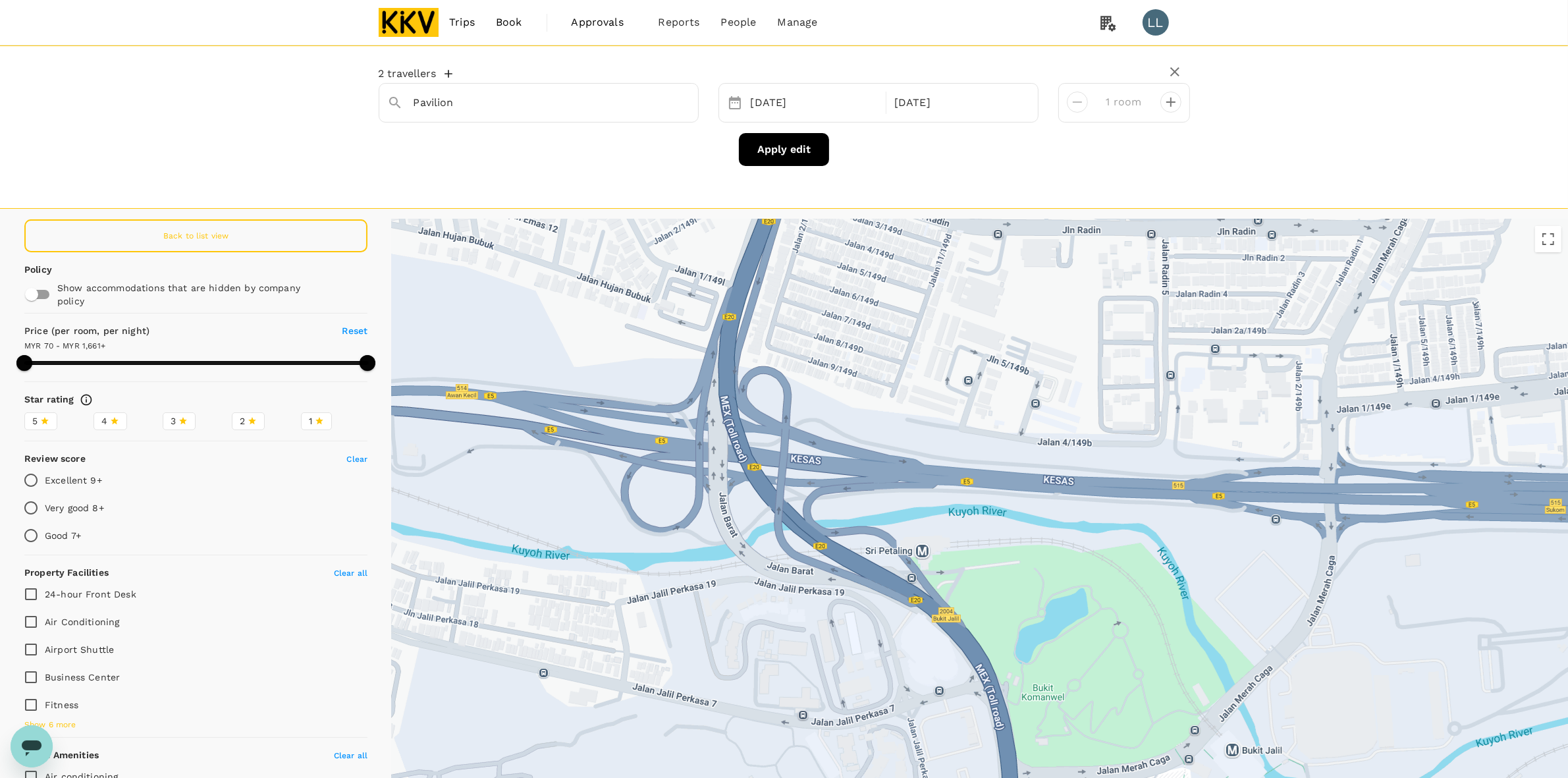
drag, startPoint x: 906, startPoint y: 619, endPoint x: 1242, endPoint y: 410, distance: 395.7
click at [861, 410] on div at bounding box center [980, 542] width 1176 height 646
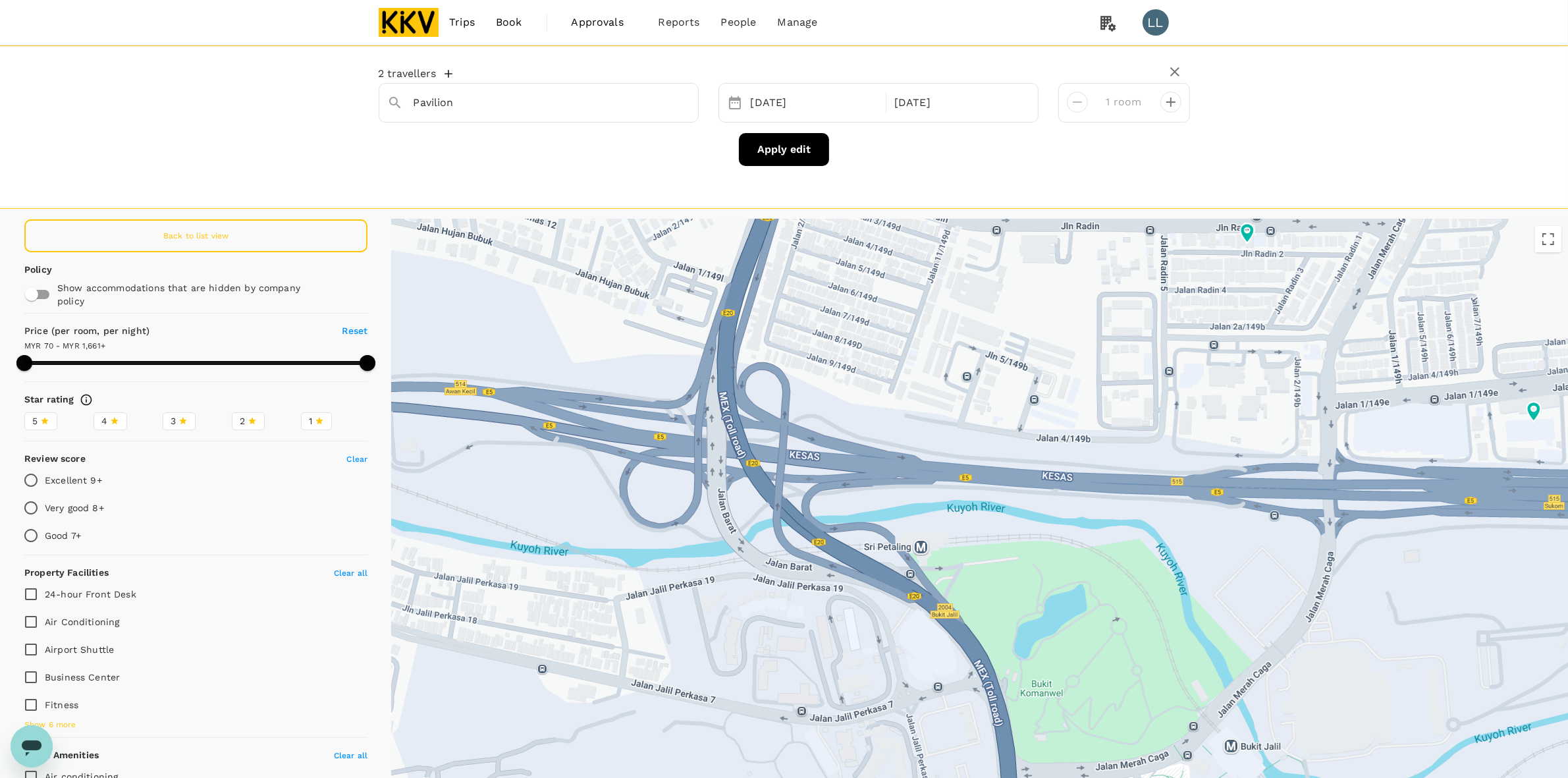
click at [218, 225] on div "Back to list view" at bounding box center [196, 236] width 343 height 33
type input "1660.53"
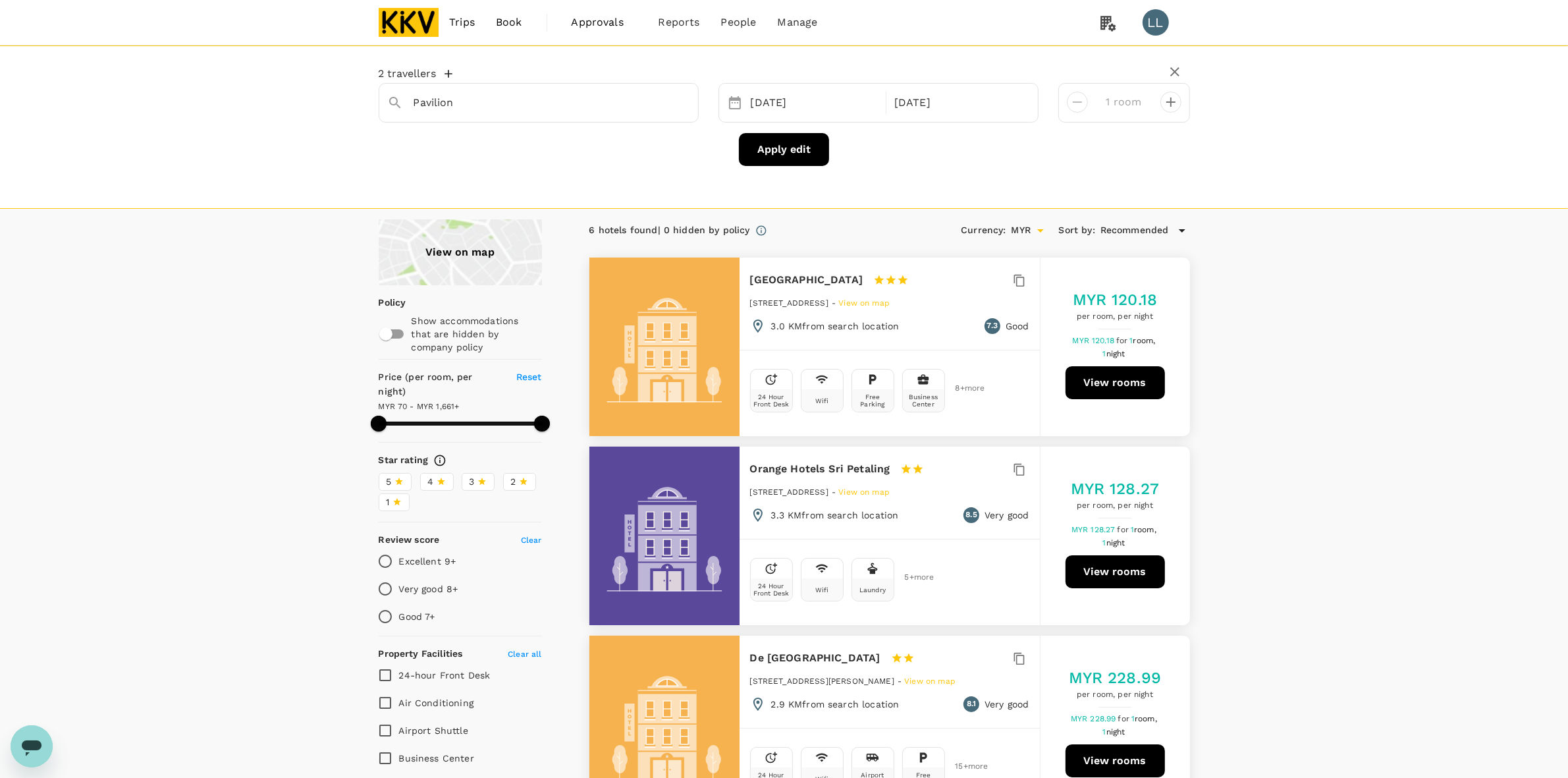
drag, startPoint x: 1355, startPoint y: 429, endPoint x: 1295, endPoint y: 453, distance: 64.6
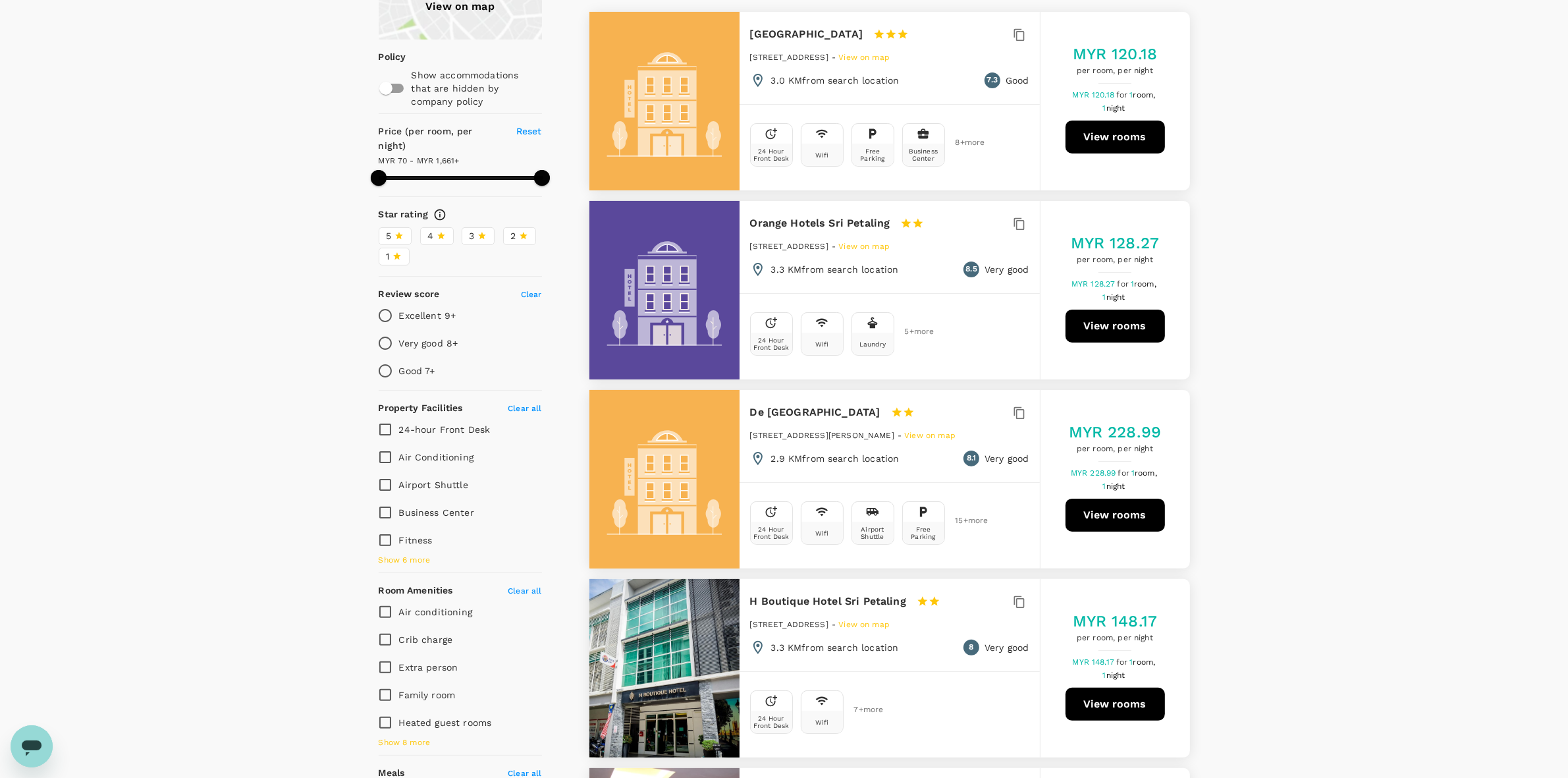
scroll to position [247, 0]
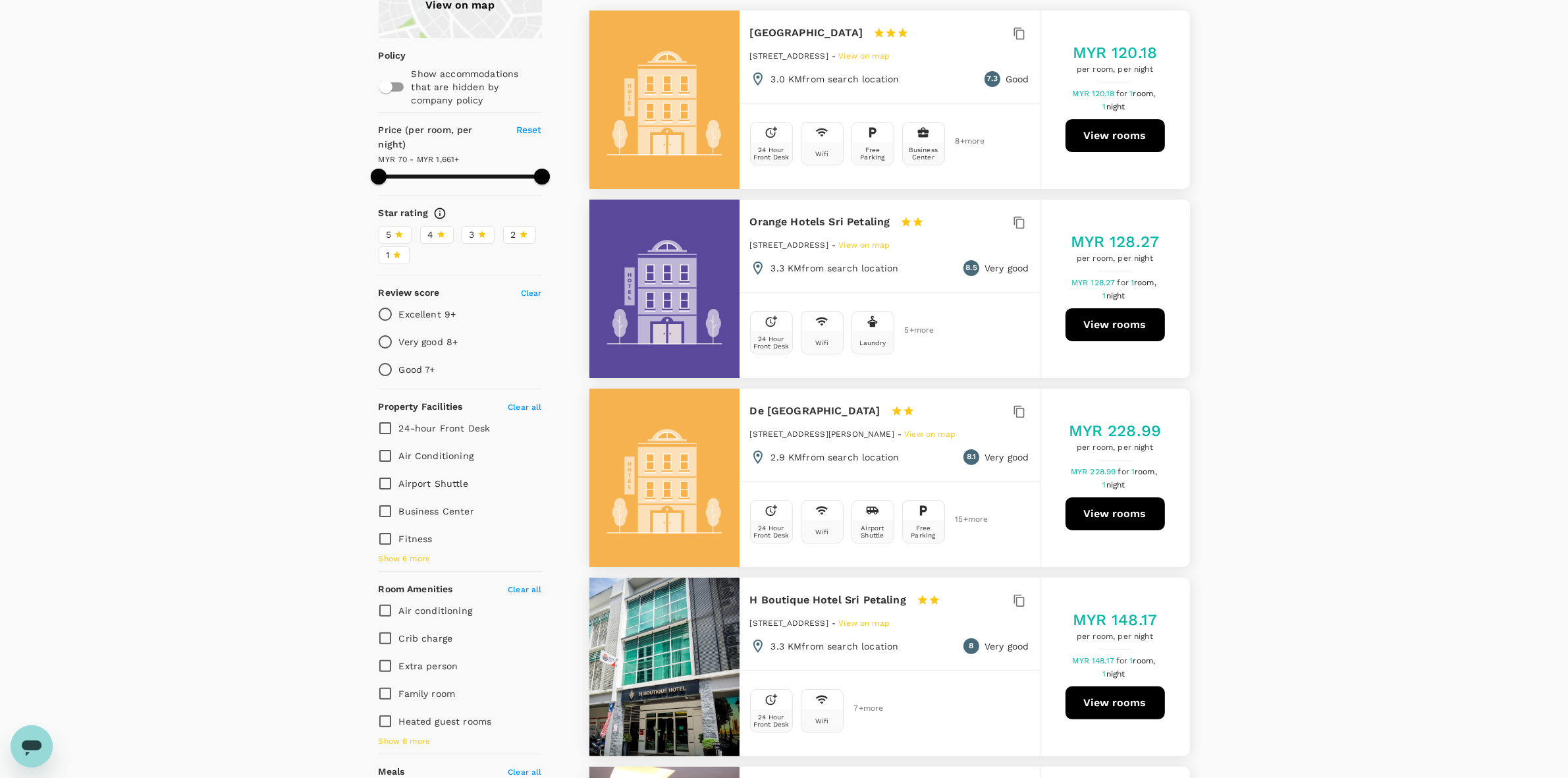
drag, startPoint x: 1232, startPoint y: 295, endPoint x: 1256, endPoint y: 436, distance: 143.0
click at [861, 294] on div "View on map Policy Show accommodations that are hidden by company policy Price …" at bounding box center [784, 665] width 1568 height 1386
click at [861, 442] on div "View on map Policy Show accommodations that are hidden by company policy Price …" at bounding box center [784, 665] width 1568 height 1386
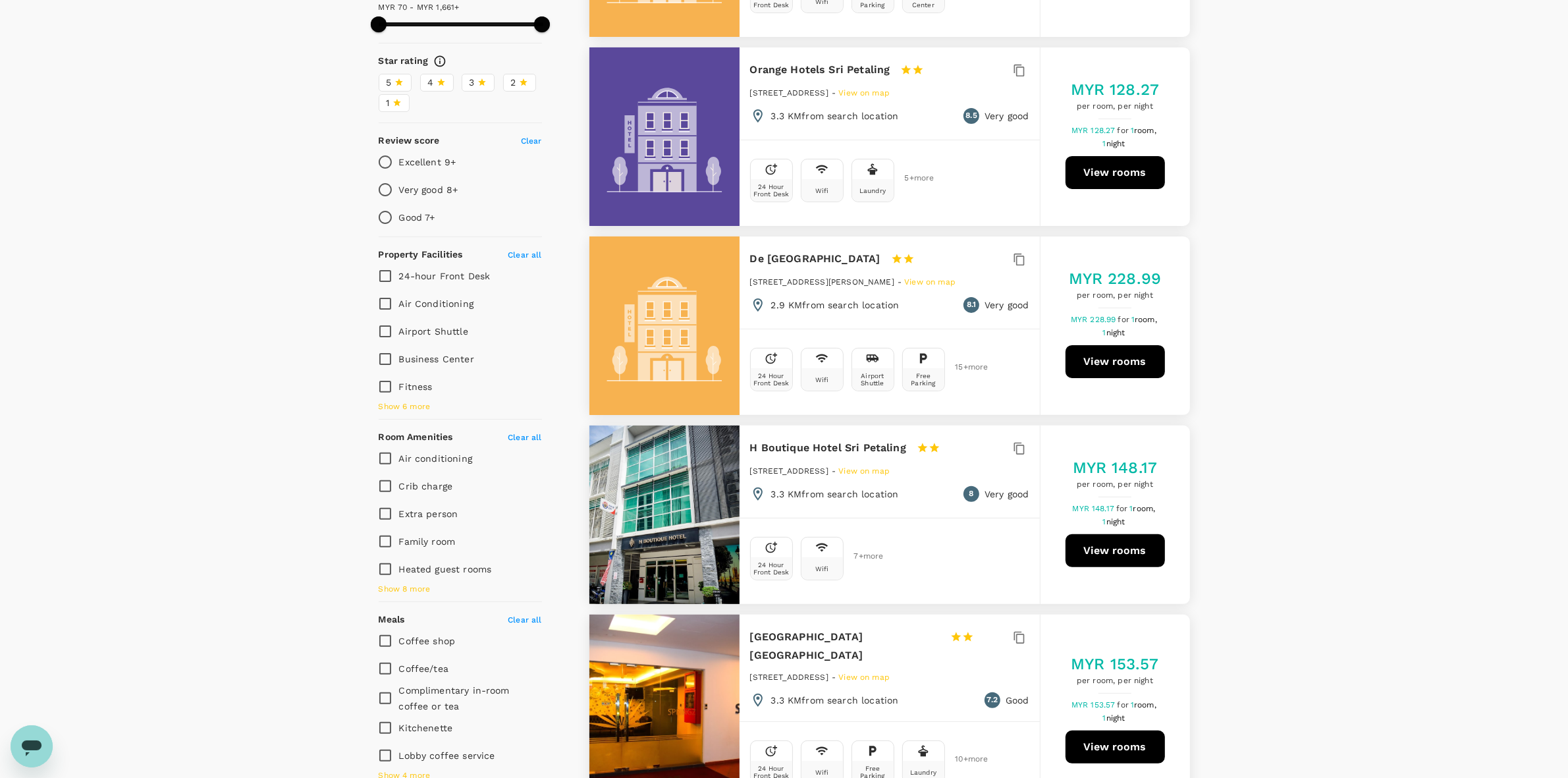
scroll to position [412, 0]
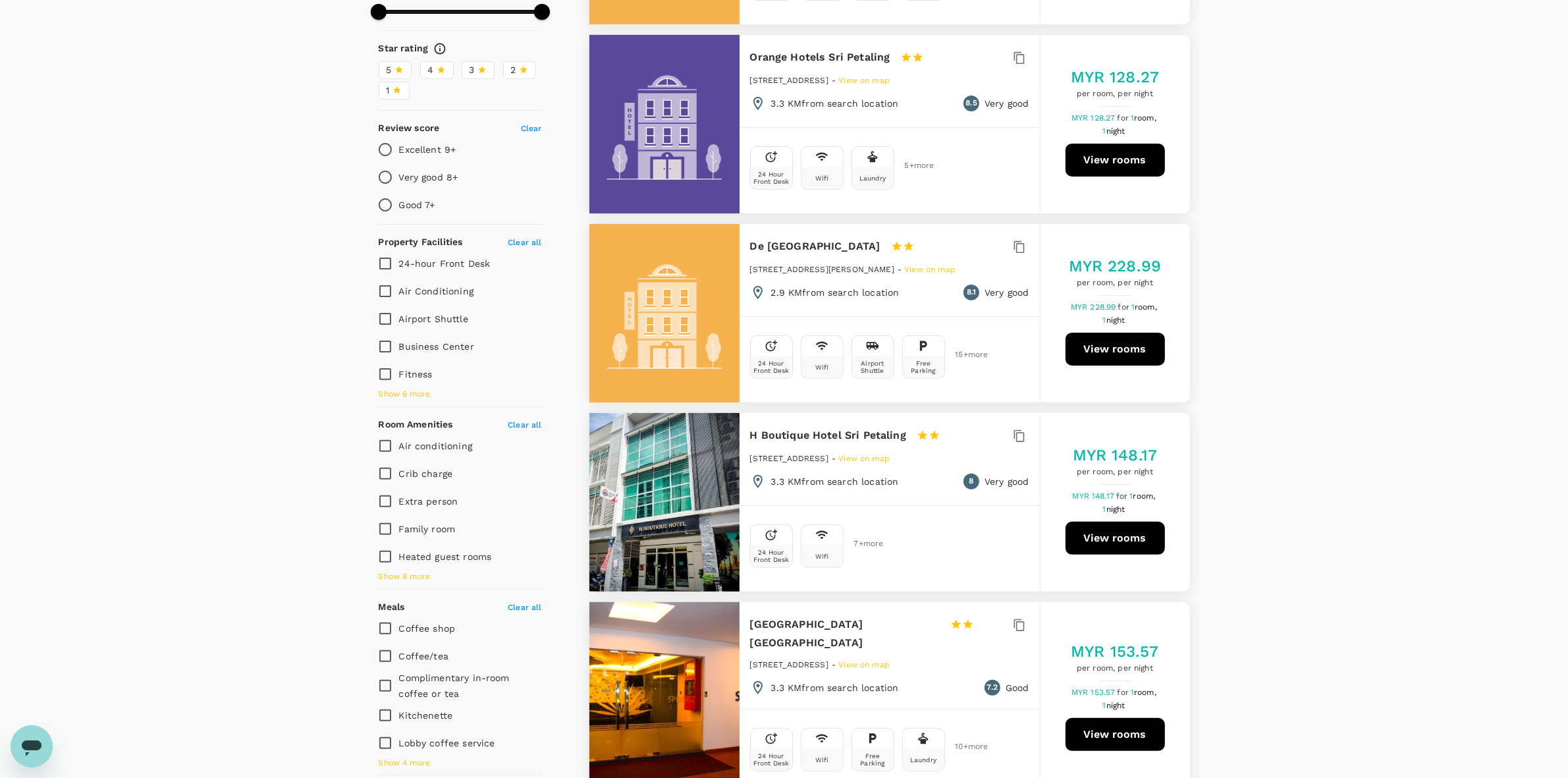
click at [861, 457] on div "View on map Policy Show accommodations that are hidden by company policy Price …" at bounding box center [784, 500] width 1568 height 1386
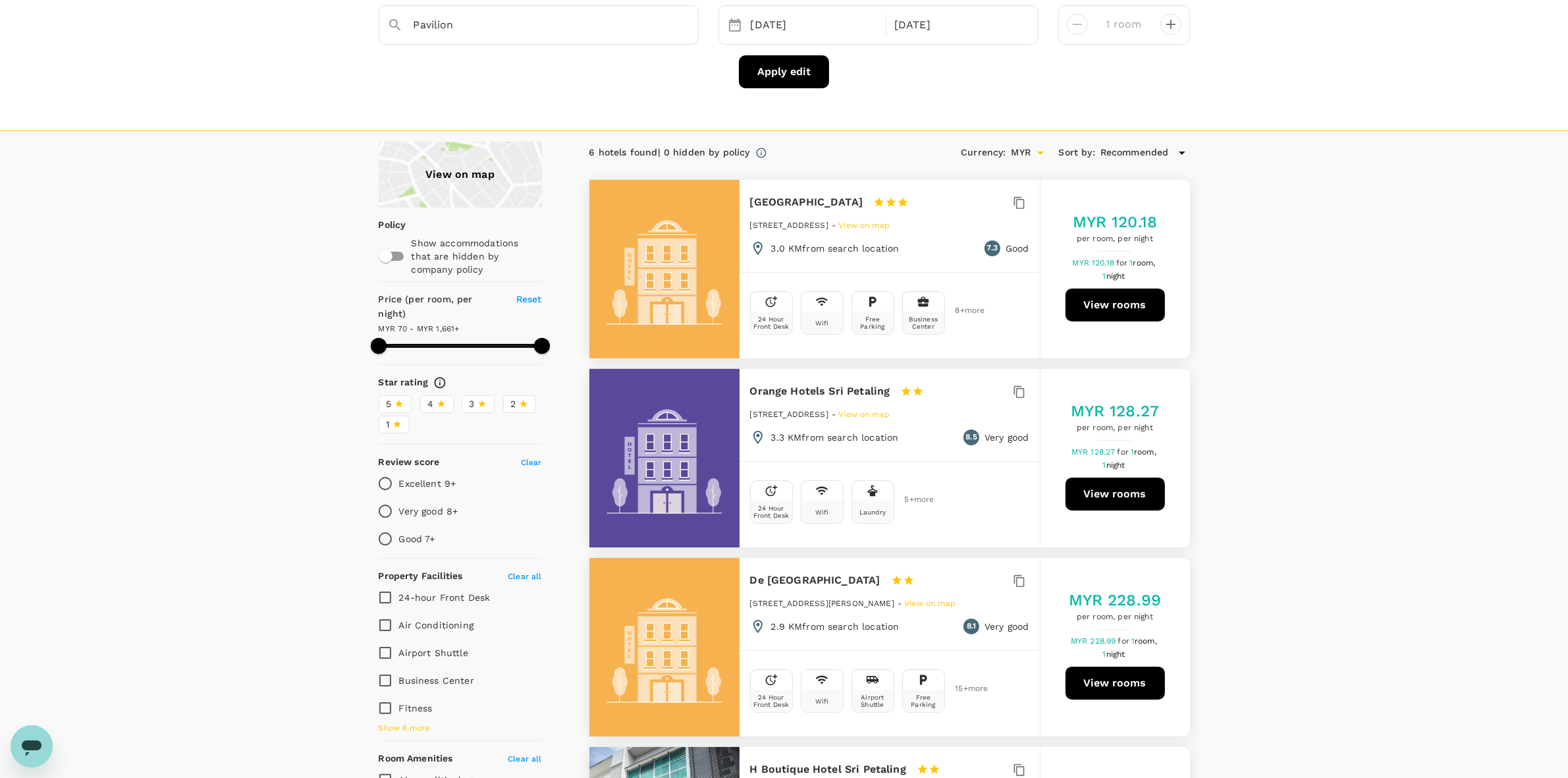
scroll to position [0, 0]
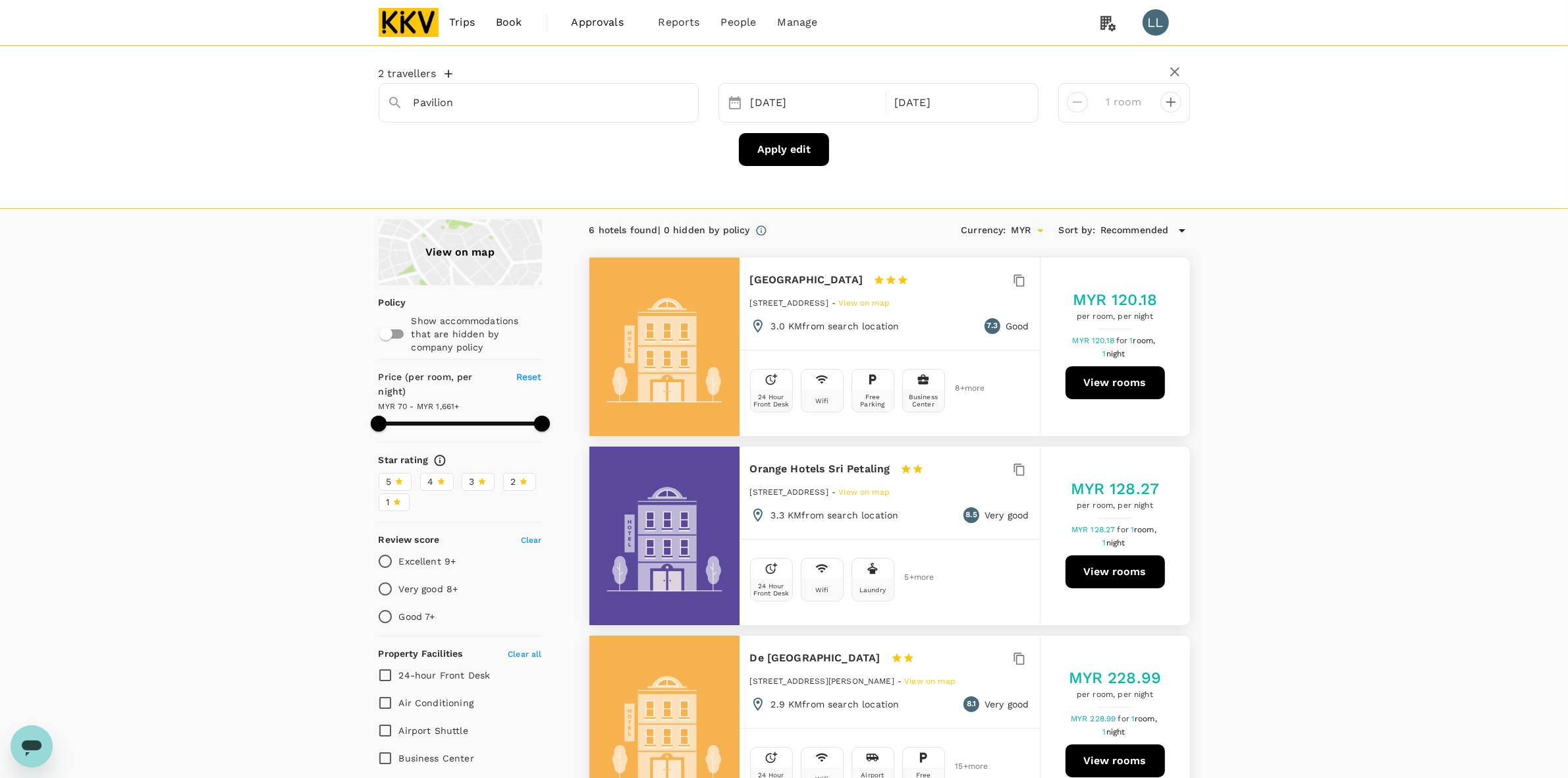
drag, startPoint x: 1309, startPoint y: 508, endPoint x: 1302, endPoint y: 510, distance: 7.3
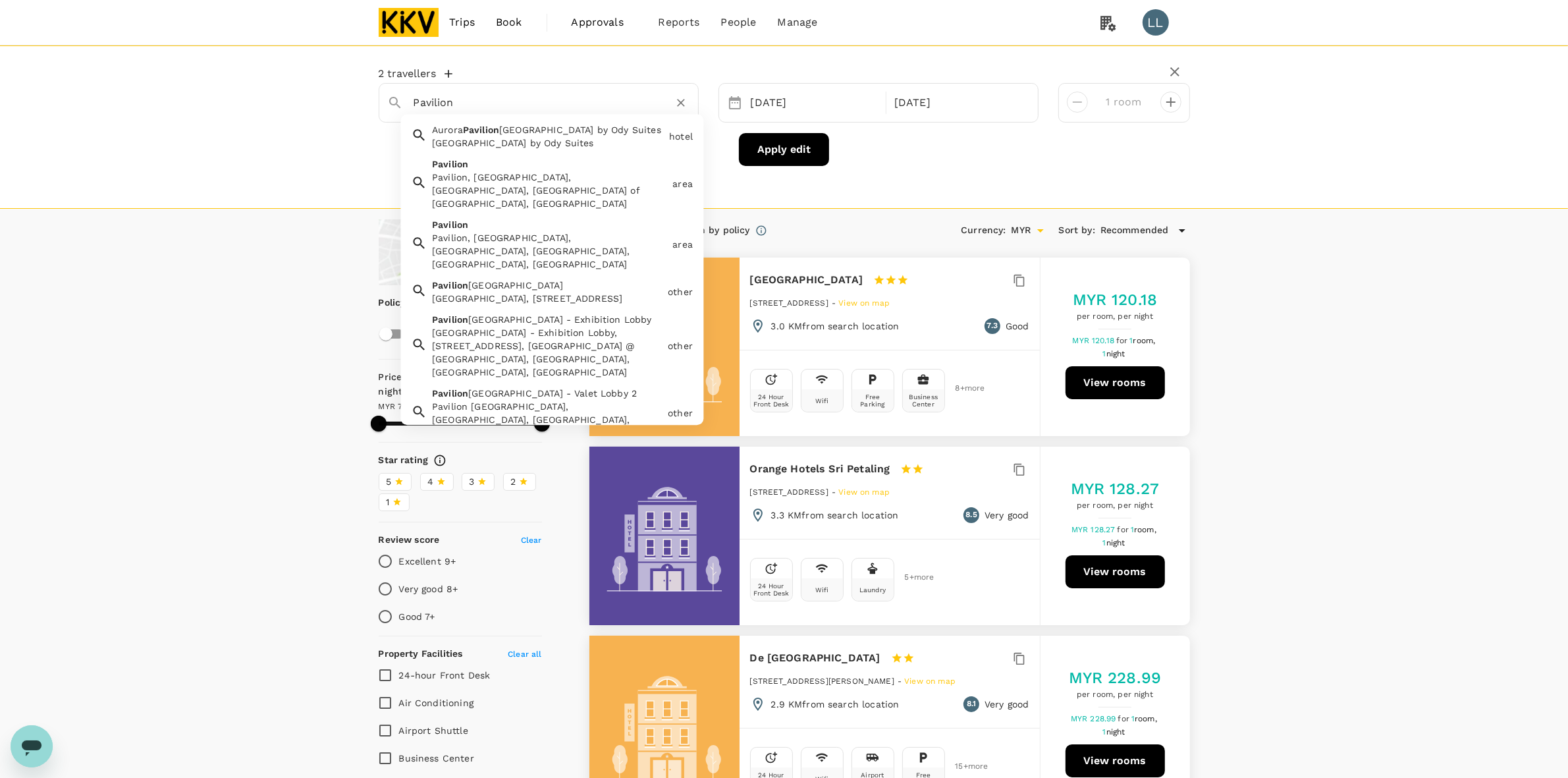
drag, startPoint x: 471, startPoint y: 108, endPoint x: 352, endPoint y: 98, distance: 119.4
click at [354, 98] on div "2 [GEOGRAPHIC_DATA] [GEOGRAPHIC_DATA] by [GEOGRAPHIC_DATA] [GEOGRAPHIC_DATA] by…" at bounding box center [784, 127] width 1568 height 163
paste input "REVO [GEOGRAPHIC_DATA]"
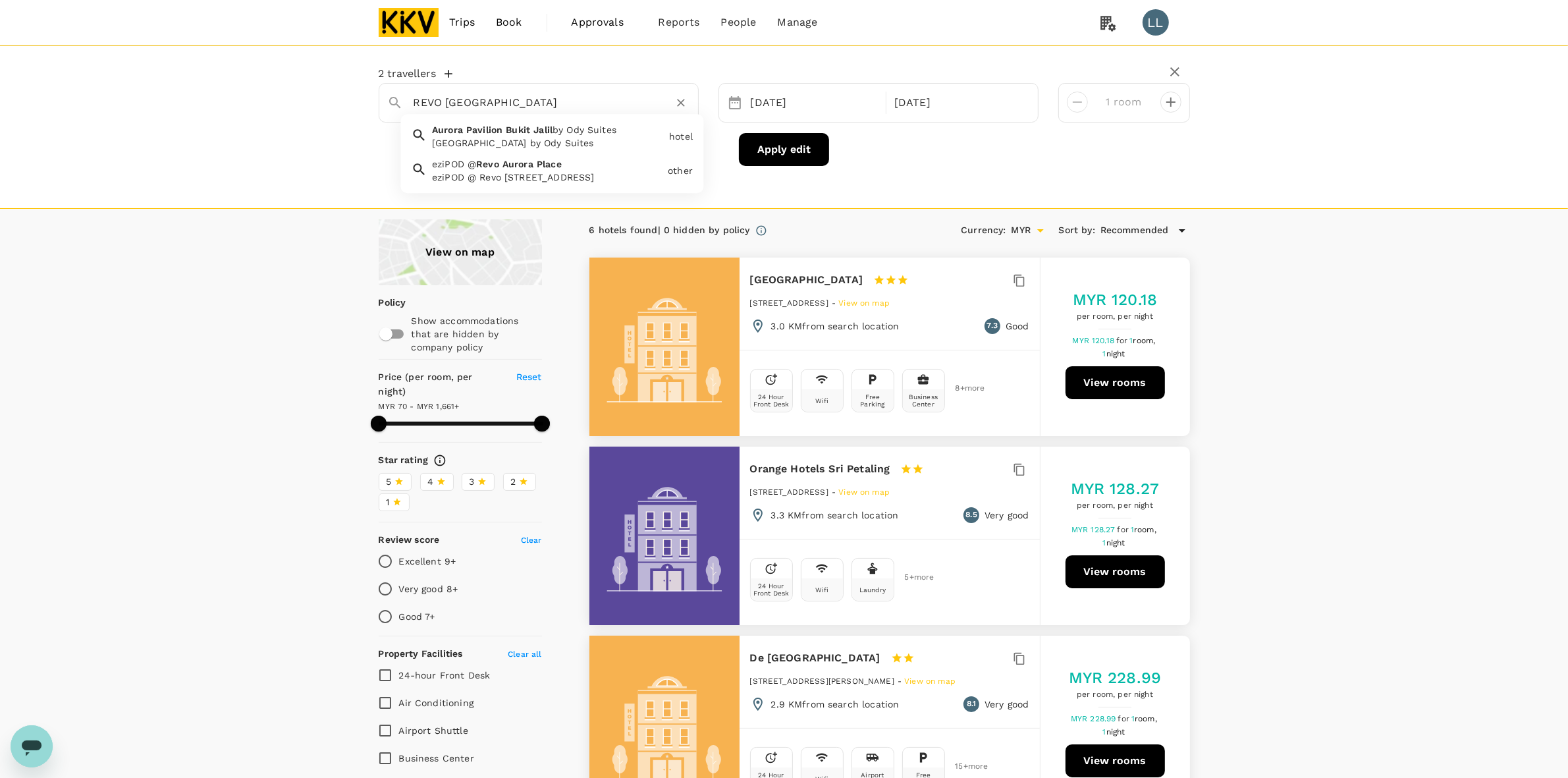
click at [529, 177] on div "eziPOD @ Revo [STREET_ADDRESS]" at bounding box center [547, 177] width 231 height 13
type input "eziPOD @ [GEOGRAPHIC_DATA]"
click at [782, 154] on button "Apply edit" at bounding box center [784, 150] width 90 height 33
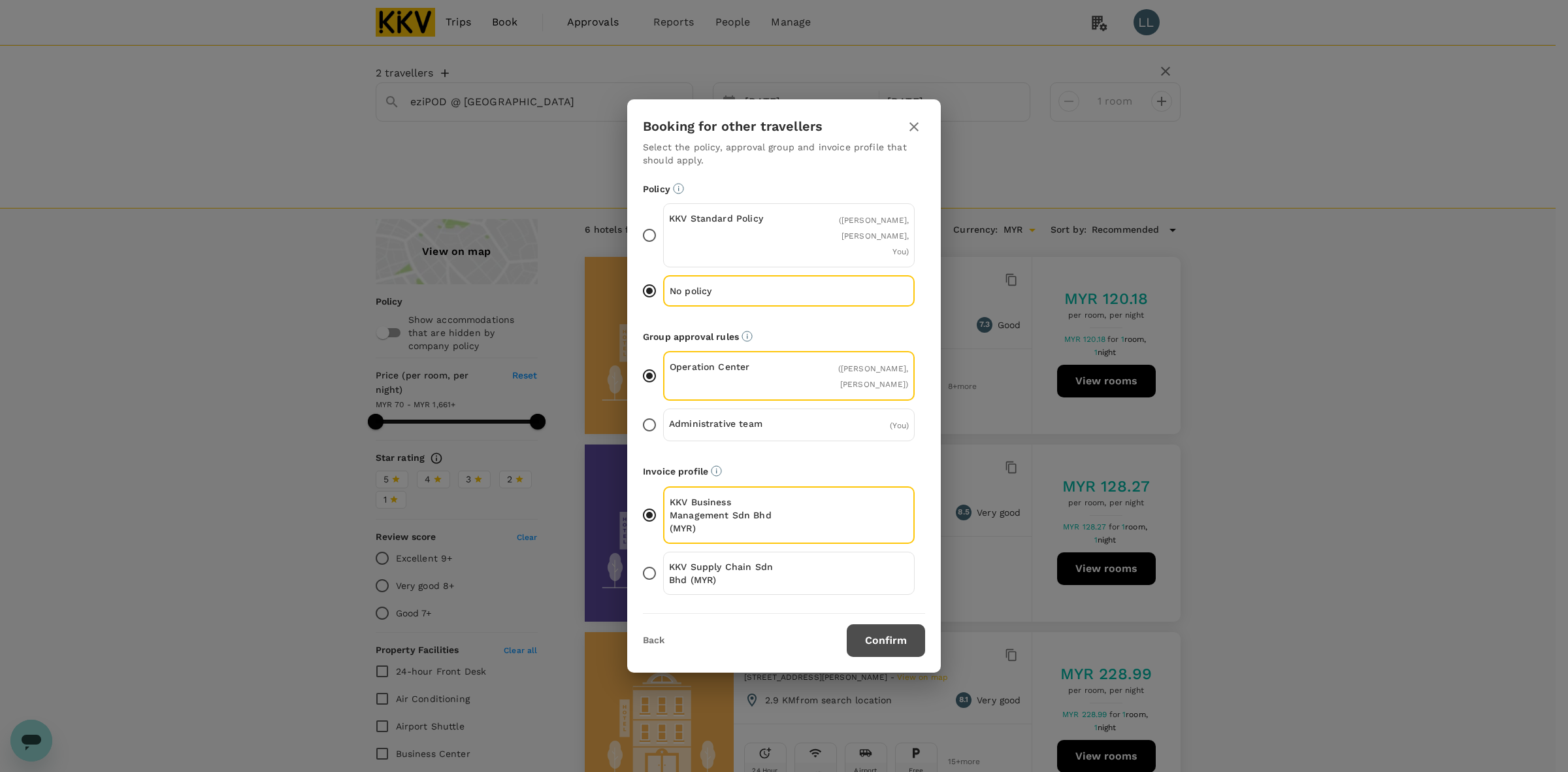
click at [854, 624] on button "Confirm" at bounding box center [886, 641] width 78 height 33
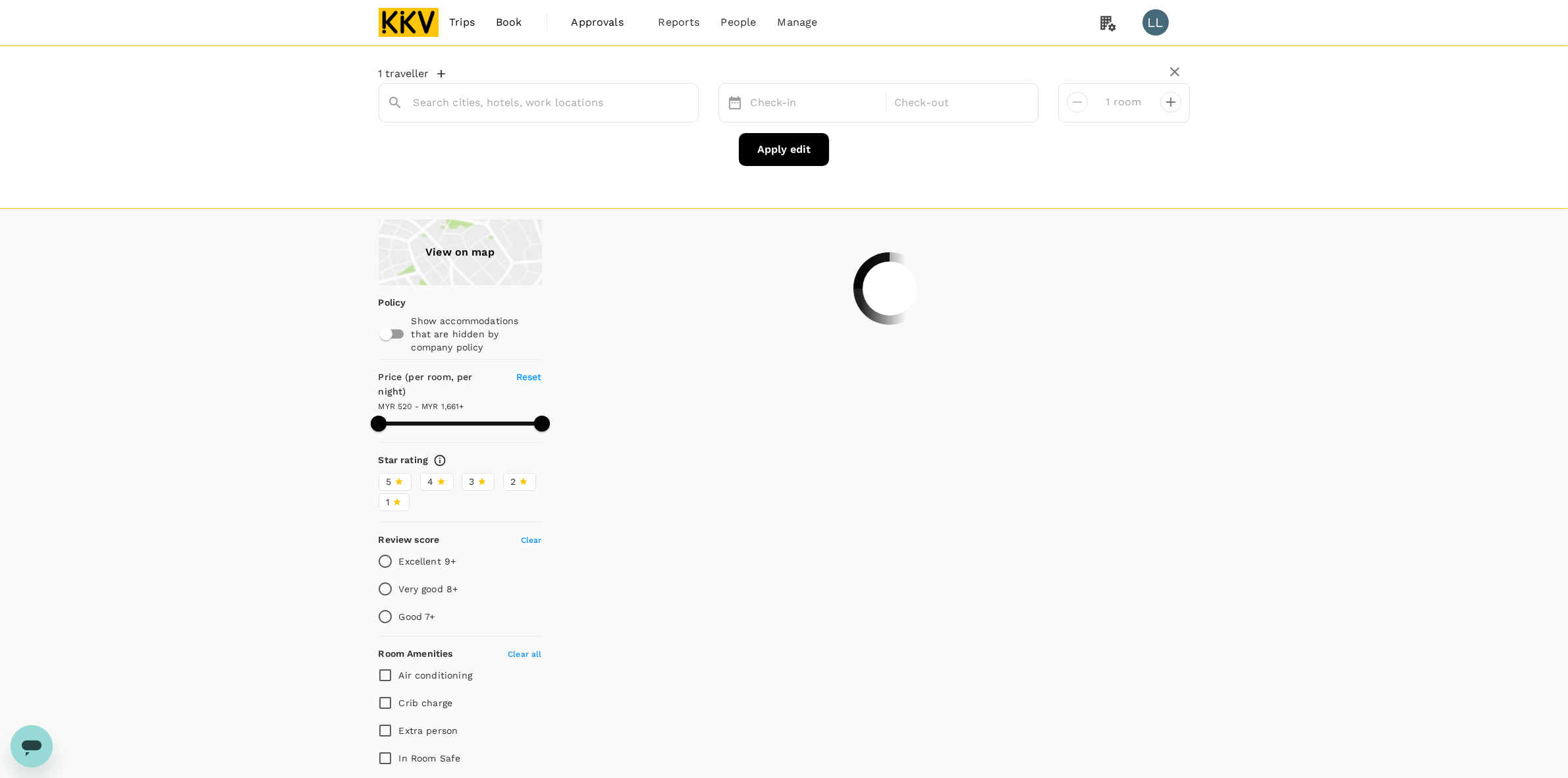
type input "eziPOD @ [GEOGRAPHIC_DATA]"
type input "1661.3"
type input "73.3"
type input "1660.53"
type input "69.53"
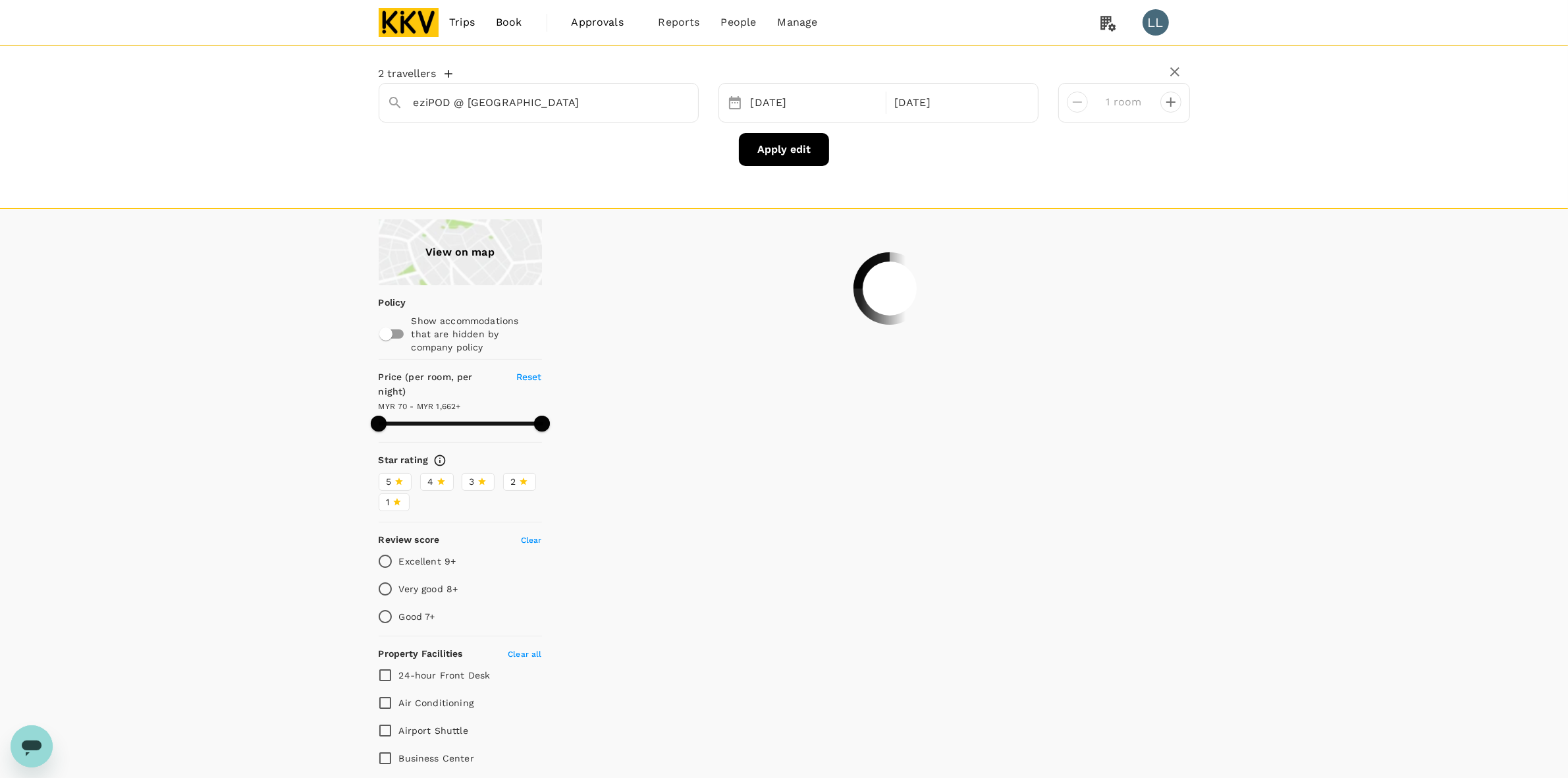
type input "1660.53"
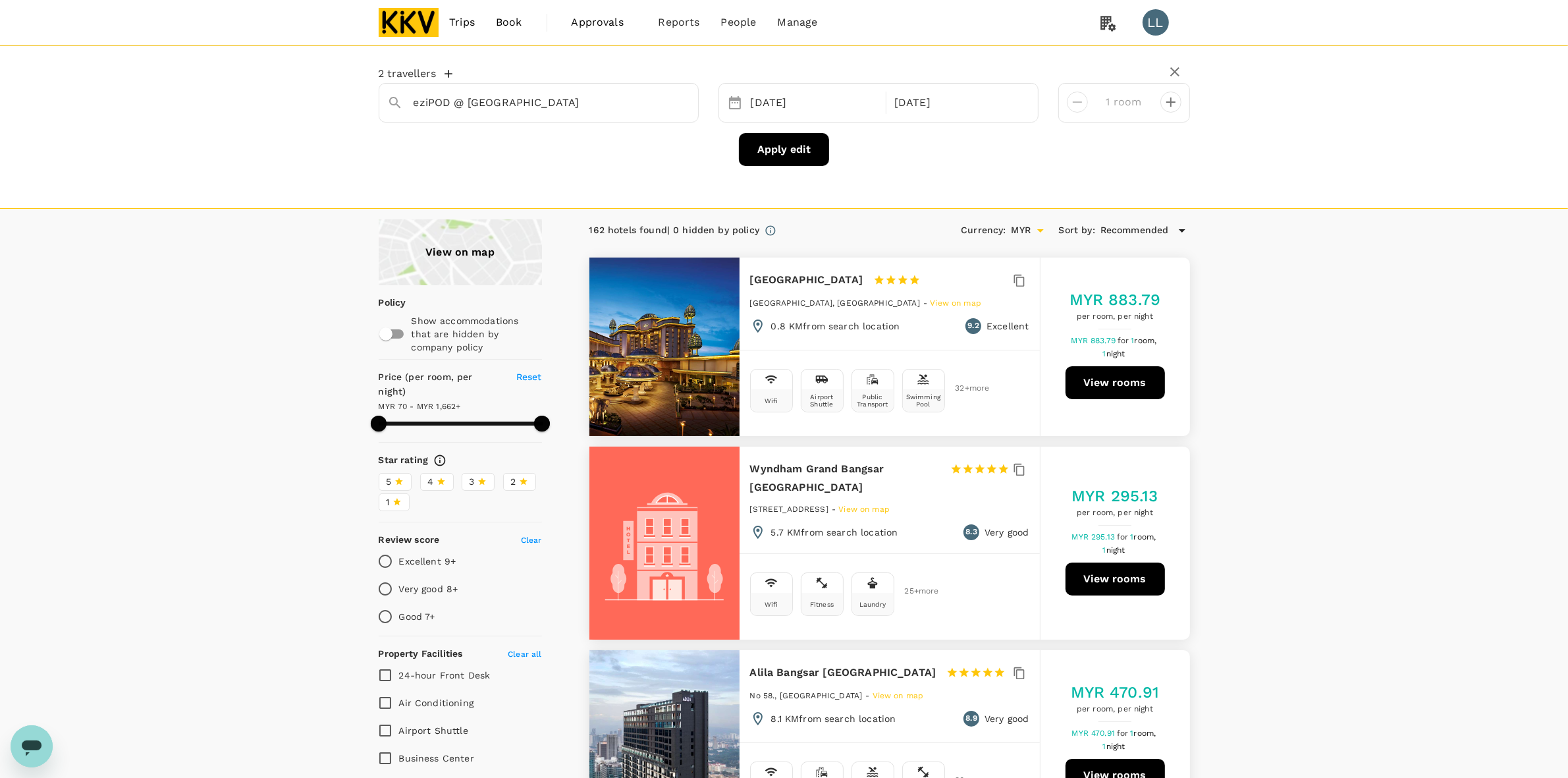
scroll to position [164, 0]
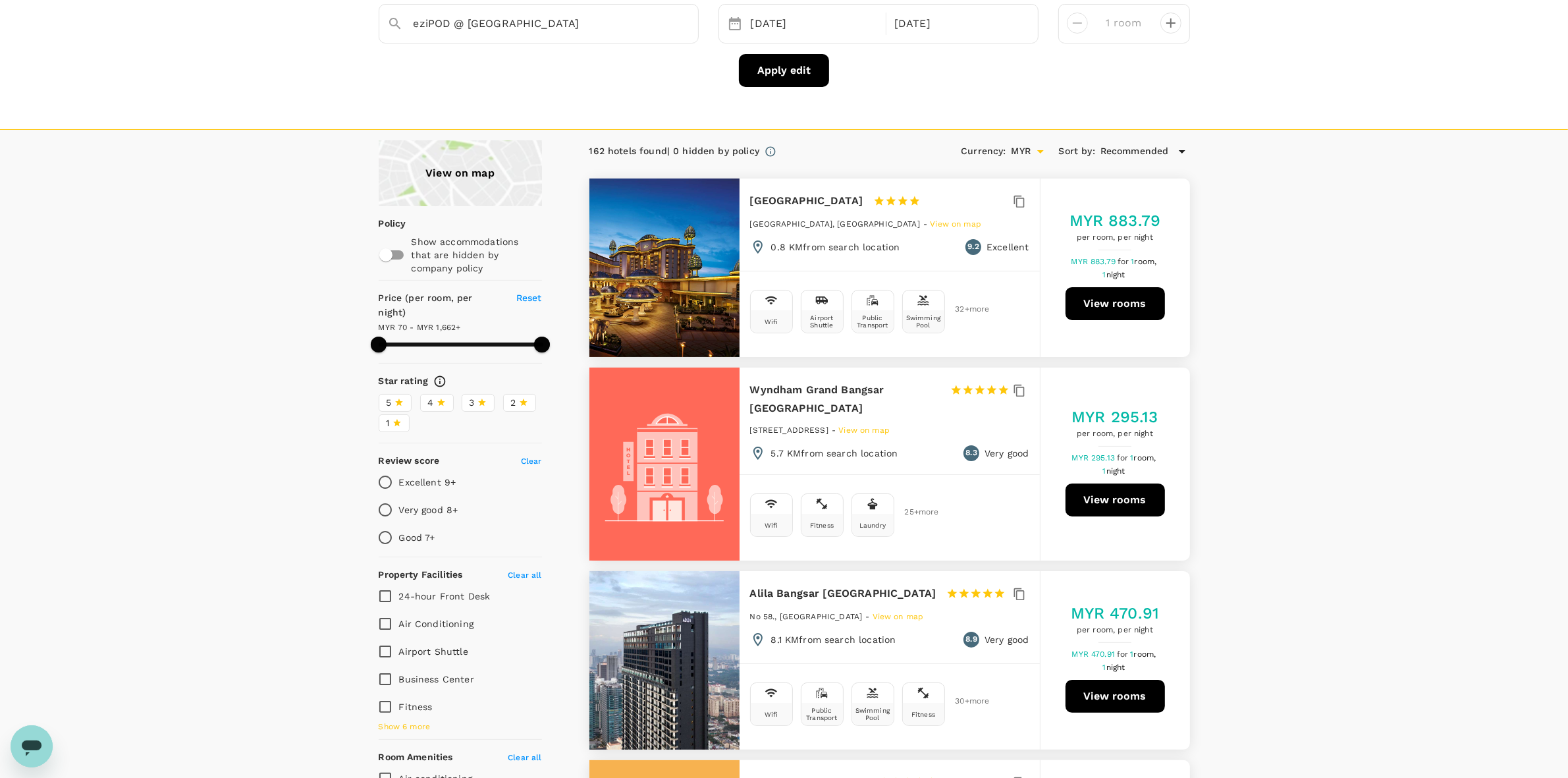
scroll to position [0, 0]
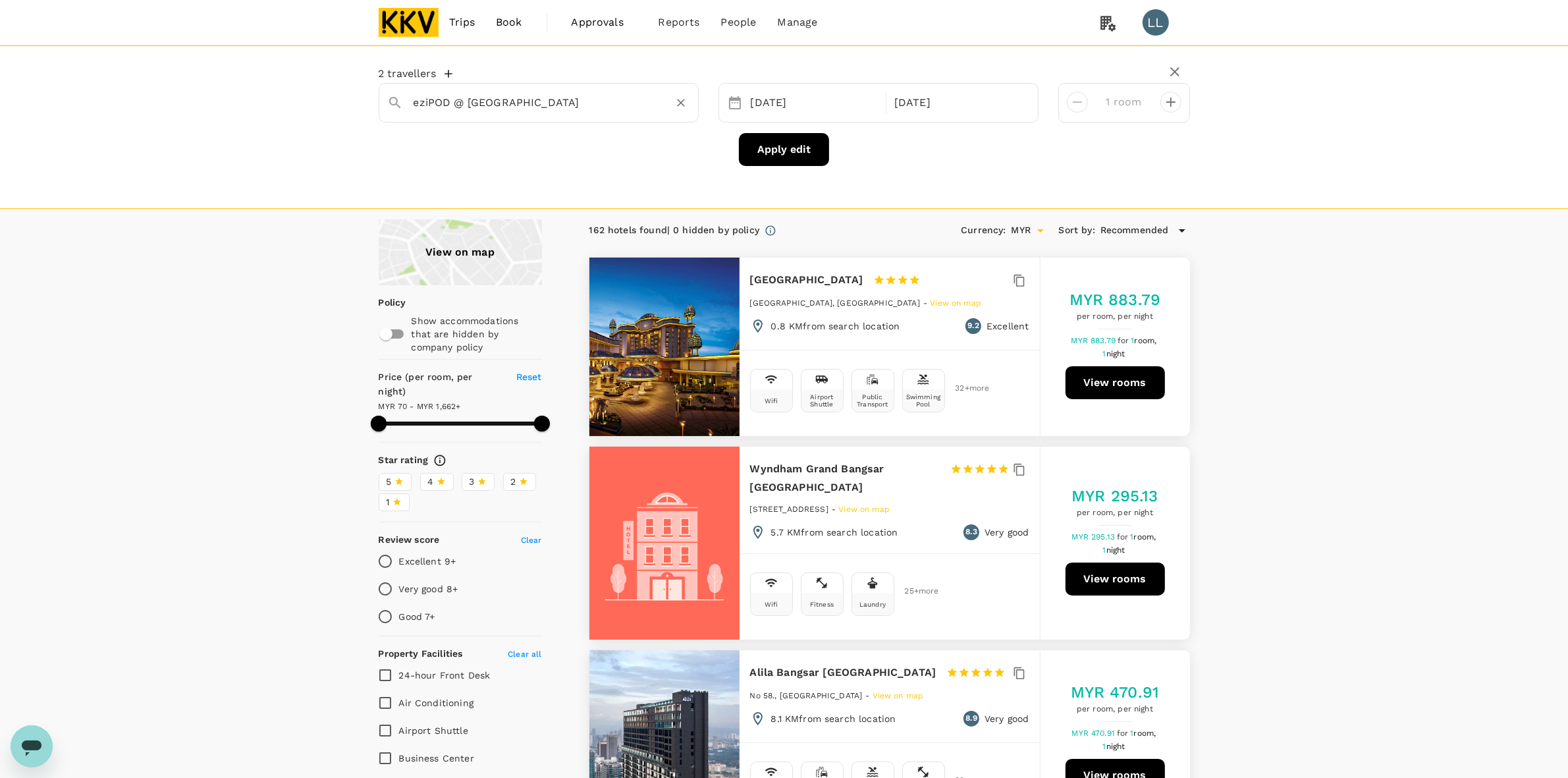
click at [554, 96] on input "eziPOD @ [GEOGRAPHIC_DATA]" at bounding box center [533, 102] width 240 height 21
click at [476, 104] on input "eziPOD @ [GEOGRAPHIC_DATA]" at bounding box center [533, 102] width 240 height 21
click at [490, 132] on span "Pavilion [GEOGRAPHIC_DATA] by Ody Suites" at bounding box center [563, 130] width 200 height 11
type input "[GEOGRAPHIC_DATA] by Ody Suites"
click at [761, 138] on button "Apply edit" at bounding box center [784, 150] width 90 height 33
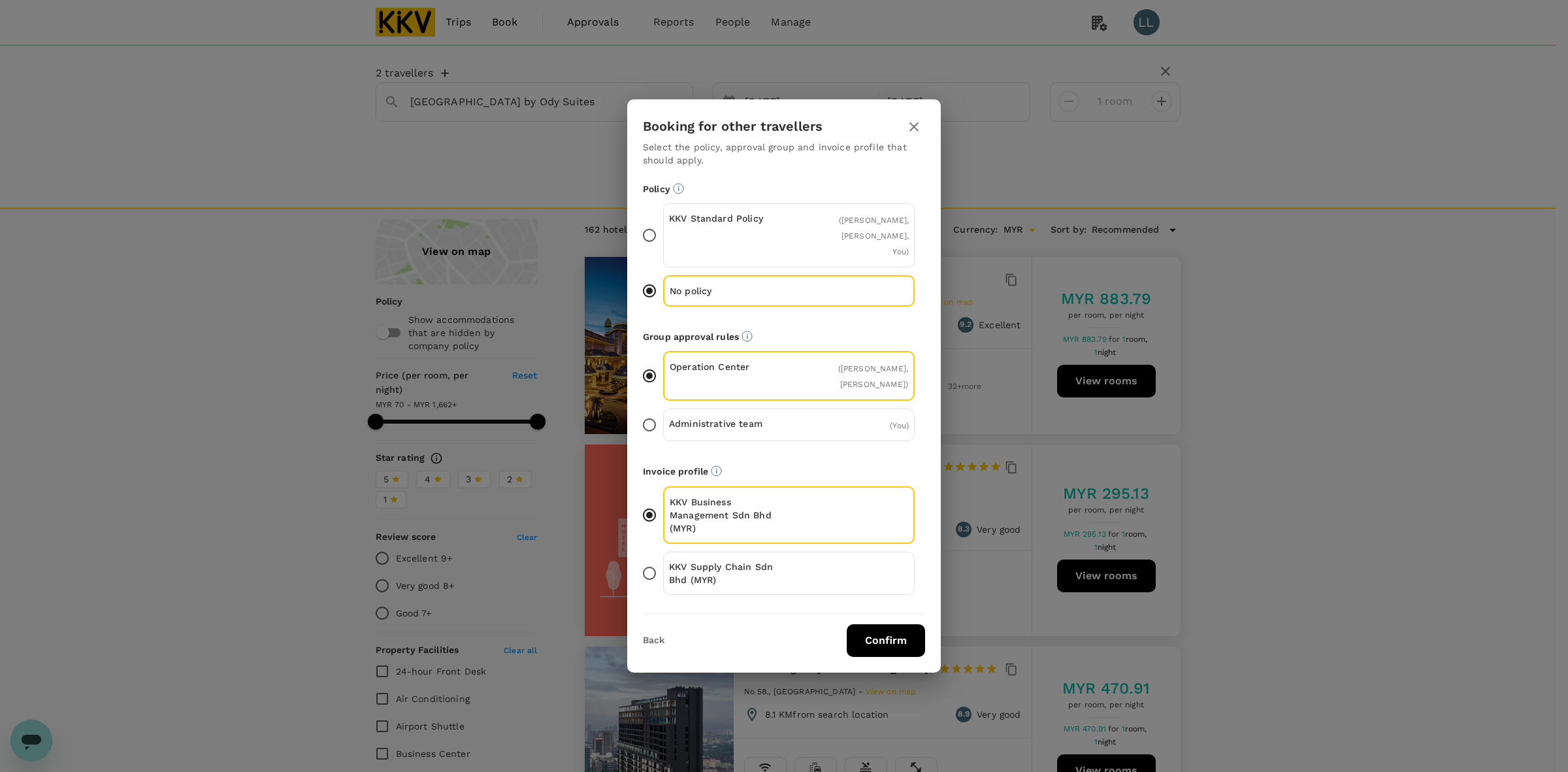
click at [854, 636] on button "Confirm" at bounding box center [886, 641] width 78 height 33
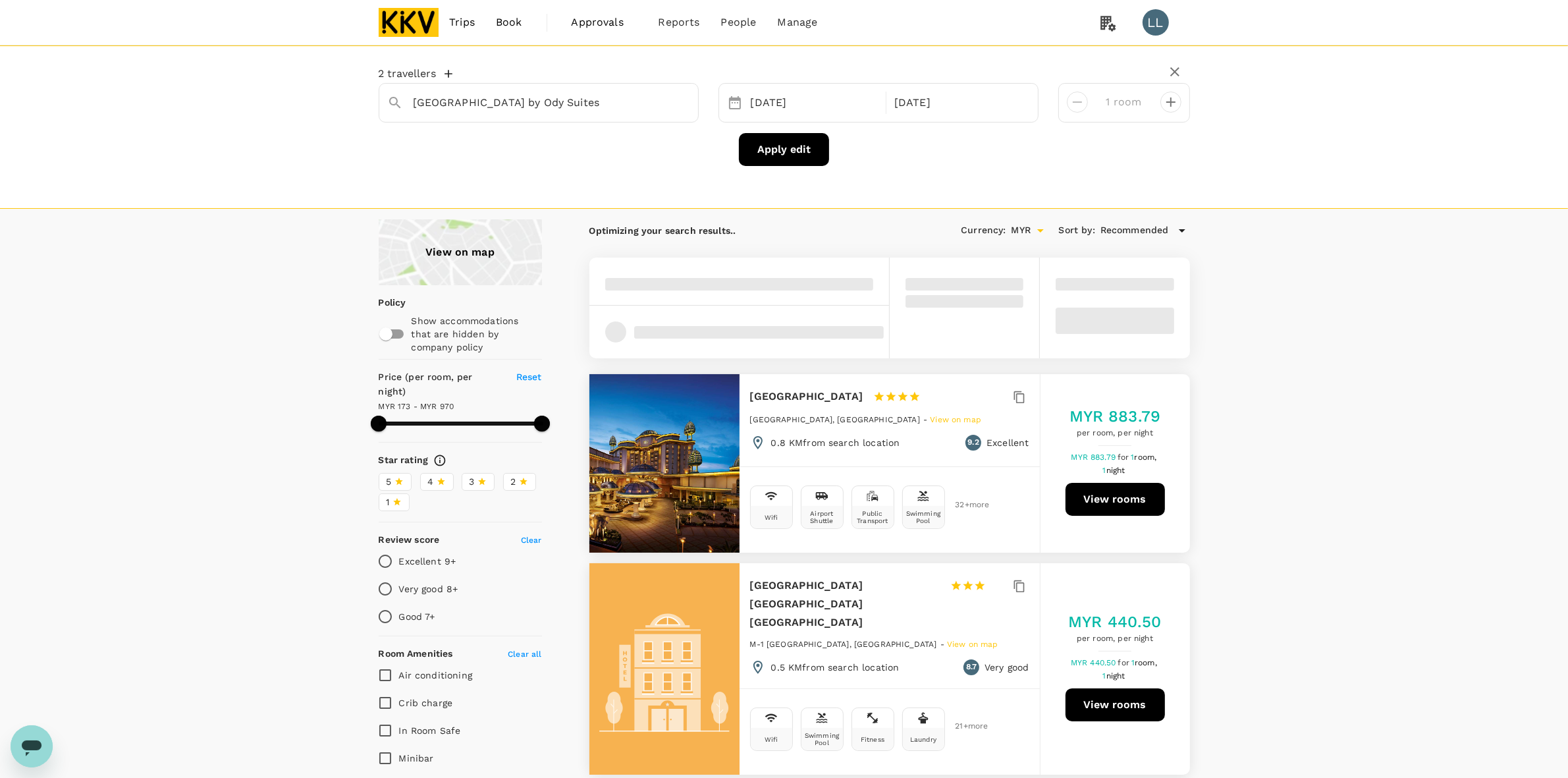
type input "968.9"
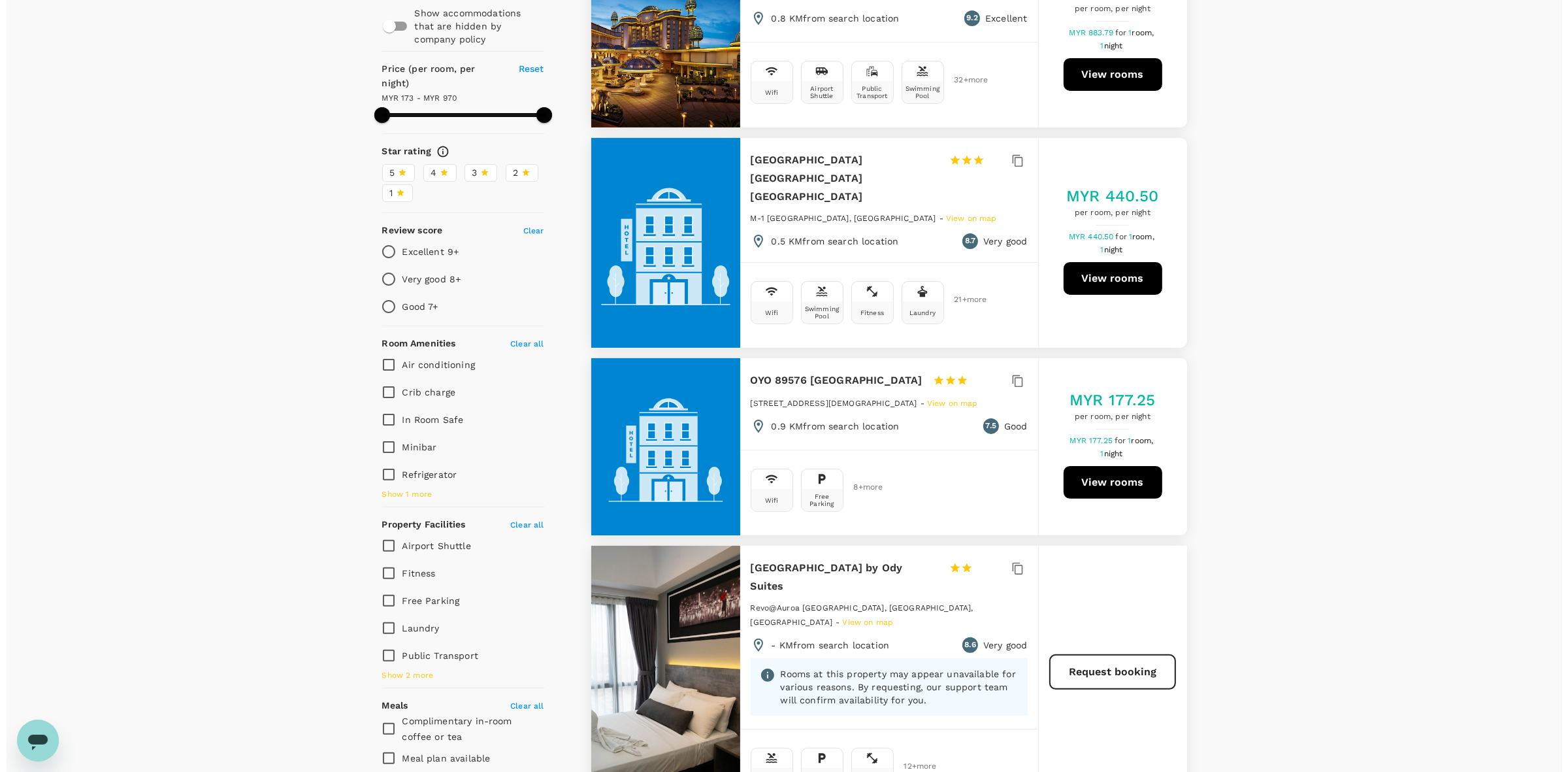
scroll to position [408, 0]
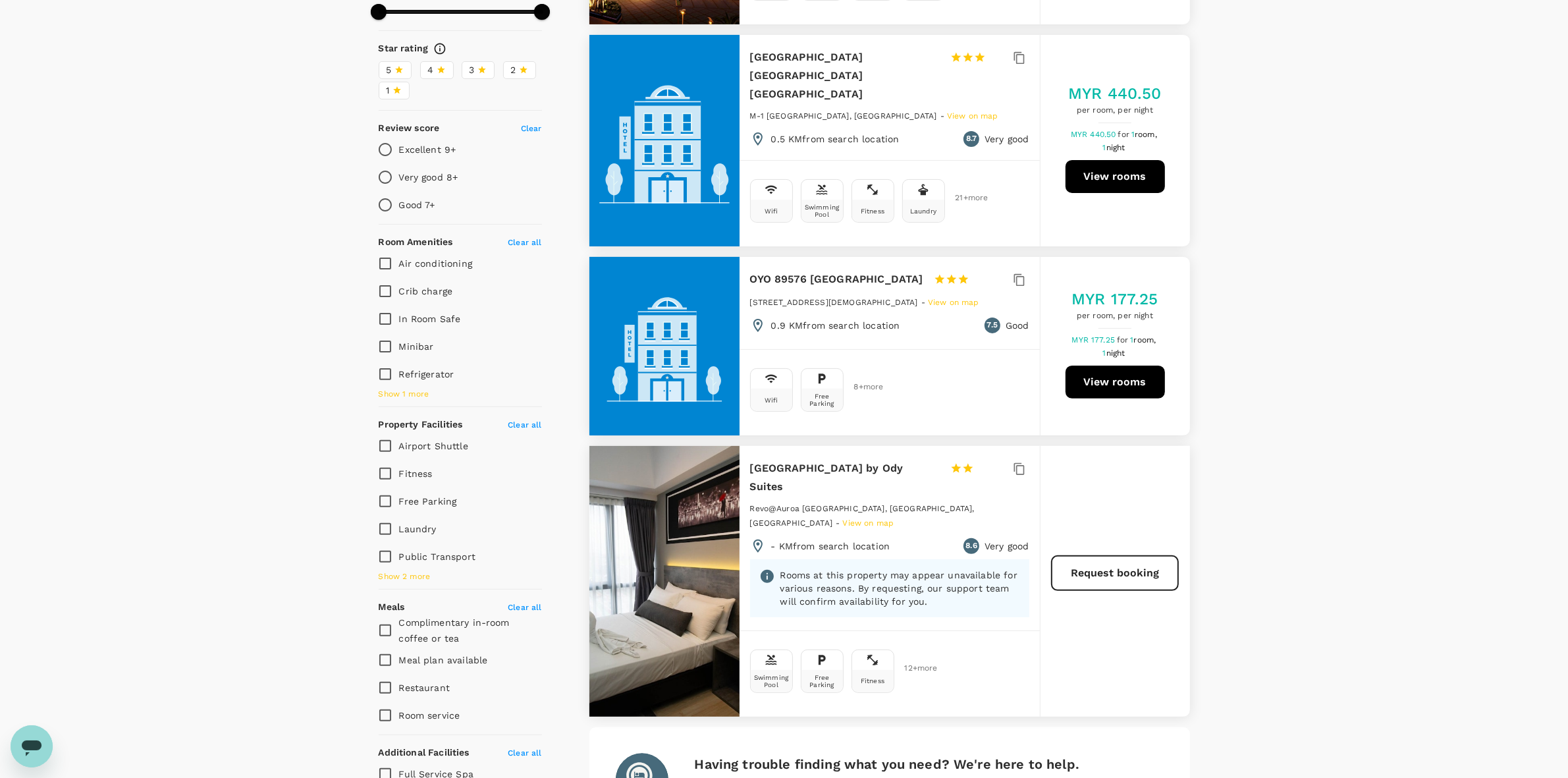
click at [830, 467] on h6 "[GEOGRAPHIC_DATA] by Ody Suites" at bounding box center [844, 477] width 190 height 37
click at [828, 459] on h6 "[GEOGRAPHIC_DATA] by Ody Suites" at bounding box center [844, 477] width 190 height 37
click at [861, 564] on button "Request booking" at bounding box center [1115, 573] width 126 height 35
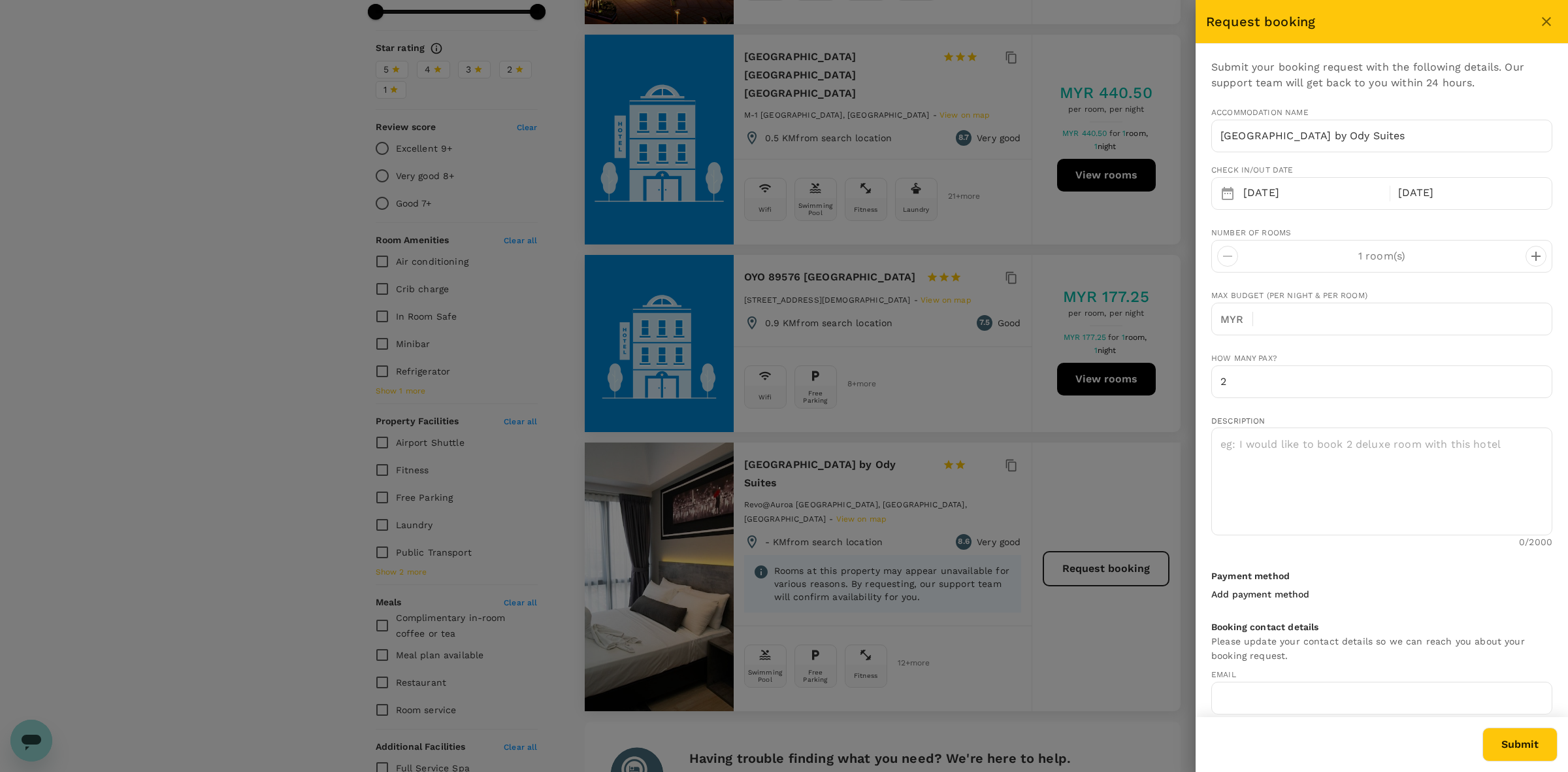
type input "162883349"
type input "[EMAIL_ADDRESS][DOMAIN_NAME]"
click at [854, 315] on input "text" at bounding box center [1407, 319] width 288 height 33
type input "150"
click at [854, 470] on textarea at bounding box center [1381, 481] width 341 height 108
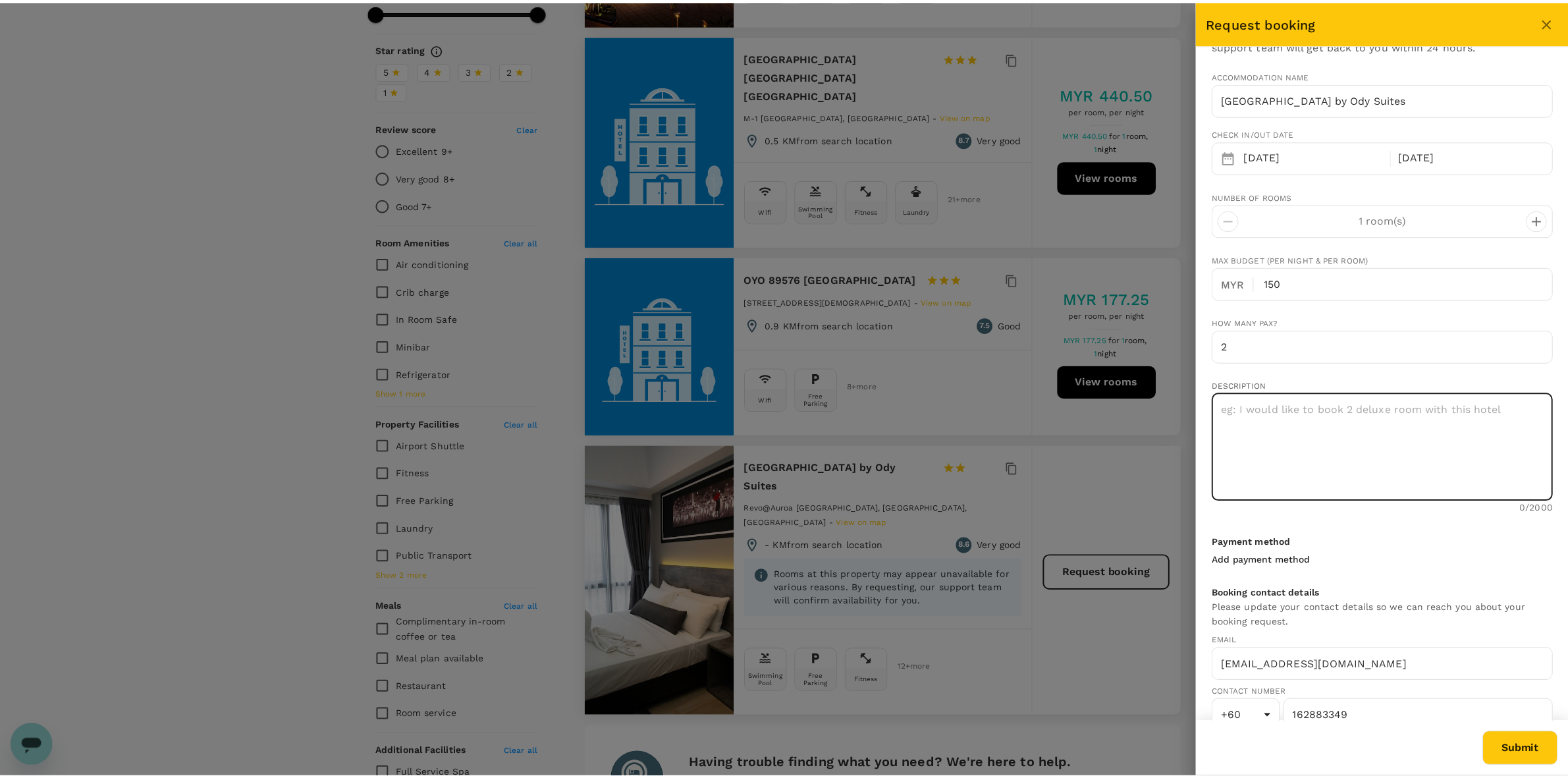
scroll to position [58, 0]
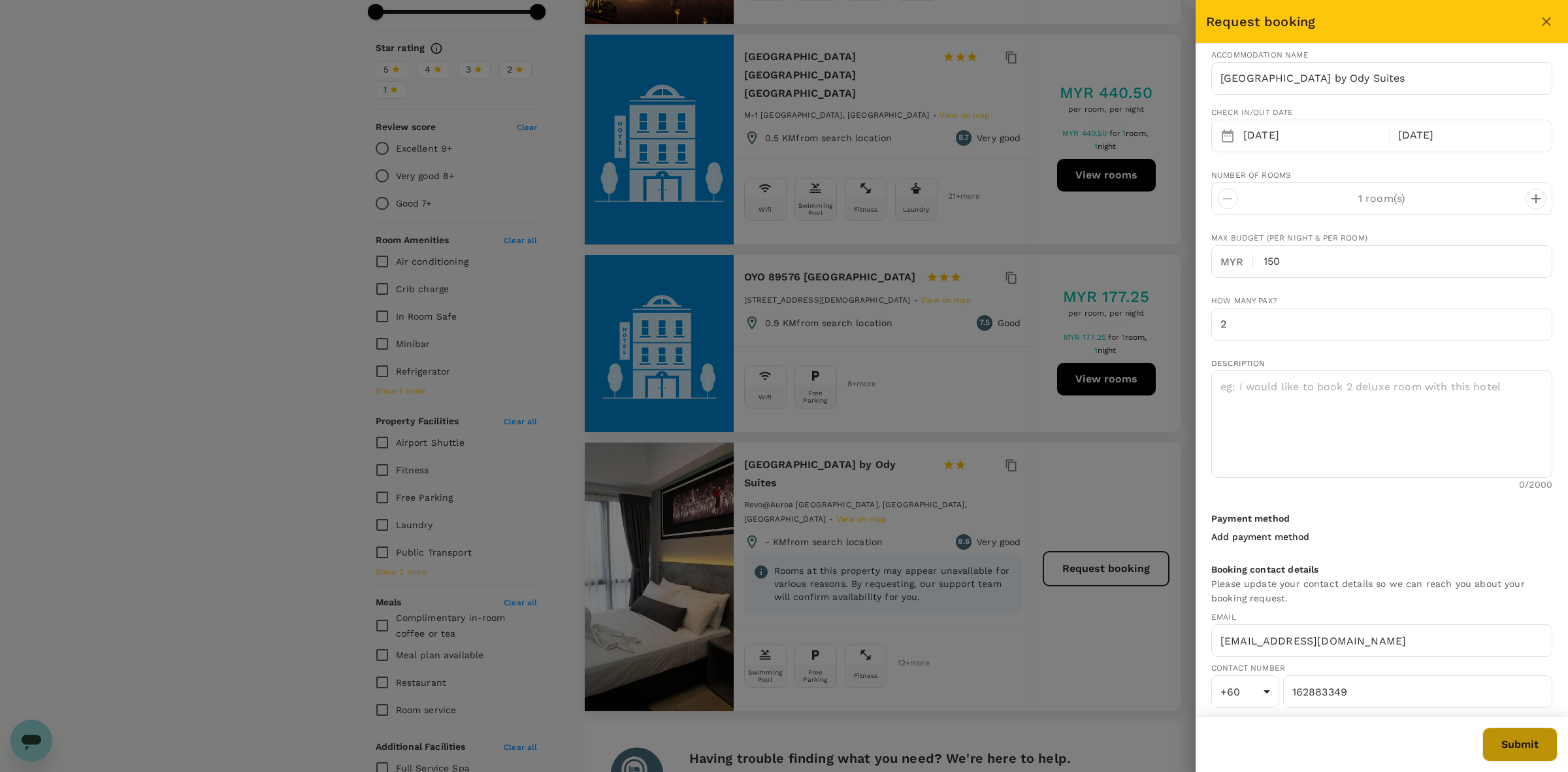
click at [854, 664] on button "Submit" at bounding box center [1520, 744] width 75 height 34
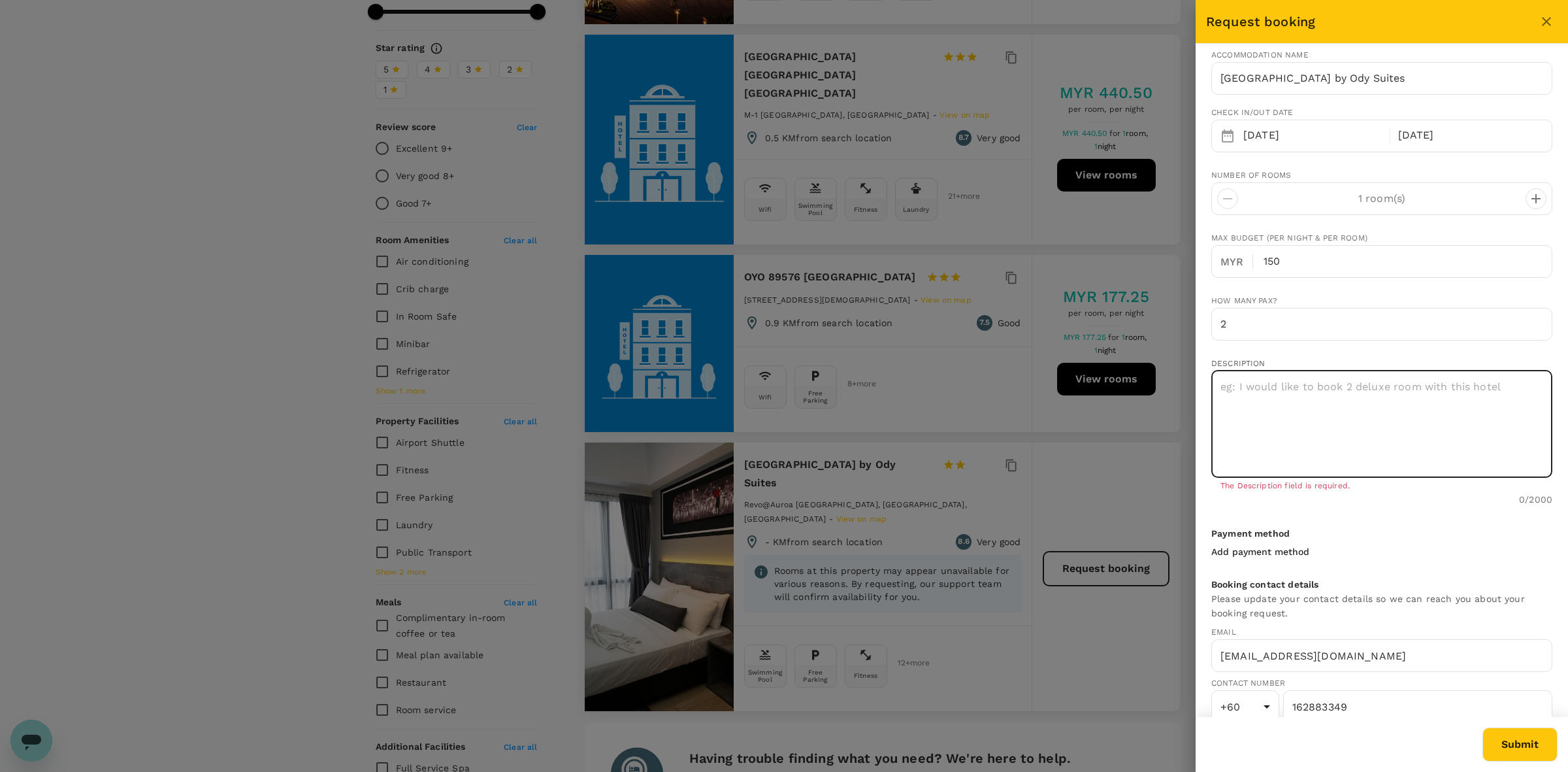
click at [854, 394] on textarea at bounding box center [1381, 424] width 341 height 108
click at [854, 383] on textarea "I need 2 single bed" at bounding box center [1381, 424] width 341 height 108
click at [854, 370] on textarea "I need 2 single/queen bed" at bounding box center [1381, 424] width 341 height 108
type textarea "I need 2 single/queen bed for 2 pax."
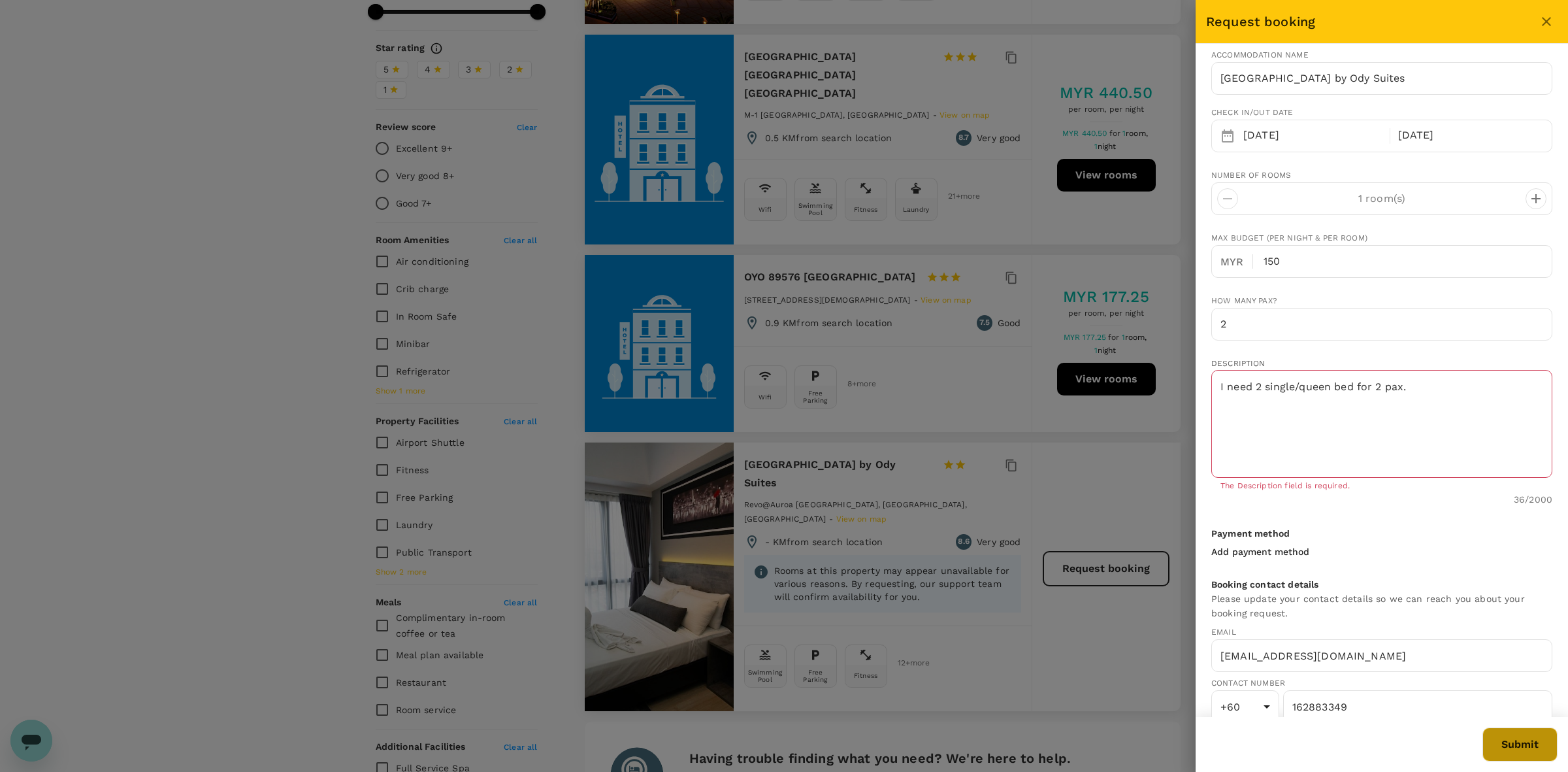
click at [854, 664] on button "Submit" at bounding box center [1520, 744] width 75 height 34
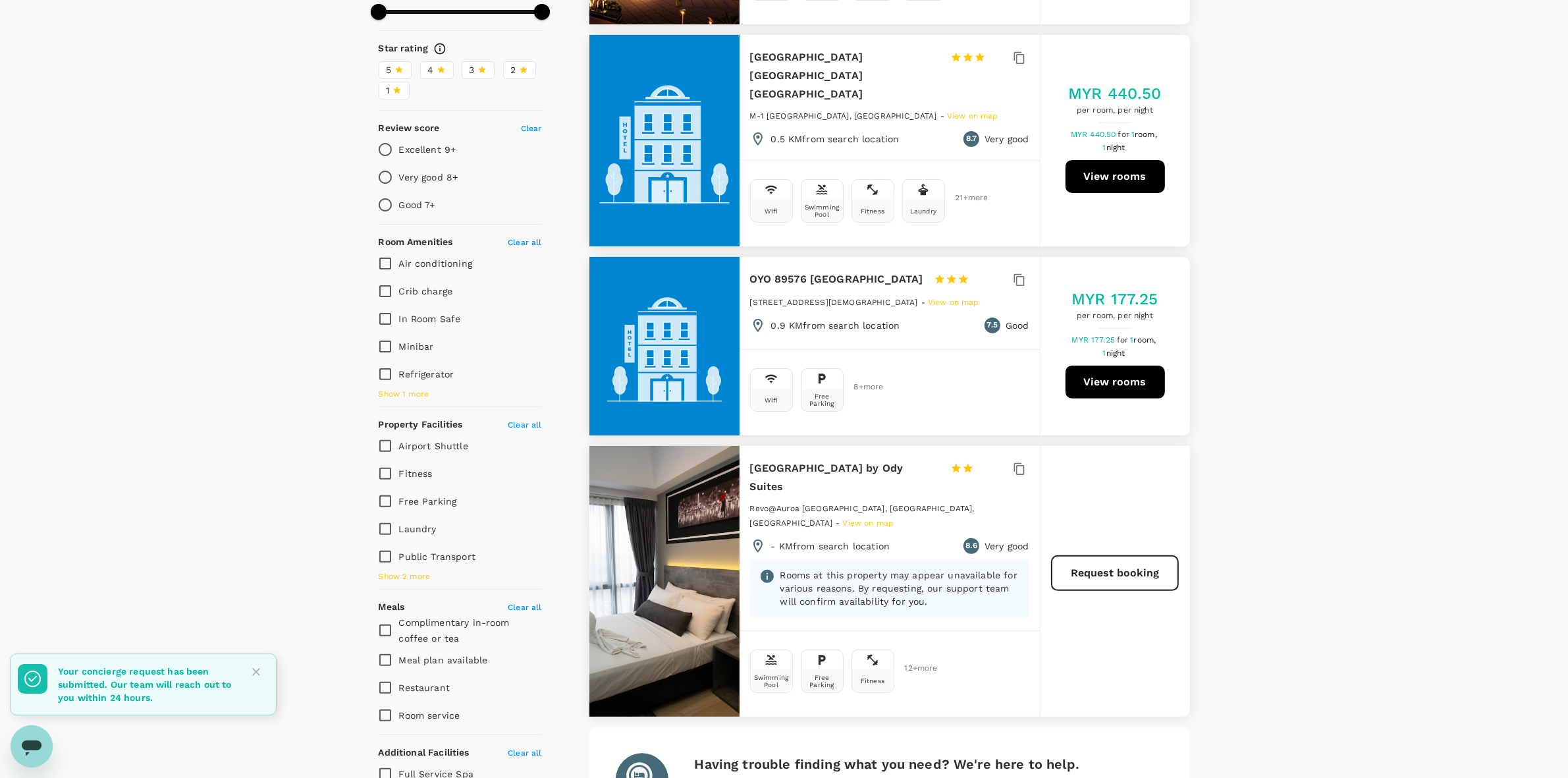
click at [834, 459] on h6 "[GEOGRAPHIC_DATA] by Ody Suites" at bounding box center [844, 477] width 190 height 37
click at [652, 490] on div at bounding box center [664, 581] width 150 height 270
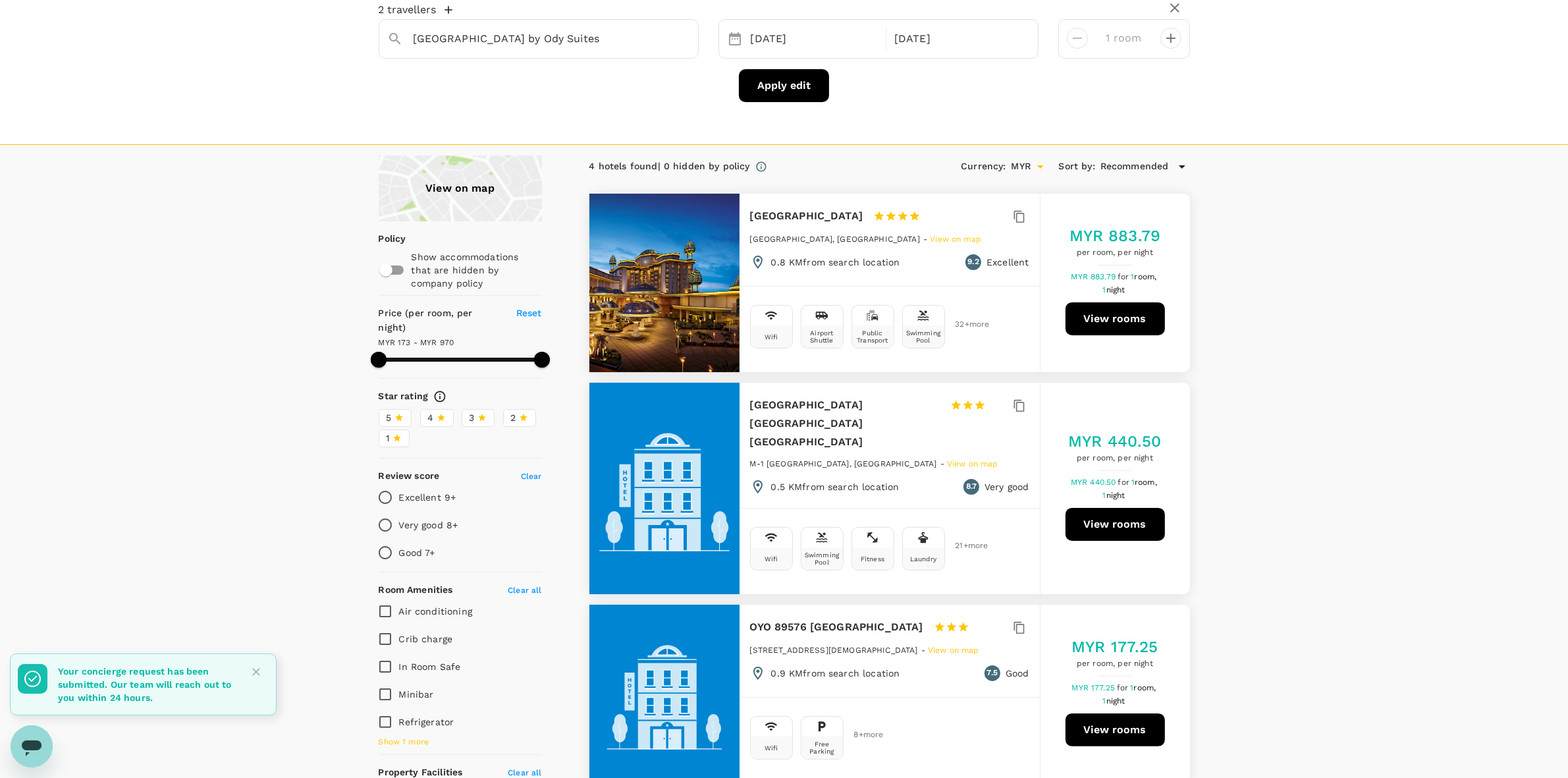
scroll to position [0, 0]
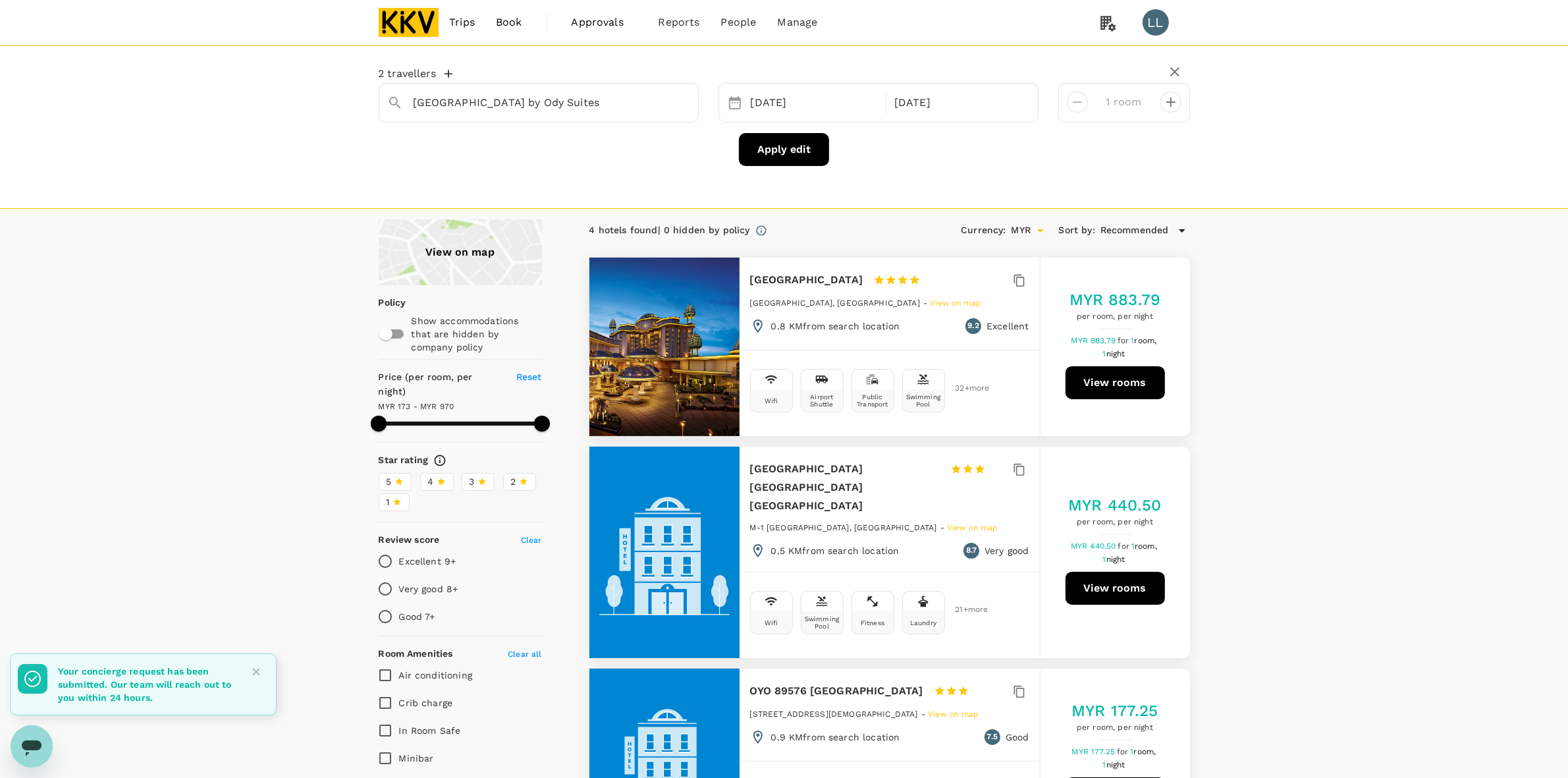
drag, startPoint x: 1345, startPoint y: 382, endPoint x: 1340, endPoint y: 527, distance: 145.1
click at [861, 380] on div "View on map Policy Show accommodations that are hidden by company policy Price …" at bounding box center [784, 774] width 1568 height 1110
drag, startPoint x: 1340, startPoint y: 532, endPoint x: 846, endPoint y: 234, distance: 576.9
click at [861, 519] on div "View on map Policy Show accommodations that are hidden by company policy Price …" at bounding box center [784, 774] width 1568 height 1110
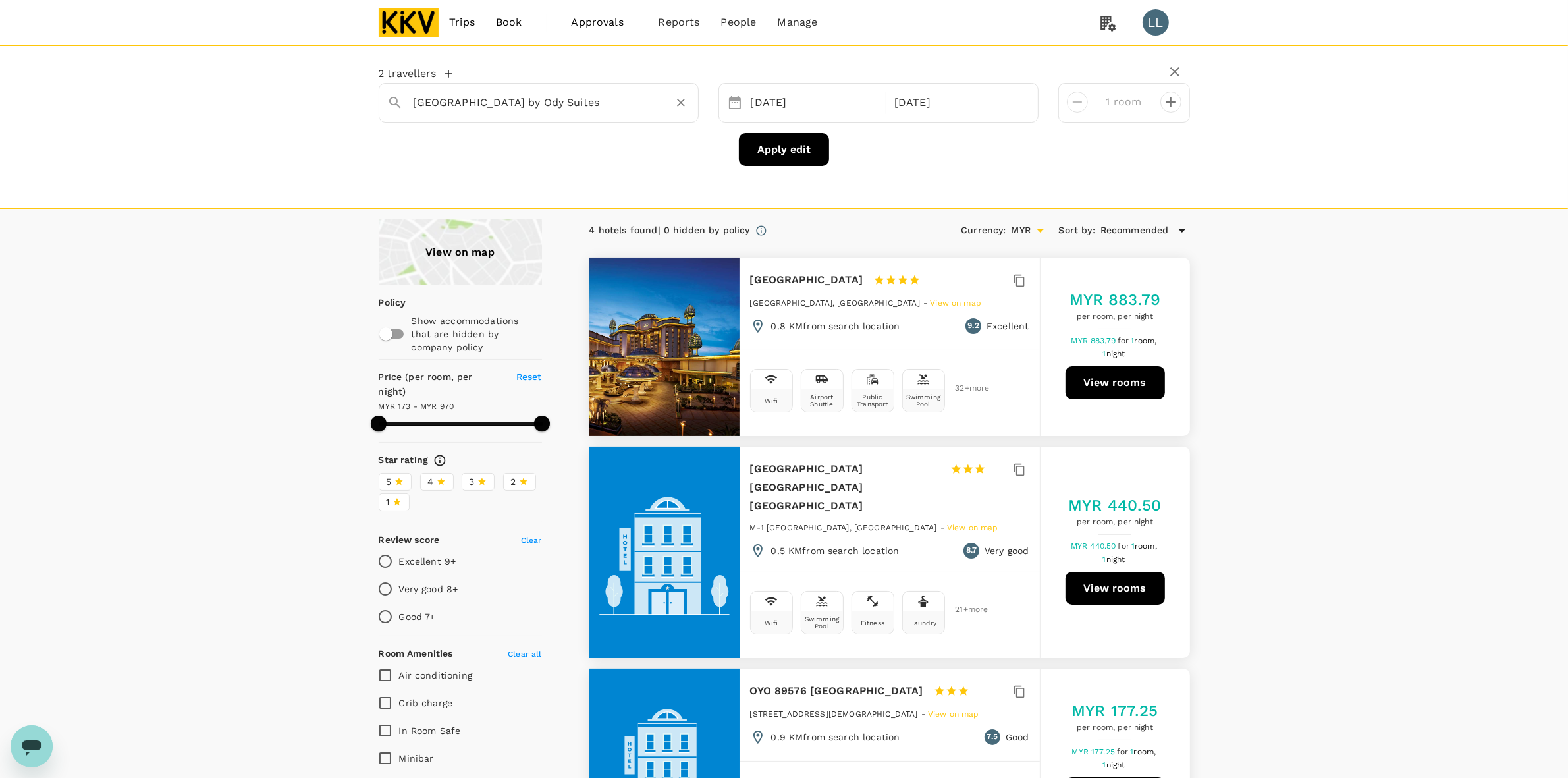
click at [524, 103] on input "[GEOGRAPHIC_DATA] by Ody Suites" at bounding box center [533, 102] width 240 height 21
click at [513, 103] on input "[GEOGRAPHIC_DATA] by Ody Suites" at bounding box center [533, 102] width 240 height 21
click at [631, 110] on input "[GEOGRAPHIC_DATA] by Ody Suites" at bounding box center [533, 102] width 240 height 21
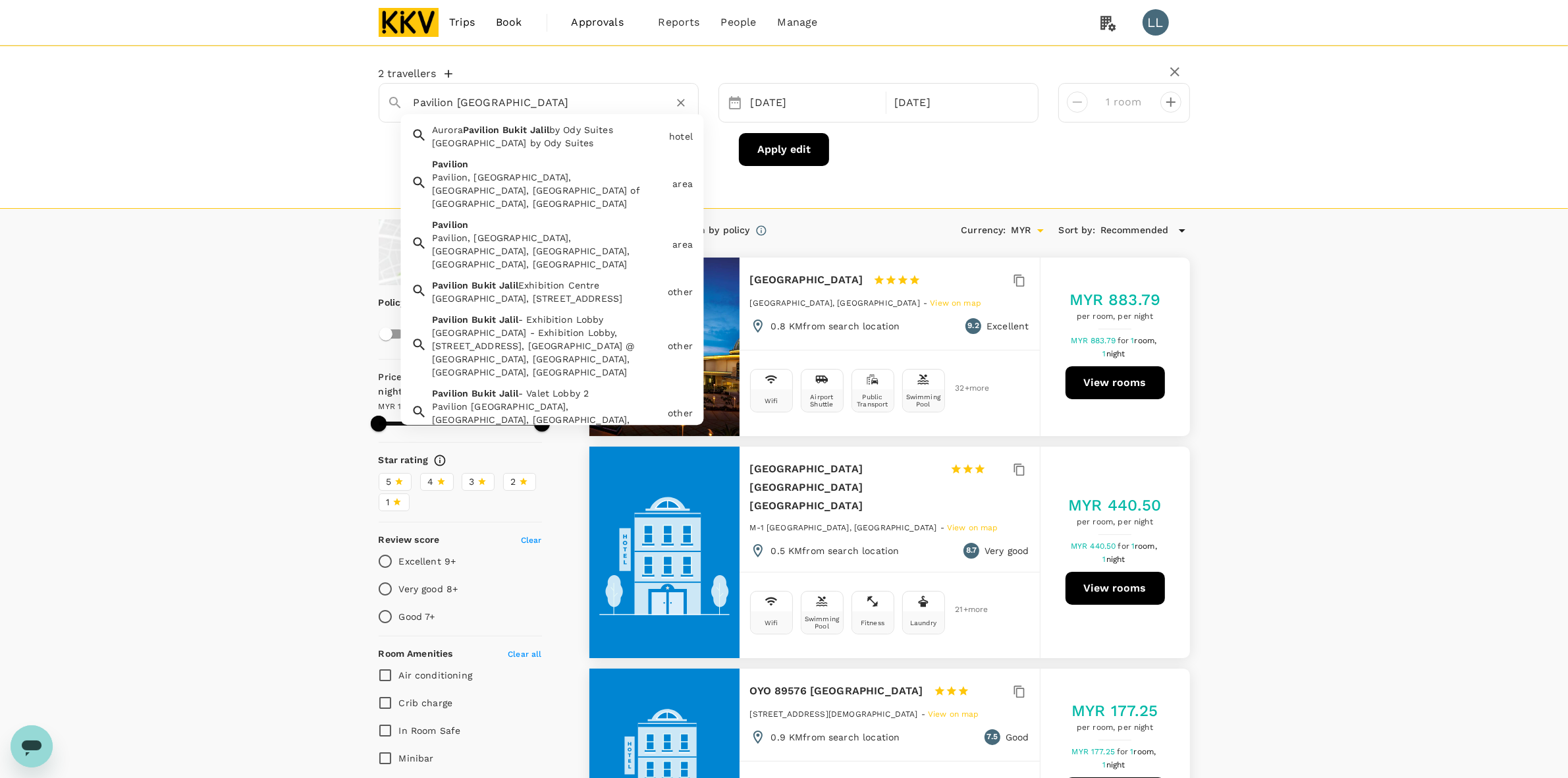
type input "[GEOGRAPHIC_DATA] by Ody Suites"
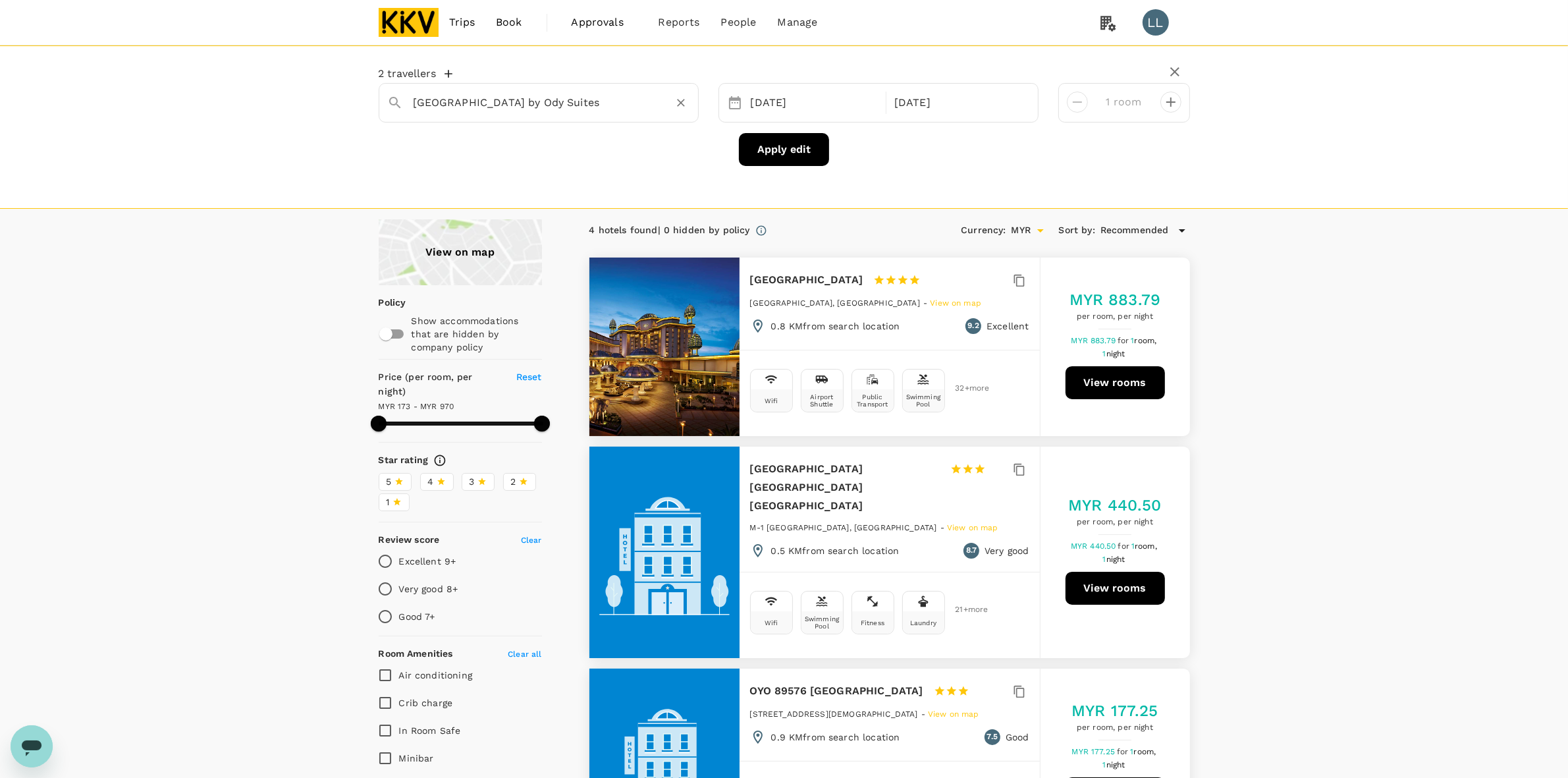
click at [861, 438] on div "View on map Policy Show accommodations that are hidden by company policy Price …" at bounding box center [784, 774] width 1568 height 1110
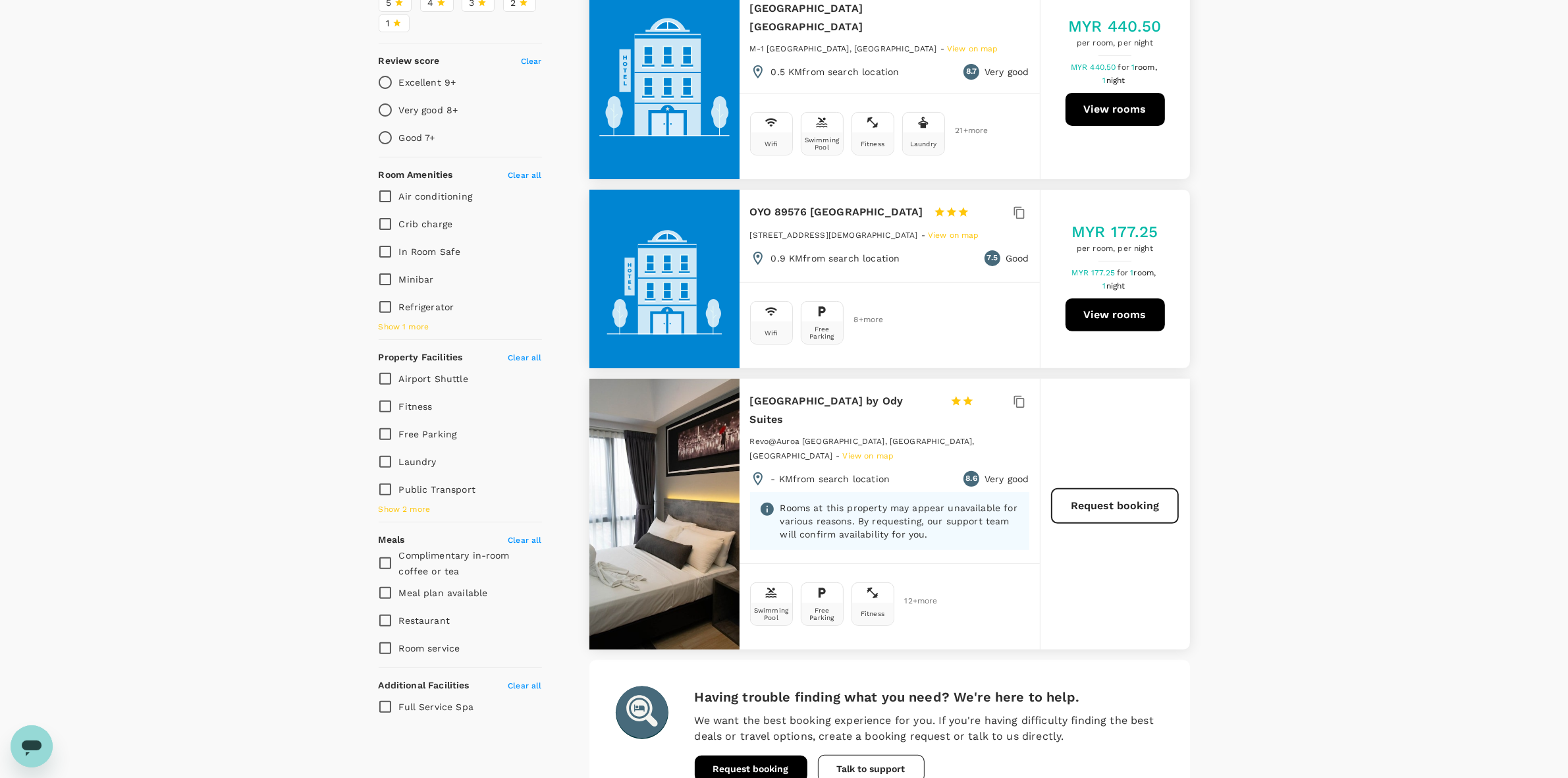
scroll to position [494, 0]
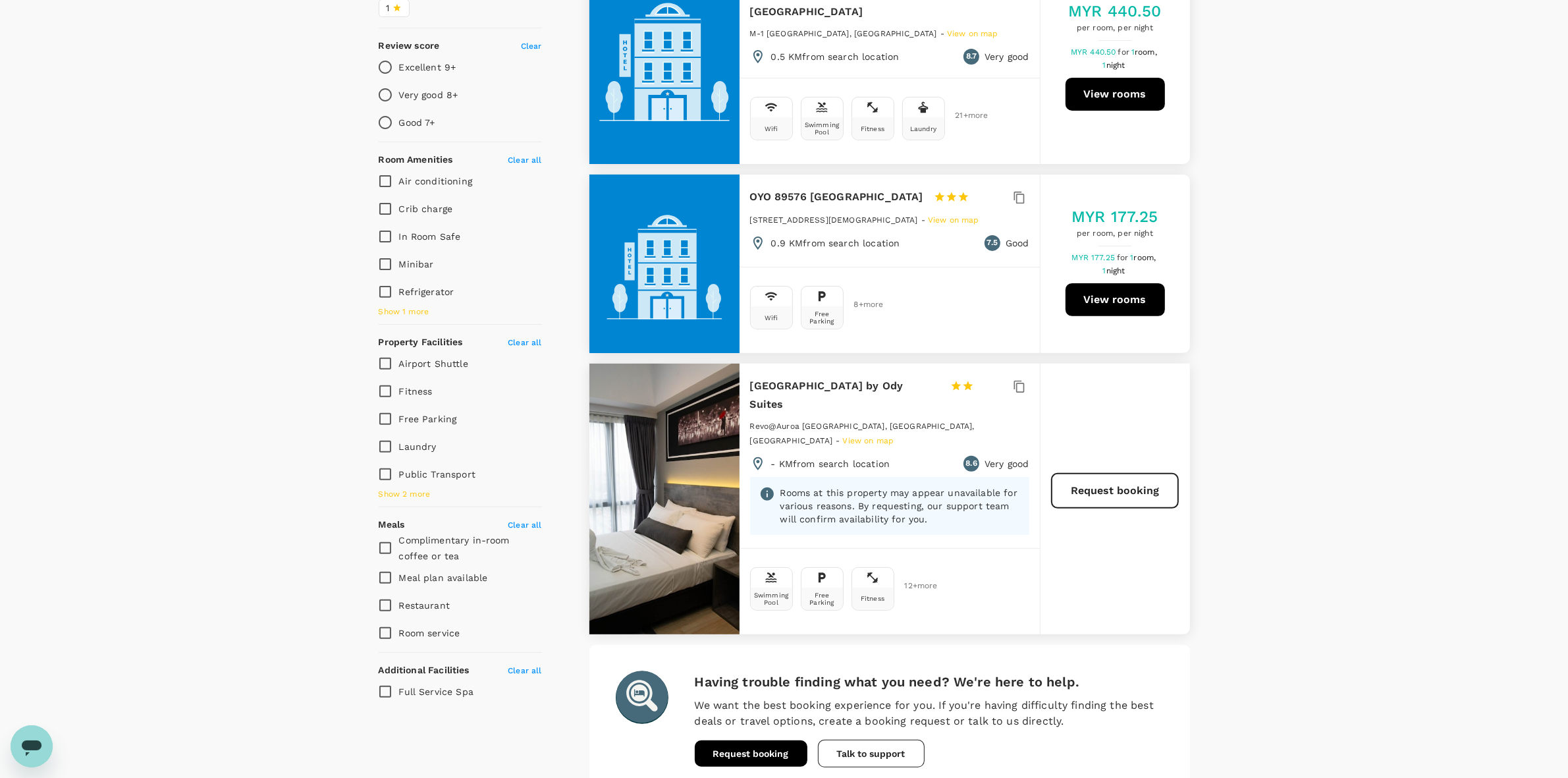
click at [841, 377] on h6 "[GEOGRAPHIC_DATA] by Ody Suites" at bounding box center [844, 395] width 190 height 37
click at [650, 536] on div at bounding box center [664, 498] width 150 height 270
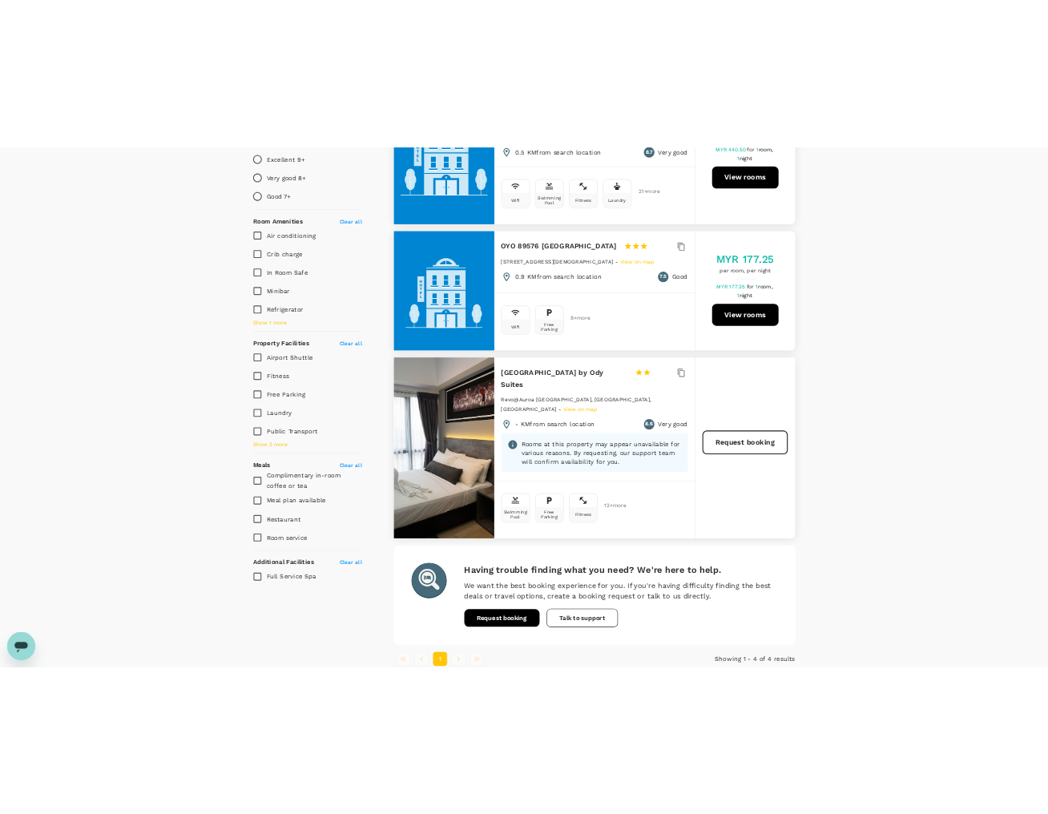
scroll to position [708, 0]
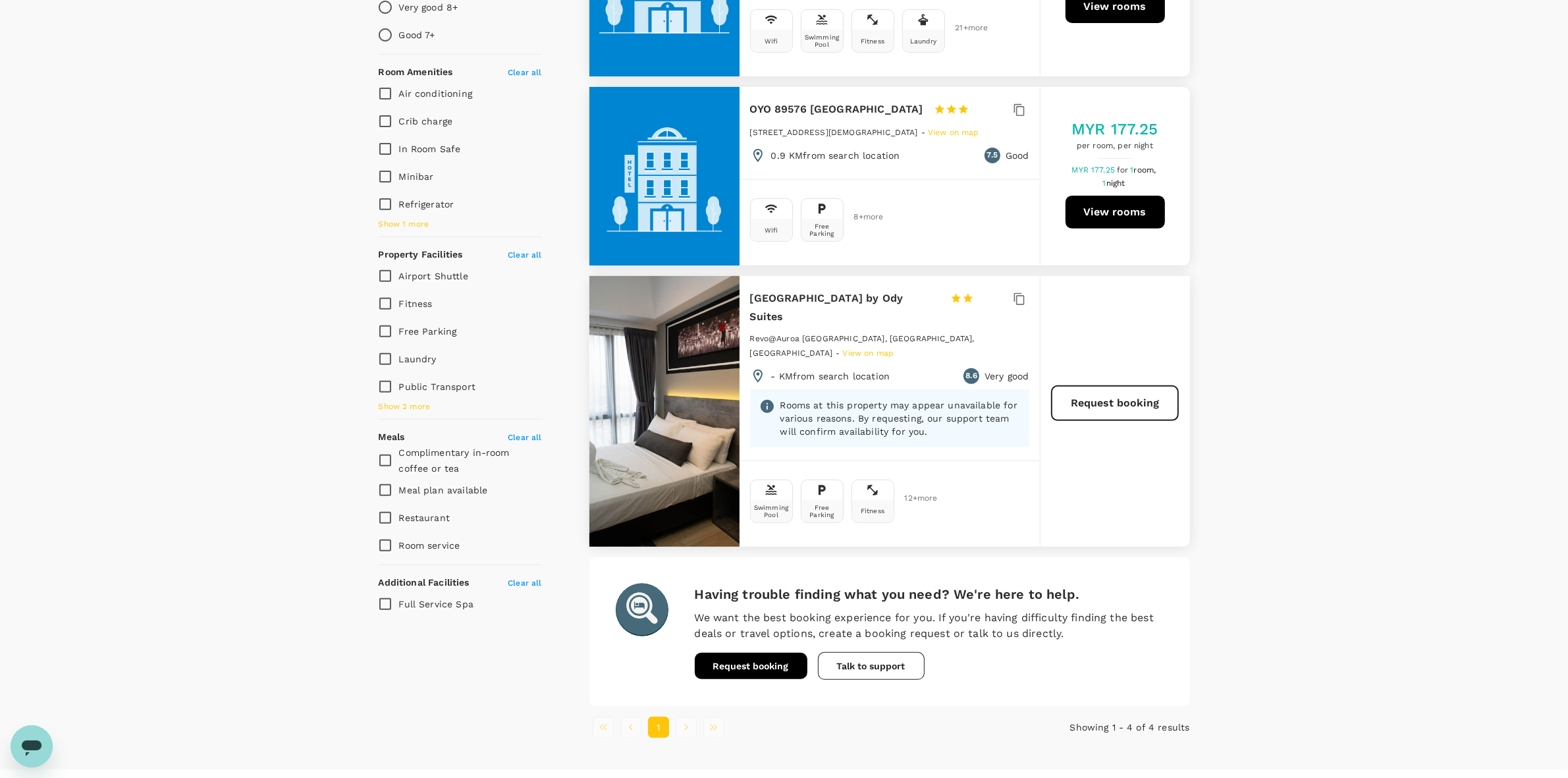
click at [861, 452] on div "View on map Policy Show accommodations that are hidden by company policy Price …" at bounding box center [784, 192] width 1568 height 1110
drag, startPoint x: 171, startPoint y: 407, endPoint x: 228, endPoint y: 239, distance: 177.4
click at [177, 397] on div "View on map Policy Show accommodations that are hidden by company policy Price …" at bounding box center [784, 192] width 1568 height 1110
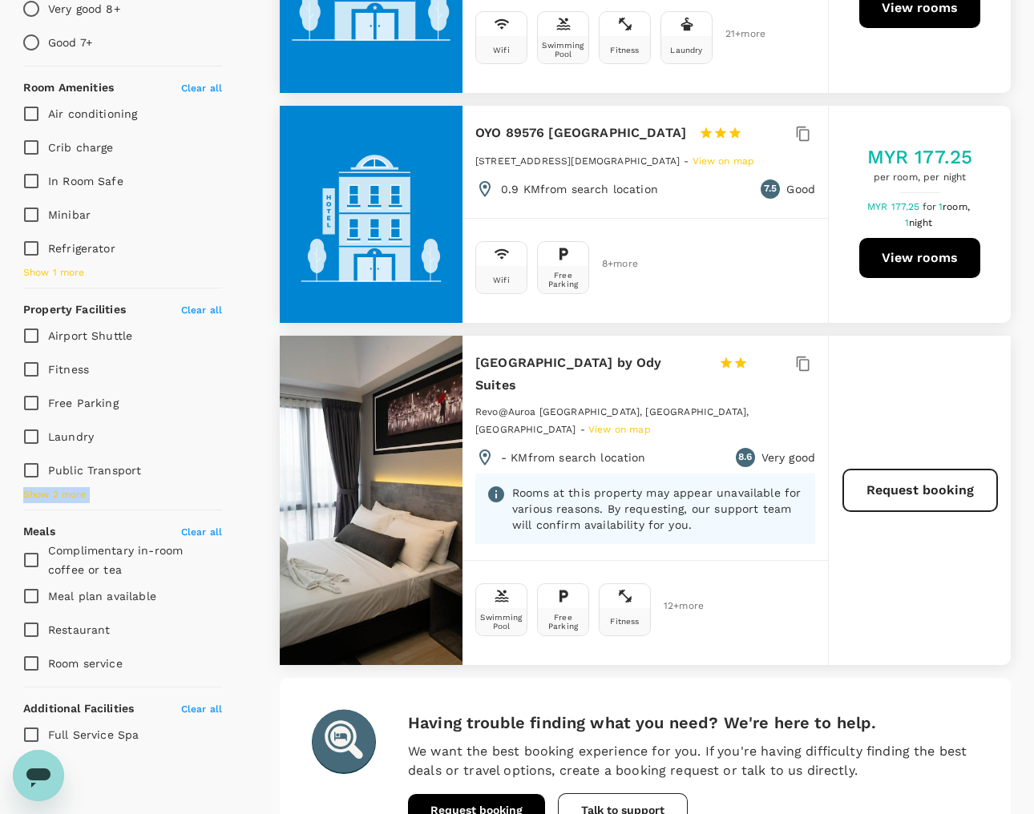
drag, startPoint x: 522, startPoint y: 370, endPoint x: 462, endPoint y: 353, distance: 62.4
click at [462, 353] on div "[GEOGRAPHIC_DATA] by Ody Suites 1 Star 2 Stars 3 Stars 4 Stars 5 Stars Revo@Aur…" at bounding box center [645, 500] width 731 height 329
copy div "[GEOGRAPHIC_DATA] by Ody Suites"
type input "968.9"
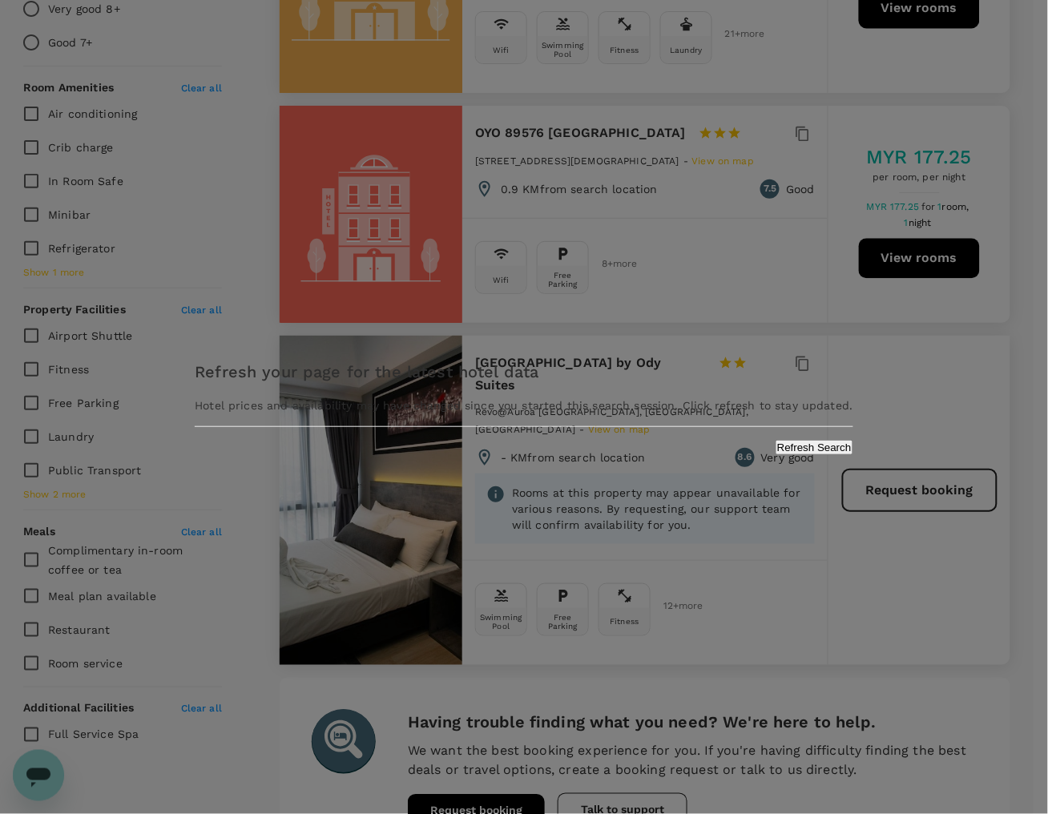
drag, startPoint x: 746, startPoint y: 621, endPoint x: 457, endPoint y: 314, distance: 421.9
click at [736, 610] on div "Refresh your page for the latest hotel data Hotel prices and availability may h…" at bounding box center [524, 407] width 1048 height 814
drag, startPoint x: 856, startPoint y: 667, endPoint x: 872, endPoint y: 667, distance: 16.0
click at [872, 667] on div "Refresh your page for the latest hotel data Hotel prices and availability may h…" at bounding box center [524, 407] width 1048 height 814
